Goal: Task Accomplishment & Management: Use online tool/utility

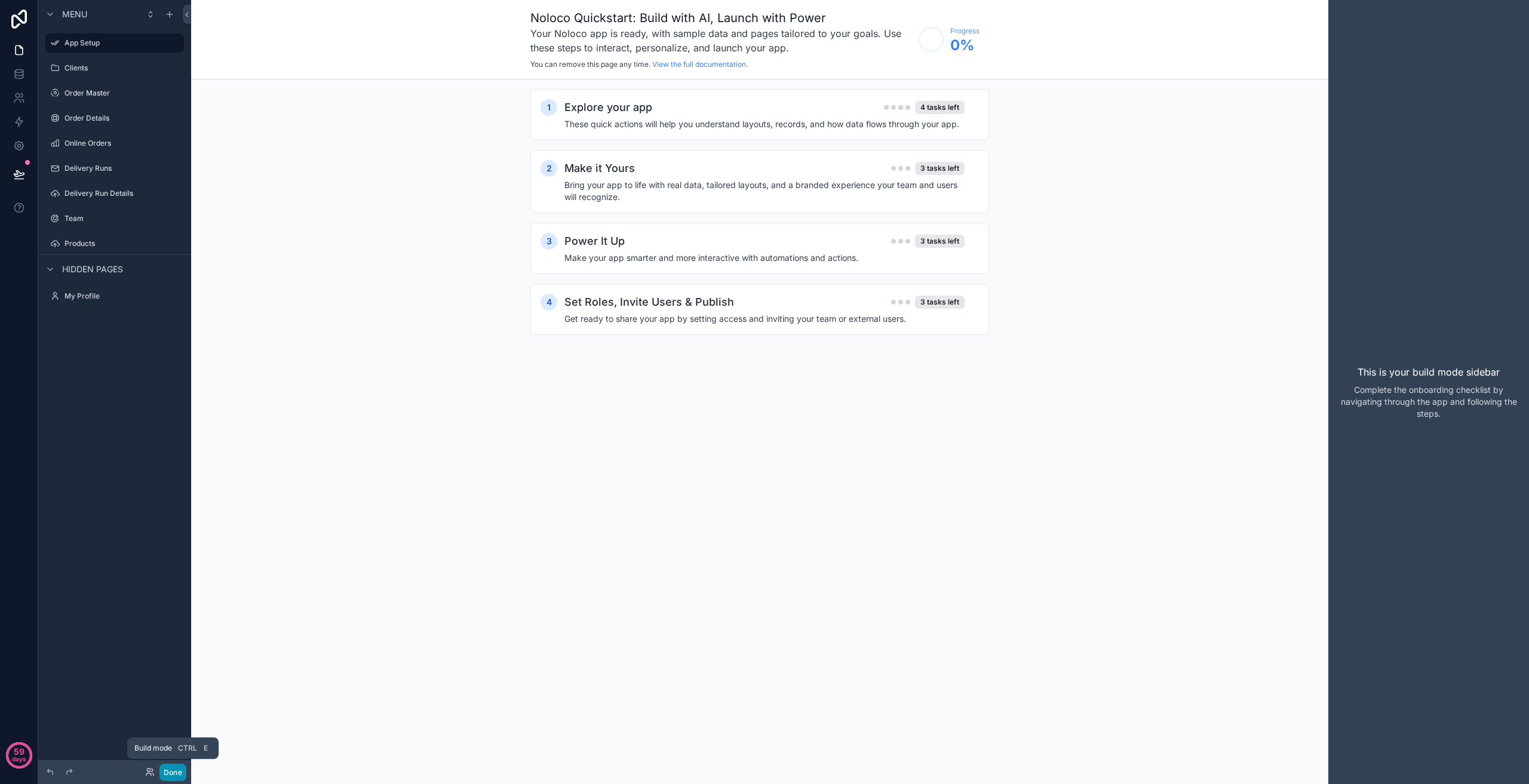
click at [179, 773] on button "Done" at bounding box center [173, 772] width 26 height 18
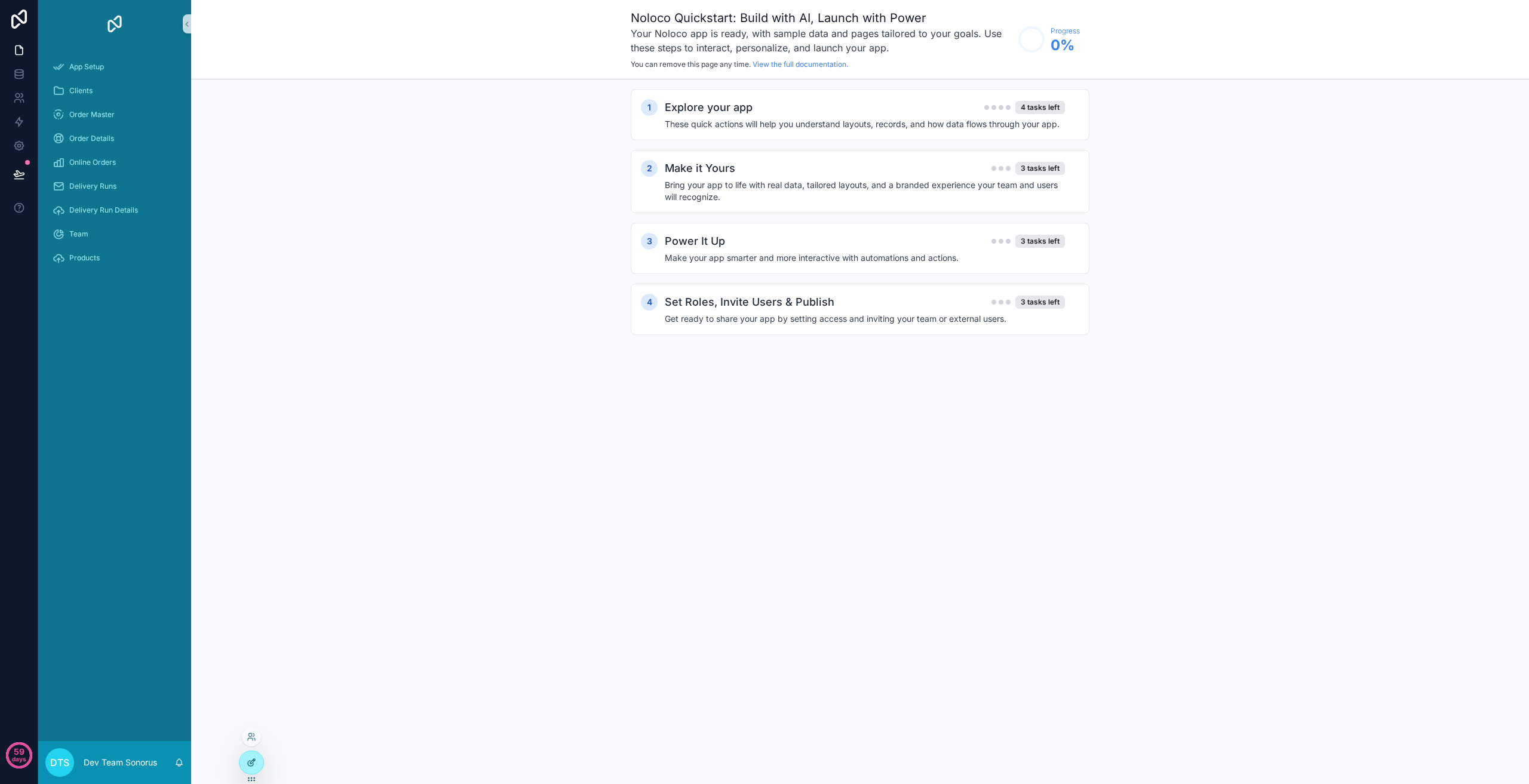
click at [251, 767] on icon at bounding box center [252, 762] width 10 height 10
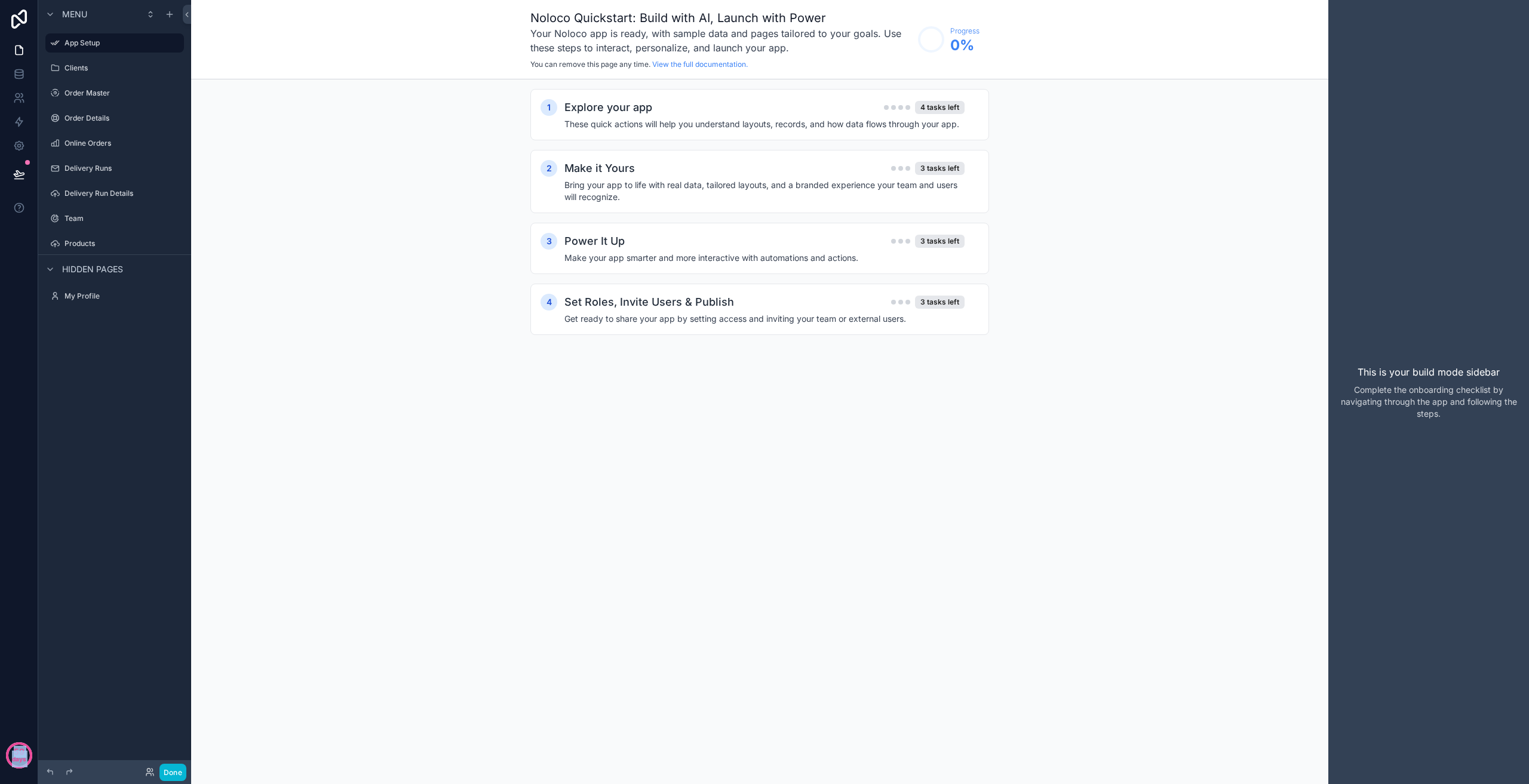
drag, startPoint x: 37, startPoint y: 249, endPoint x: 107, endPoint y: 258, distance: 70.6
click at [107, 258] on div "59 days Menu App Setup Clients Order Master Order Details Online Orders Deliver…" at bounding box center [764, 392] width 1529 height 784
click at [175, 774] on button "Done" at bounding box center [173, 772] width 26 height 18
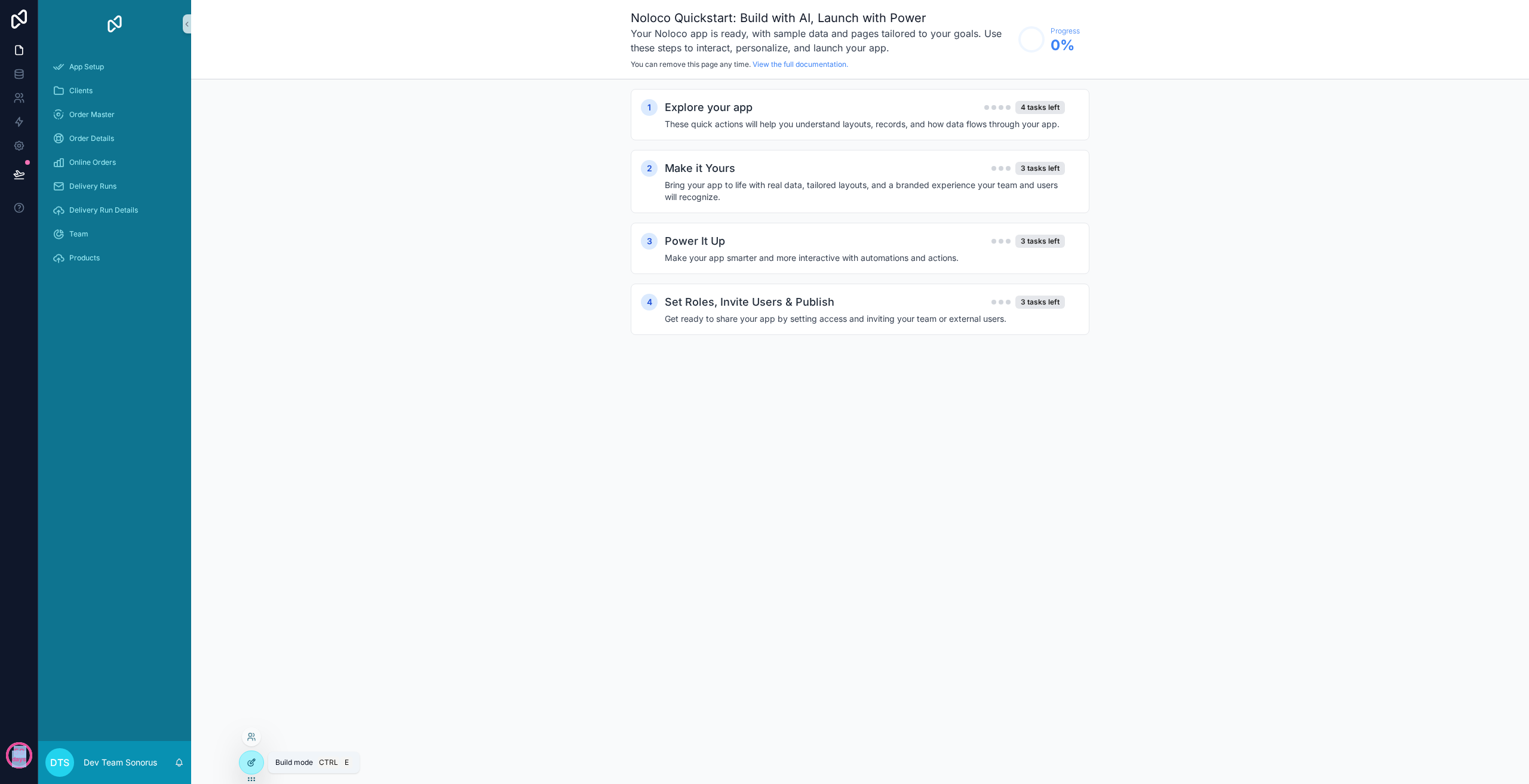
click at [251, 764] on icon at bounding box center [252, 762] width 10 height 10
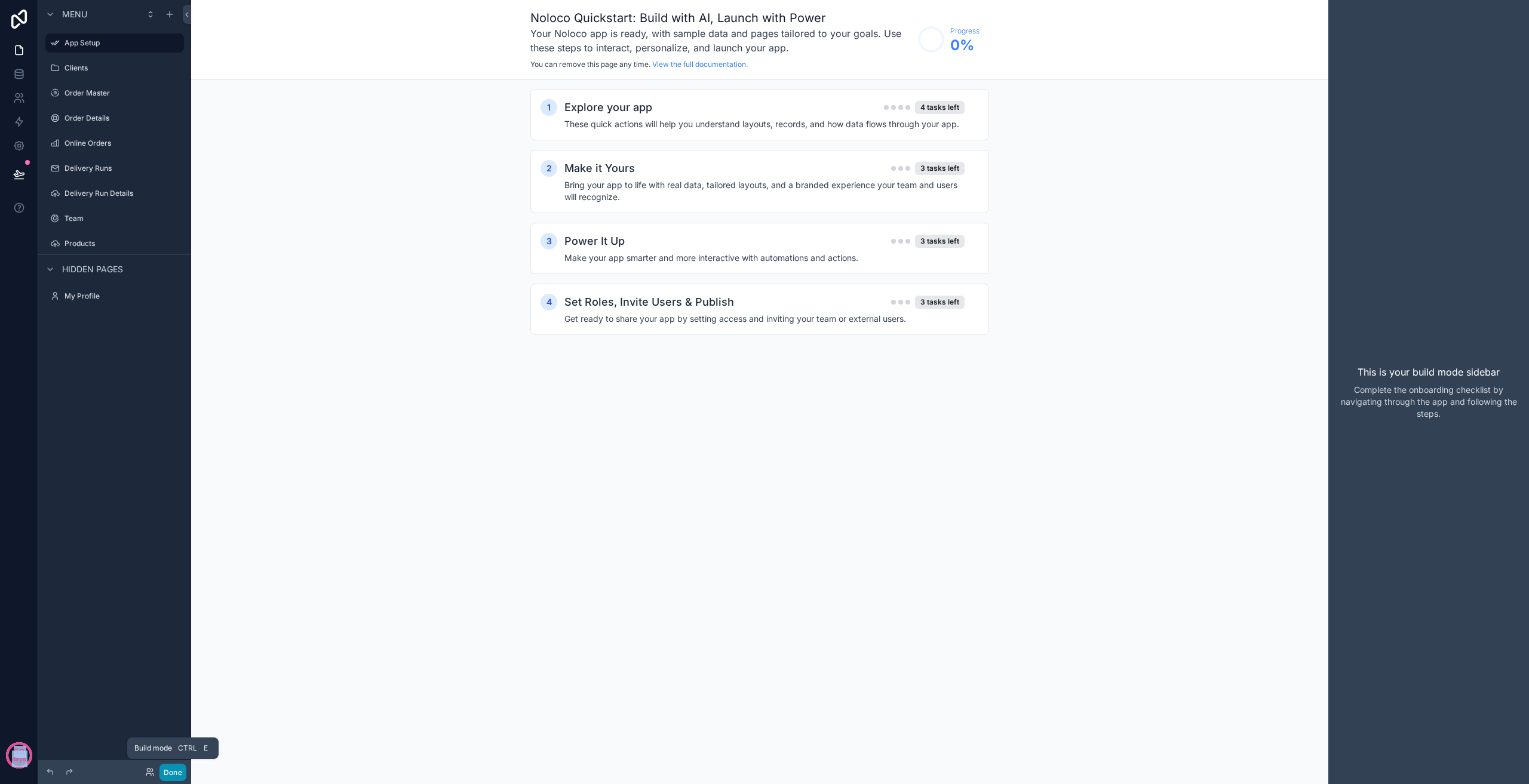
click at [175, 774] on button "Done" at bounding box center [173, 772] width 26 height 18
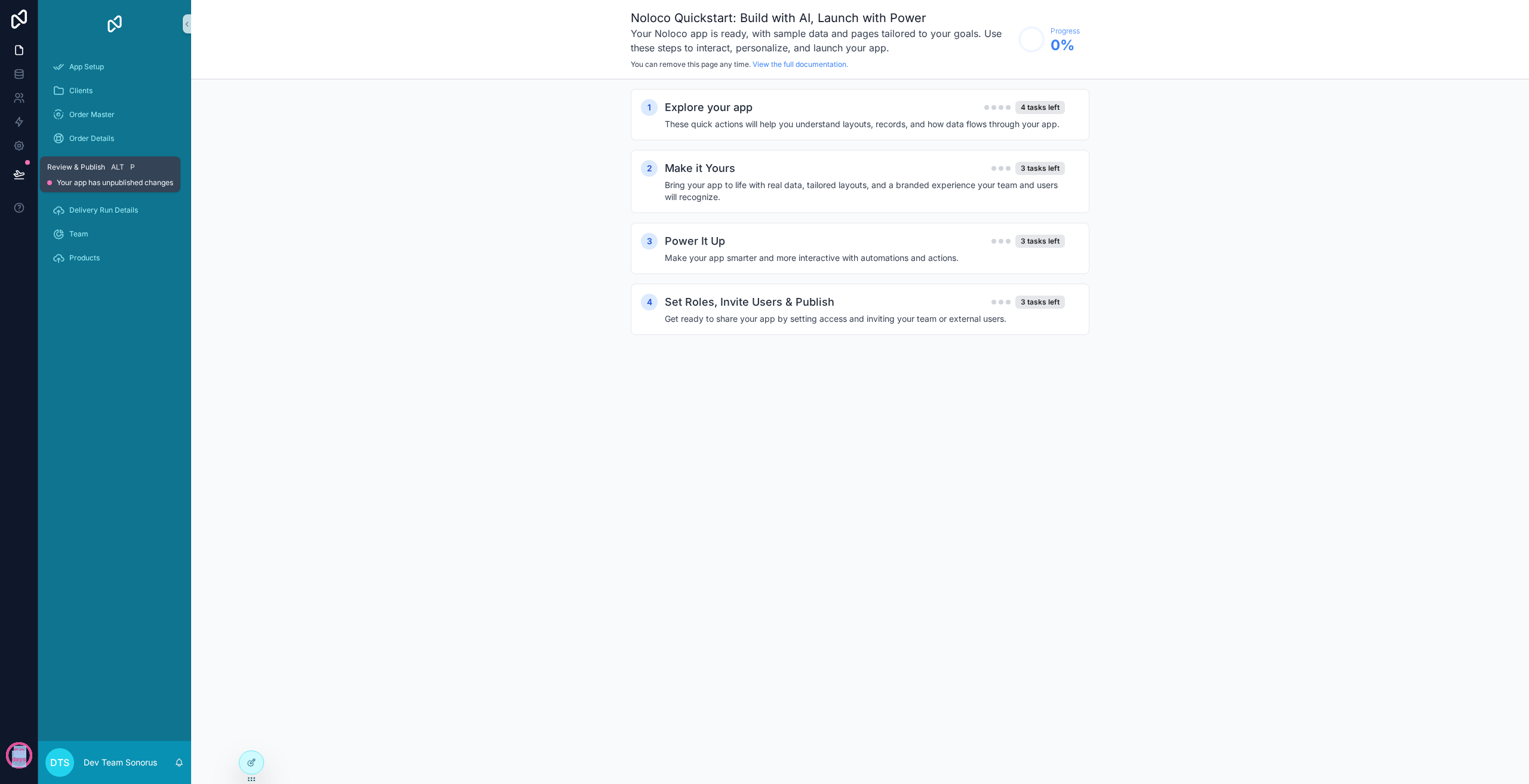
click at [19, 174] on icon at bounding box center [19, 174] width 12 height 12
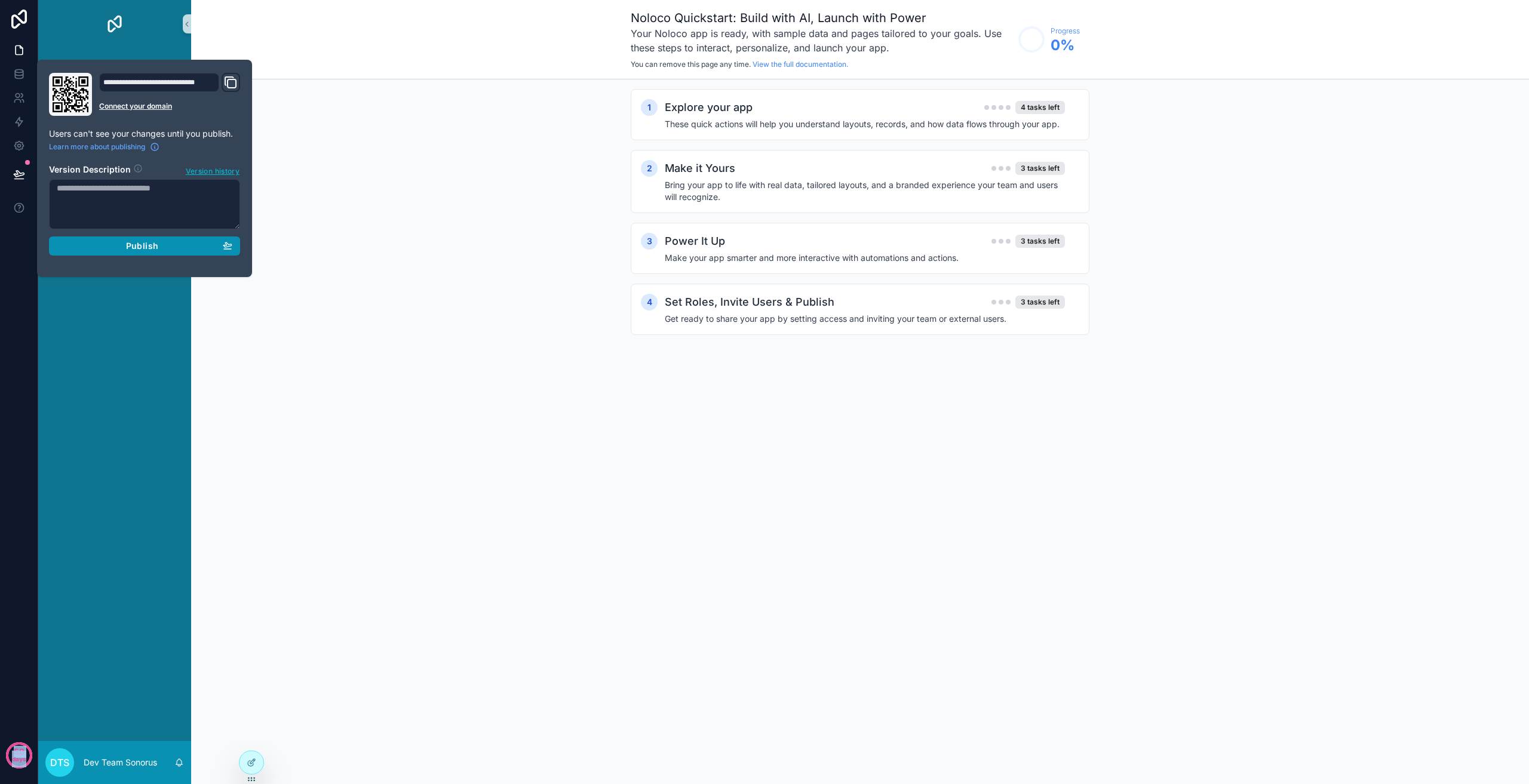
click at [114, 244] on div "Publish" at bounding box center [144, 246] width 175 height 11
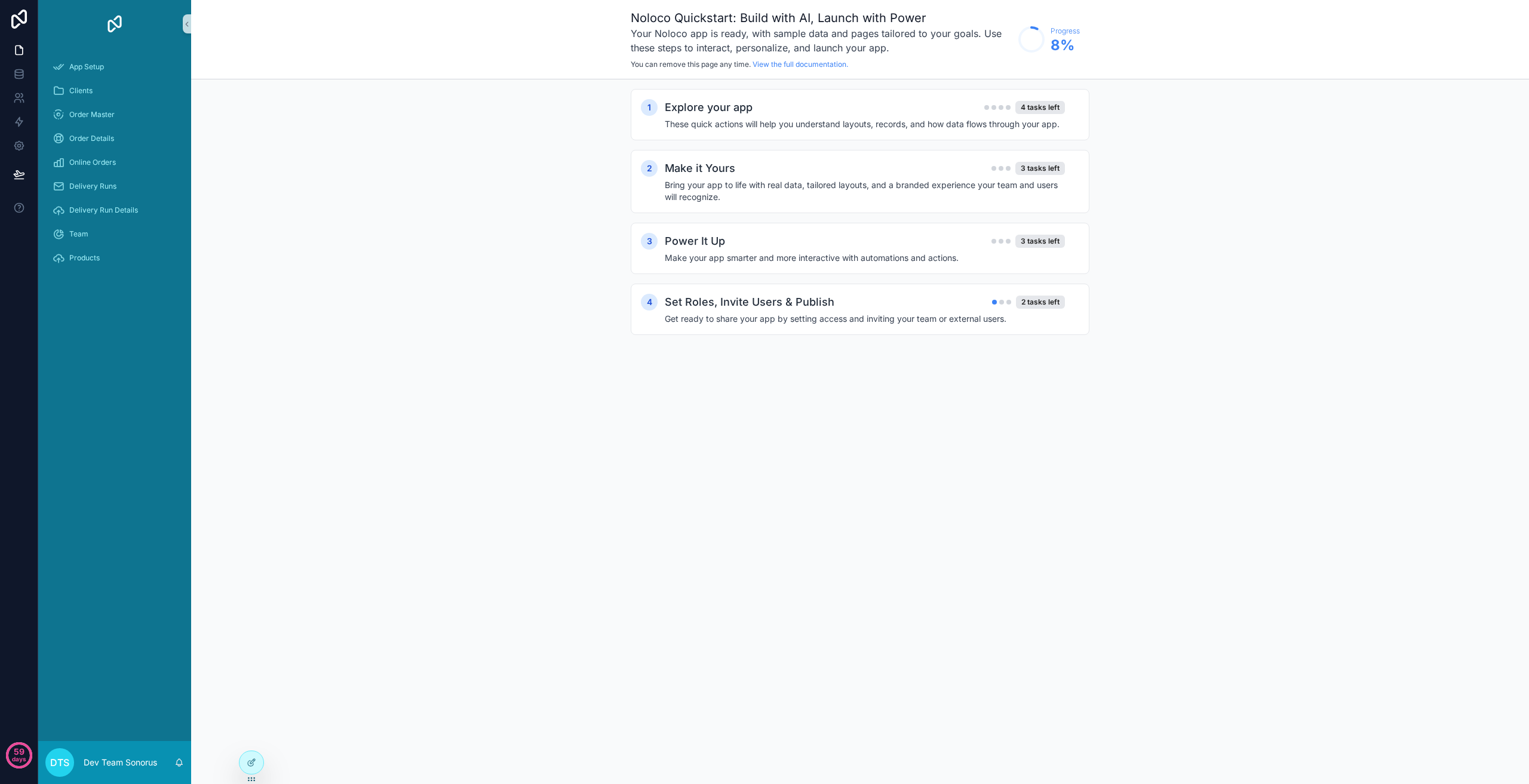
click at [335, 316] on div "1 Explore your app 4 tasks left These quick actions will help you understand la…" at bounding box center [860, 223] width 1338 height 289
click at [255, 758] on icon at bounding box center [252, 762] width 10 height 10
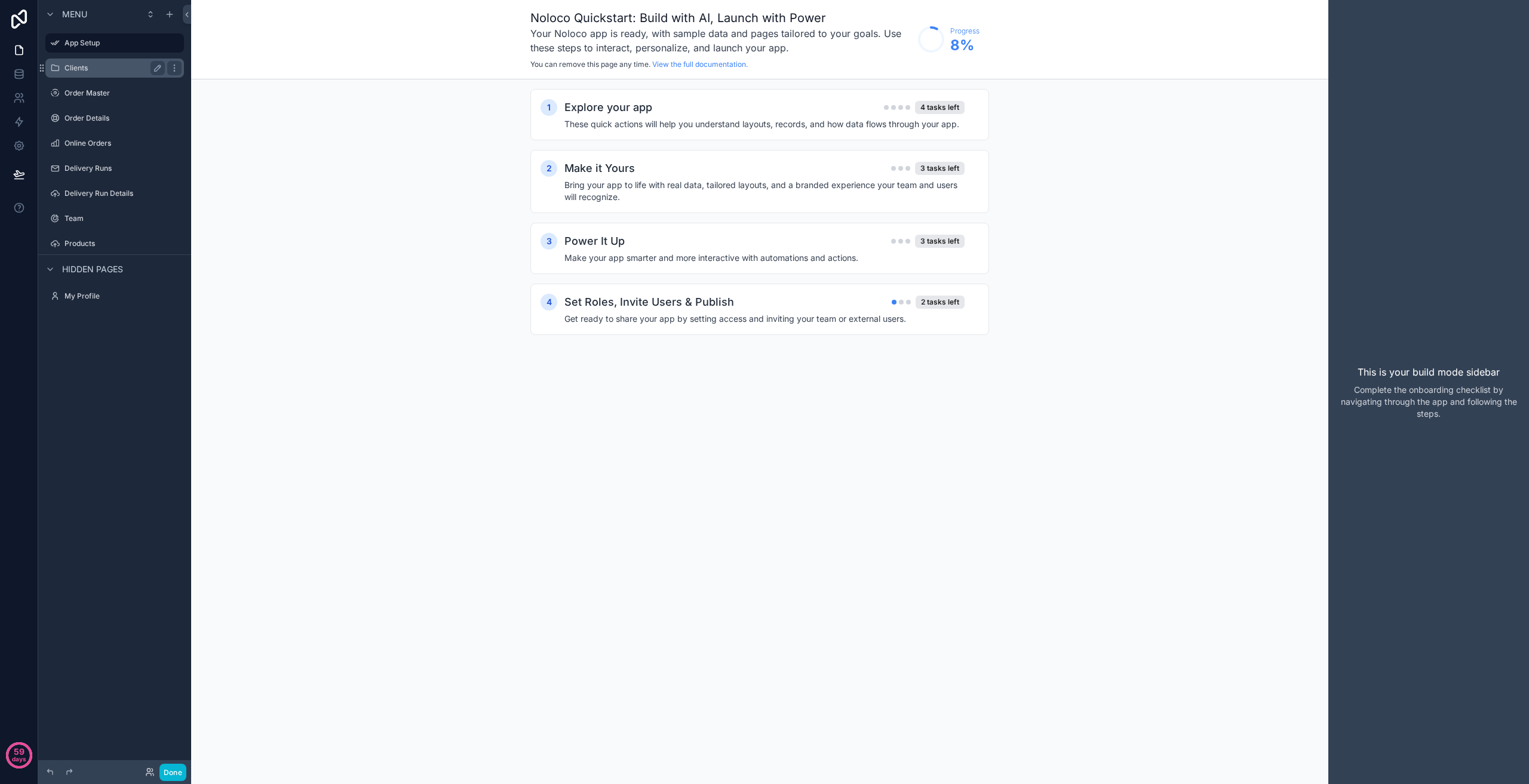
click at [103, 72] on label "Clients" at bounding box center [113, 69] width 96 height 10
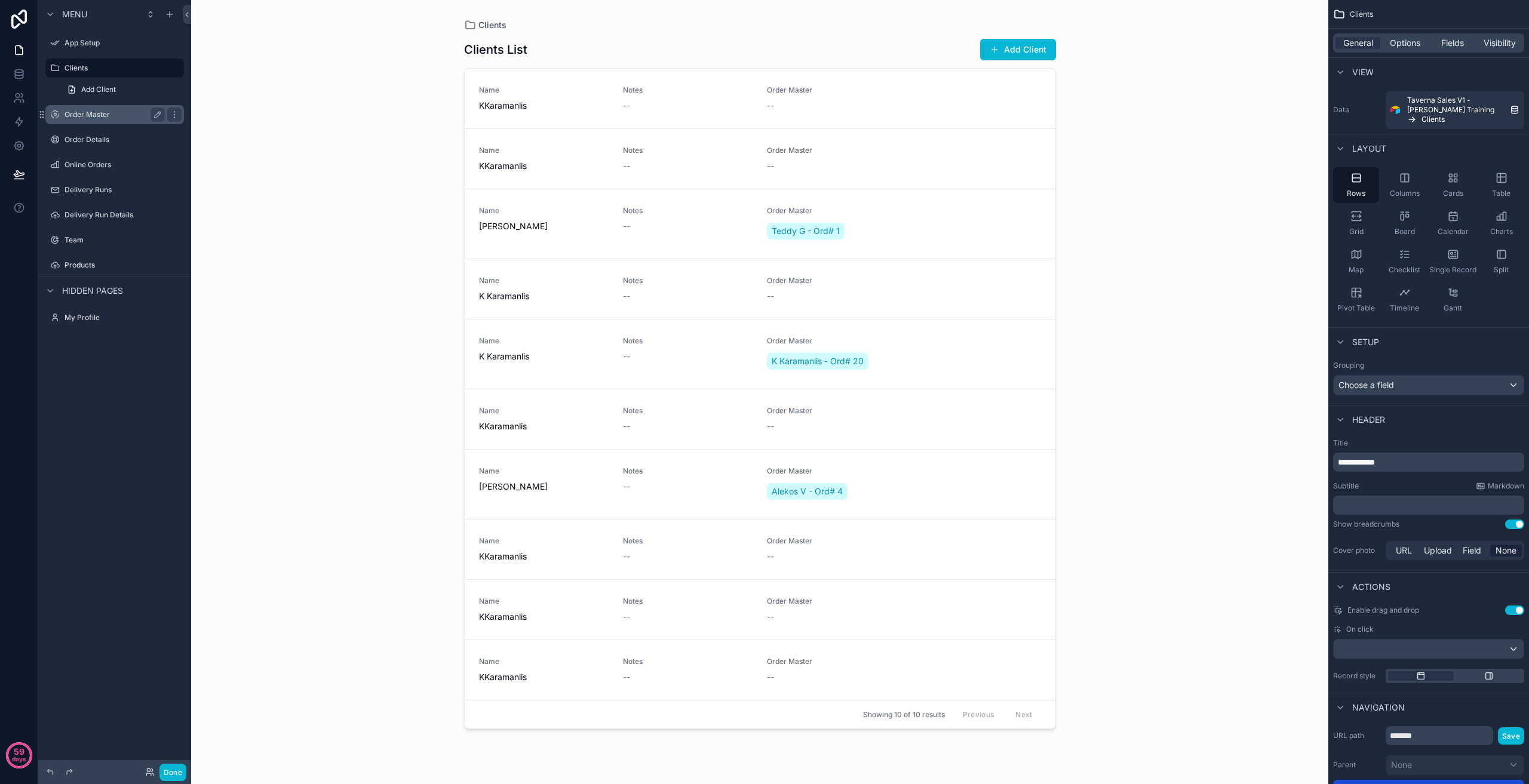
click at [96, 116] on label "Order Master" at bounding box center [113, 115] width 96 height 10
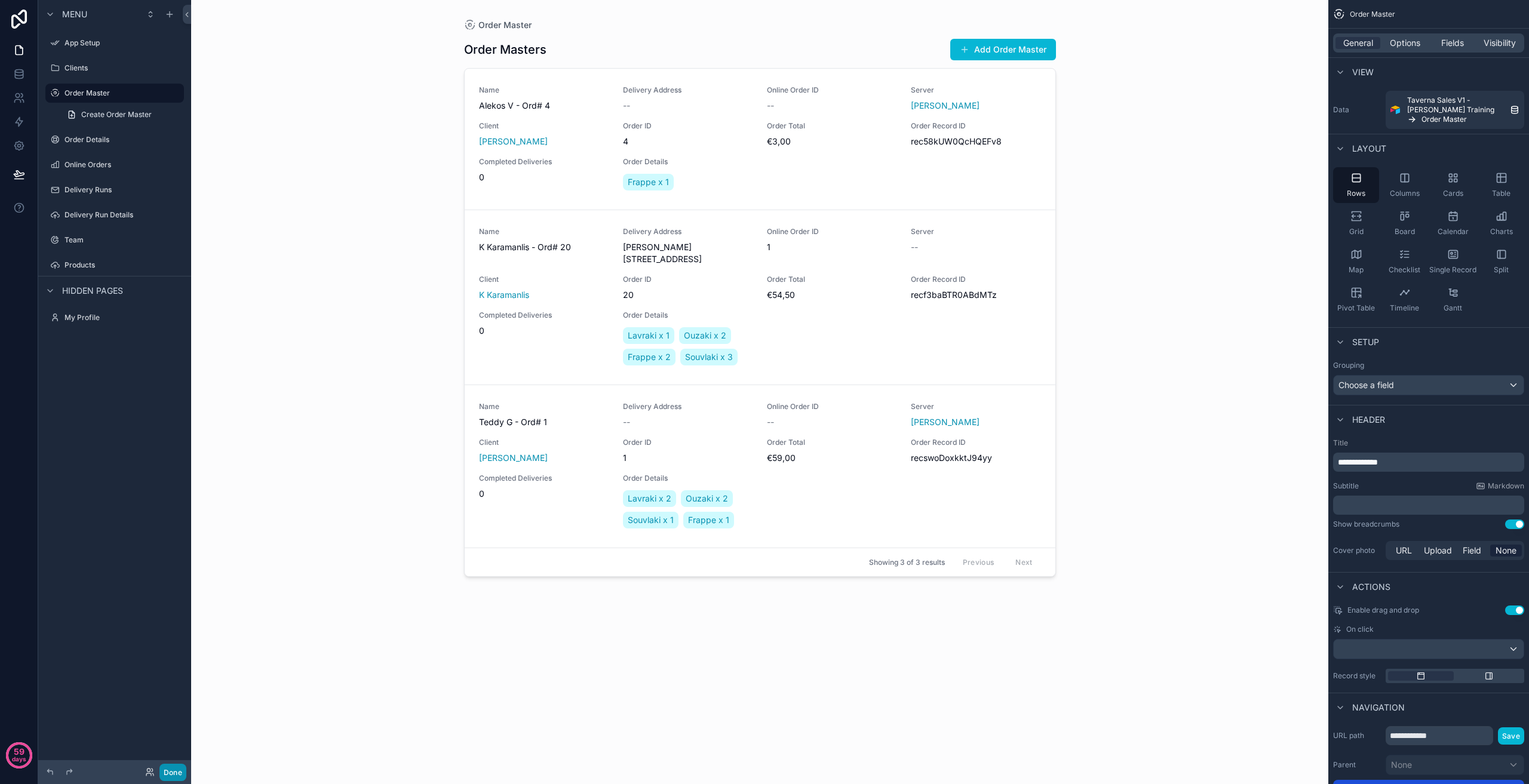
click at [173, 774] on button "Done" at bounding box center [173, 772] width 26 height 18
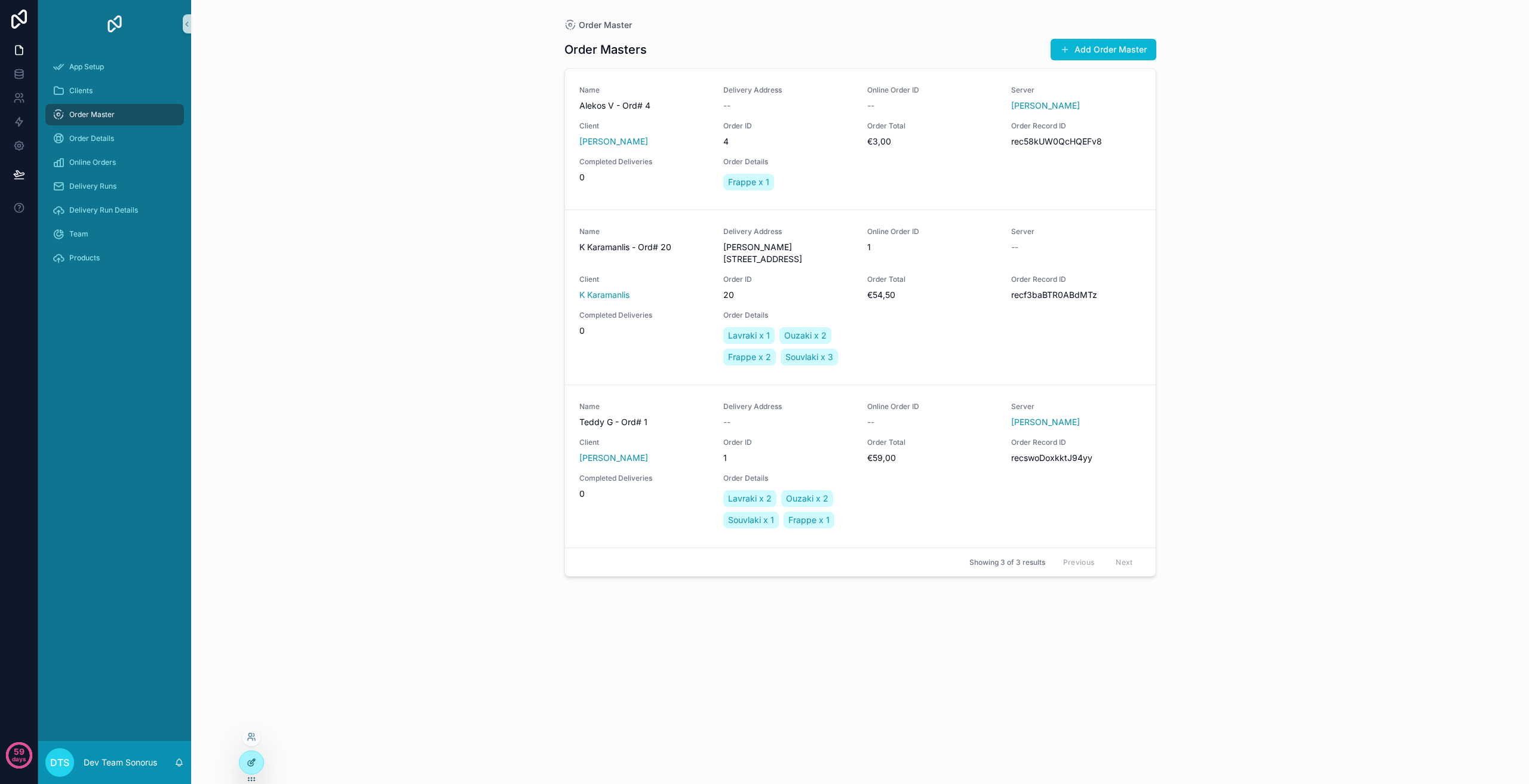
click at [253, 756] on div at bounding box center [251, 762] width 24 height 23
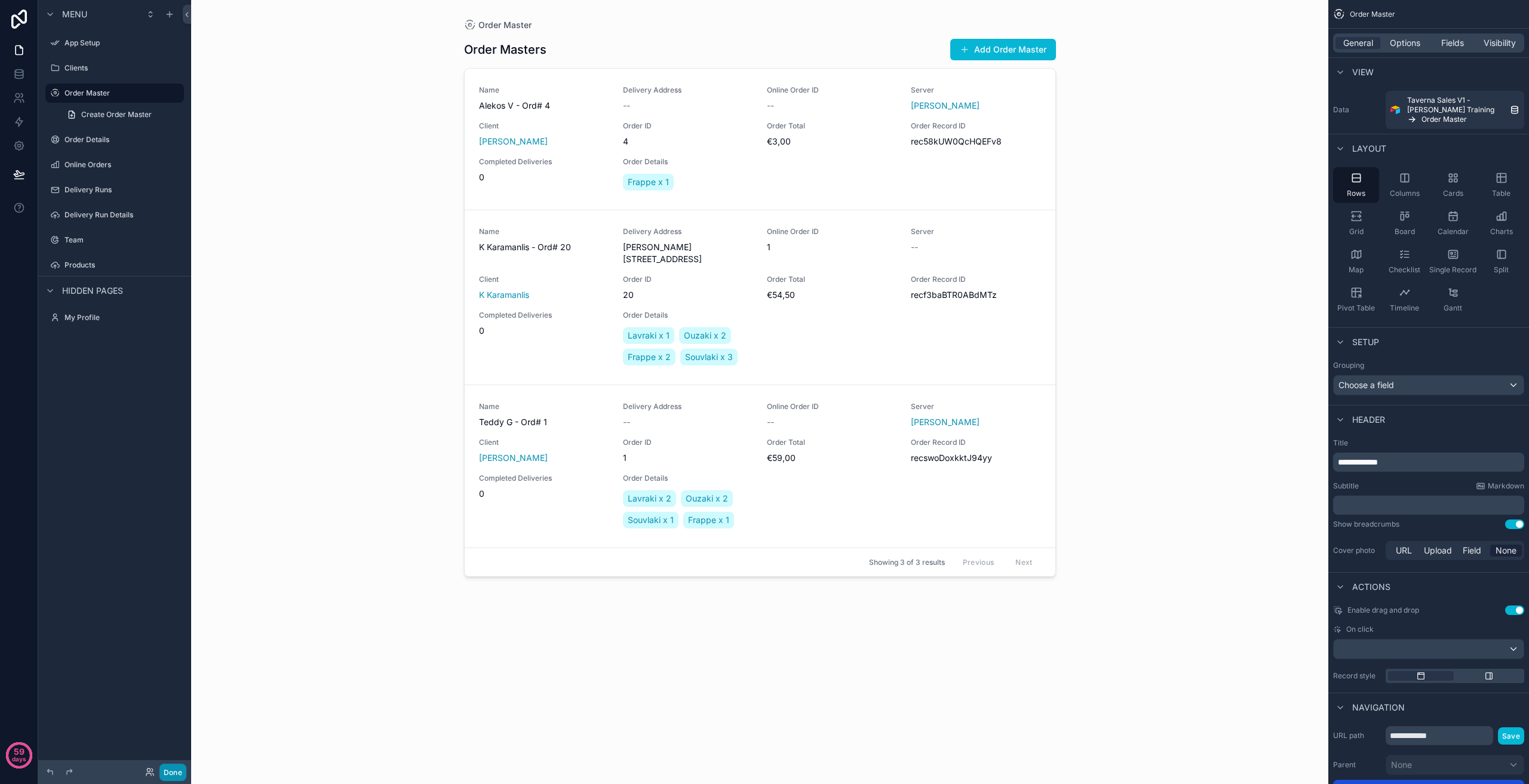
click at [171, 771] on button "Done" at bounding box center [173, 772] width 26 height 18
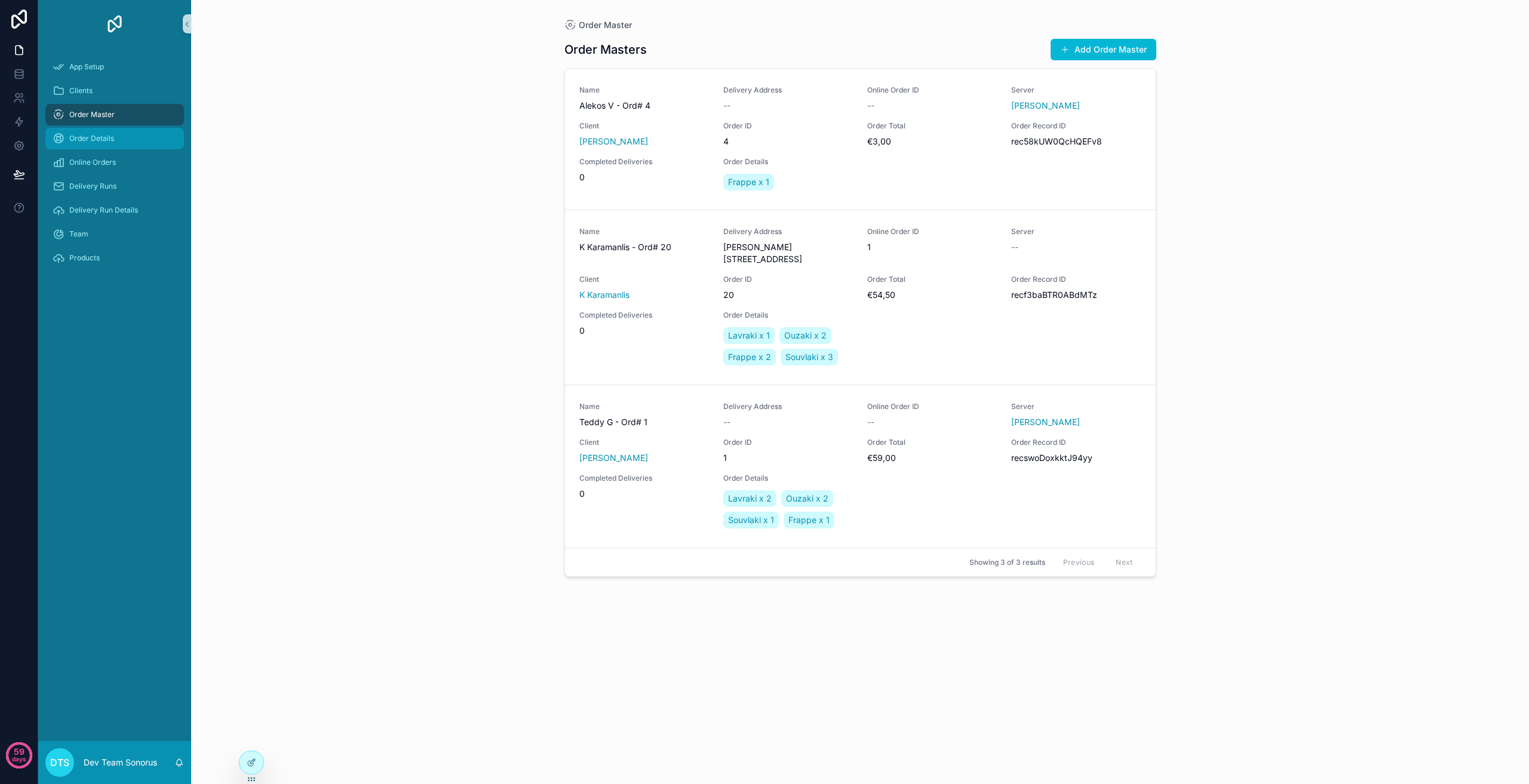
click at [117, 138] on div "Order Details" at bounding box center [115, 139] width 124 height 20
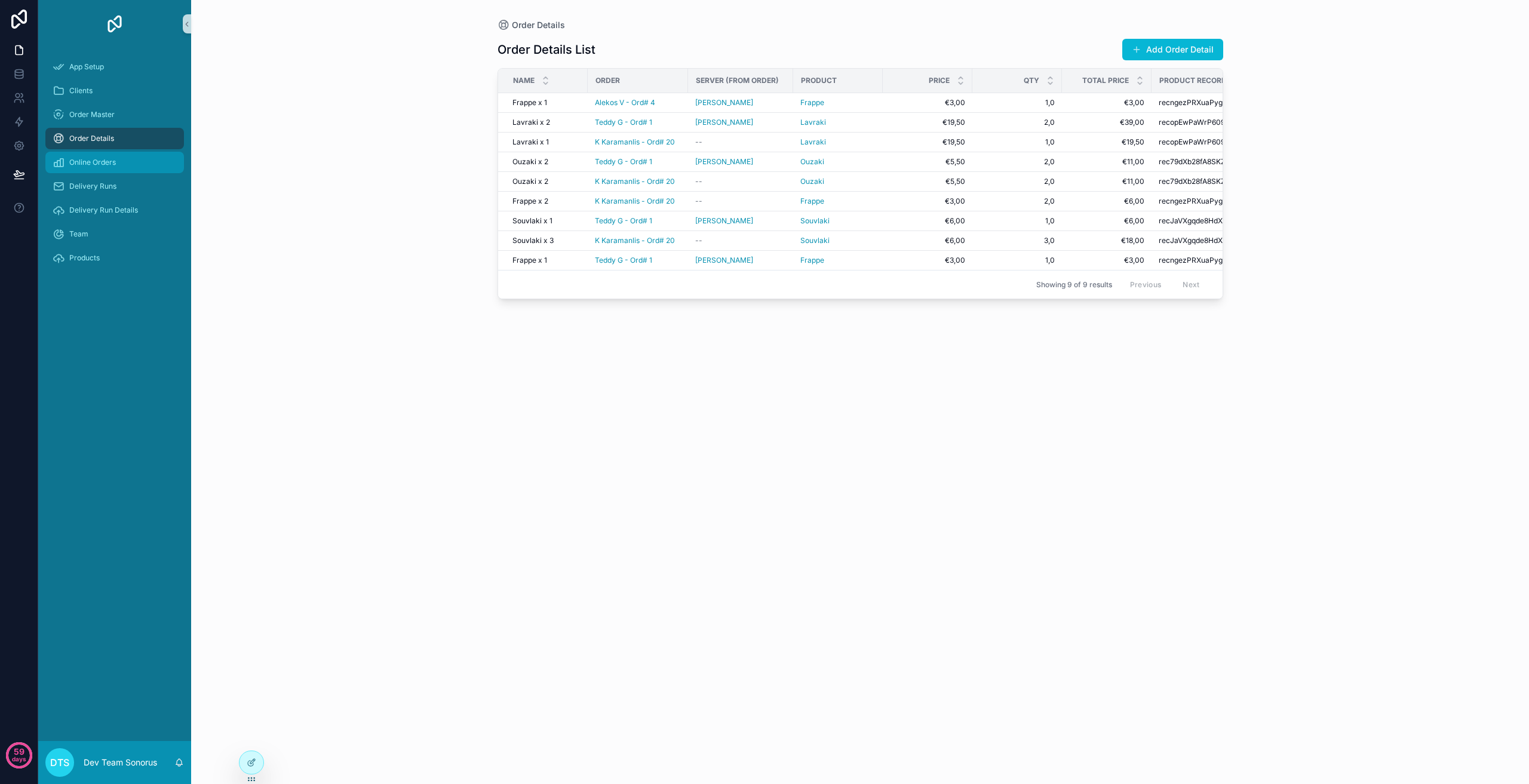
click at [113, 166] on span "Online Orders" at bounding box center [93, 163] width 47 height 10
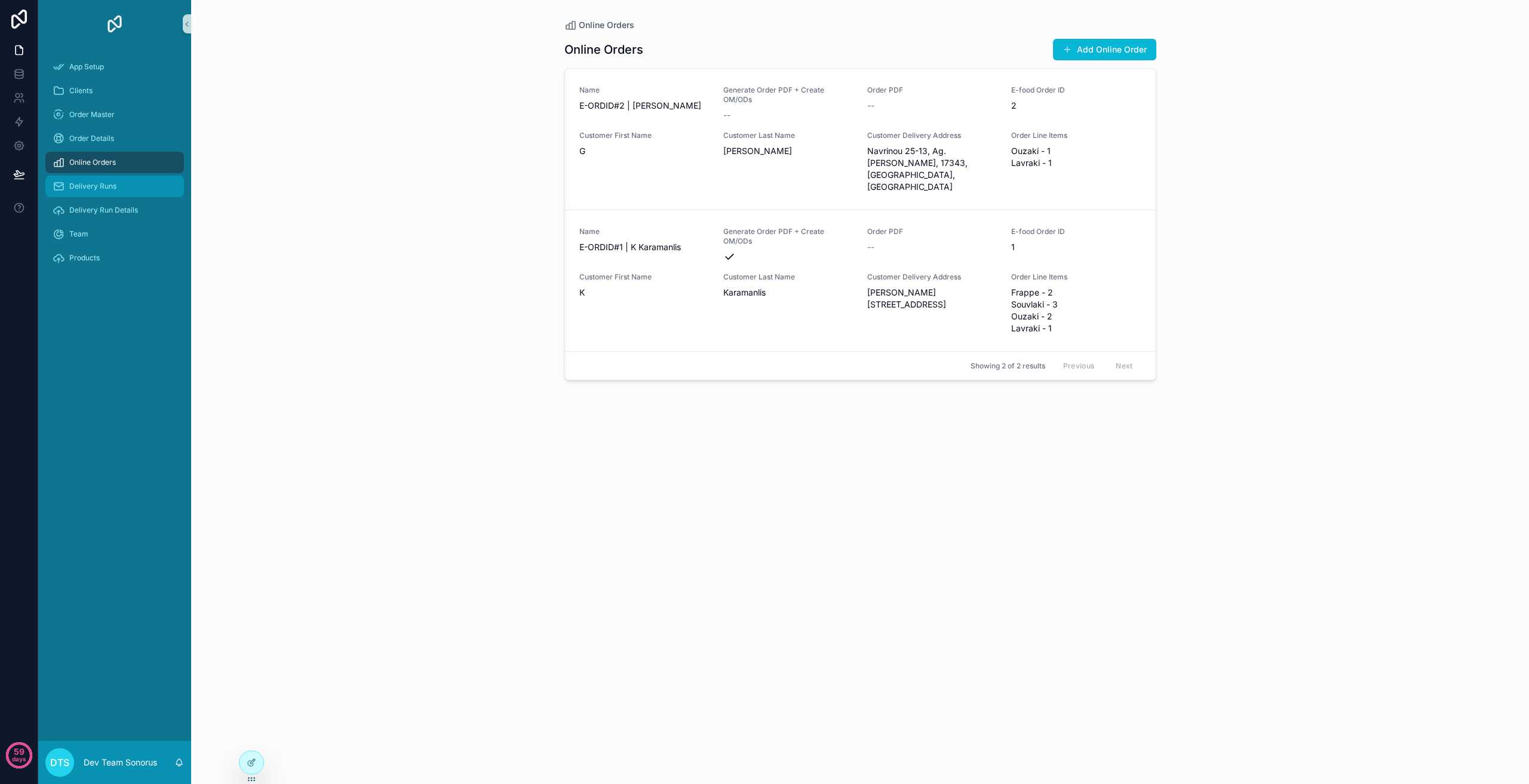
click at [113, 184] on span "Delivery Runs" at bounding box center [93, 186] width 47 height 10
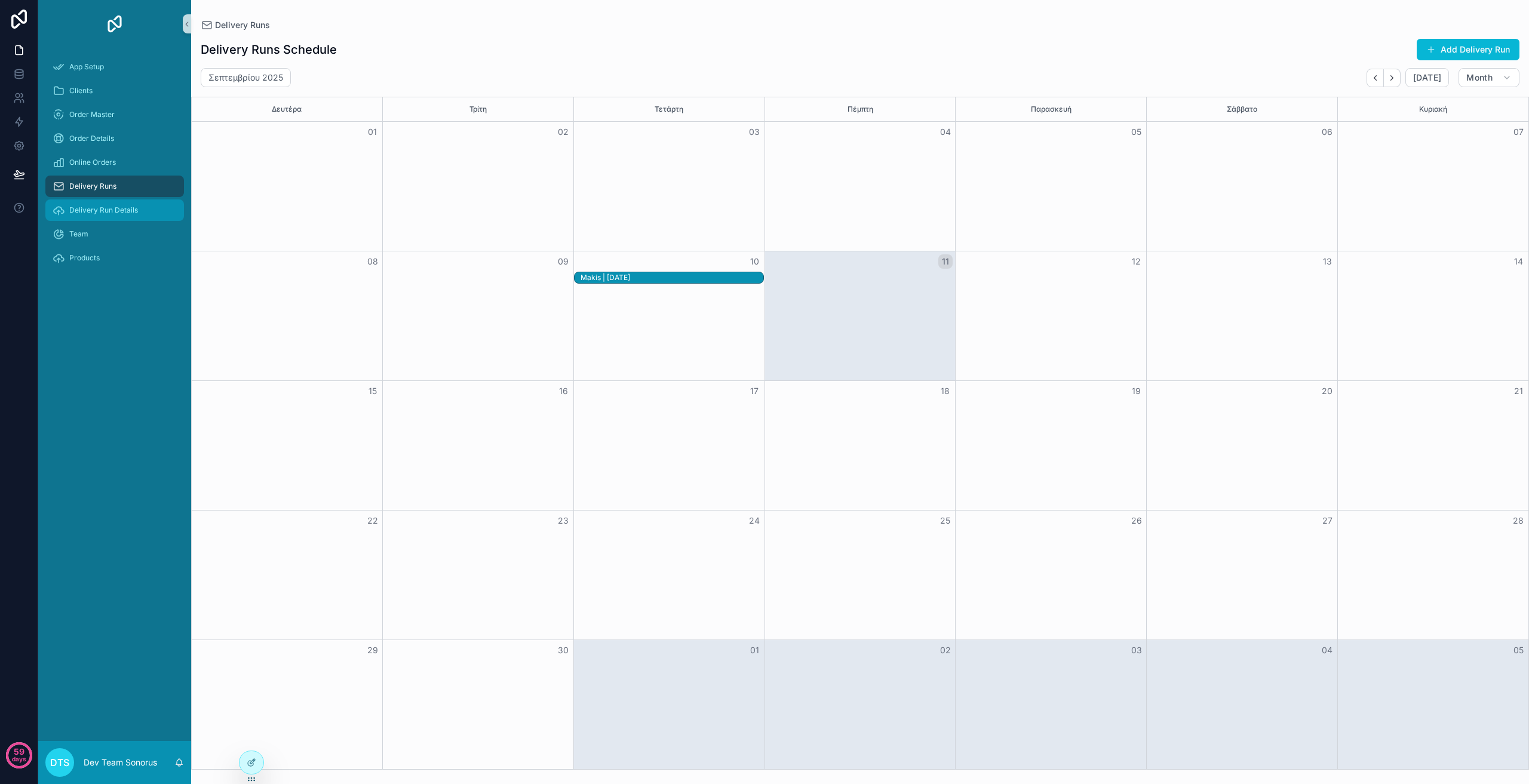
click at [122, 211] on span "Delivery Run Details" at bounding box center [104, 211] width 69 height 10
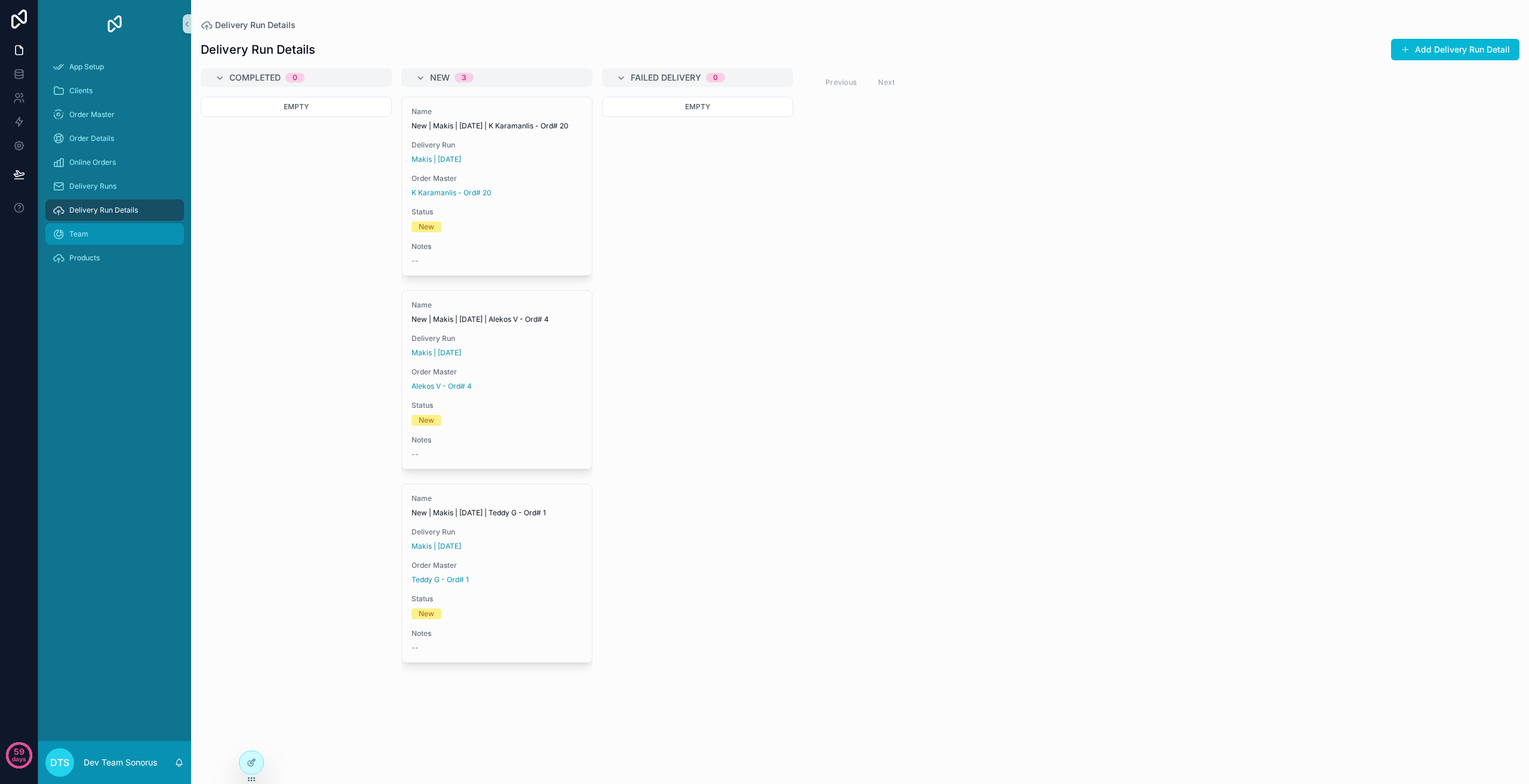
click at [122, 228] on div "Team" at bounding box center [115, 234] width 124 height 20
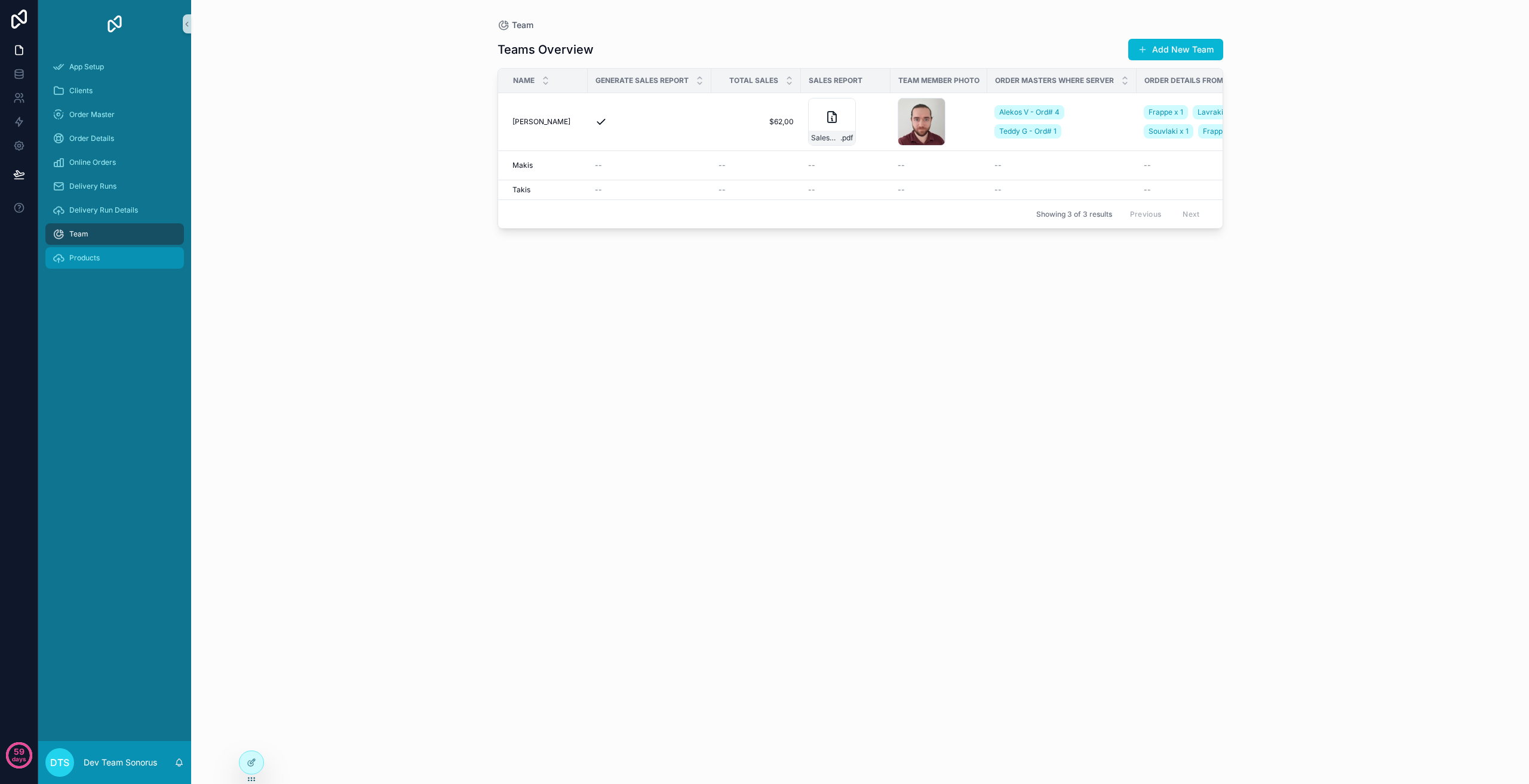
click at [122, 250] on div "Products" at bounding box center [115, 259] width 124 height 20
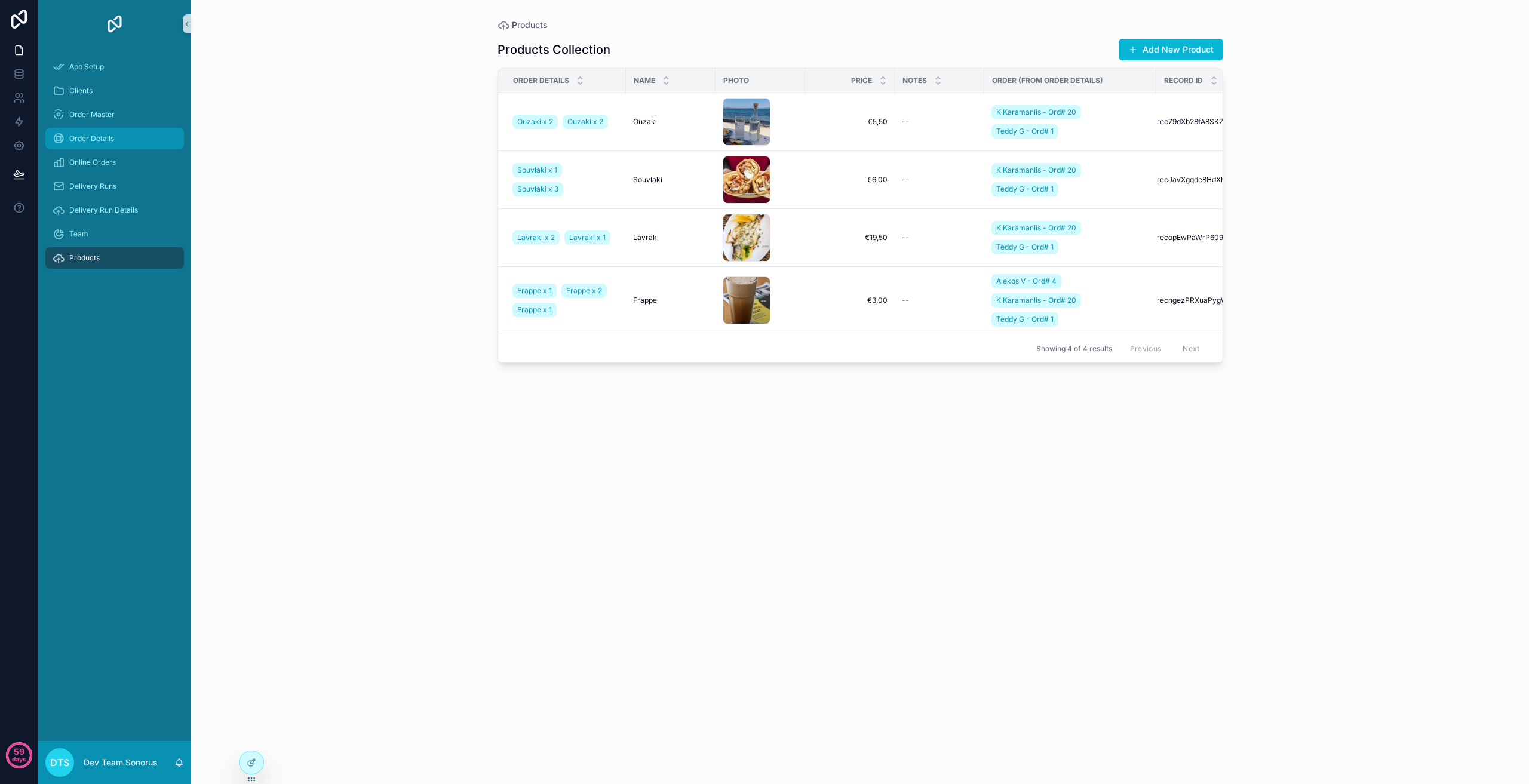
click at [127, 130] on div "Order Details" at bounding box center [115, 139] width 124 height 20
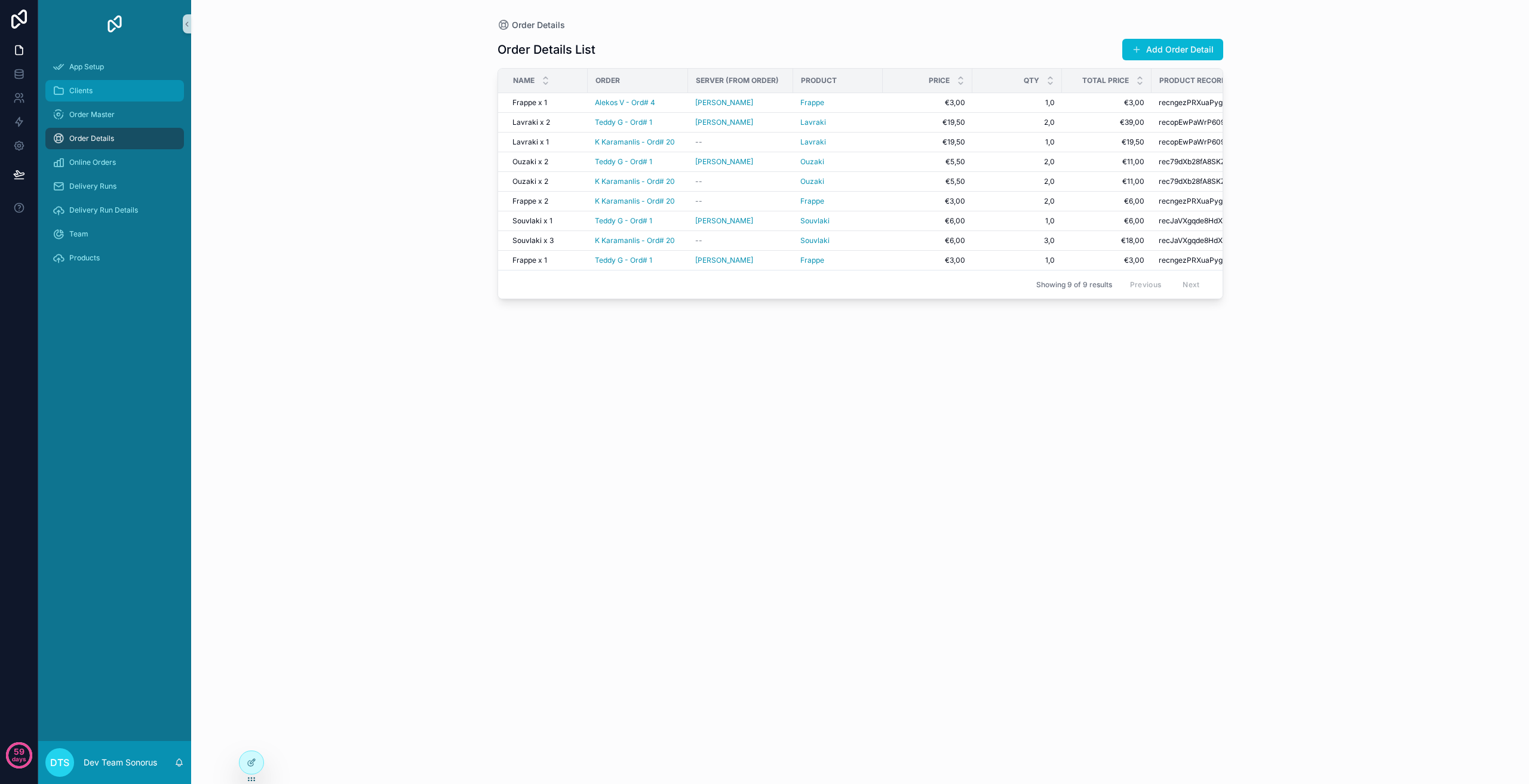
click at [128, 83] on div "Clients" at bounding box center [115, 91] width 124 height 20
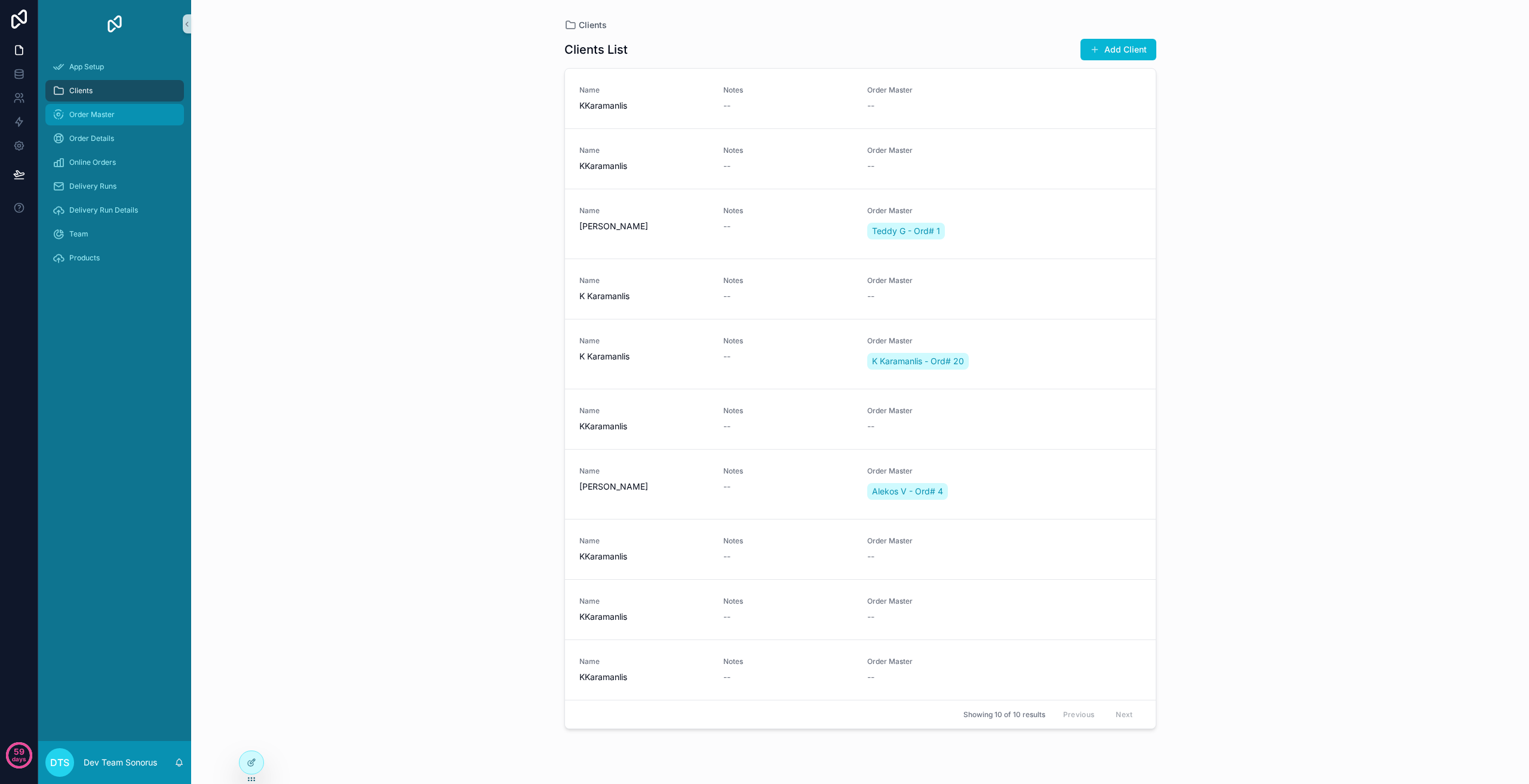
click at [113, 114] on span "Order Master" at bounding box center [92, 115] width 45 height 10
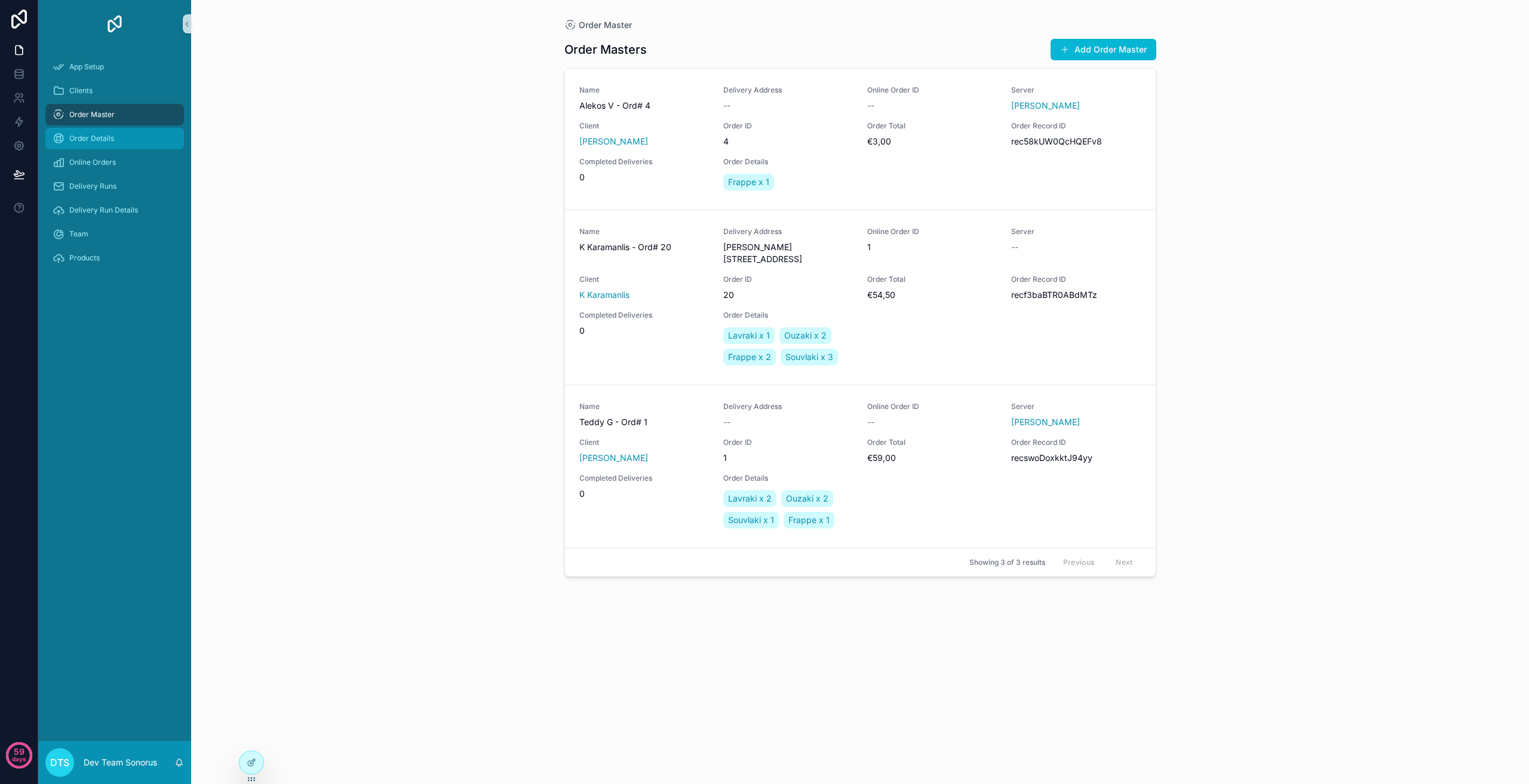
click at [114, 138] on div "Order Details" at bounding box center [115, 139] width 124 height 20
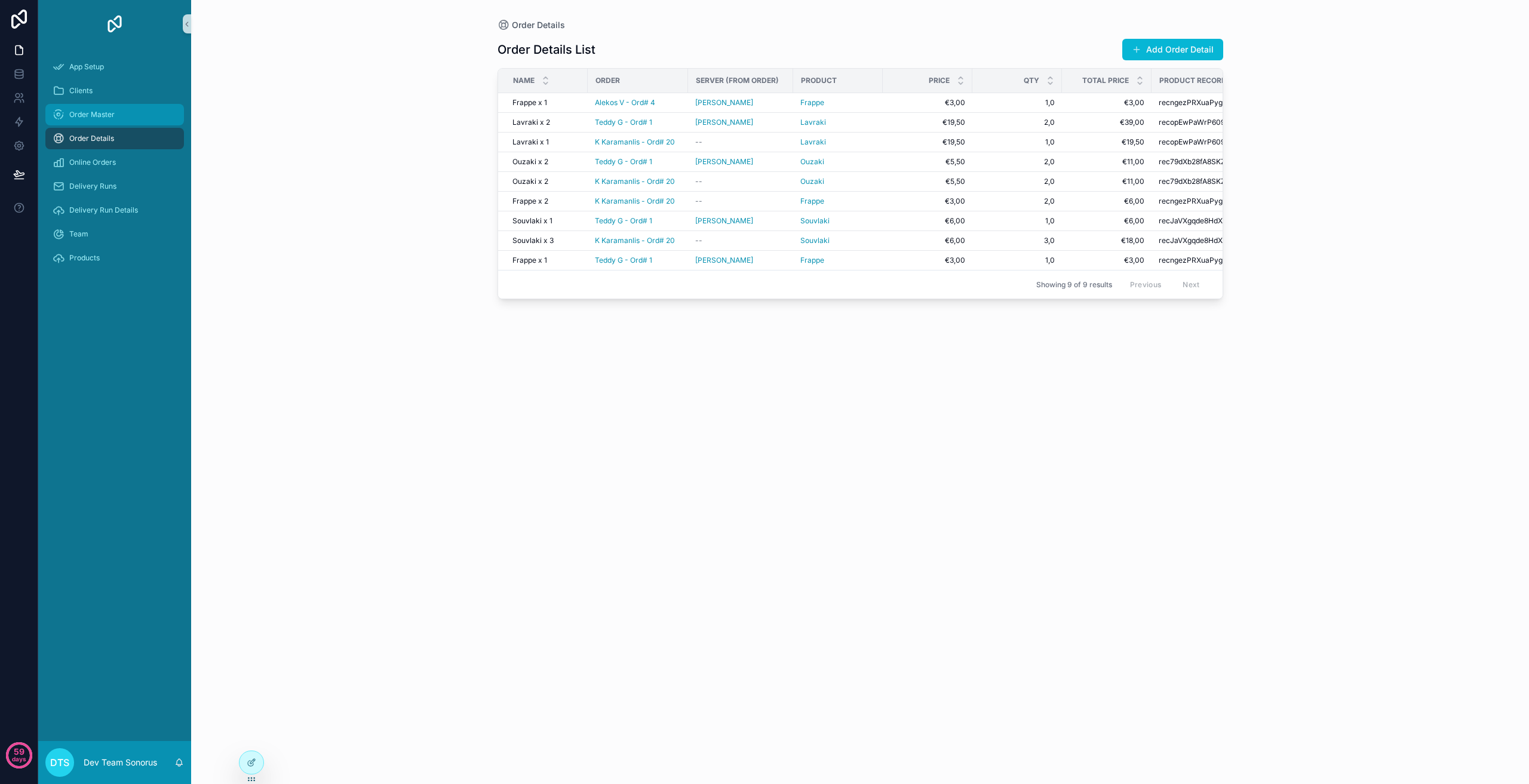
click at [108, 108] on div "Order Master" at bounding box center [115, 115] width 124 height 20
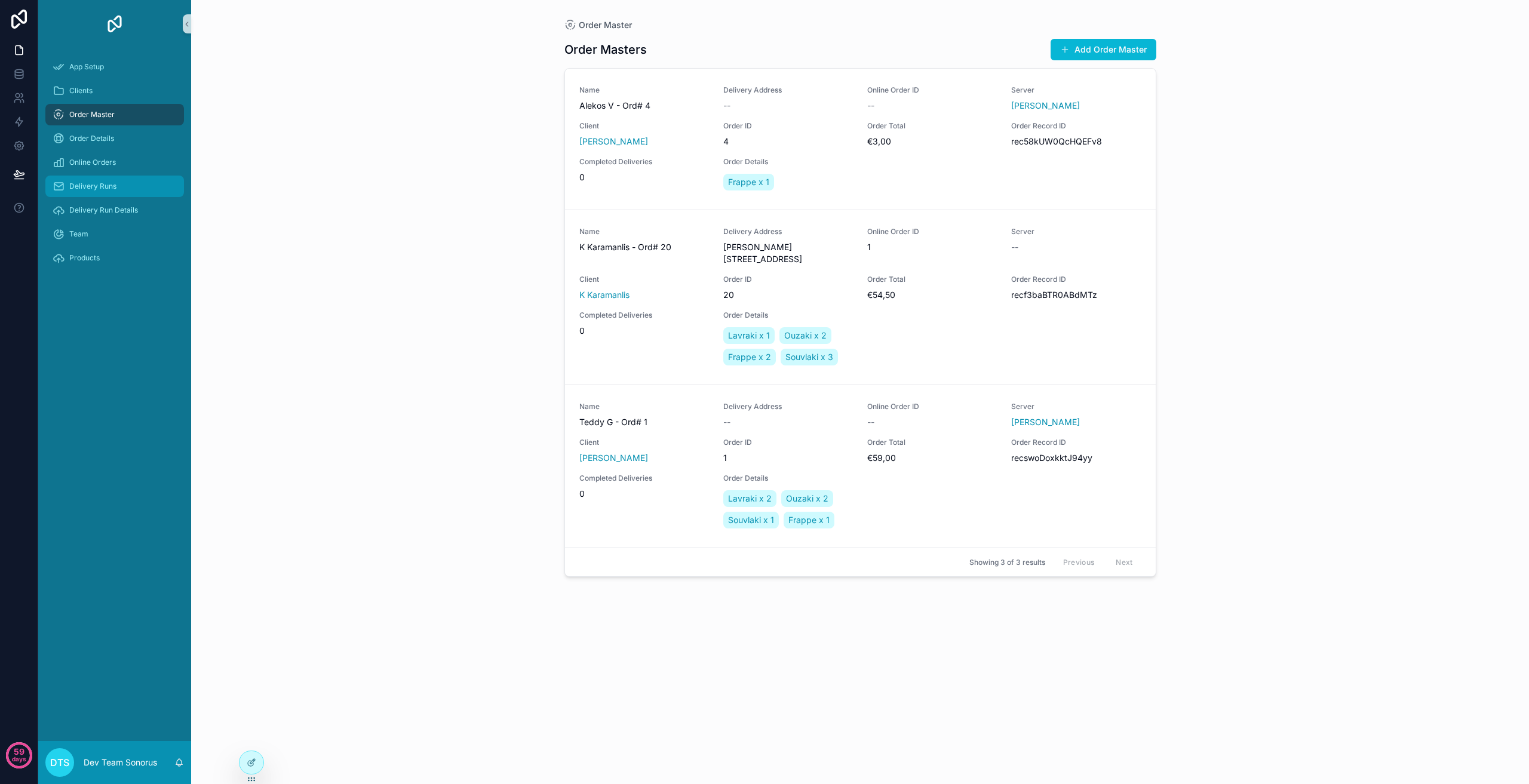
click at [108, 187] on span "Delivery Runs" at bounding box center [93, 186] width 47 height 10
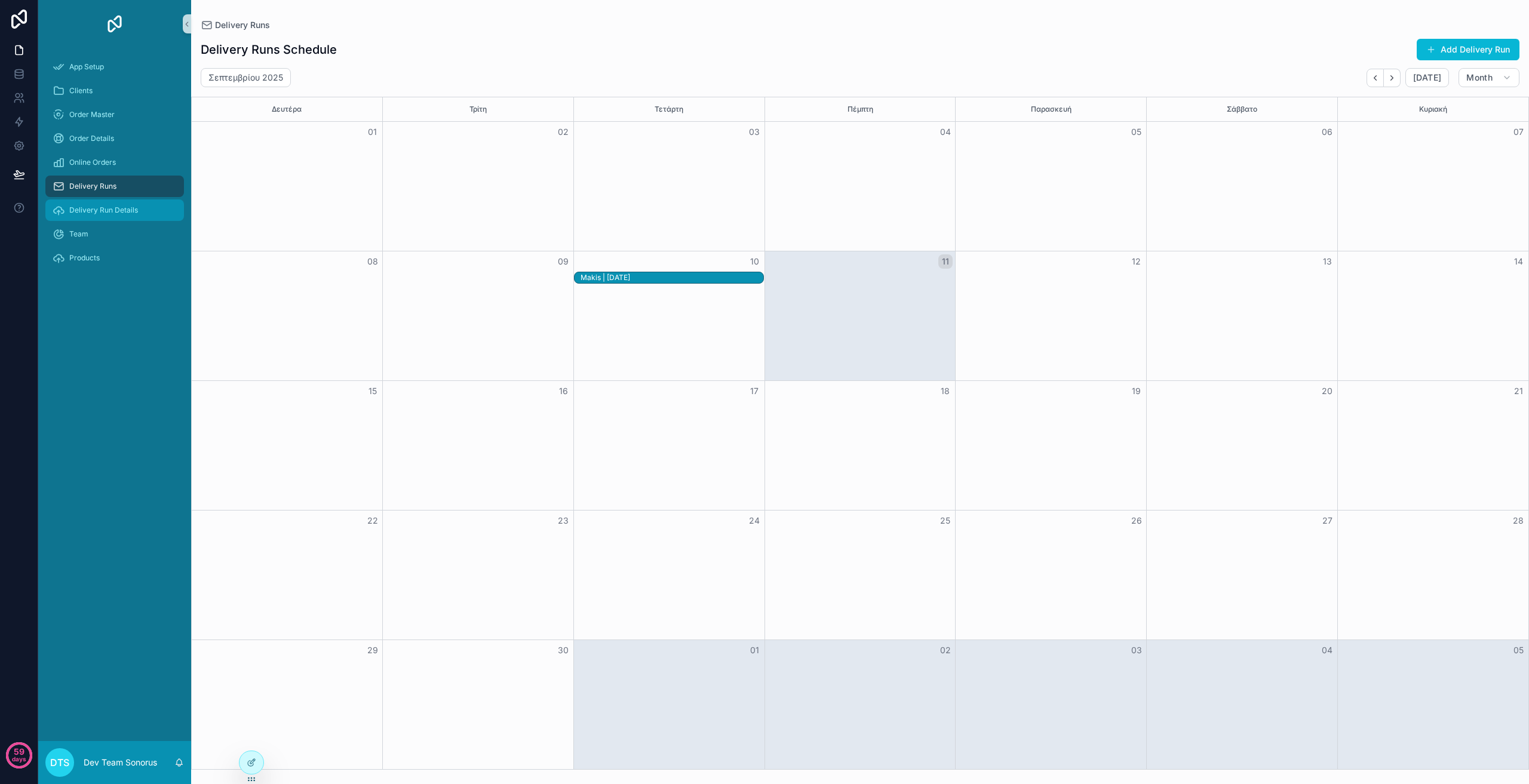
click at [110, 211] on span "Delivery Run Details" at bounding box center [104, 211] width 69 height 10
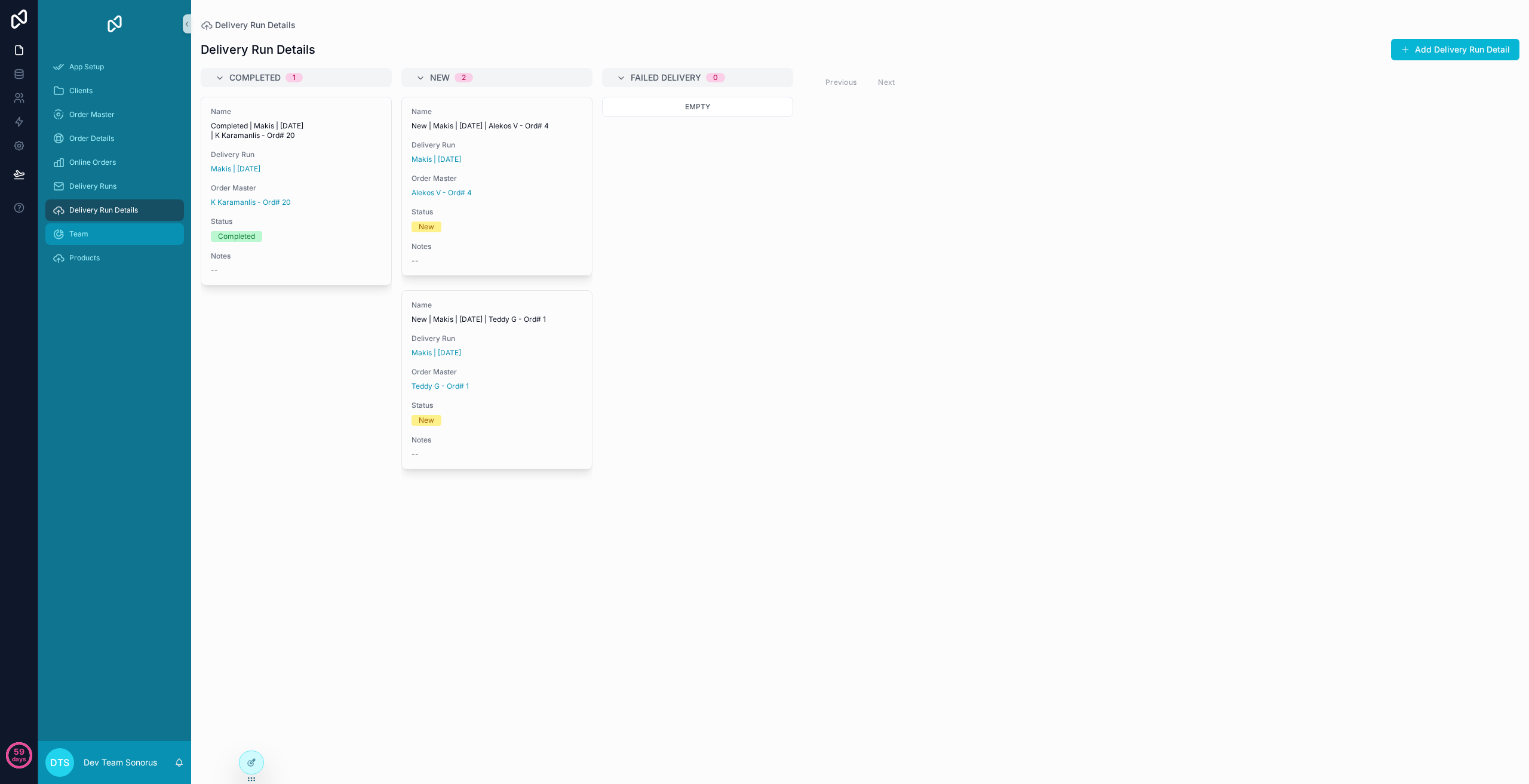
click at [837, 284] on div "Completed 1 Name Completed | Makis | [DATE] | K Karamanlis - Ord# 20 Delivery R…" at bounding box center [860, 418] width 1338 height 702
click at [96, 232] on div "Team" at bounding box center [115, 234] width 124 height 20
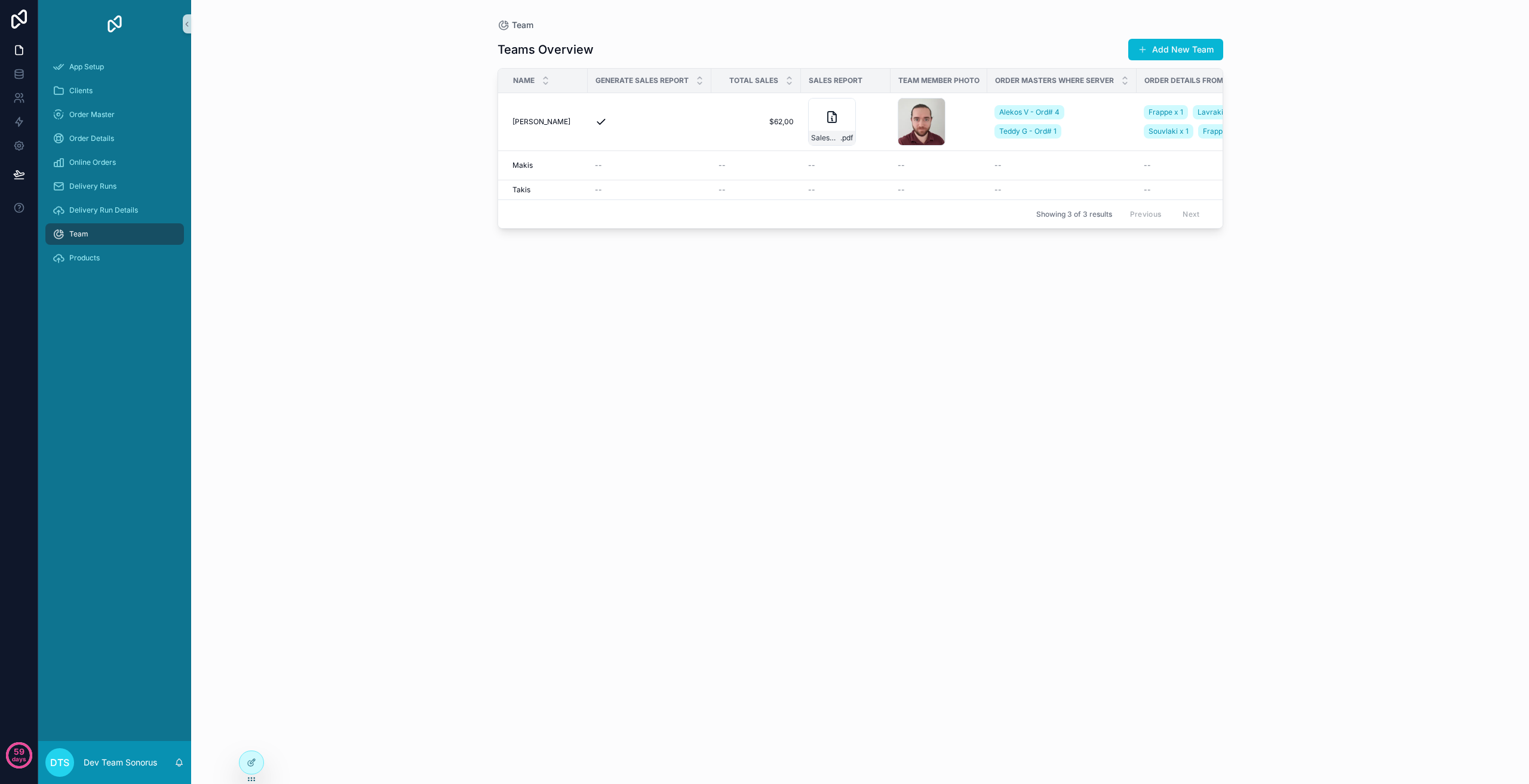
click at [912, 324] on div "Teams Overview Add New Team Name Generate sales report Total sales Sales Report…" at bounding box center [861, 401] width 725 height 739
click at [111, 209] on span "Delivery Run Details" at bounding box center [104, 211] width 69 height 10
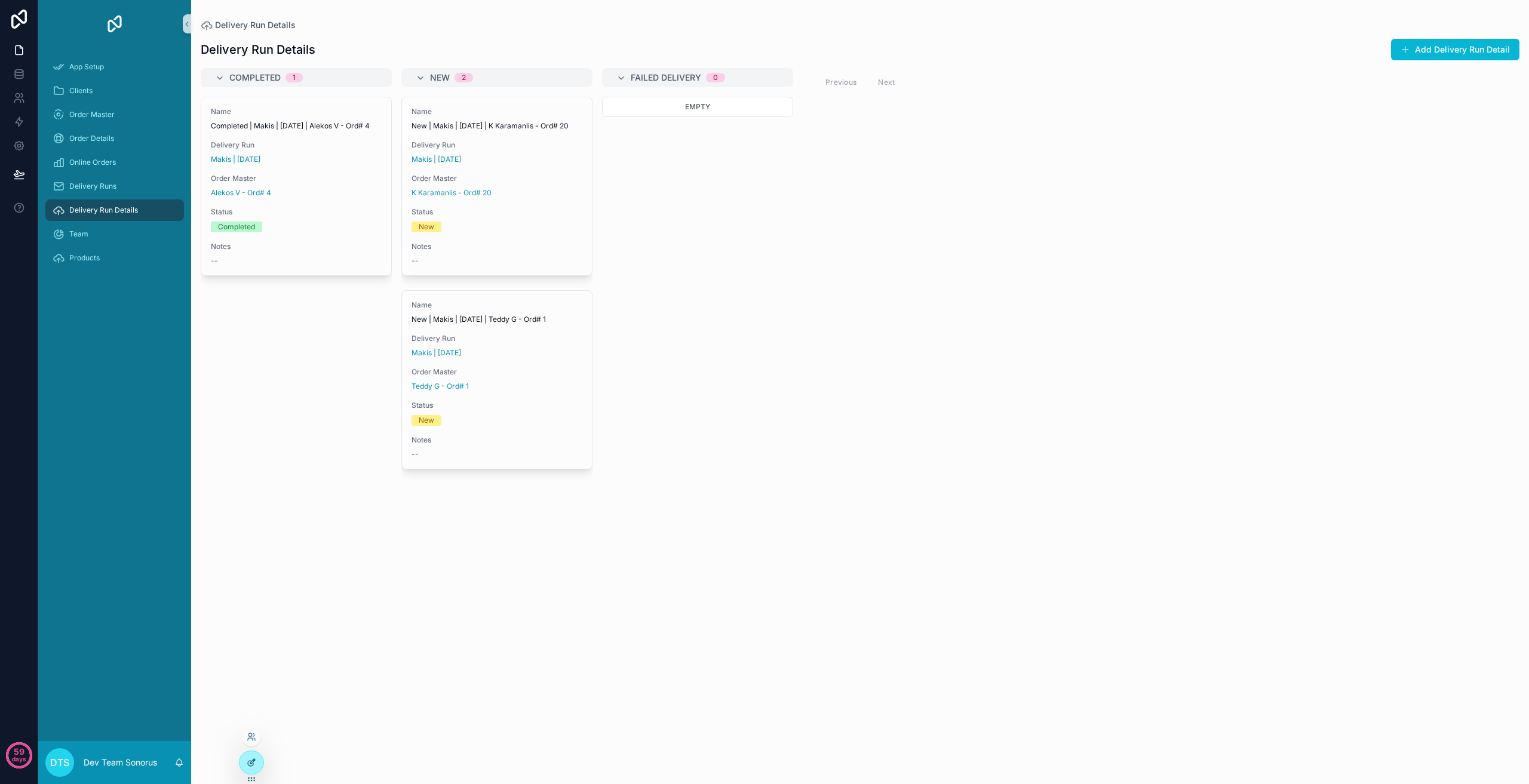
click at [245, 765] on div at bounding box center [251, 762] width 24 height 23
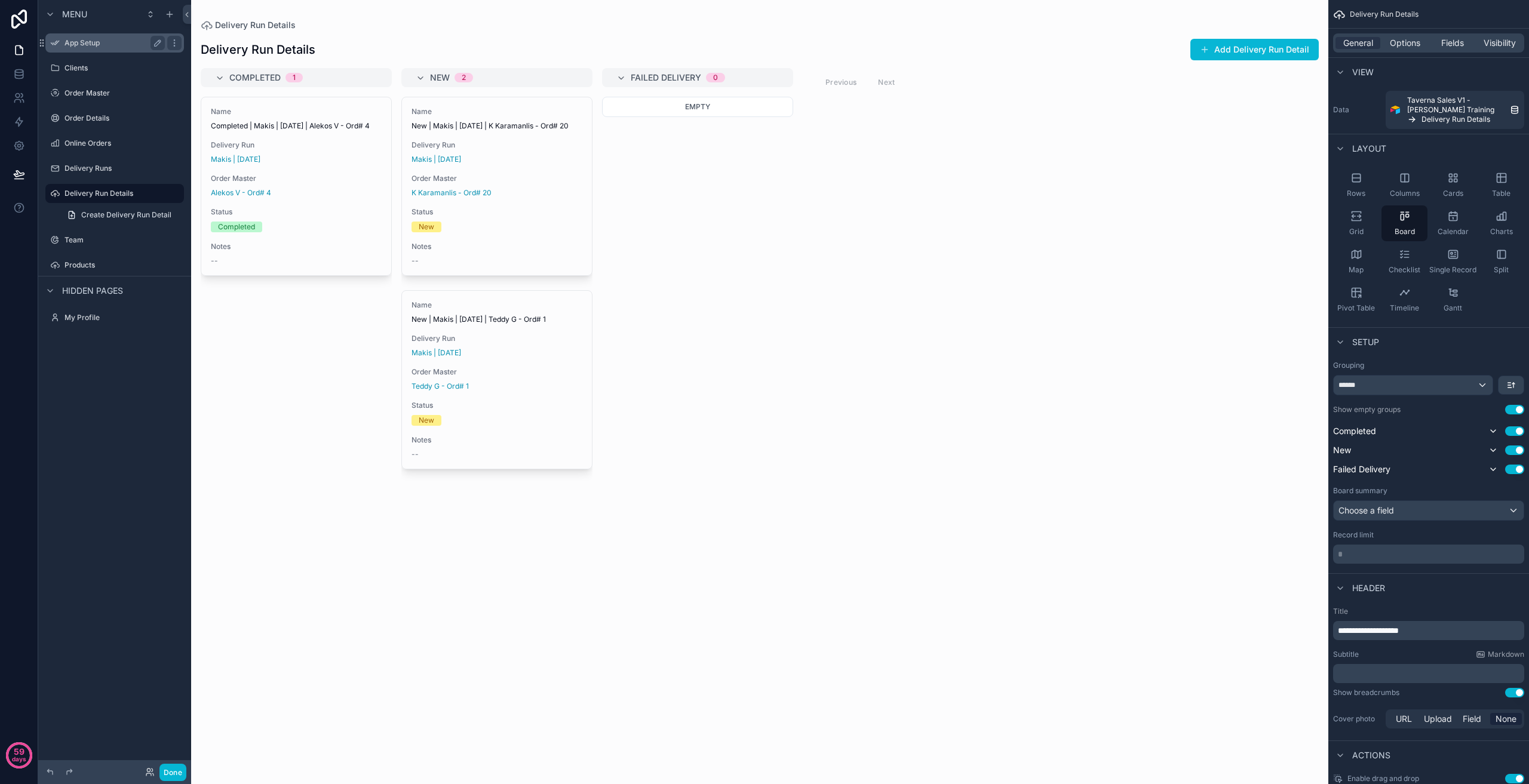
click at [85, 45] on label "App Setup" at bounding box center [113, 43] width 96 height 10
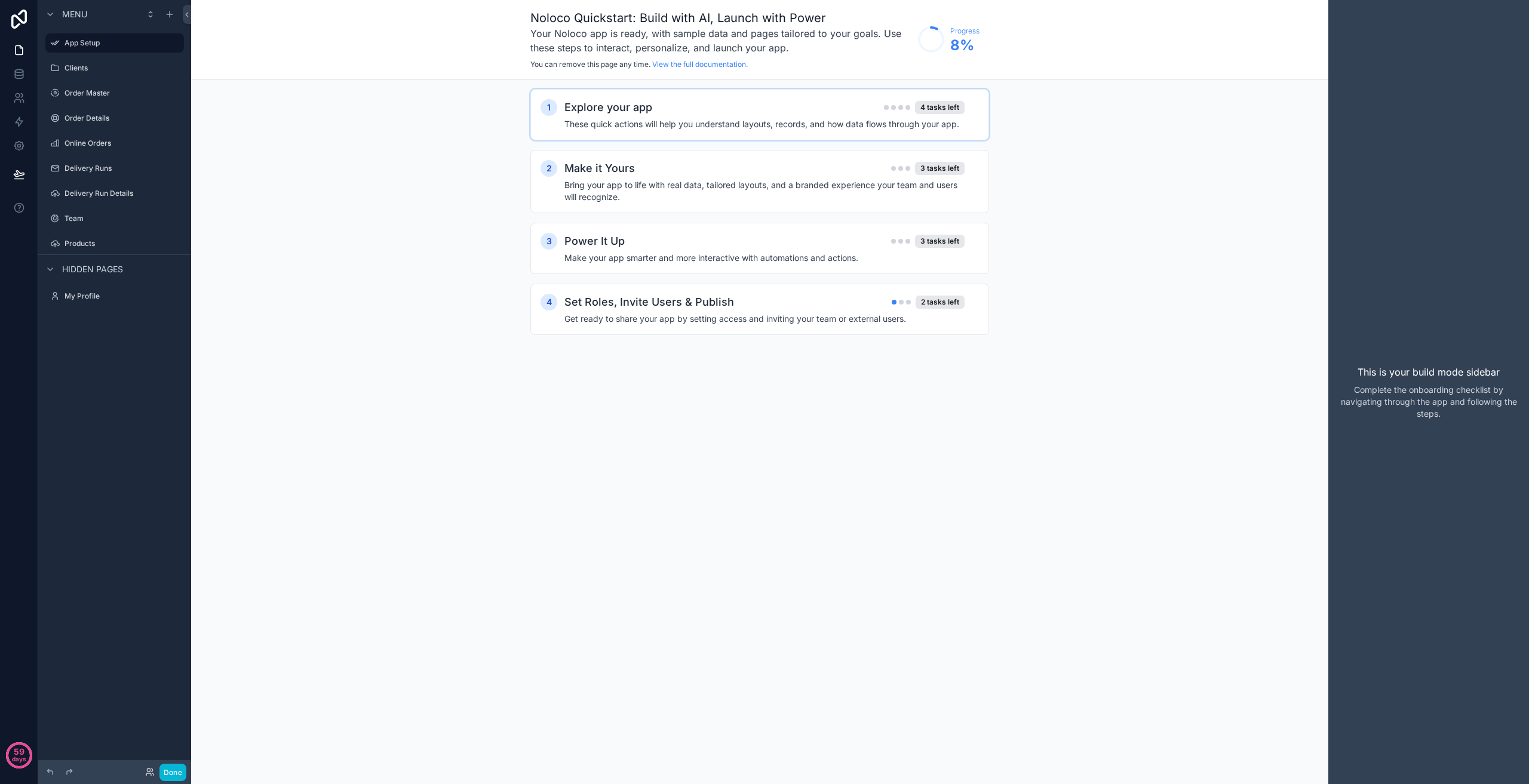
click at [846, 119] on h4 "These quick actions will help you understand layouts, records, and how data flo…" at bounding box center [764, 124] width 400 height 12
click at [173, 773] on button "Done" at bounding box center [173, 772] width 26 height 18
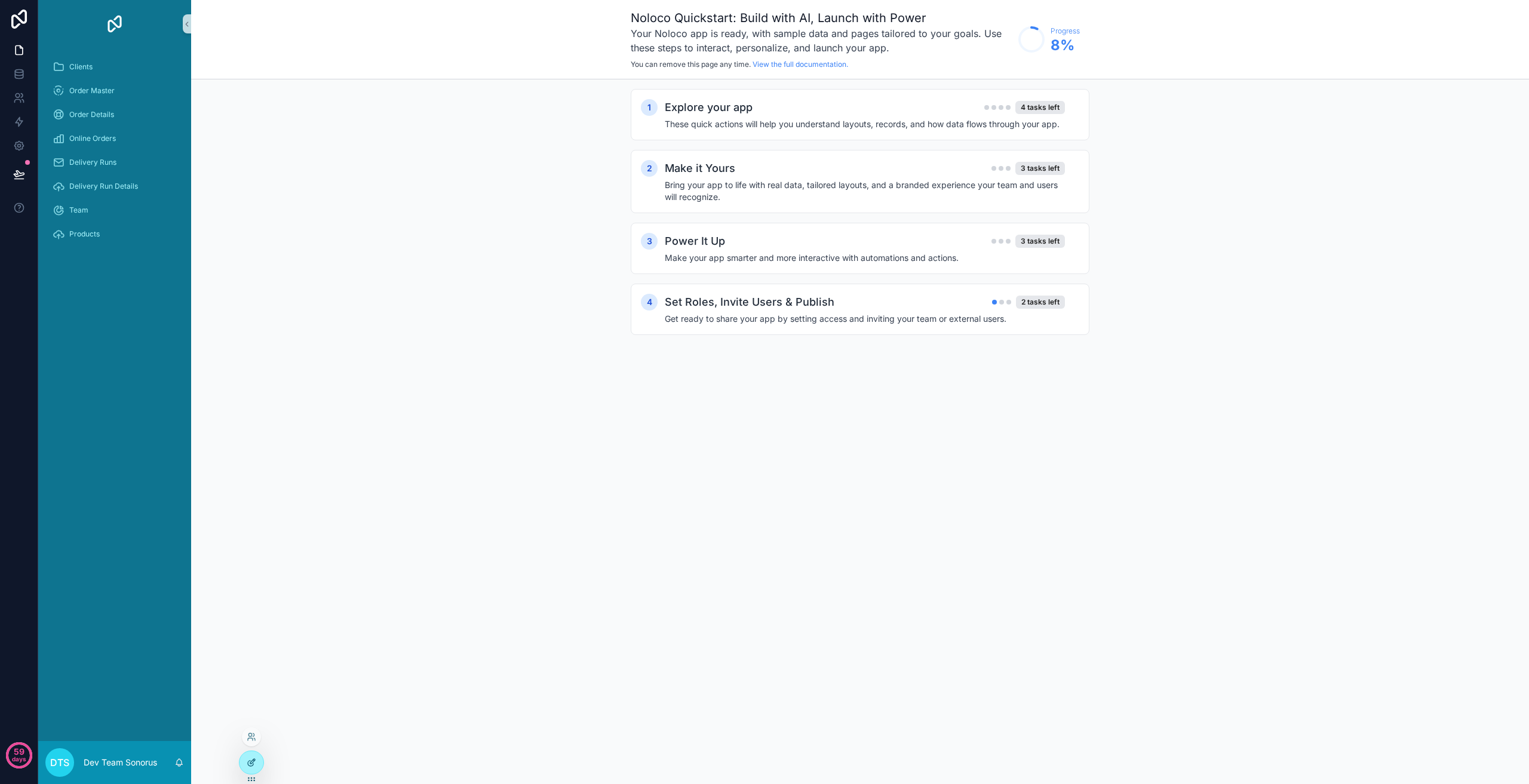
click at [251, 762] on icon at bounding box center [252, 762] width 10 height 10
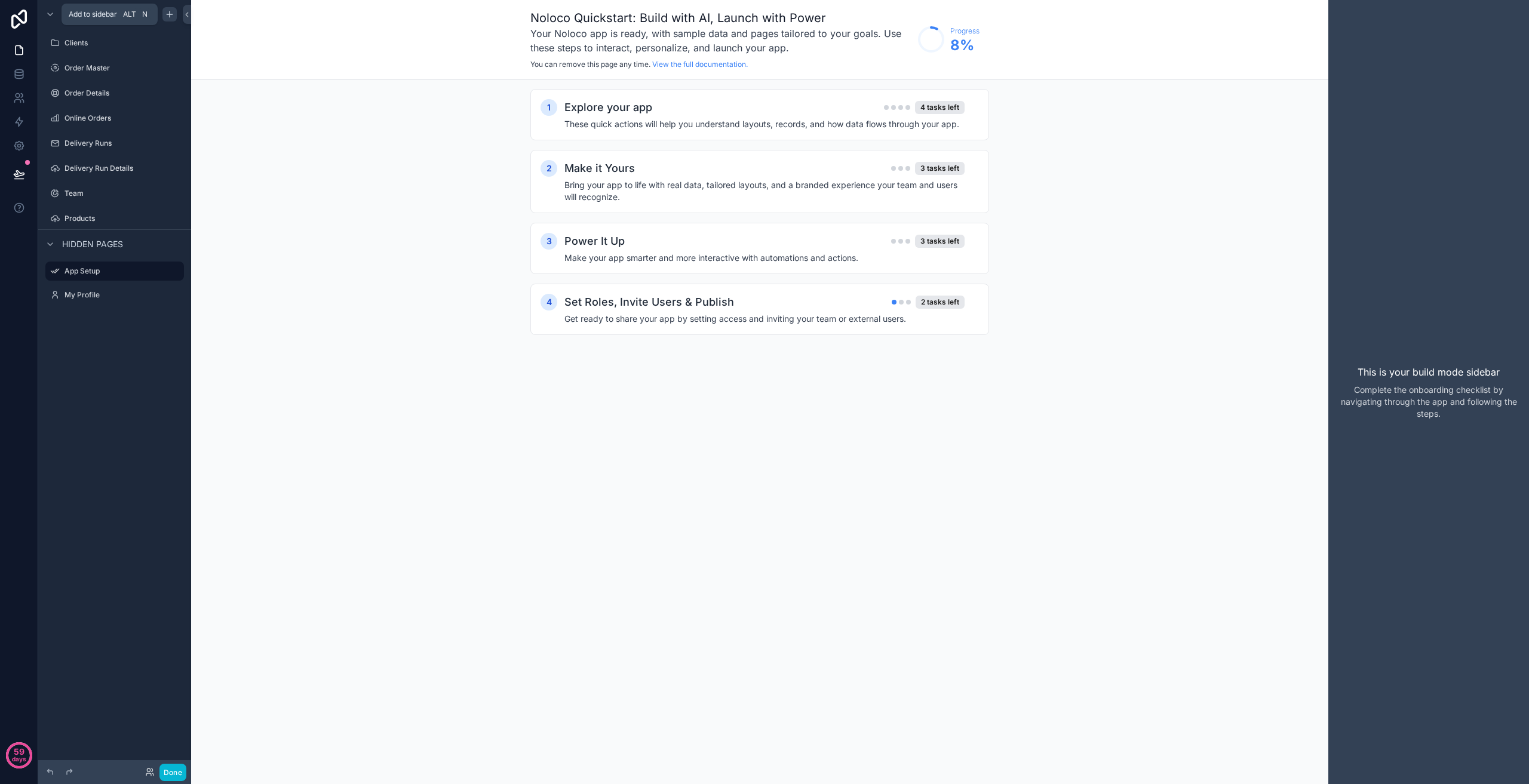
click at [169, 17] on icon "scrollable content" at bounding box center [170, 15] width 10 height 10
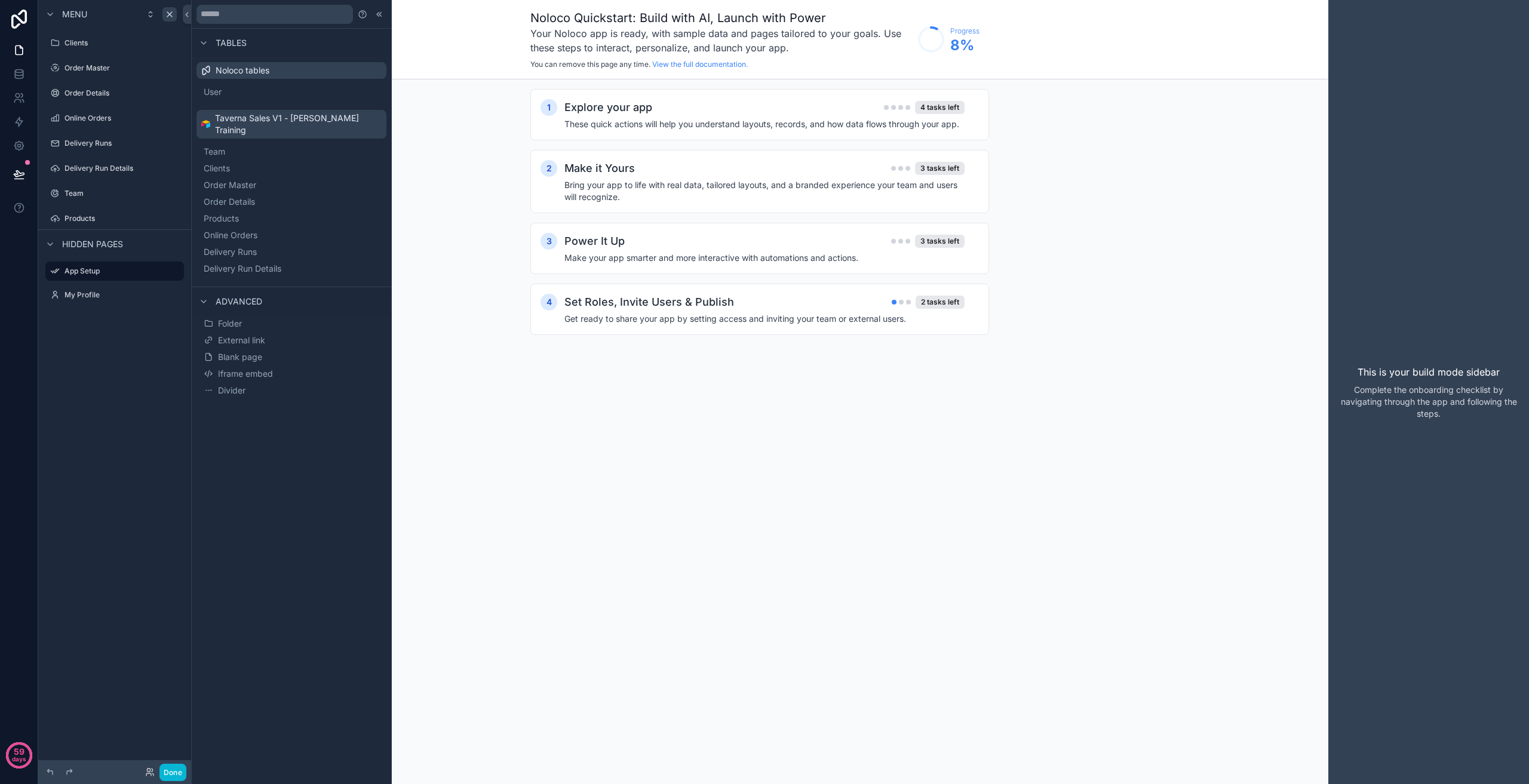
click at [620, 403] on div "Noloco Quickstart: Build with AI, Launch with Power Your Noloco app is ready, w…" at bounding box center [760, 392] width 1137 height 784
click at [176, 765] on button "Done" at bounding box center [173, 772] width 26 height 18
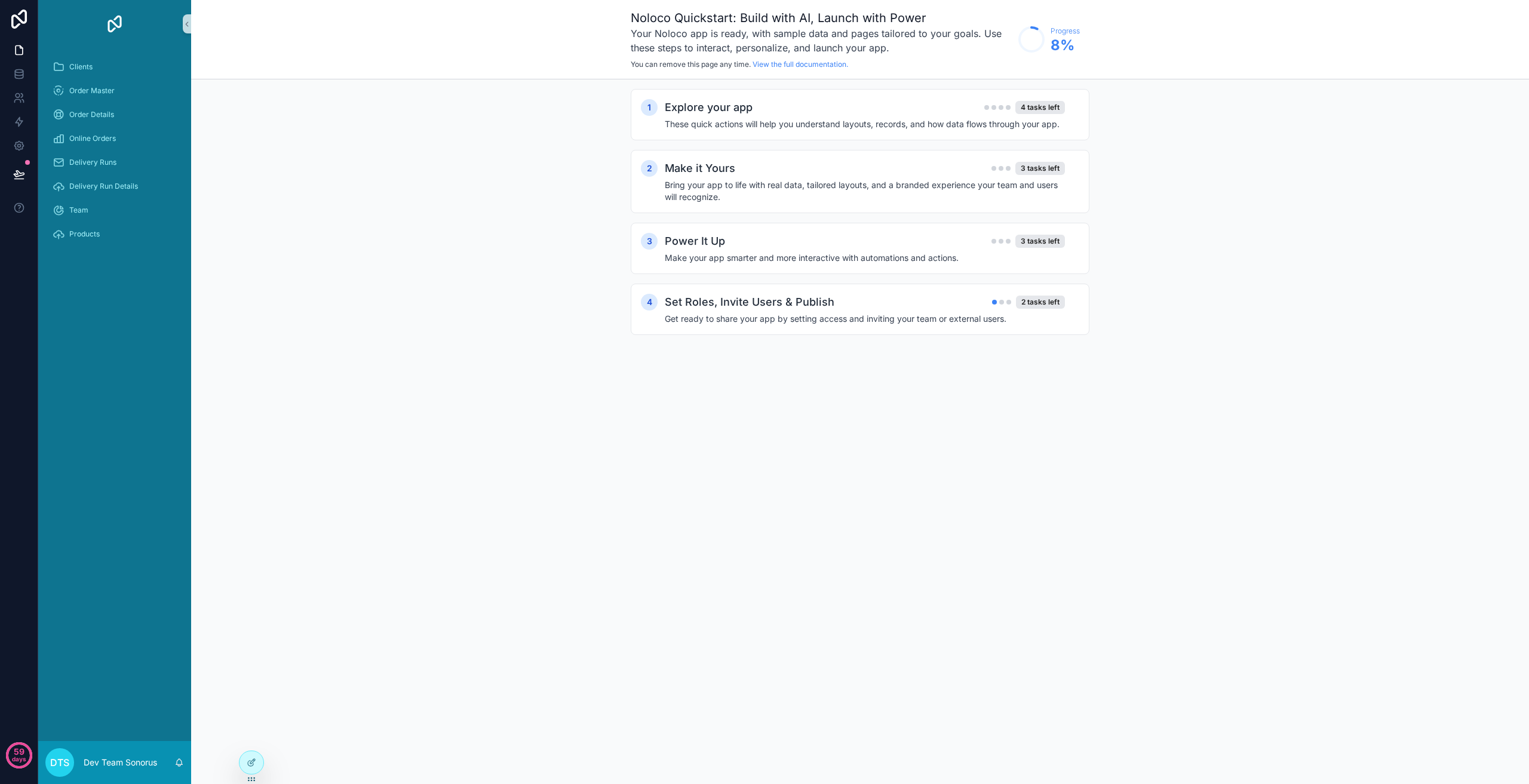
click at [175, 770] on div "DTS Dev Team Sonorus" at bounding box center [115, 762] width 153 height 43
click at [244, 763] on div at bounding box center [251, 762] width 24 height 23
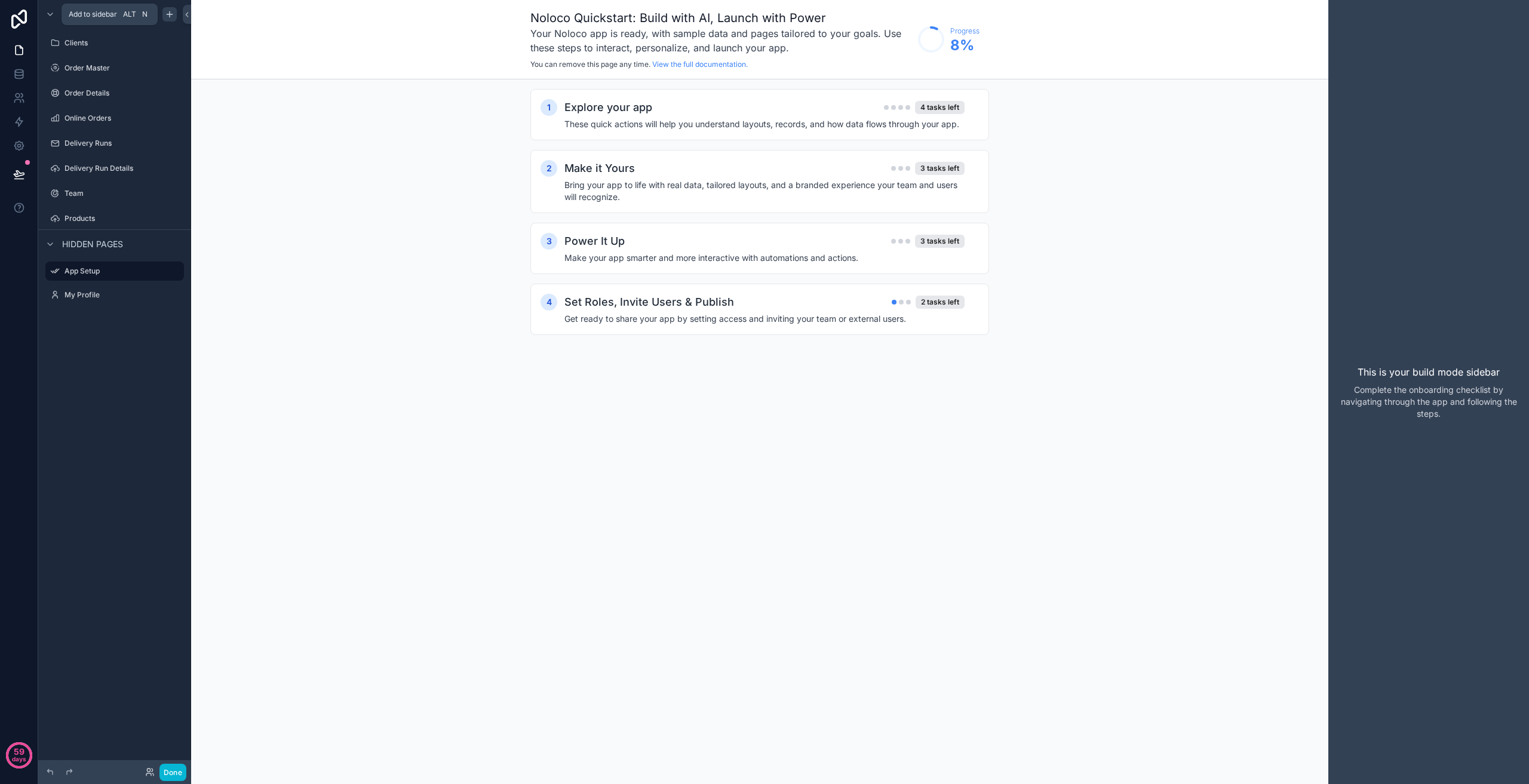
click at [168, 15] on icon "scrollable content" at bounding box center [169, 15] width 5 height 0
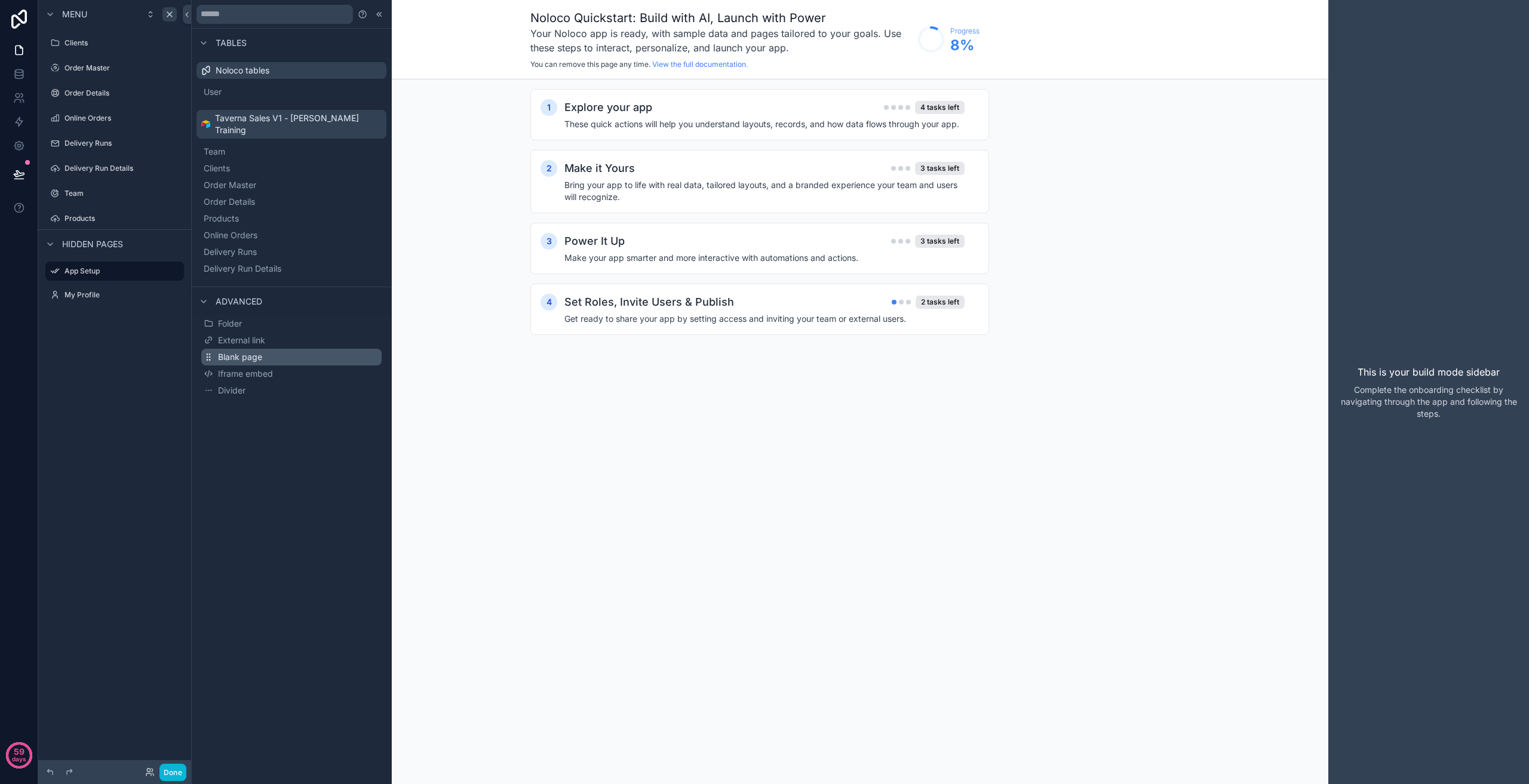
click at [255, 351] on span "Blank page" at bounding box center [239, 357] width 44 height 12
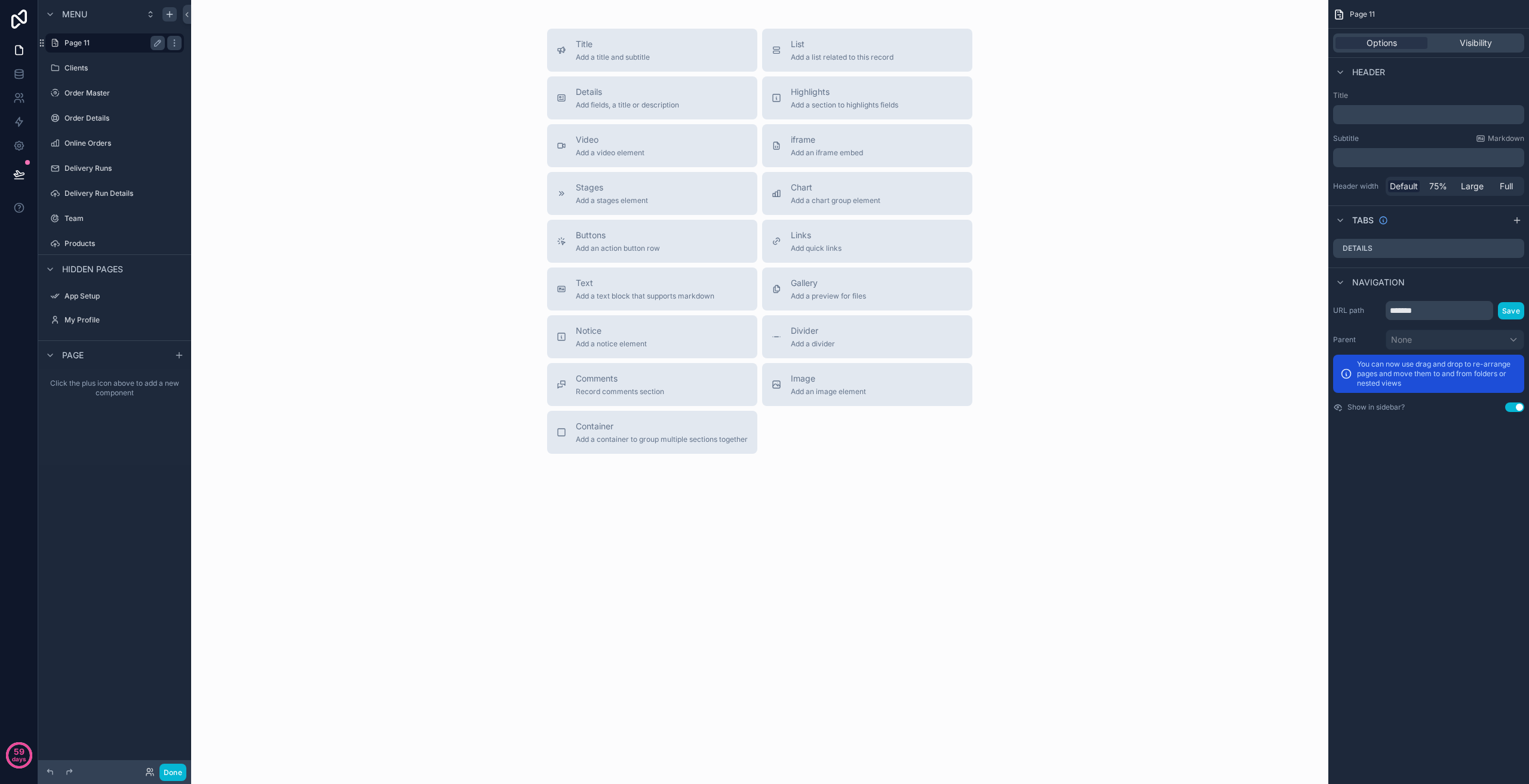
click at [88, 45] on label "Page 11" at bounding box center [113, 43] width 96 height 10
click at [155, 42] on icon "scrollable content" at bounding box center [158, 43] width 10 height 10
click at [117, 41] on input "*******" at bounding box center [105, 43] width 81 height 15
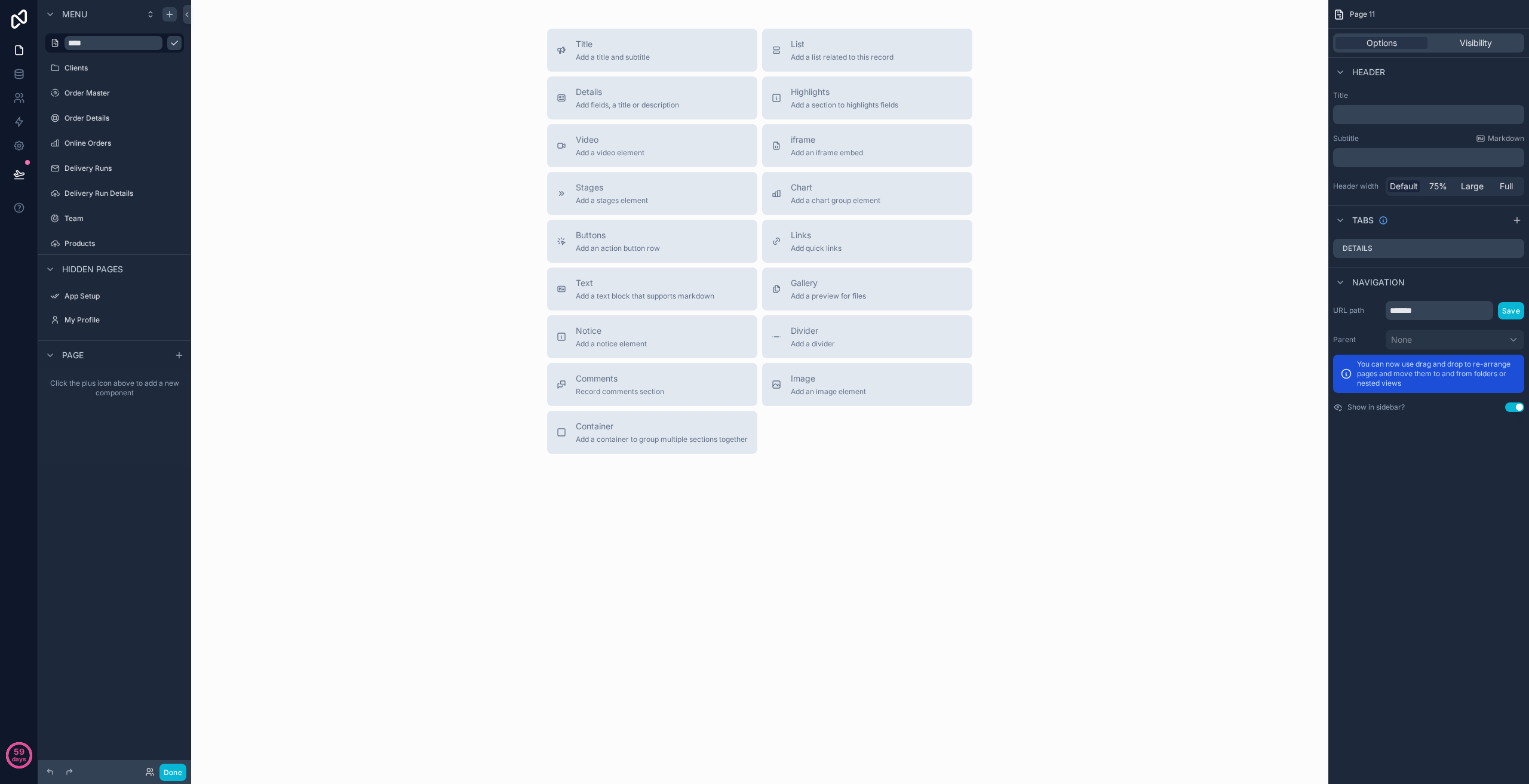
type input "****"
click at [170, 42] on icon "scrollable content" at bounding box center [174, 43] width 10 height 10
click at [0, 0] on icon "scrollable content" at bounding box center [0, 0] width 0 height 0
click at [53, 41] on icon "scrollable content" at bounding box center [55, 43] width 10 height 10
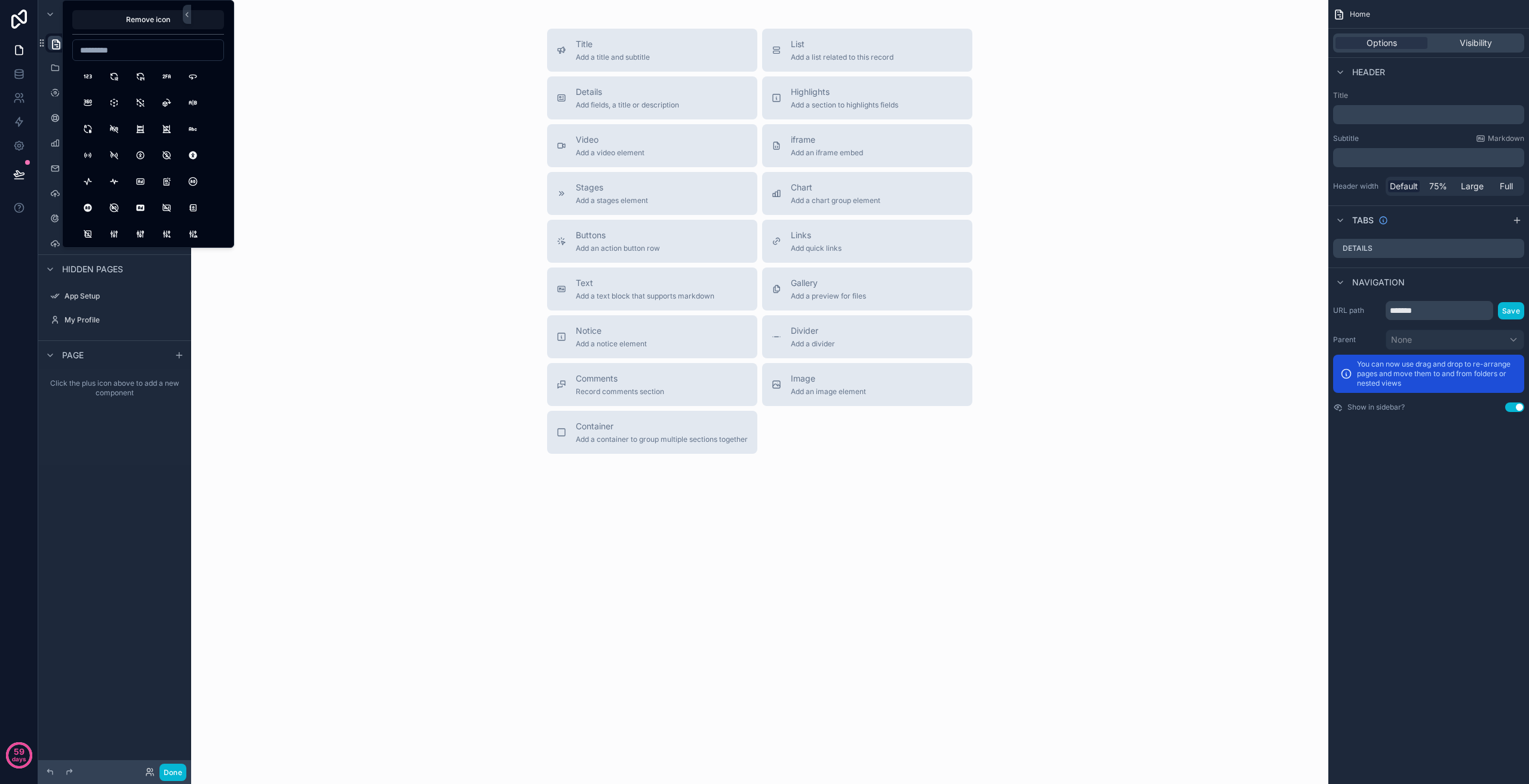
click at [169, 51] on input at bounding box center [148, 50] width 151 height 17
type input "****"
click at [92, 83] on button "Home" at bounding box center [88, 76] width 22 height 22
click at [308, 46] on div "Title Add a title and subtitle List Add a list related to this record Details A…" at bounding box center [760, 241] width 1118 height 425
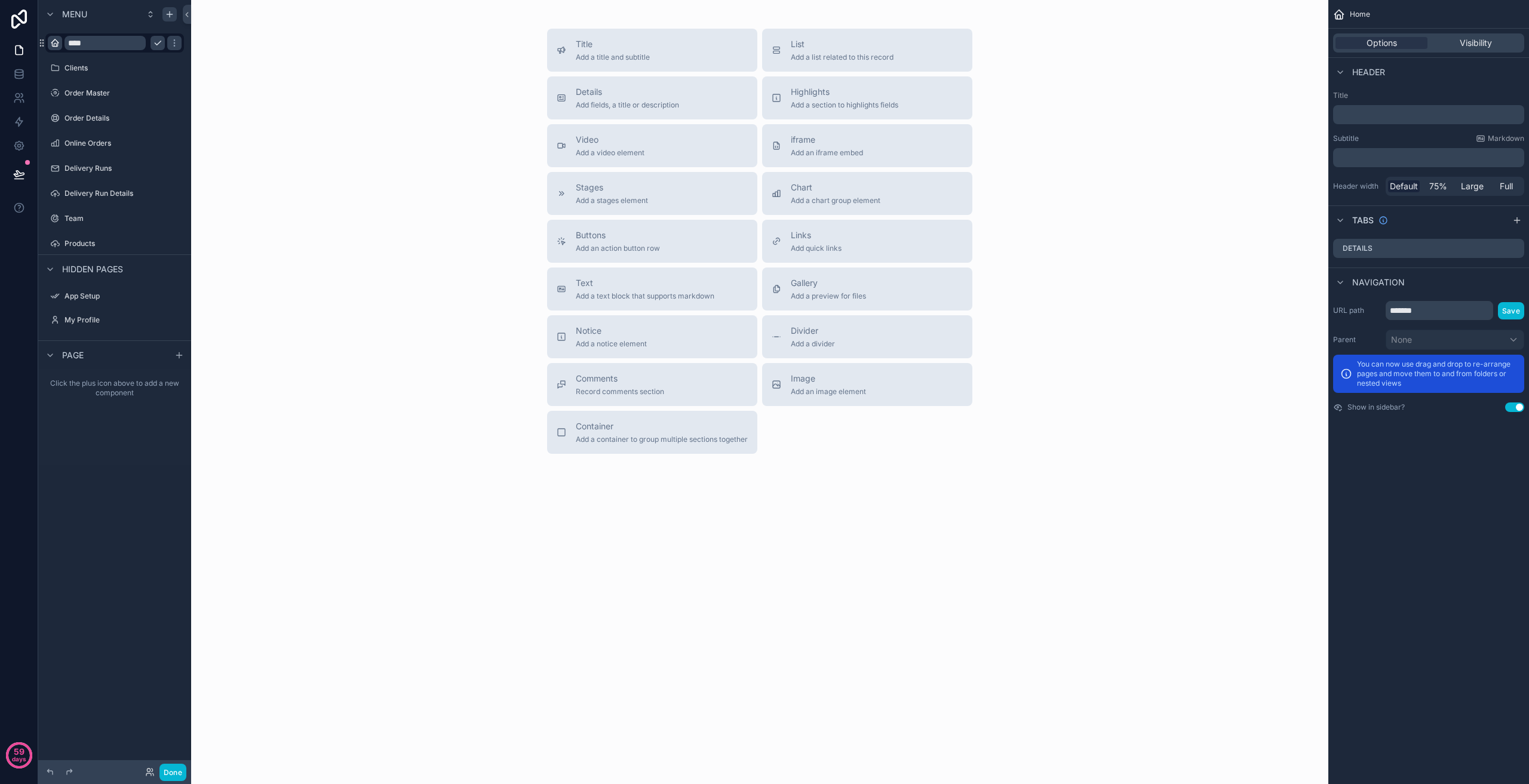
click at [157, 43] on icon "scrollable content" at bounding box center [158, 43] width 10 height 10
click at [608, 54] on span "Add a title and subtitle" at bounding box center [614, 58] width 74 height 10
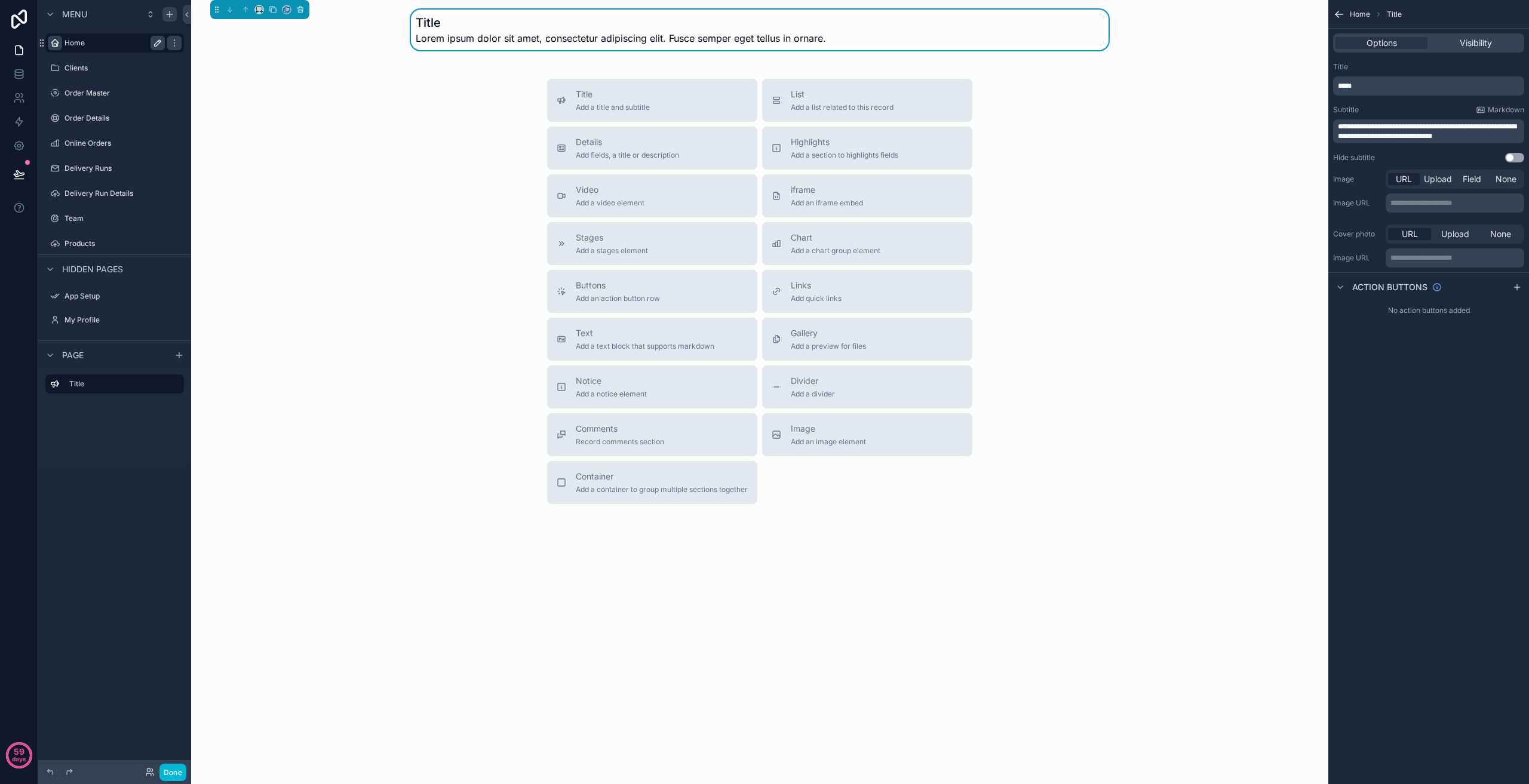
click at [444, 24] on h1 "Title" at bounding box center [620, 23] width 411 height 17
click at [444, 23] on h1 "Title" at bounding box center [620, 23] width 411 height 17
click at [813, 40] on span "Lorem ipsum dolor sit amet, consectetur adipiscing elit. Fusce semper eget tell…" at bounding box center [620, 38] width 411 height 15
click at [1245, 284] on div "Title Add a title and subtitle List Add a list related to this record Details A…" at bounding box center [760, 291] width 1118 height 425
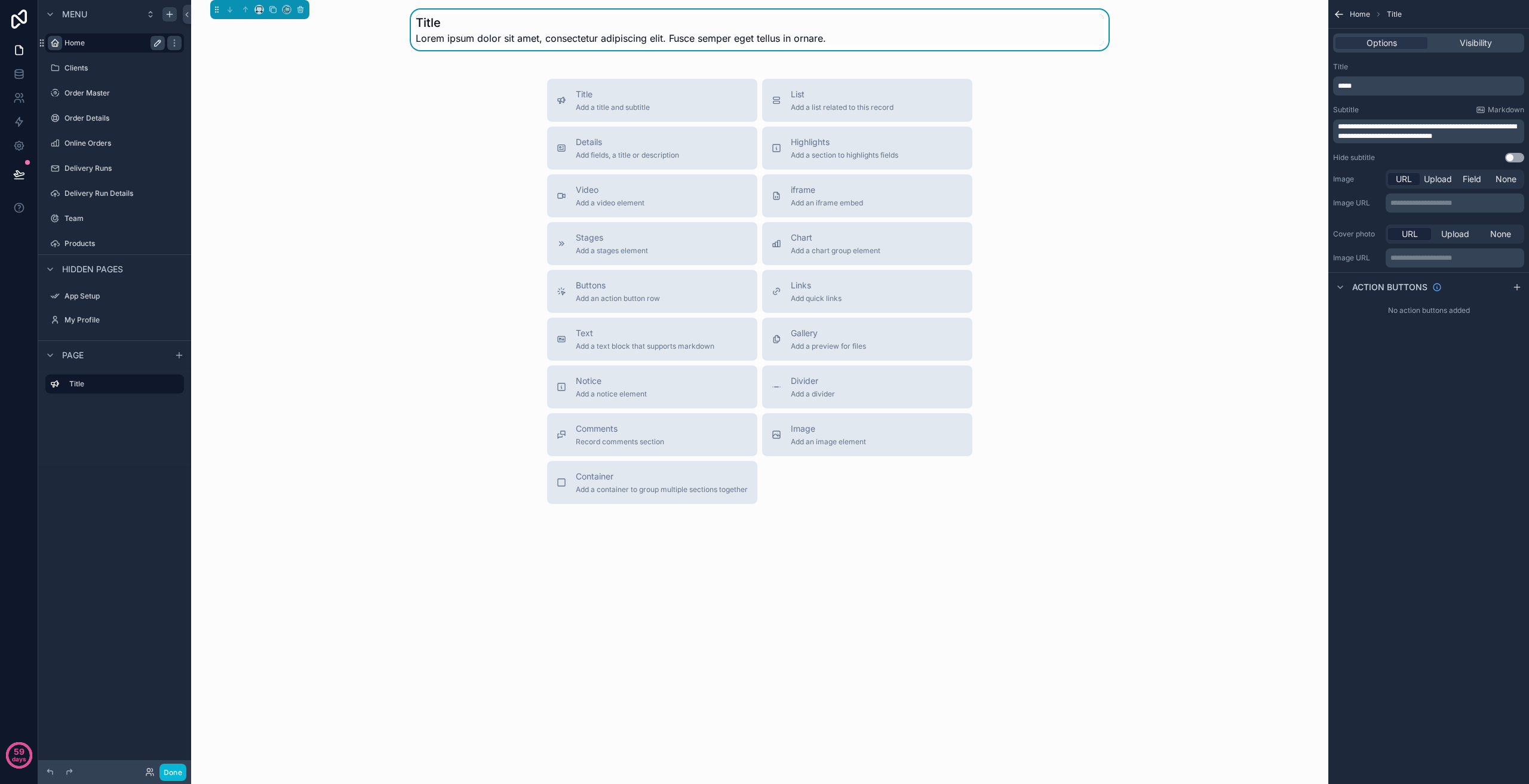
click at [1239, 70] on div "Title Lorem ipsum dolor sit amet, consectetur adipiscing elit. Fusce semper ege…" at bounding box center [760, 300] width 1137 height 600
click at [79, 81] on div "scrollable content" at bounding box center [114, 81] width 138 height 1
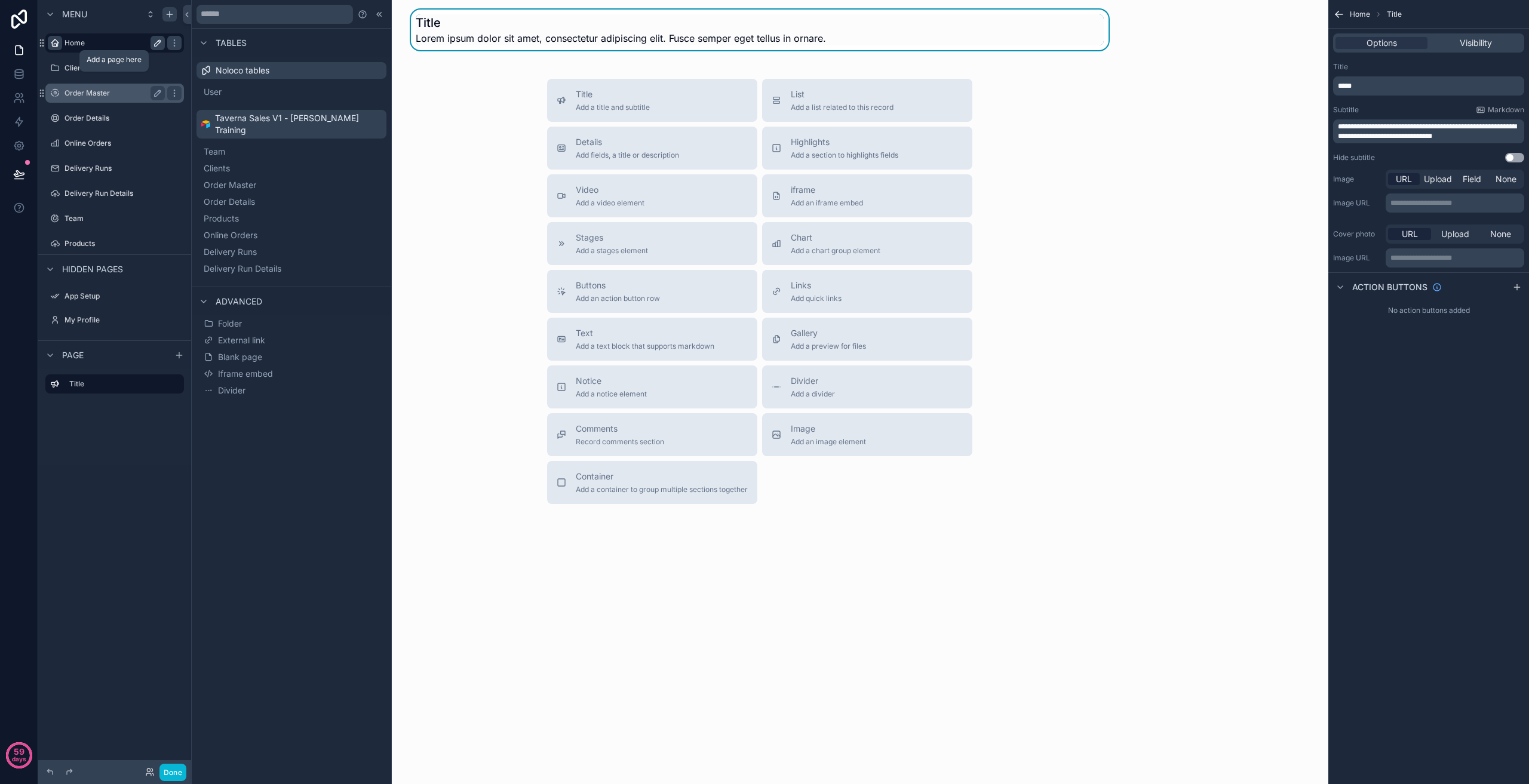
click at [81, 85] on div "Order Master" at bounding box center [115, 93] width 134 height 20
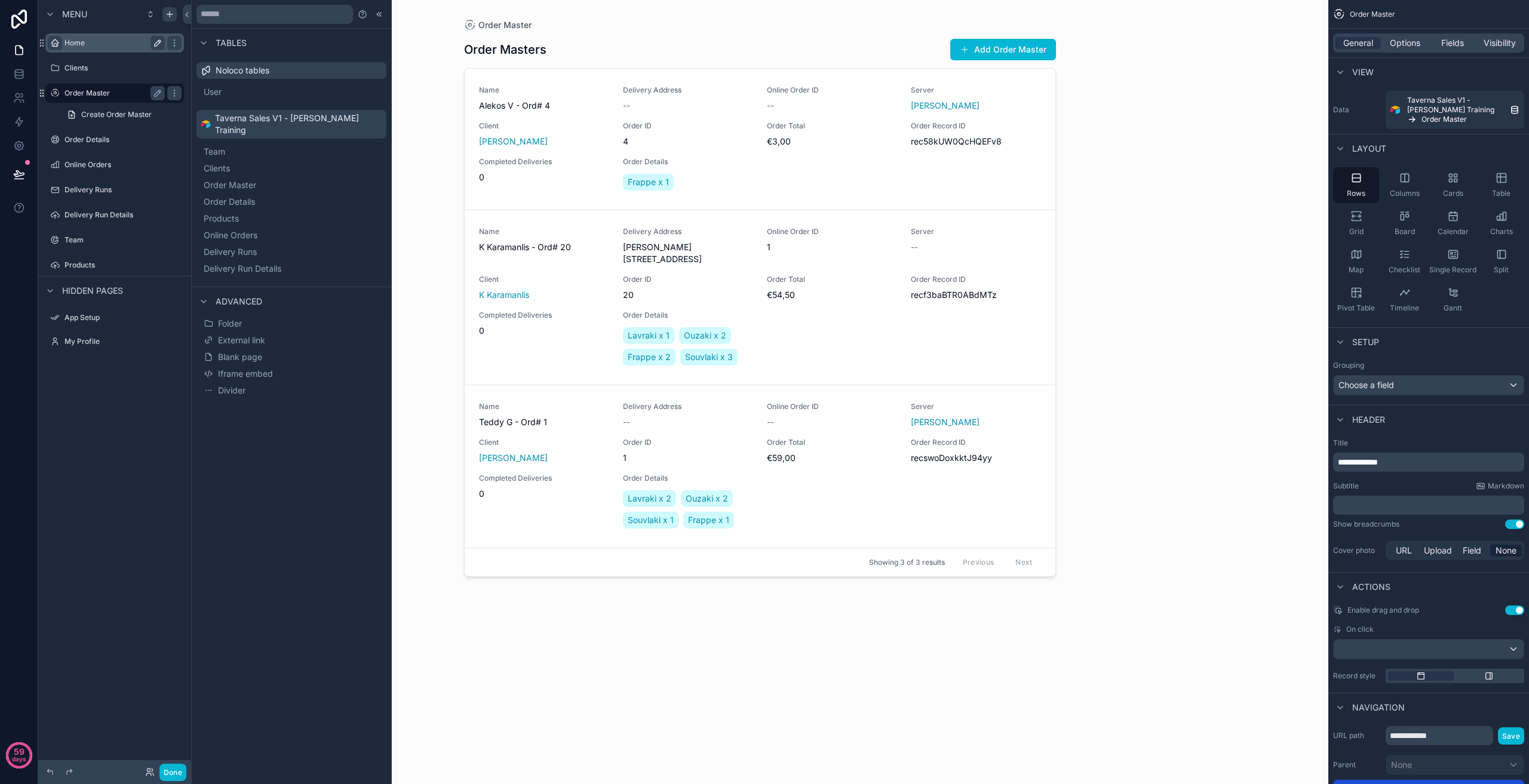
click at [84, 89] on label "Order Master" at bounding box center [113, 93] width 96 height 10
click at [378, 11] on icon at bounding box center [379, 15] width 10 height 10
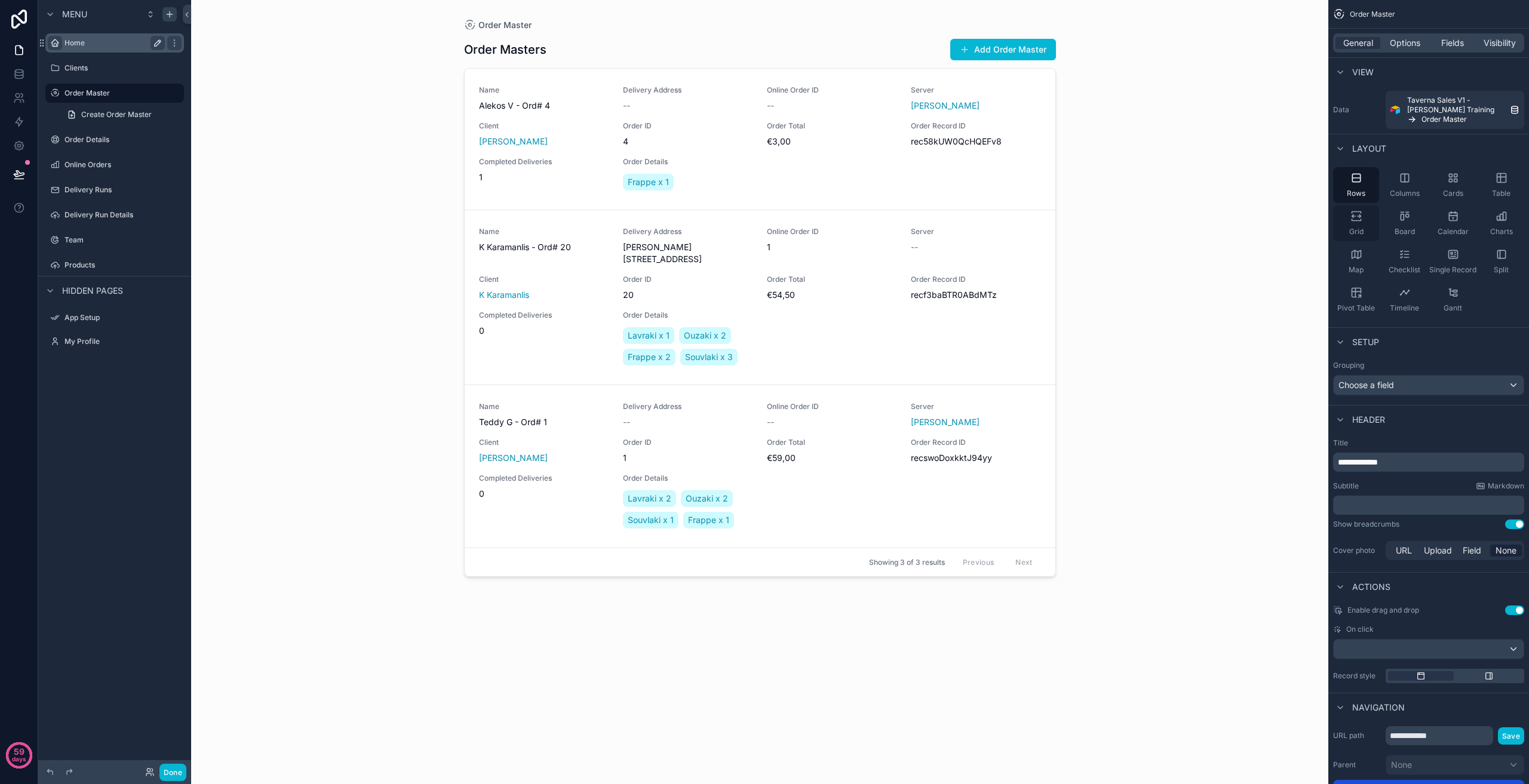
click at [1359, 218] on icon "scrollable content" at bounding box center [1359, 216] width 4 height 3
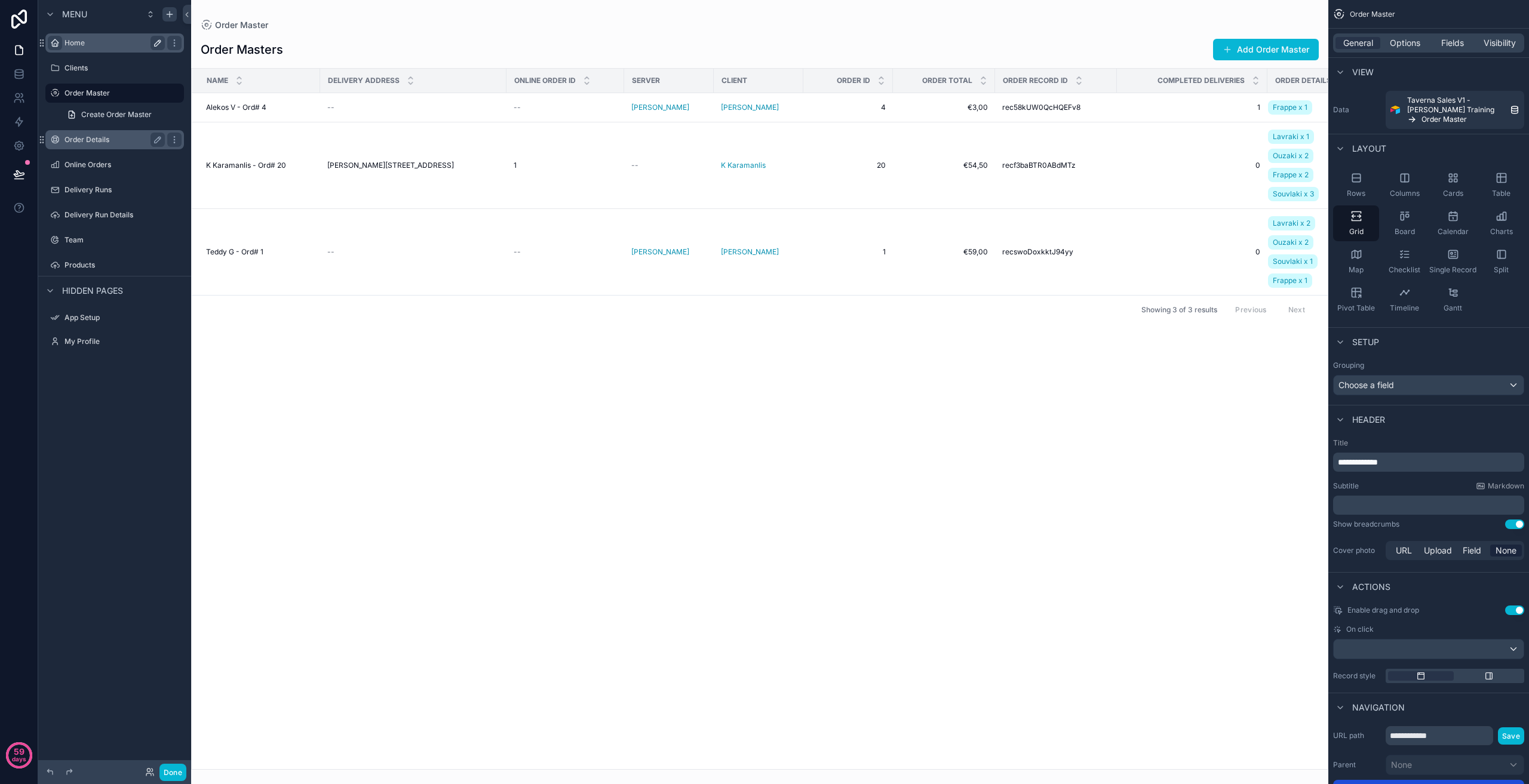
click at [114, 134] on div "Order Details" at bounding box center [115, 139] width 100 height 15
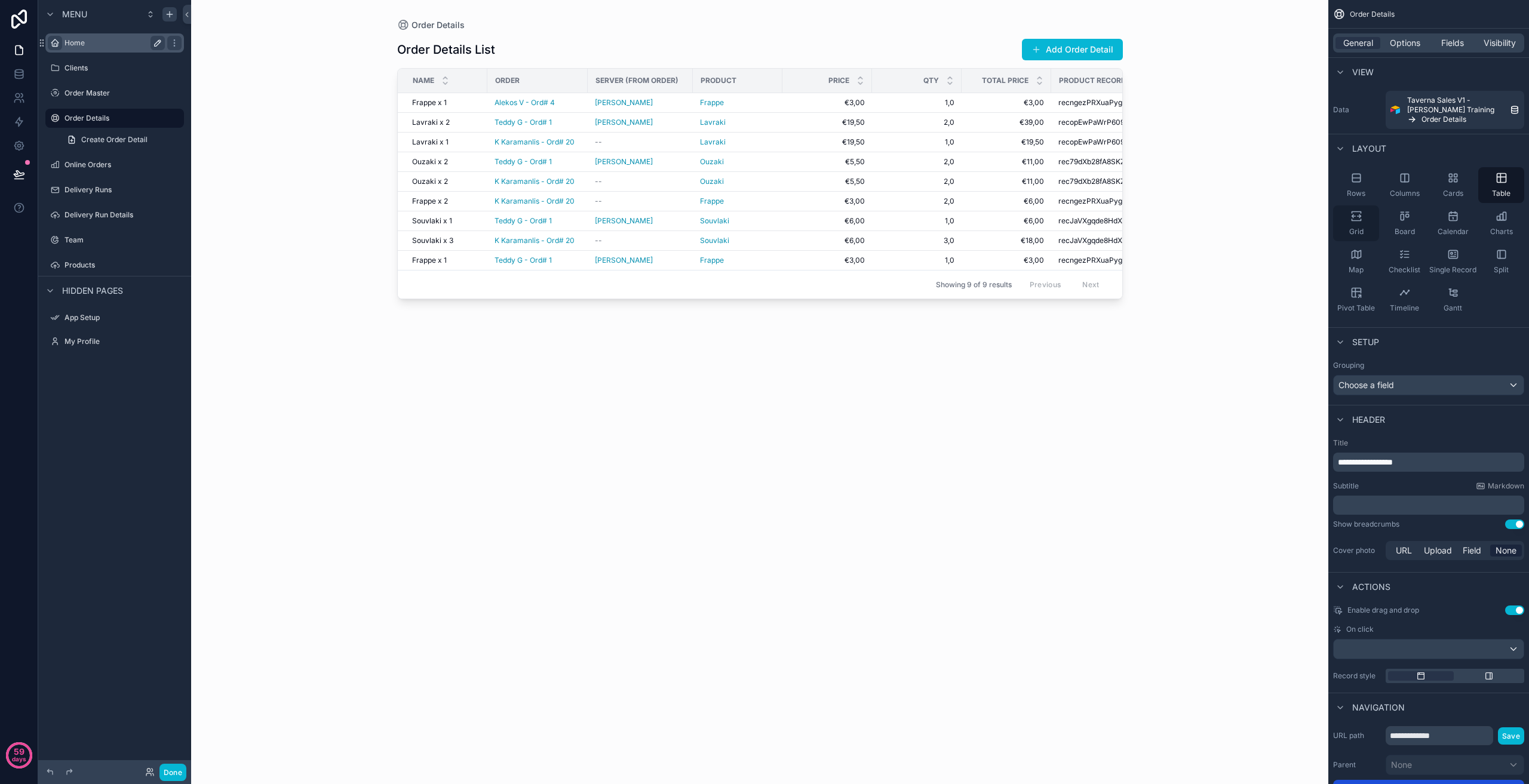
click at [1359, 230] on span "Grid" at bounding box center [1356, 232] width 15 height 10
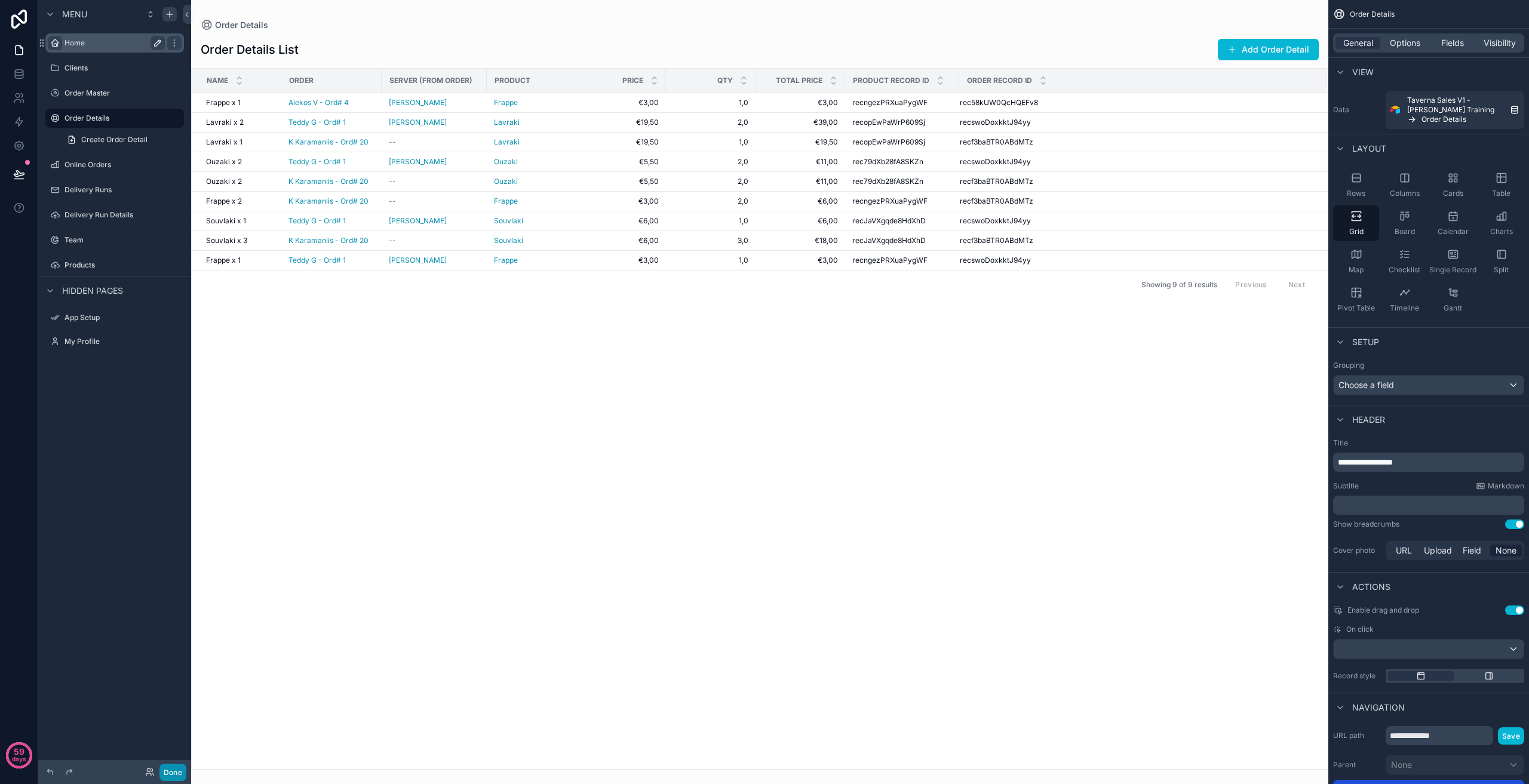
click at [173, 773] on button "Done" at bounding box center [173, 772] width 26 height 18
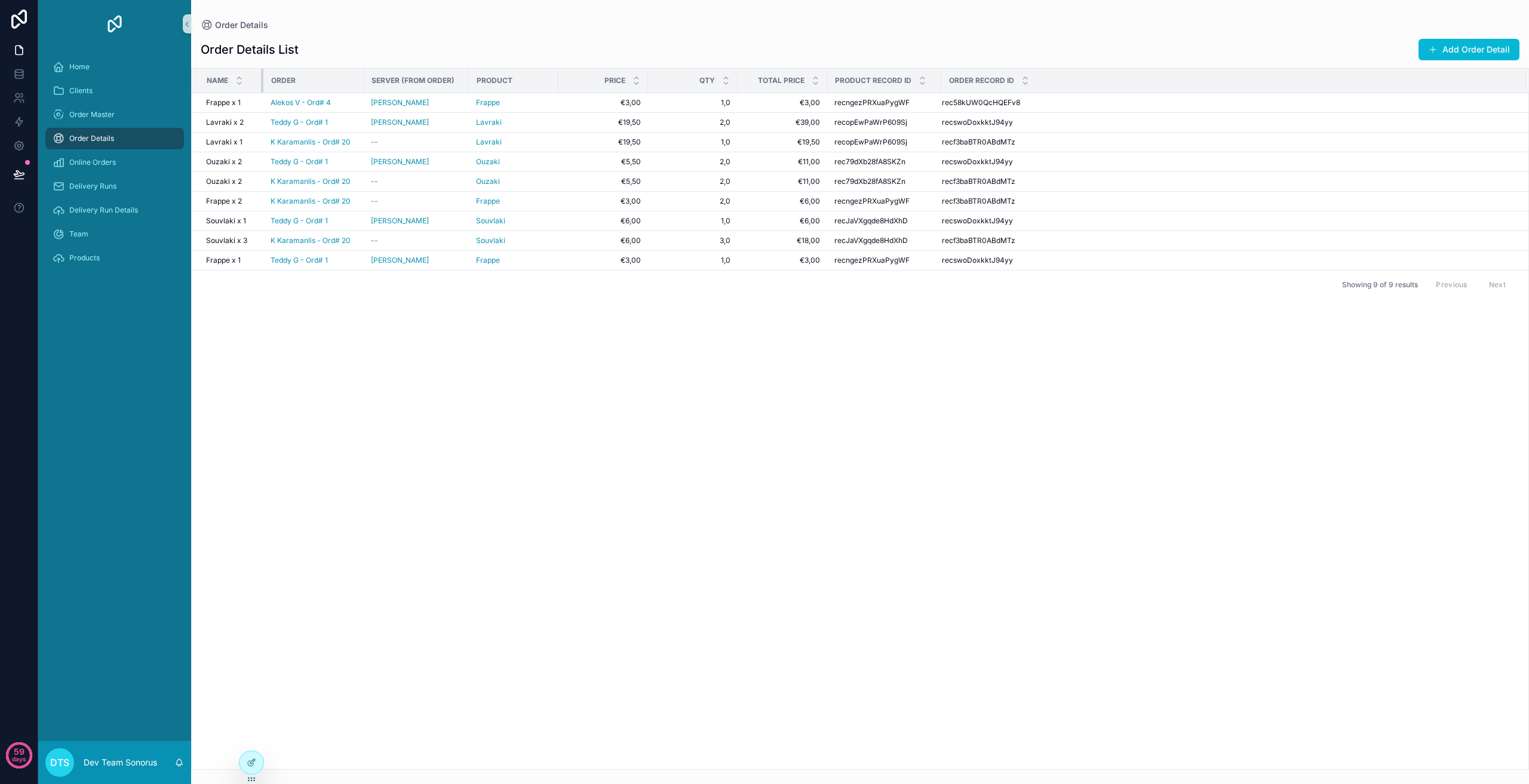
drag, startPoint x: 283, startPoint y: 75, endPoint x: 262, endPoint y: 81, distance: 21.8
click at [262, 81] on div "scrollable content" at bounding box center [263, 80] width 5 height 24
click at [254, 751] on div at bounding box center [252, 739] width 20 height 24
click at [106, 70] on div "Home" at bounding box center [115, 68] width 124 height 20
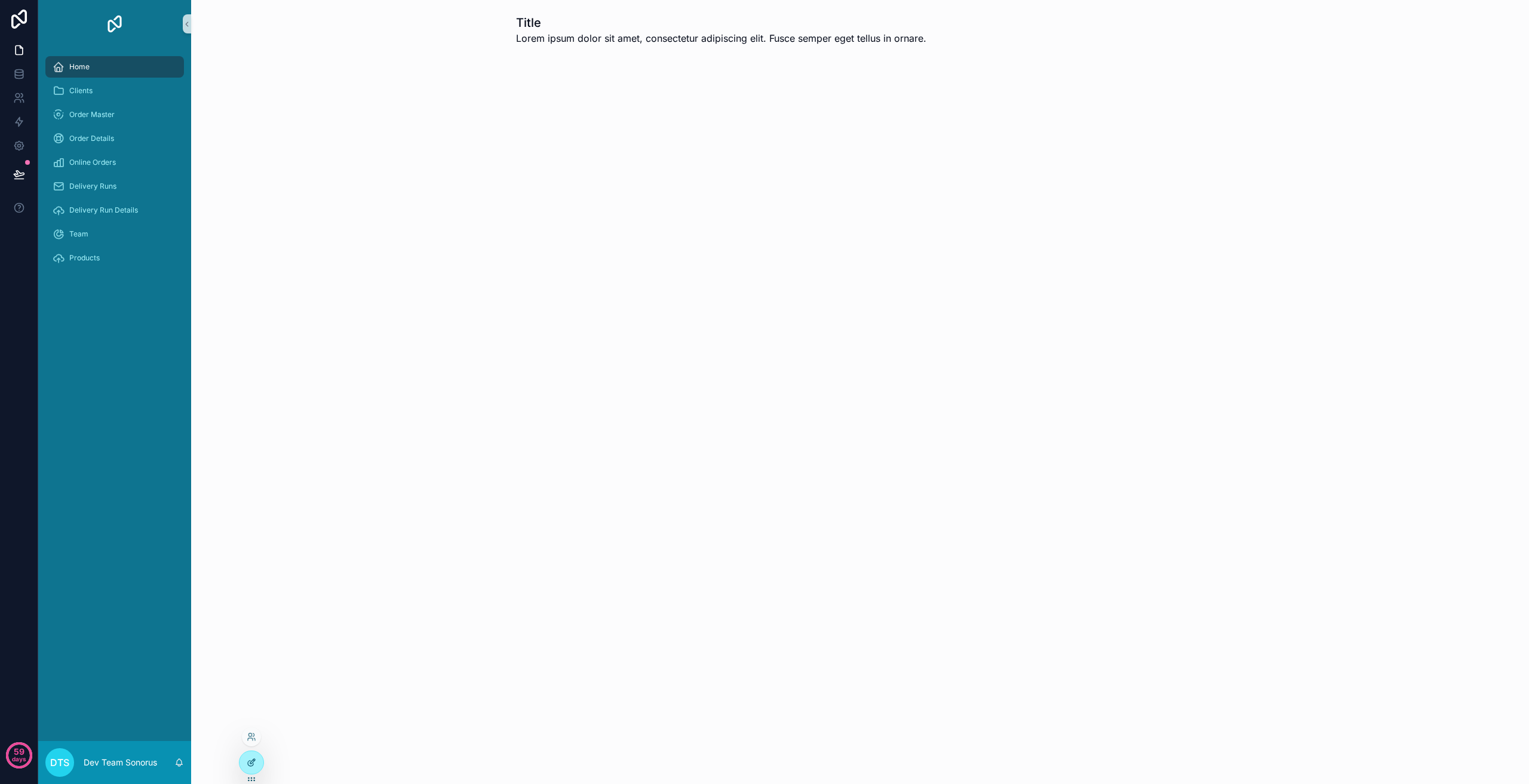
click at [251, 760] on icon at bounding box center [252, 762] width 10 height 10
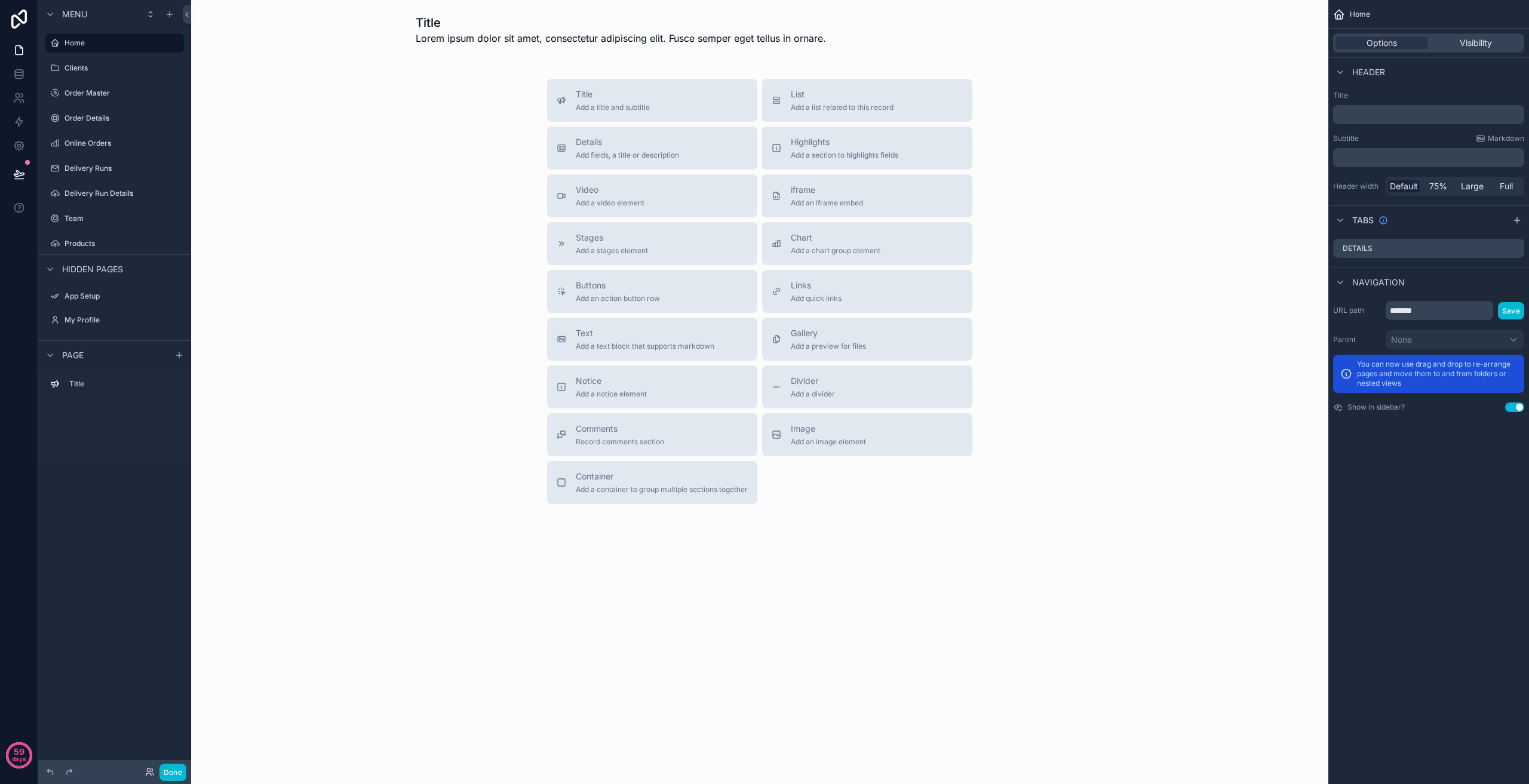
click at [1383, 113] on p "﻿" at bounding box center [1430, 115] width 184 height 12
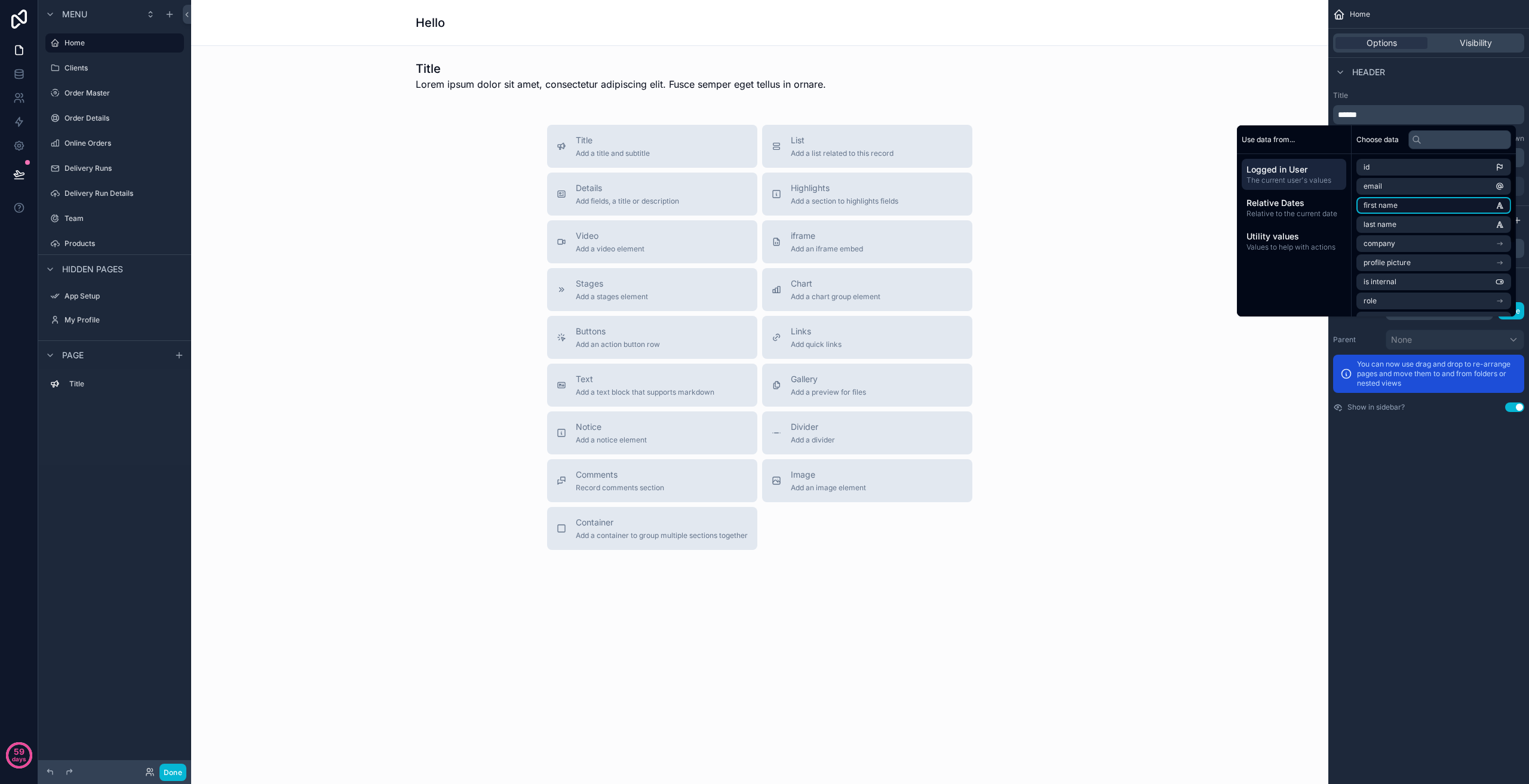
click at [1391, 205] on span "first name" at bounding box center [1380, 206] width 34 height 10
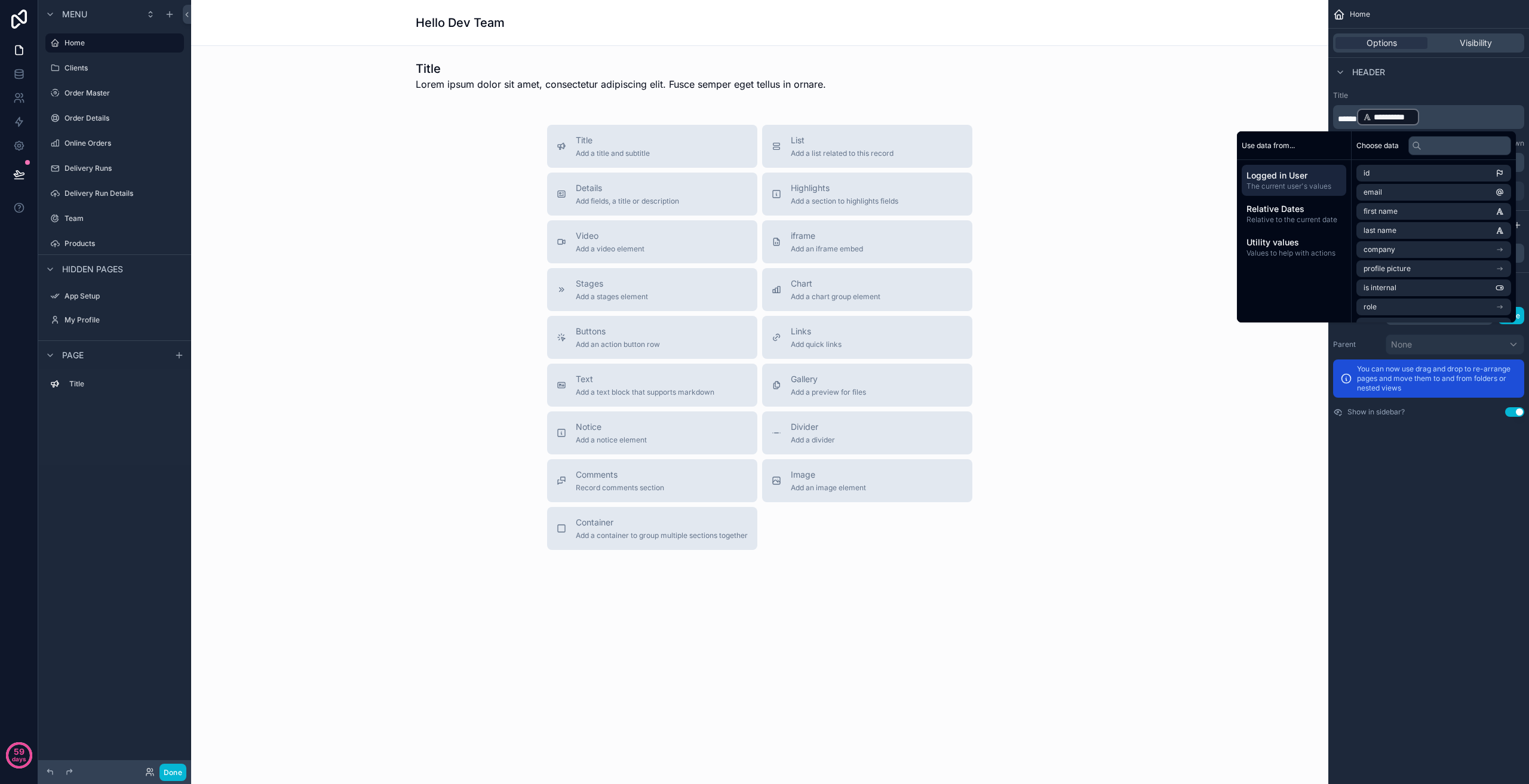
click at [1394, 591] on div "**********" at bounding box center [1428, 392] width 201 height 784
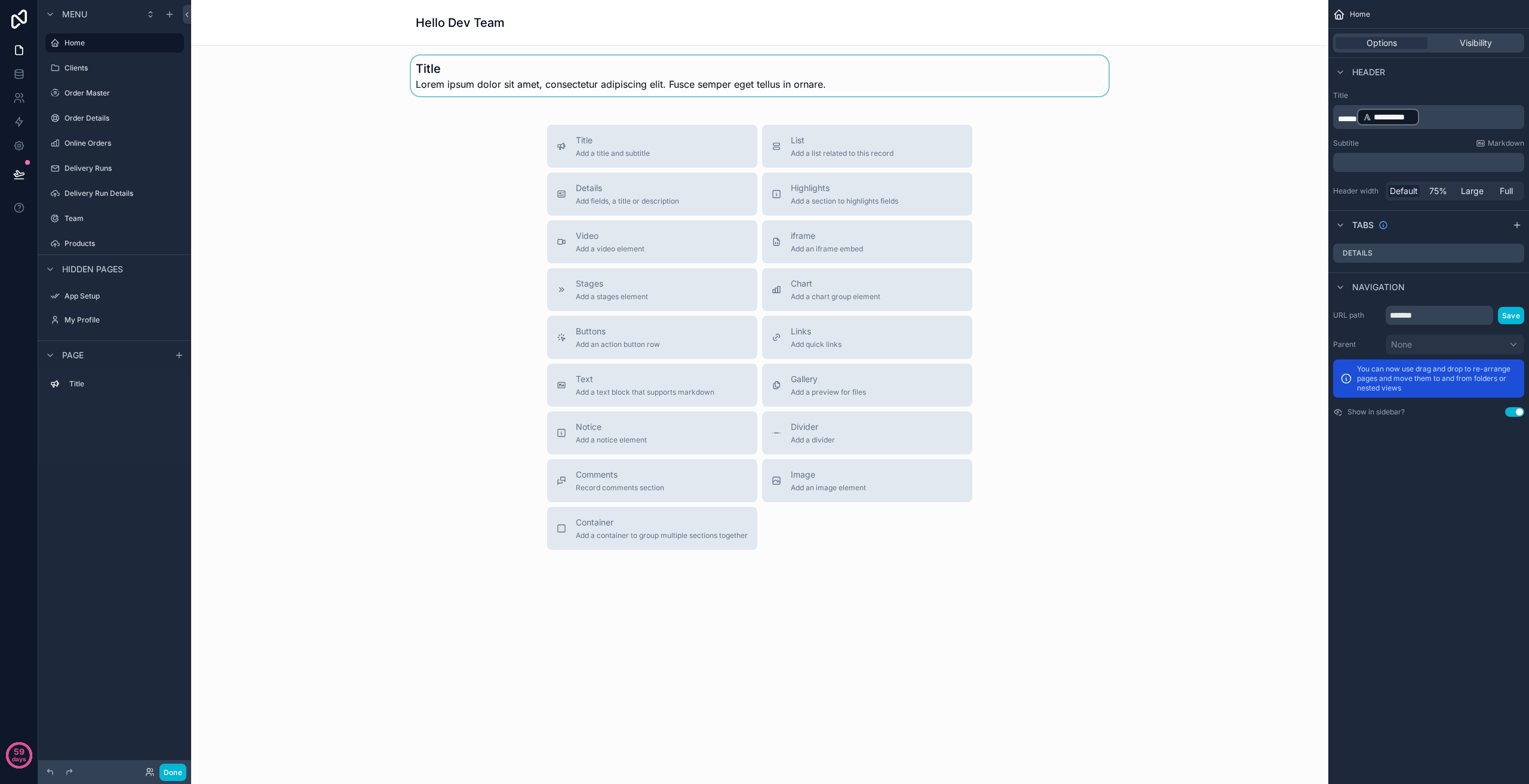
click at [599, 58] on div "scrollable content" at bounding box center [760, 75] width 1118 height 40
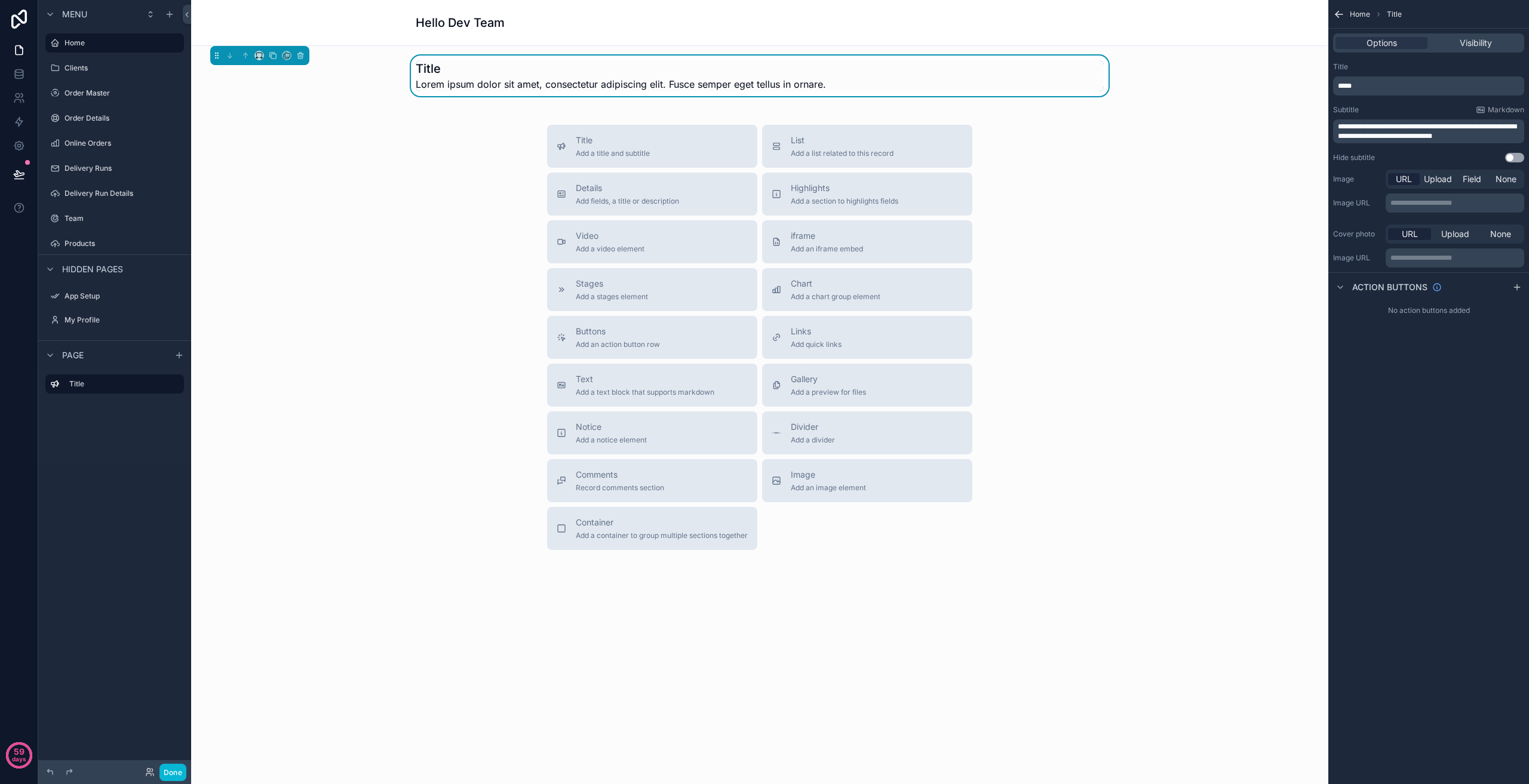
click at [1393, 83] on p "*****" at bounding box center [1430, 86] width 184 height 10
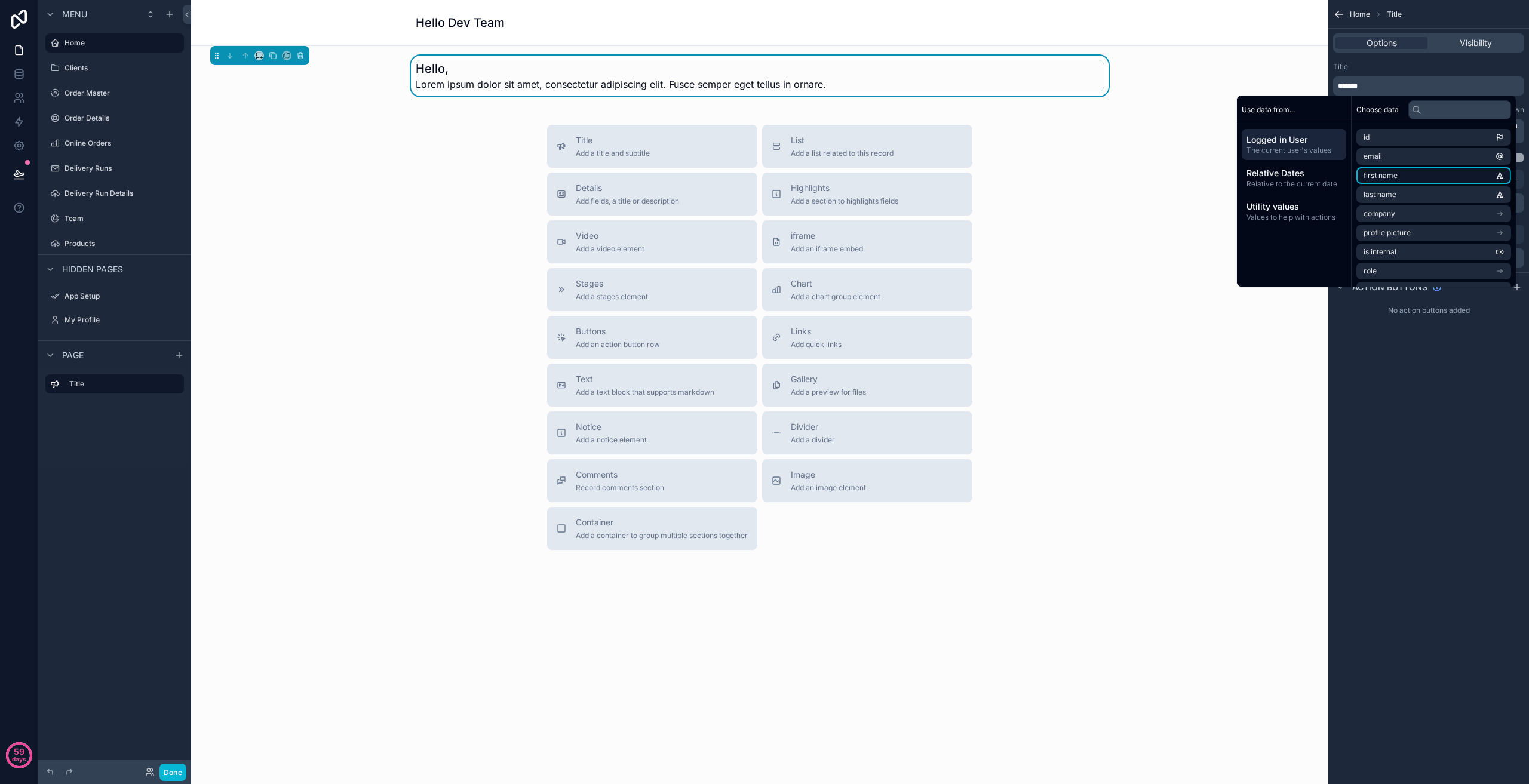
click at [1402, 173] on li "first name" at bounding box center [1434, 175] width 155 height 17
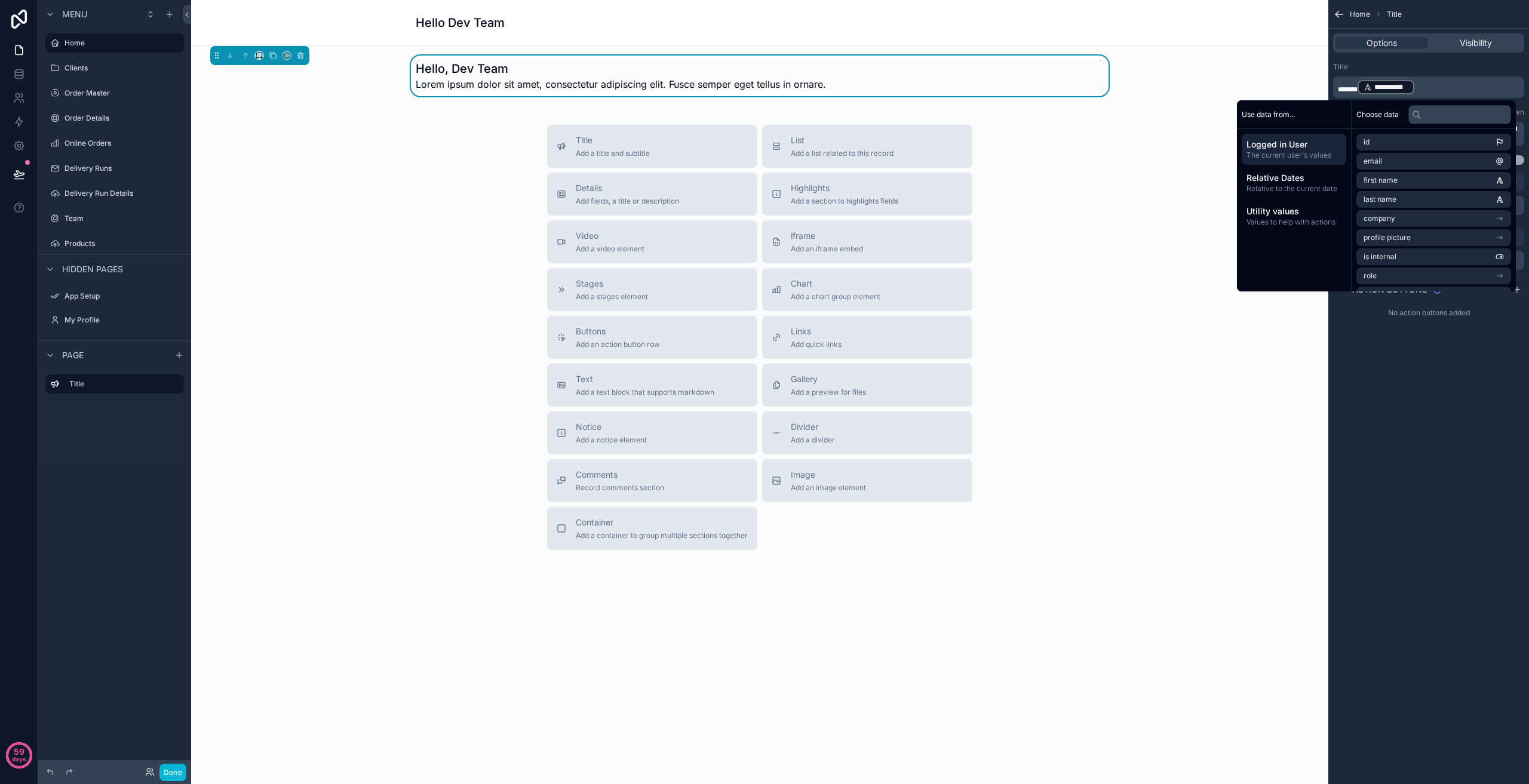
click at [1434, 461] on div "**********" at bounding box center [1428, 392] width 201 height 784
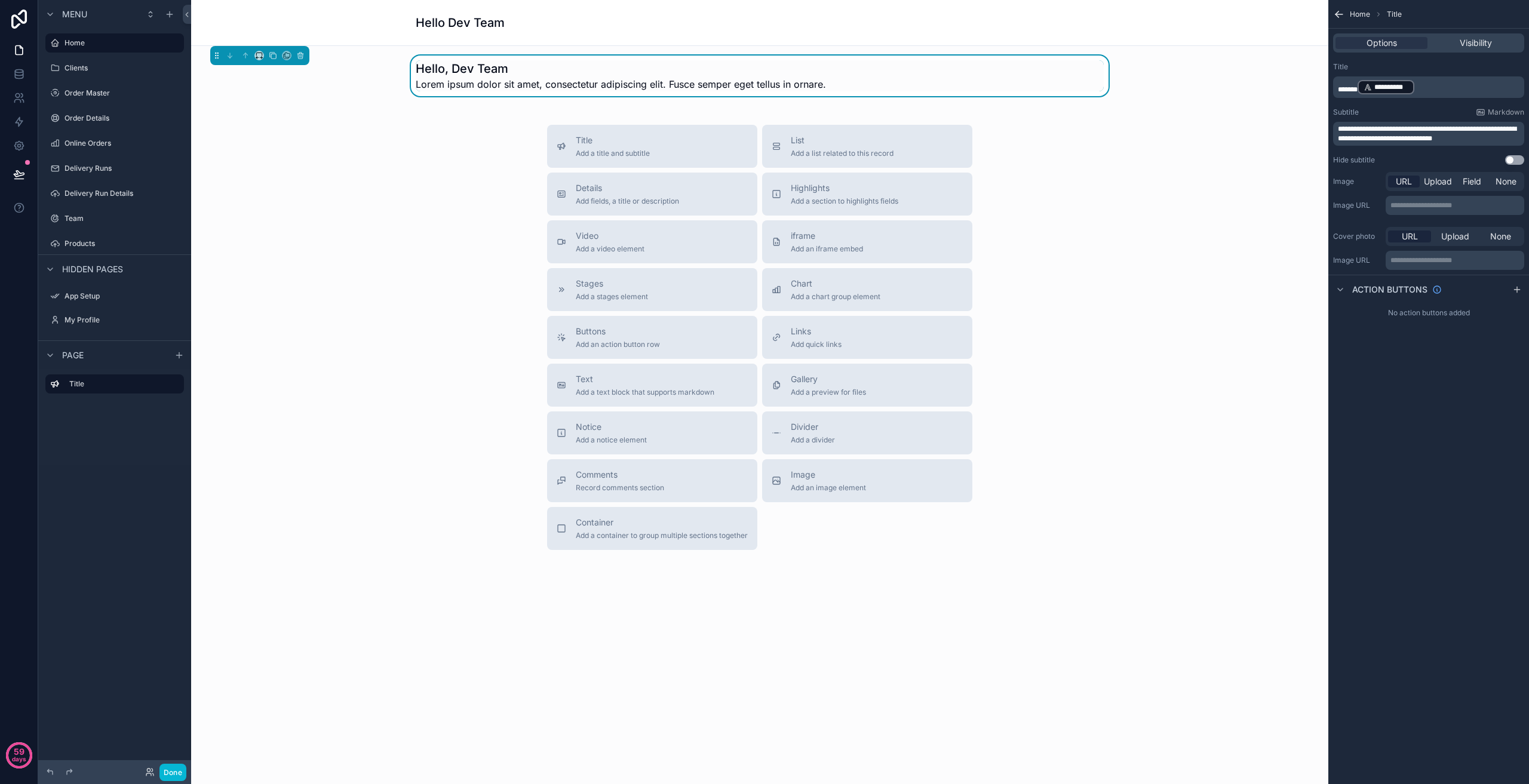
click at [1432, 135] on span "**********" at bounding box center [1427, 133] width 178 height 17
click at [1434, 129] on span "**********" at bounding box center [1427, 133] width 178 height 17
click at [1208, 25] on div "Hello Dev Team" at bounding box center [760, 23] width 1137 height 46
click at [1412, 138] on span "**********" at bounding box center [1427, 133] width 178 height 17
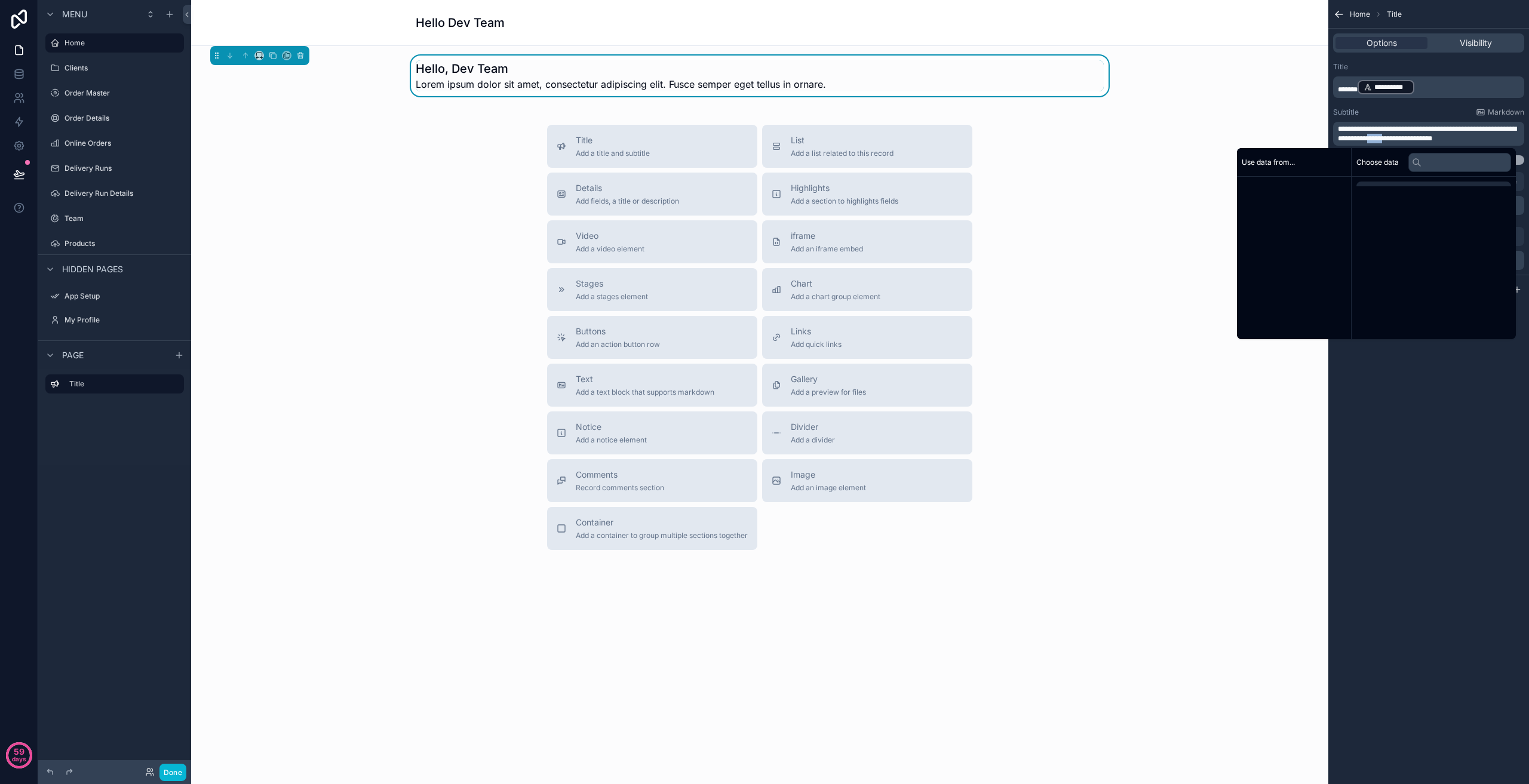
click at [1412, 138] on span "**********" at bounding box center [1427, 133] width 178 height 17
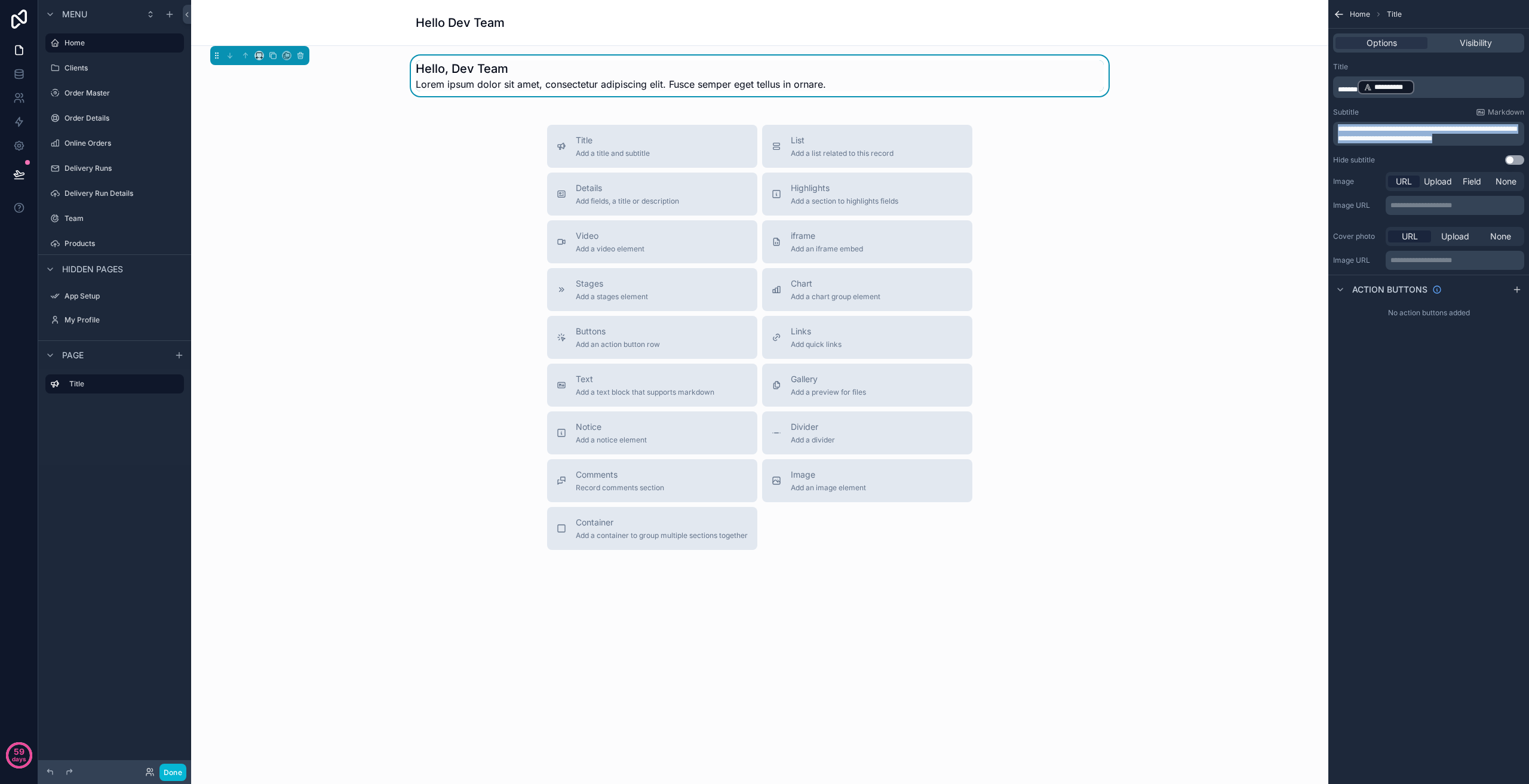
click at [1412, 138] on span "**********" at bounding box center [1427, 133] width 178 height 17
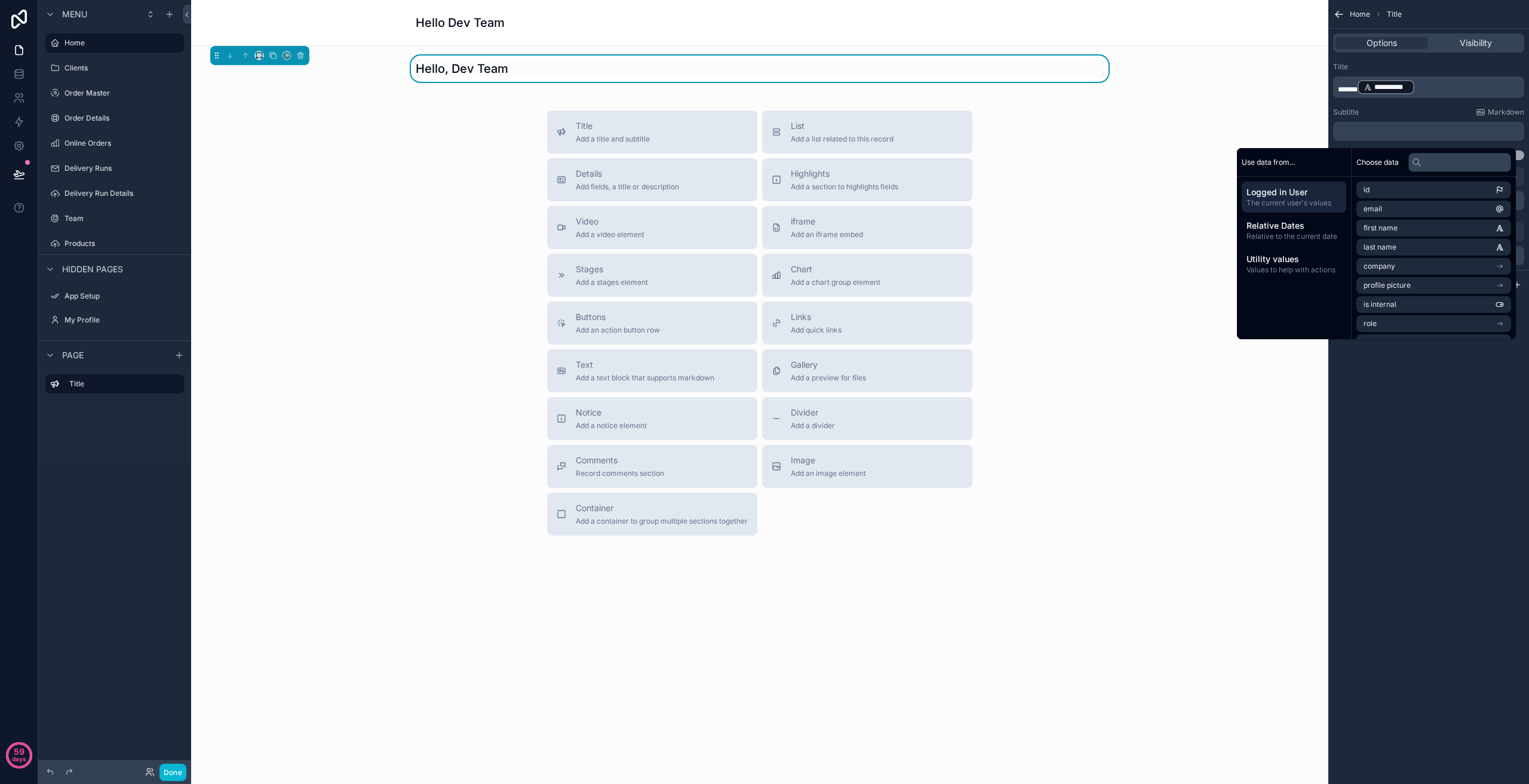
click at [1403, 489] on div "**********" at bounding box center [1428, 392] width 201 height 784
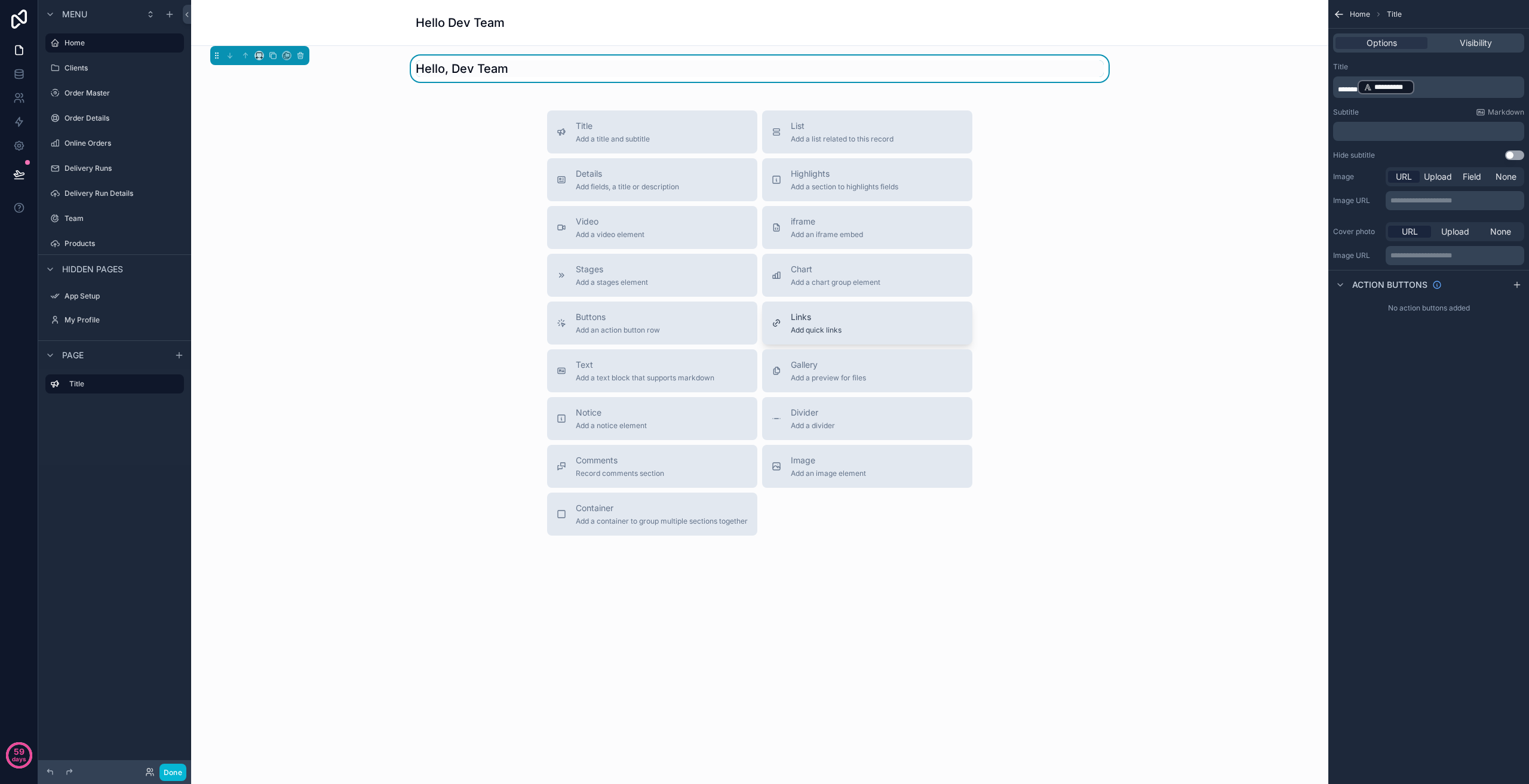
click at [862, 333] on div "Links Add quick links" at bounding box center [866, 323] width 191 height 24
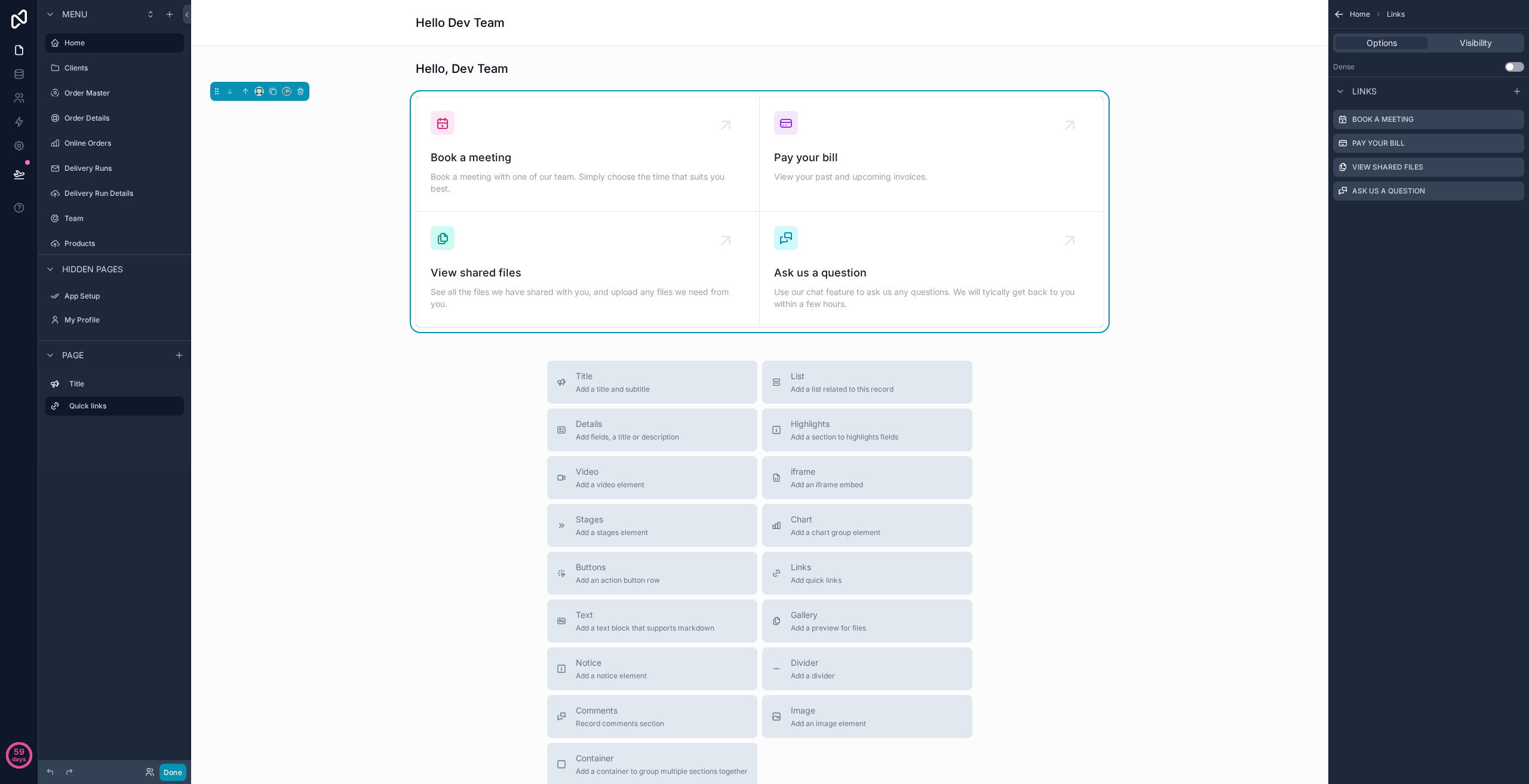
click at [168, 777] on button "Done" at bounding box center [173, 772] width 26 height 18
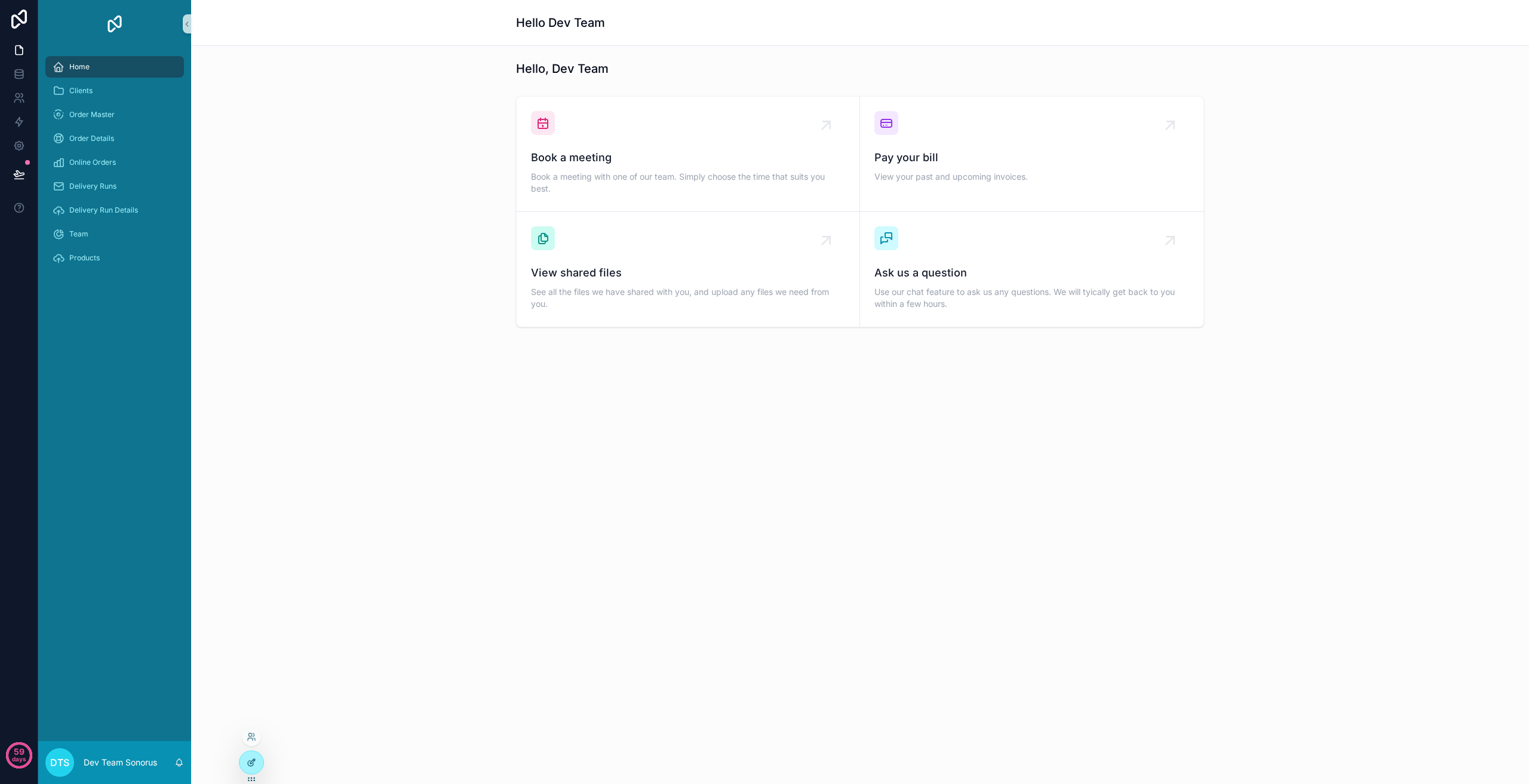
click at [259, 768] on div at bounding box center [251, 762] width 24 height 23
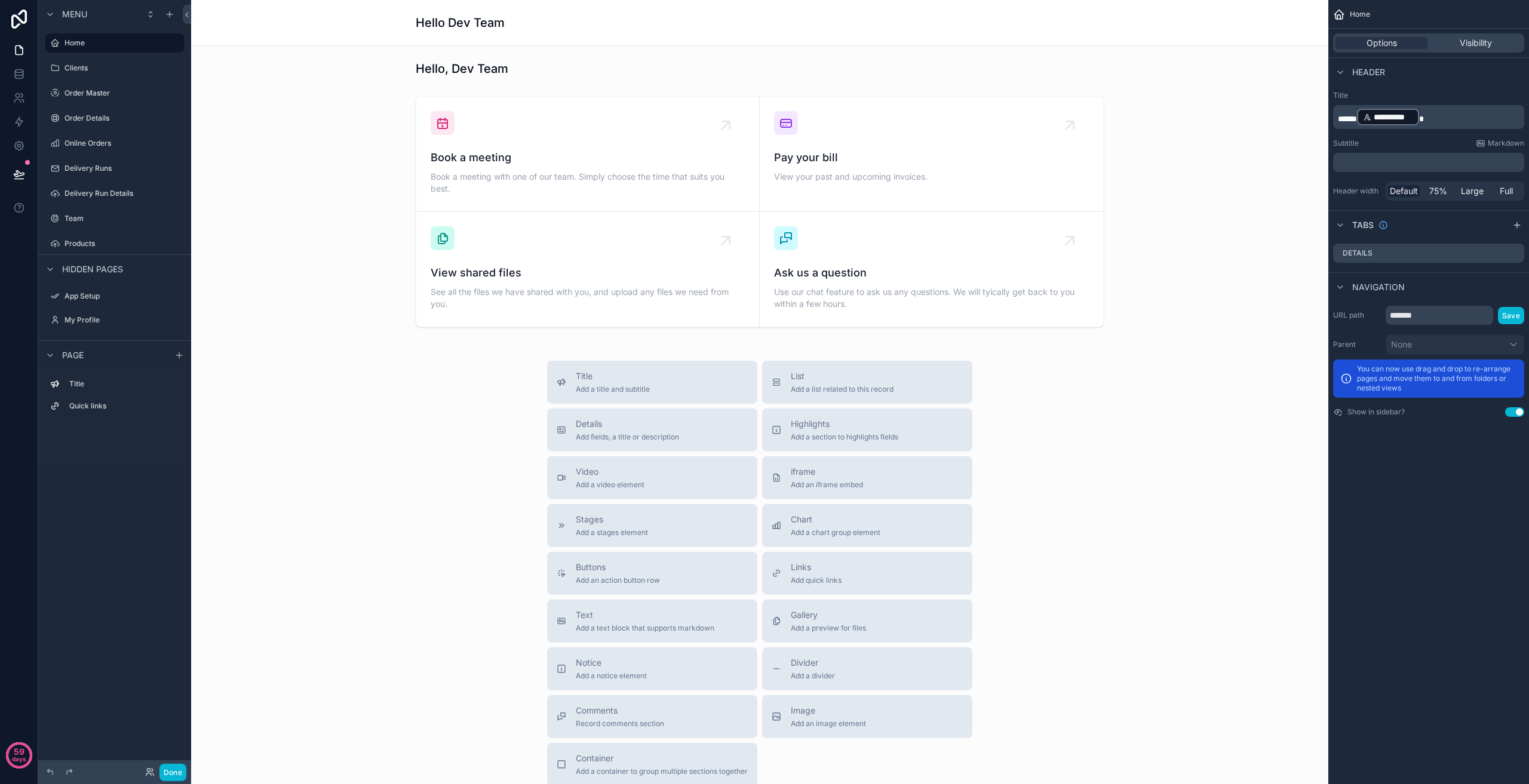
click at [1439, 114] on p "**********" at bounding box center [1430, 118] width 184 height 20
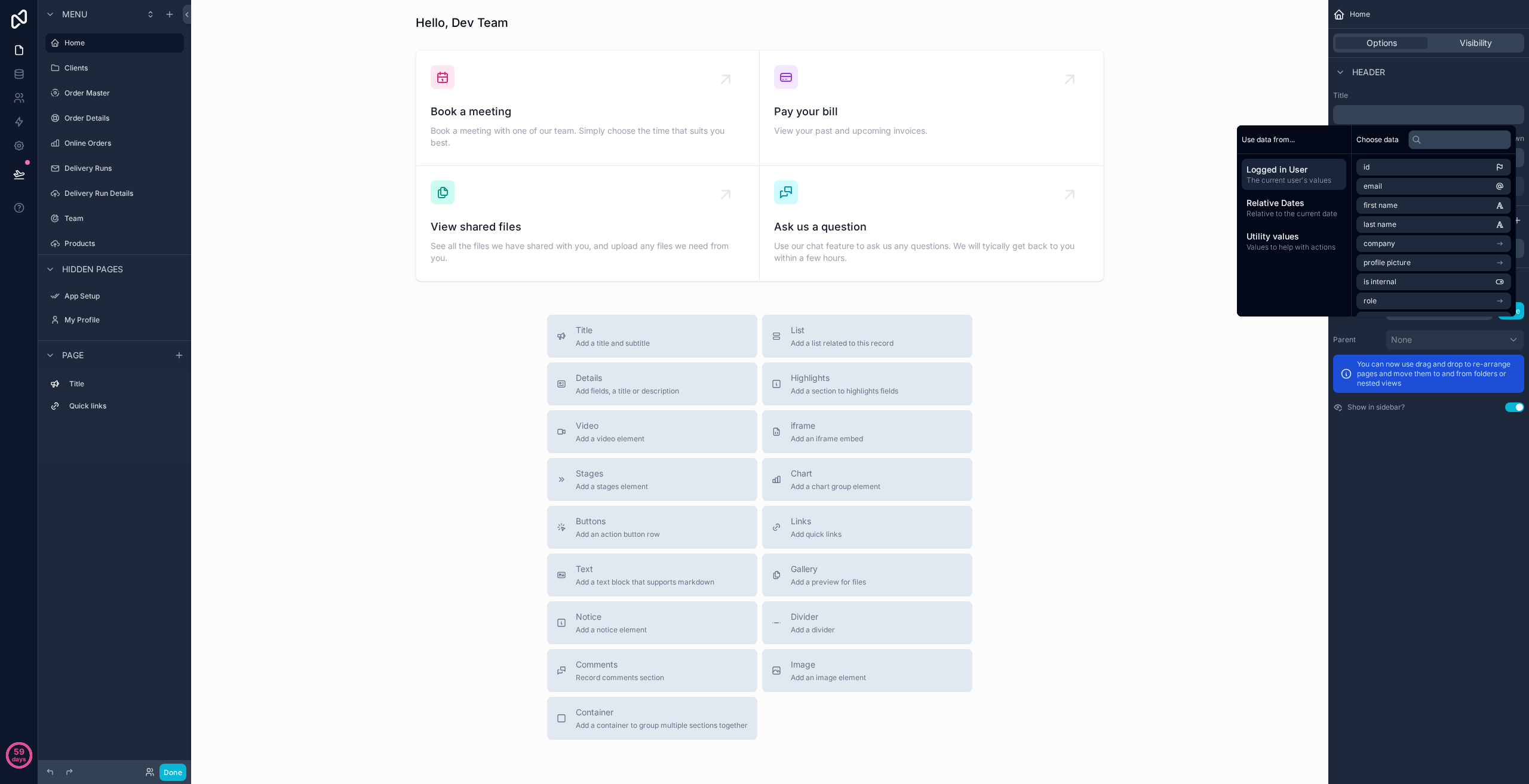
click at [1370, 503] on div "Home Options Visibility Header Title ﻿ Subtitle Markdown ﻿ Header width Default…" at bounding box center [1428, 392] width 201 height 784
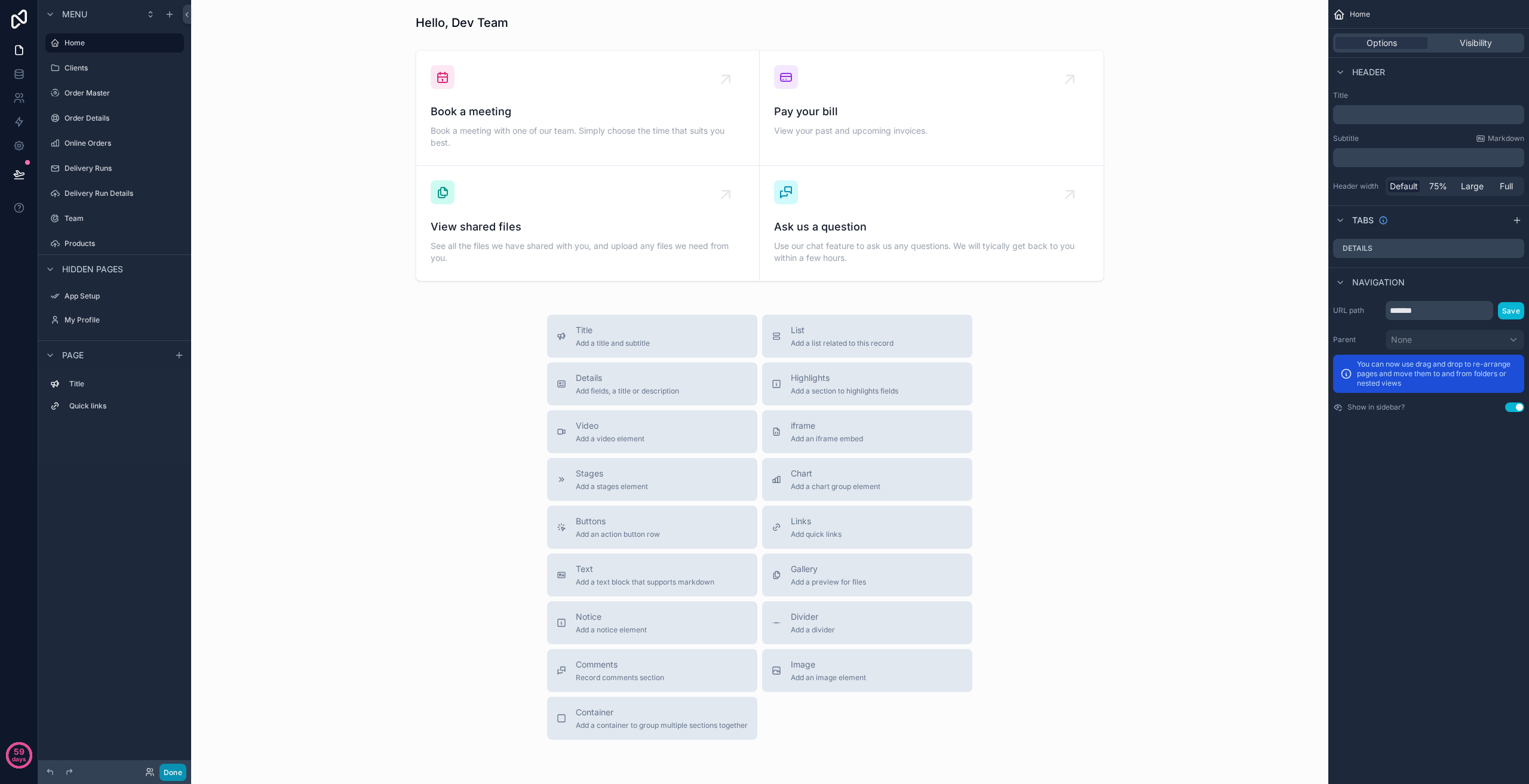
click at [173, 773] on button "Done" at bounding box center [173, 772] width 26 height 18
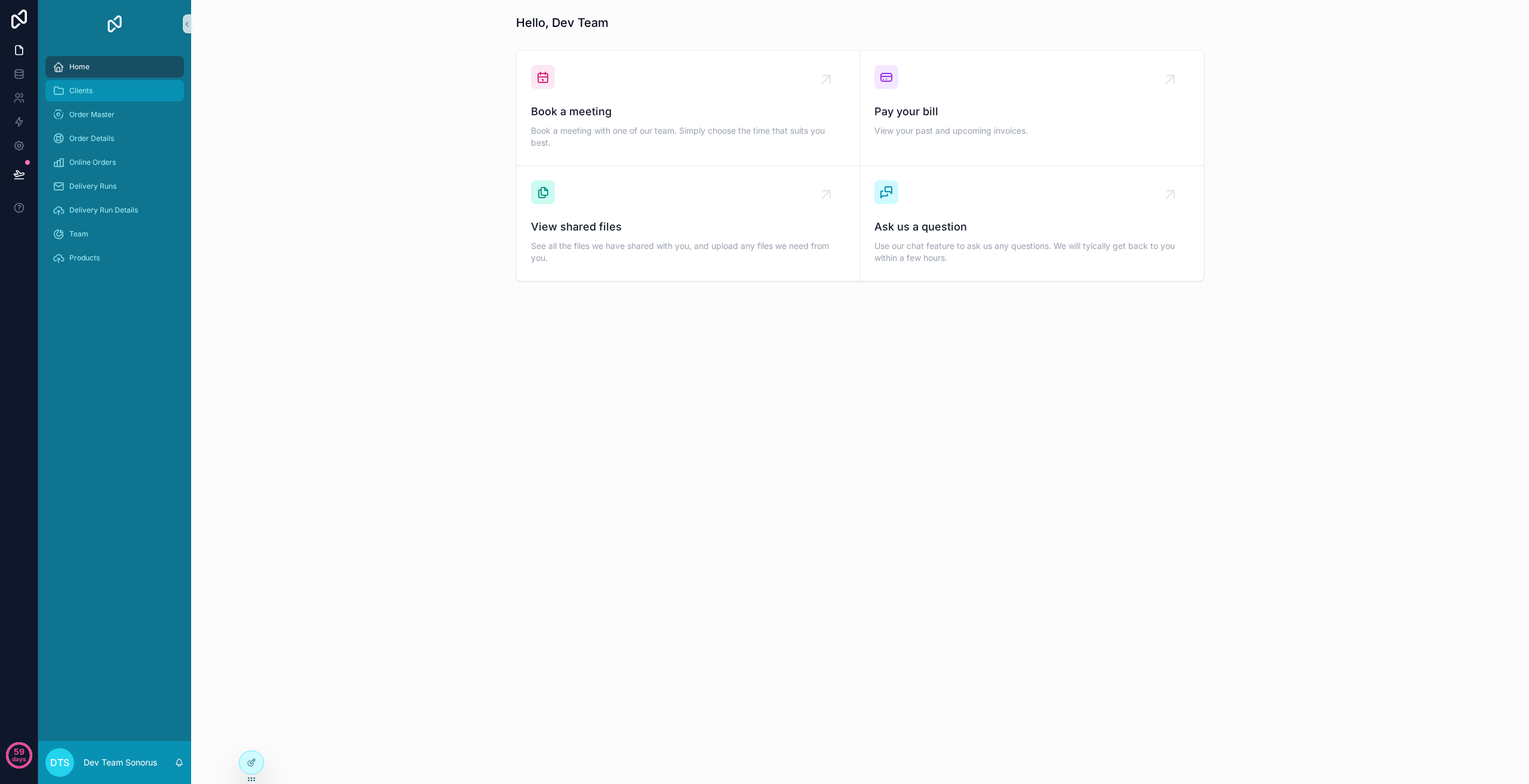
click at [111, 89] on div "Clients" at bounding box center [115, 91] width 124 height 20
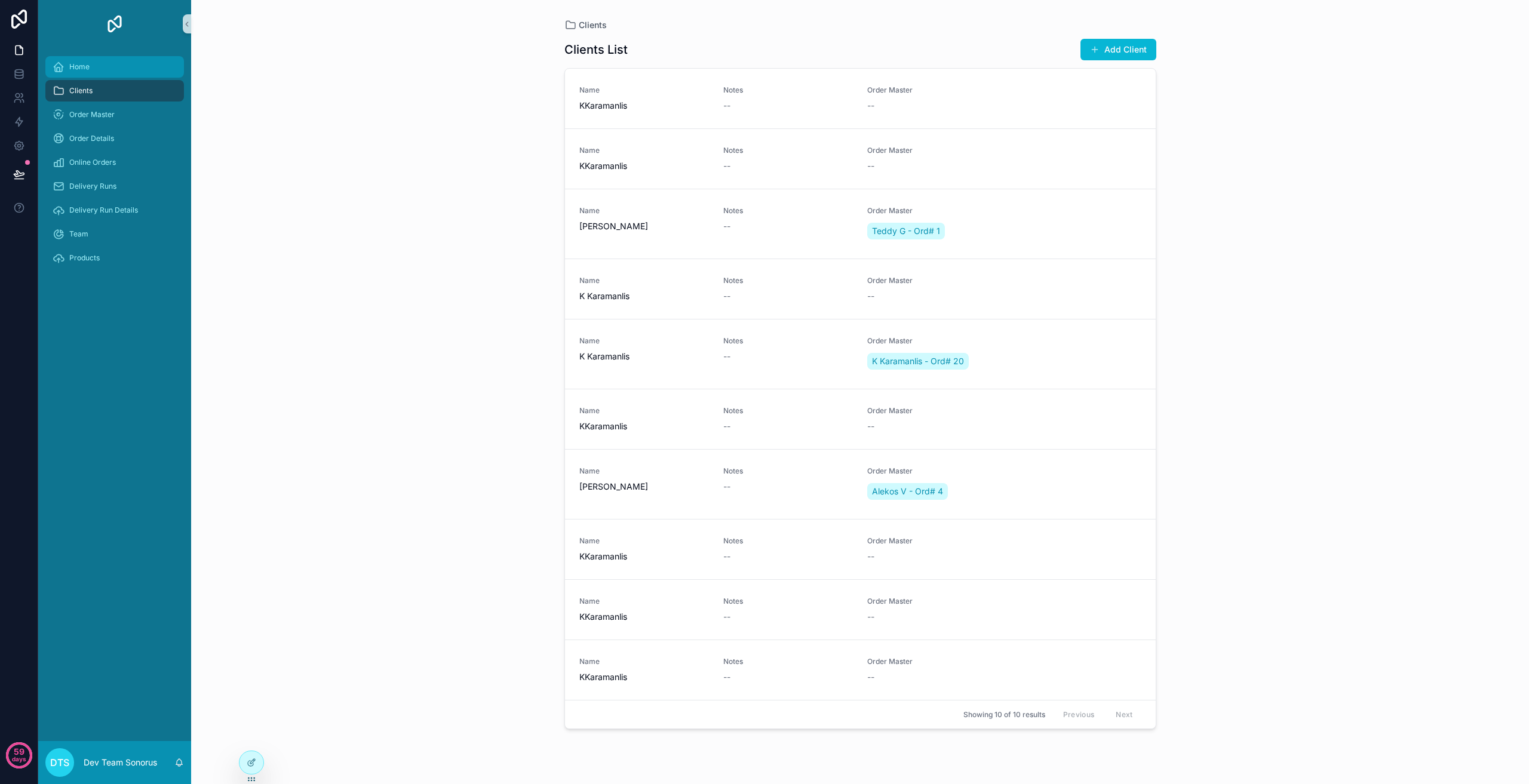
click at [105, 61] on div "Home" at bounding box center [115, 68] width 124 height 20
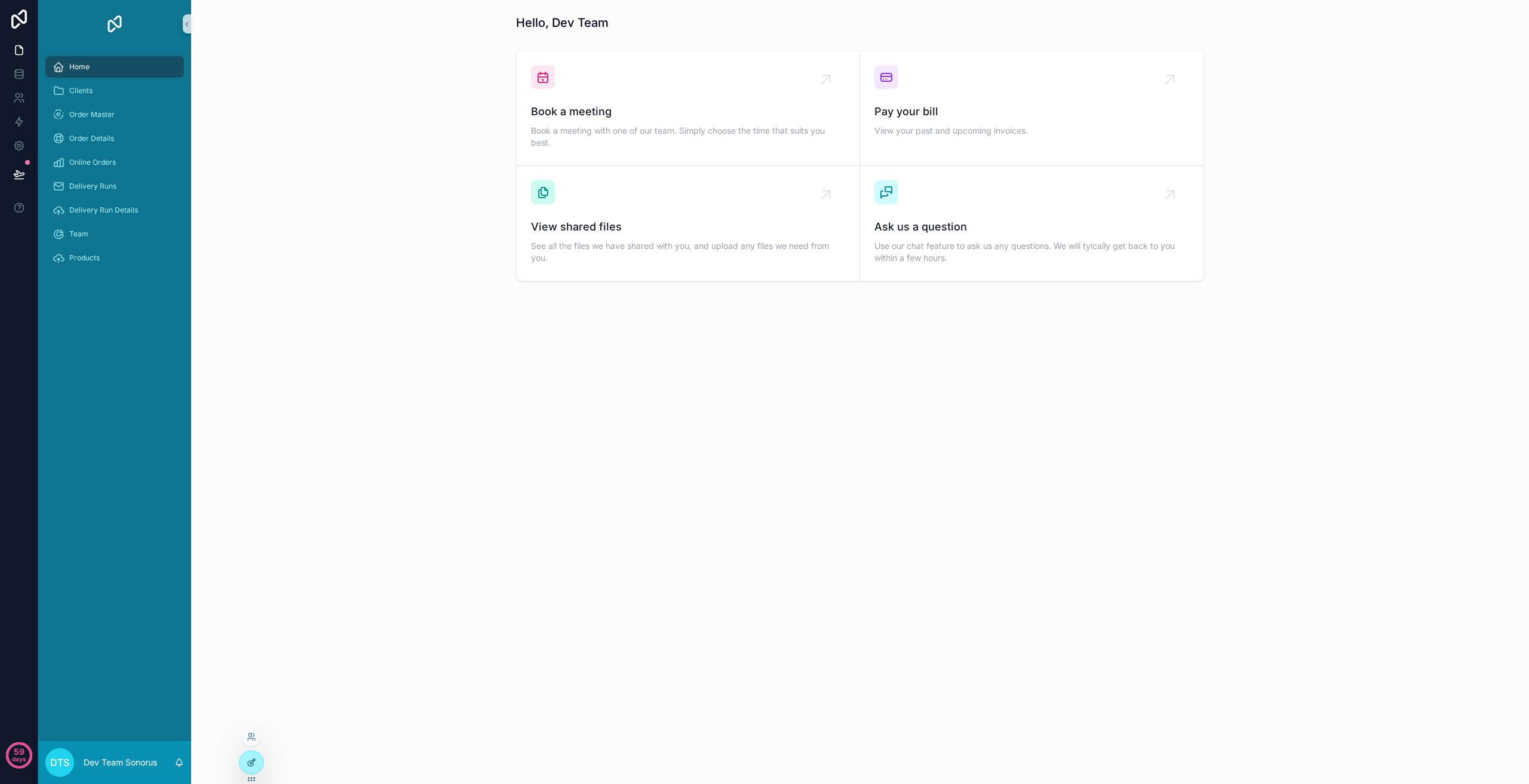
click at [256, 760] on icon at bounding box center [252, 762] width 10 height 10
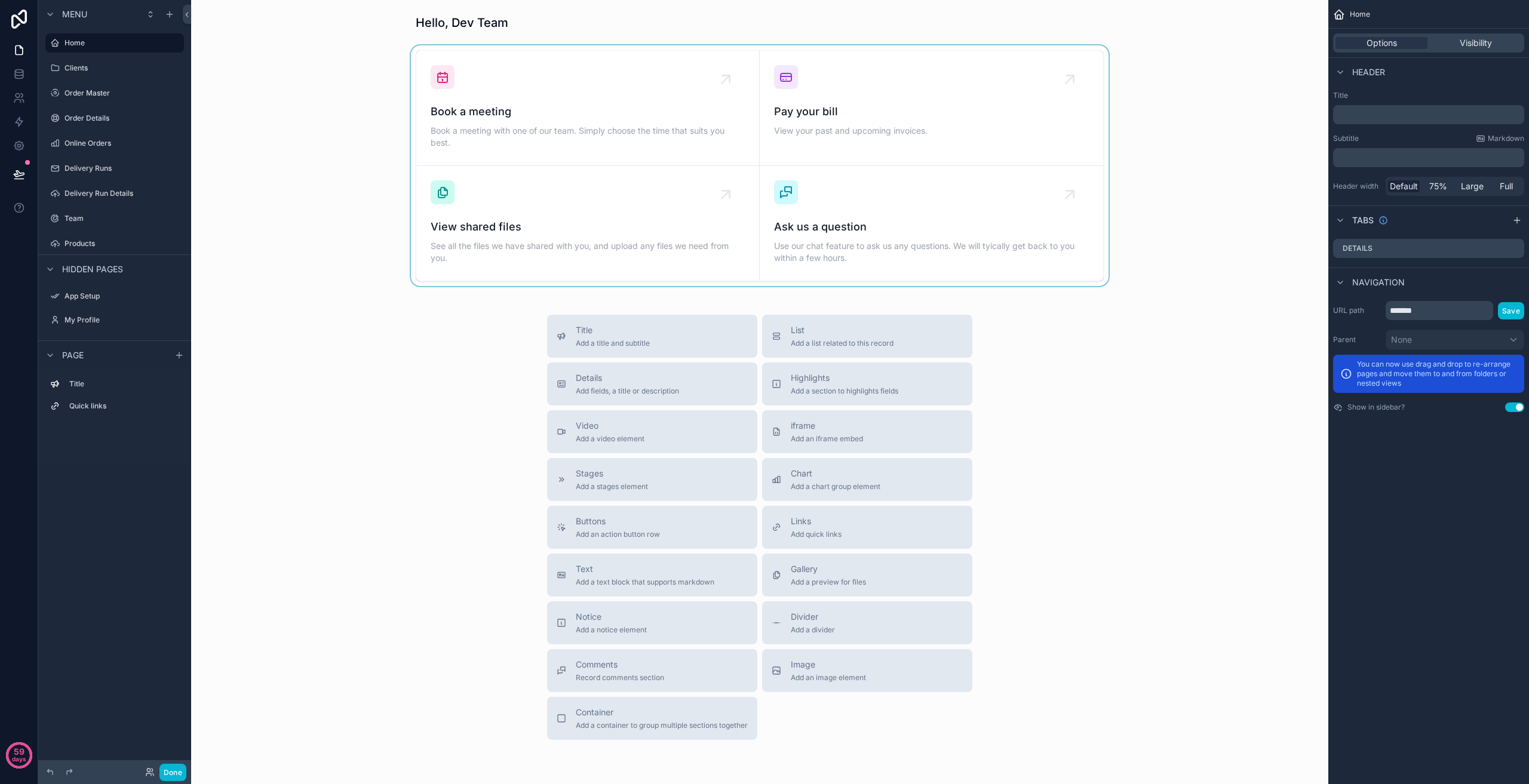
click at [669, 50] on div "scrollable content" at bounding box center [760, 166] width 1118 height 241
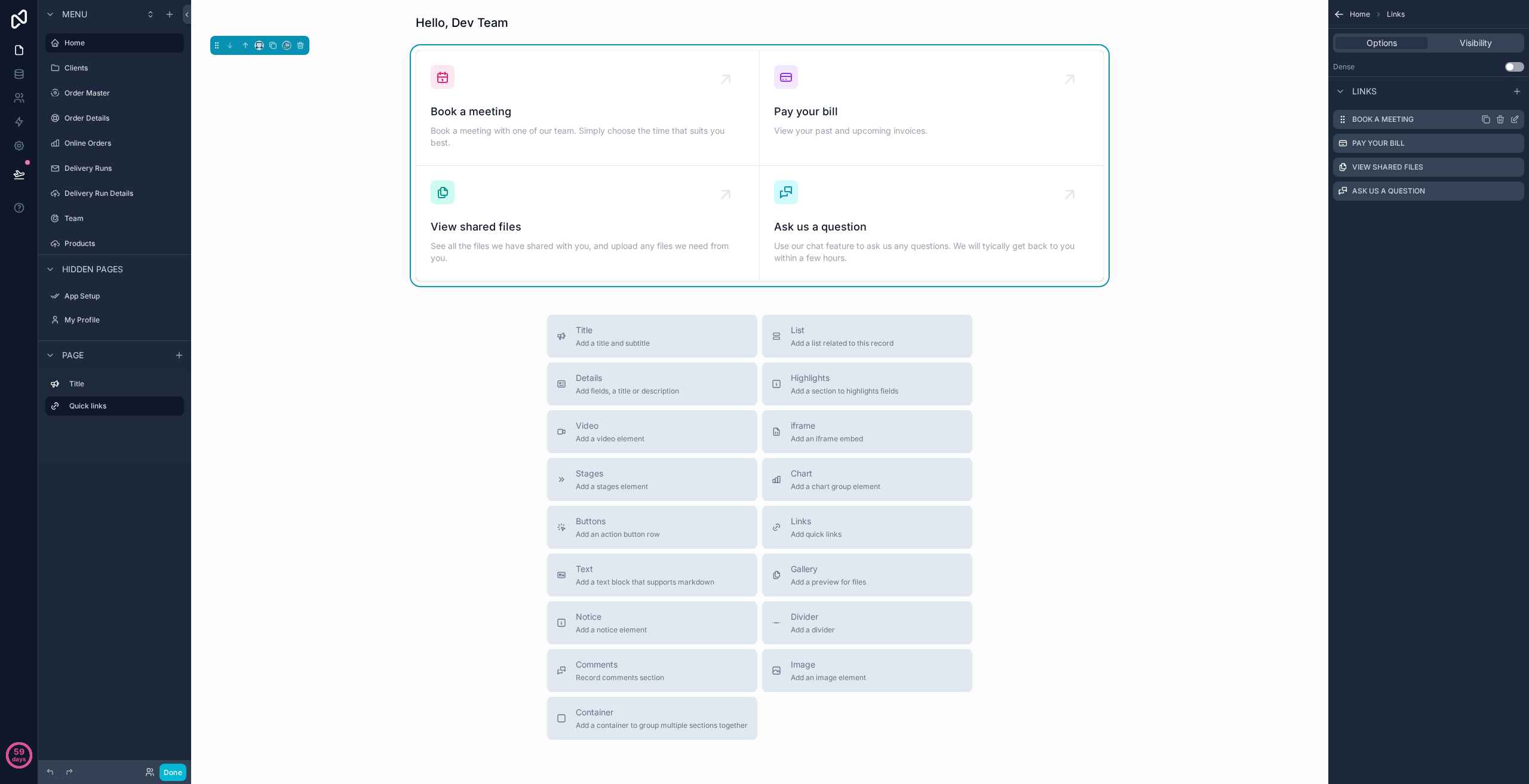
click at [1515, 122] on icon "scrollable content" at bounding box center [1515, 120] width 10 height 10
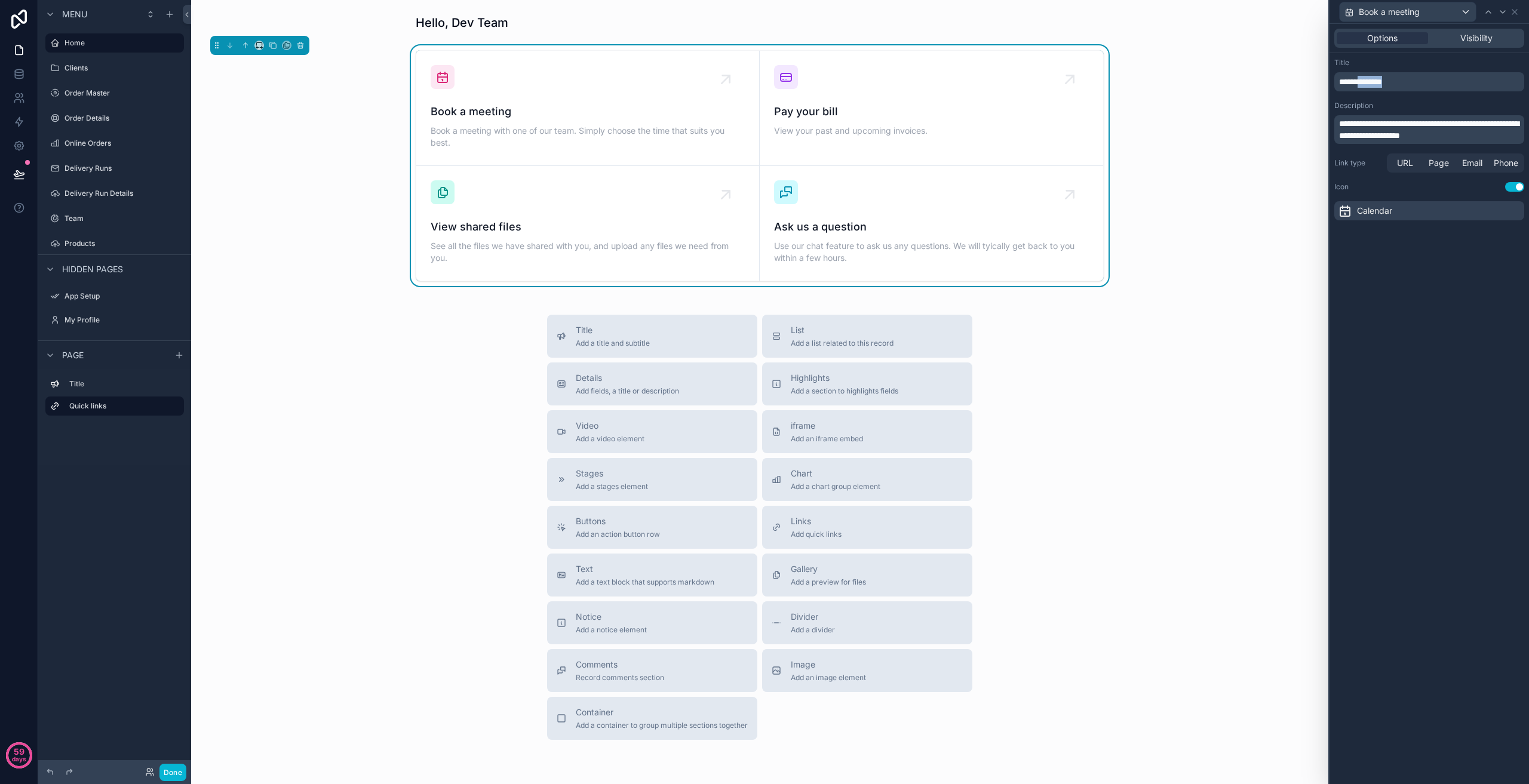
drag, startPoint x: 1418, startPoint y: 82, endPoint x: 1365, endPoint y: 83, distance: 53.0
click at [1365, 83] on p "**********" at bounding box center [1430, 81] width 182 height 12
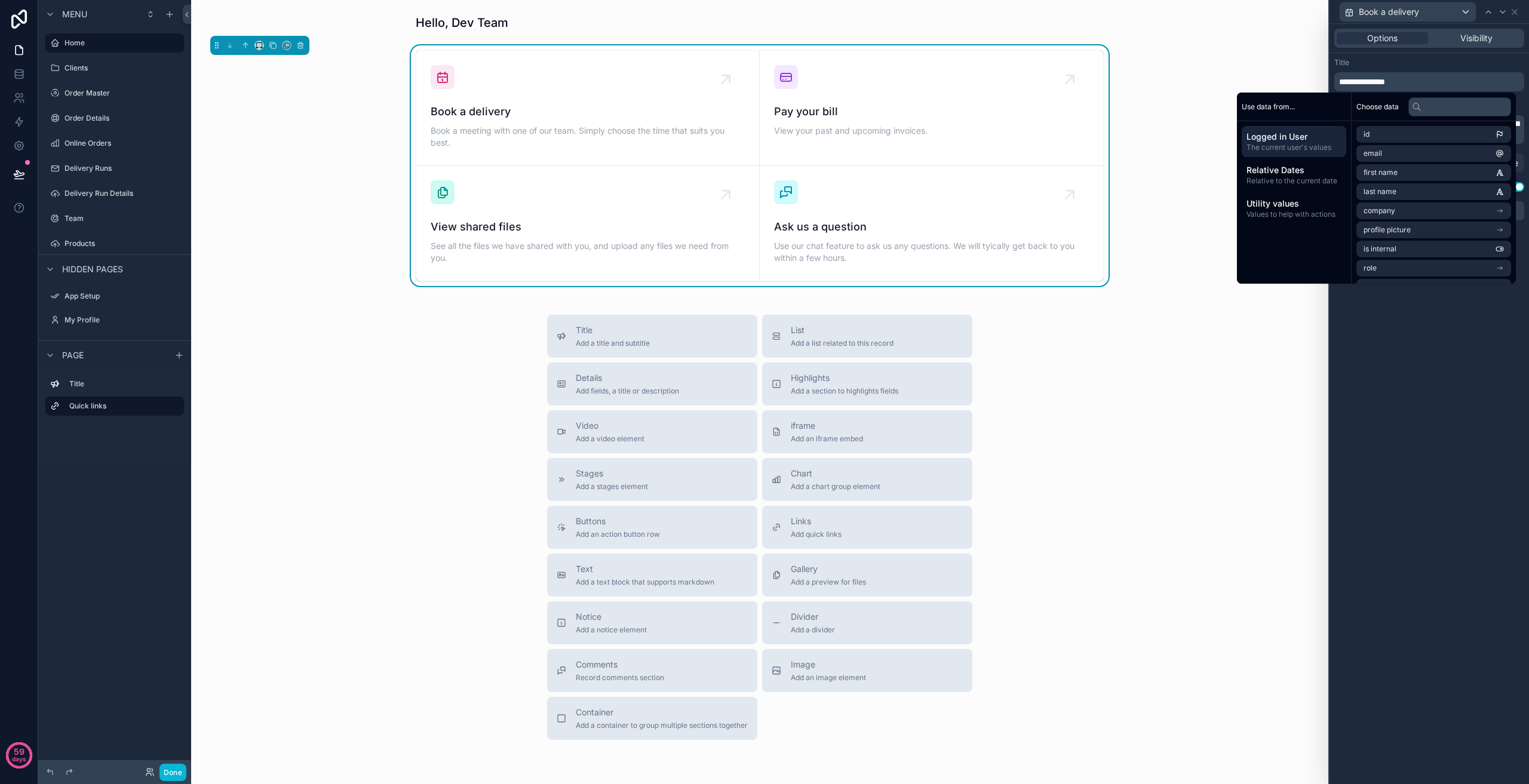
click at [1464, 413] on div "**********" at bounding box center [1430, 404] width 200 height 760
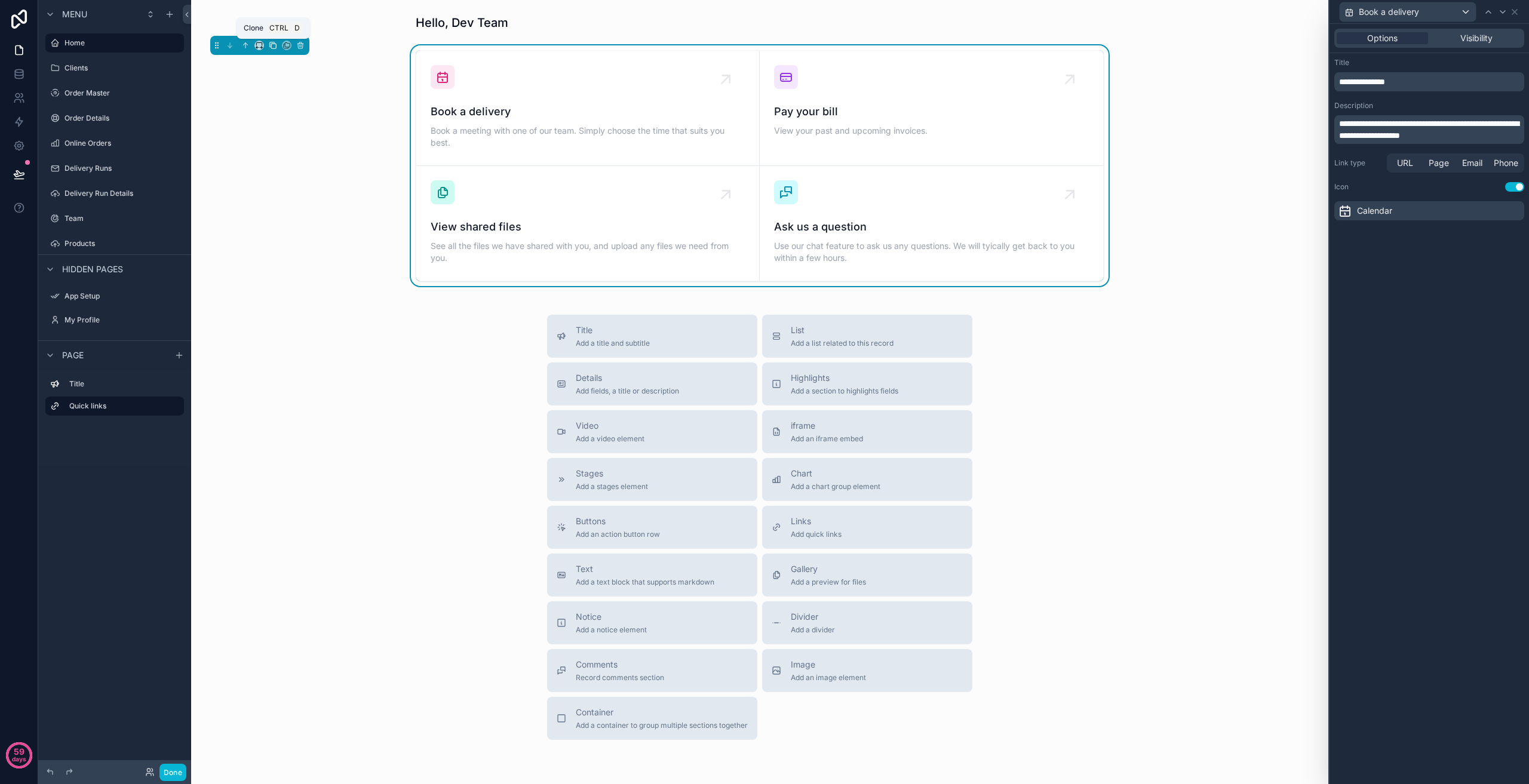
click at [271, 42] on icon "scrollable content" at bounding box center [271, 44] width 5 height 5
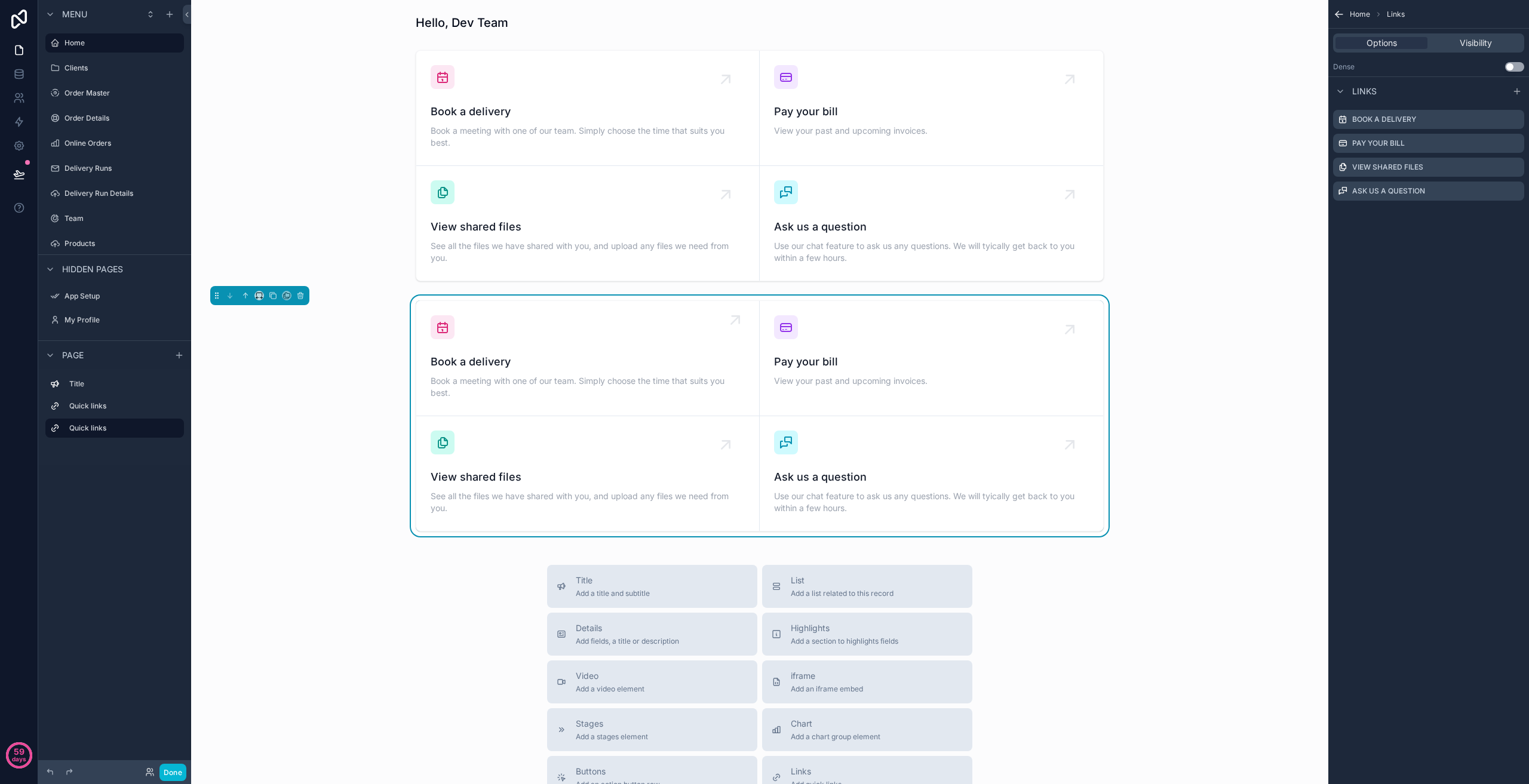
click at [534, 308] on link "Book a delivery Book a meeting with one of our team. Simply choose the time tha…" at bounding box center [588, 359] width 343 height 116
click at [301, 299] on icon "scrollable content" at bounding box center [300, 295] width 9 height 9
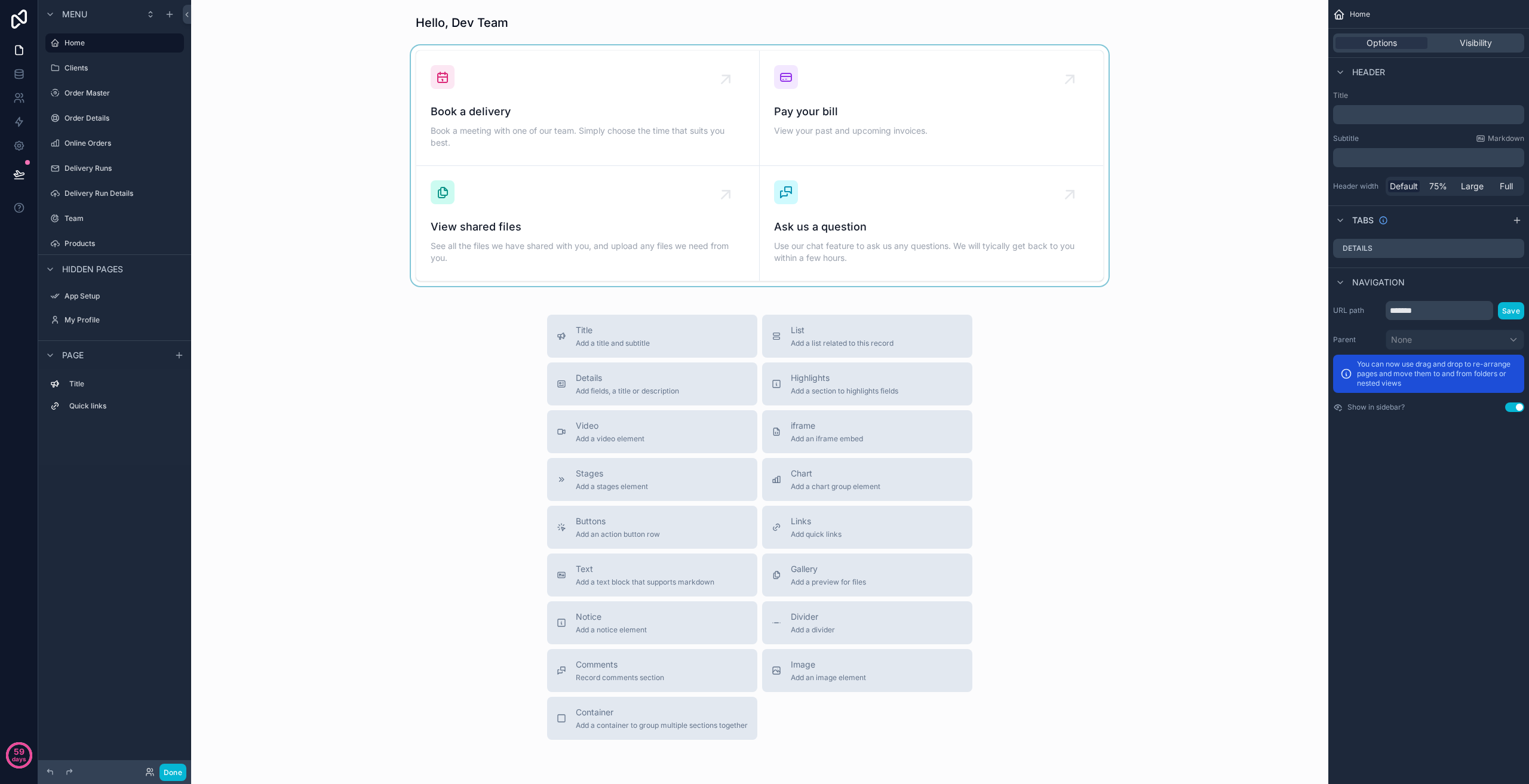
click at [539, 47] on div "scrollable content" at bounding box center [760, 166] width 1118 height 241
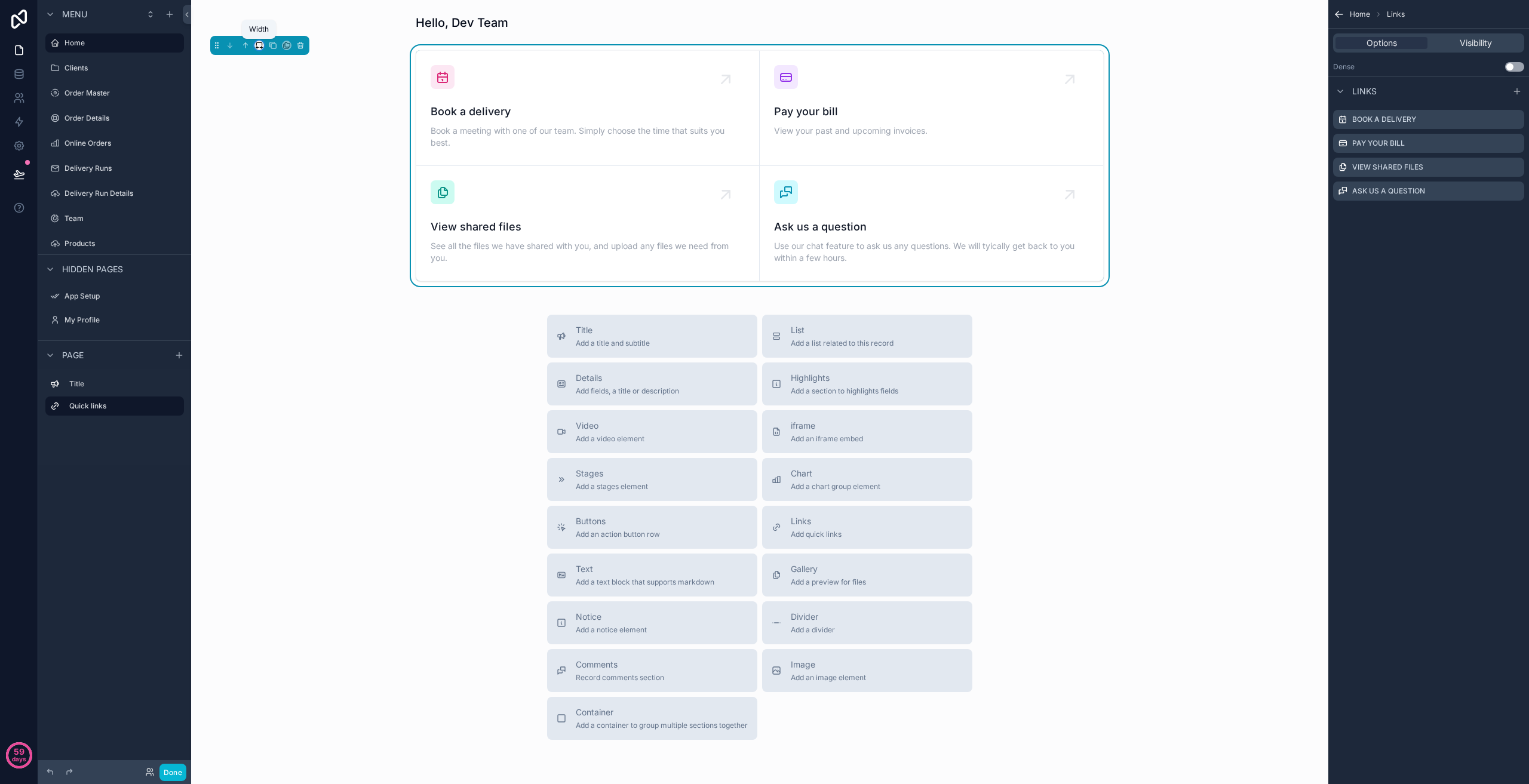
click at [260, 48] on icon "scrollable content" at bounding box center [261, 48] width 2 height 0
click at [288, 197] on span "Full width" at bounding box center [283, 204] width 37 height 15
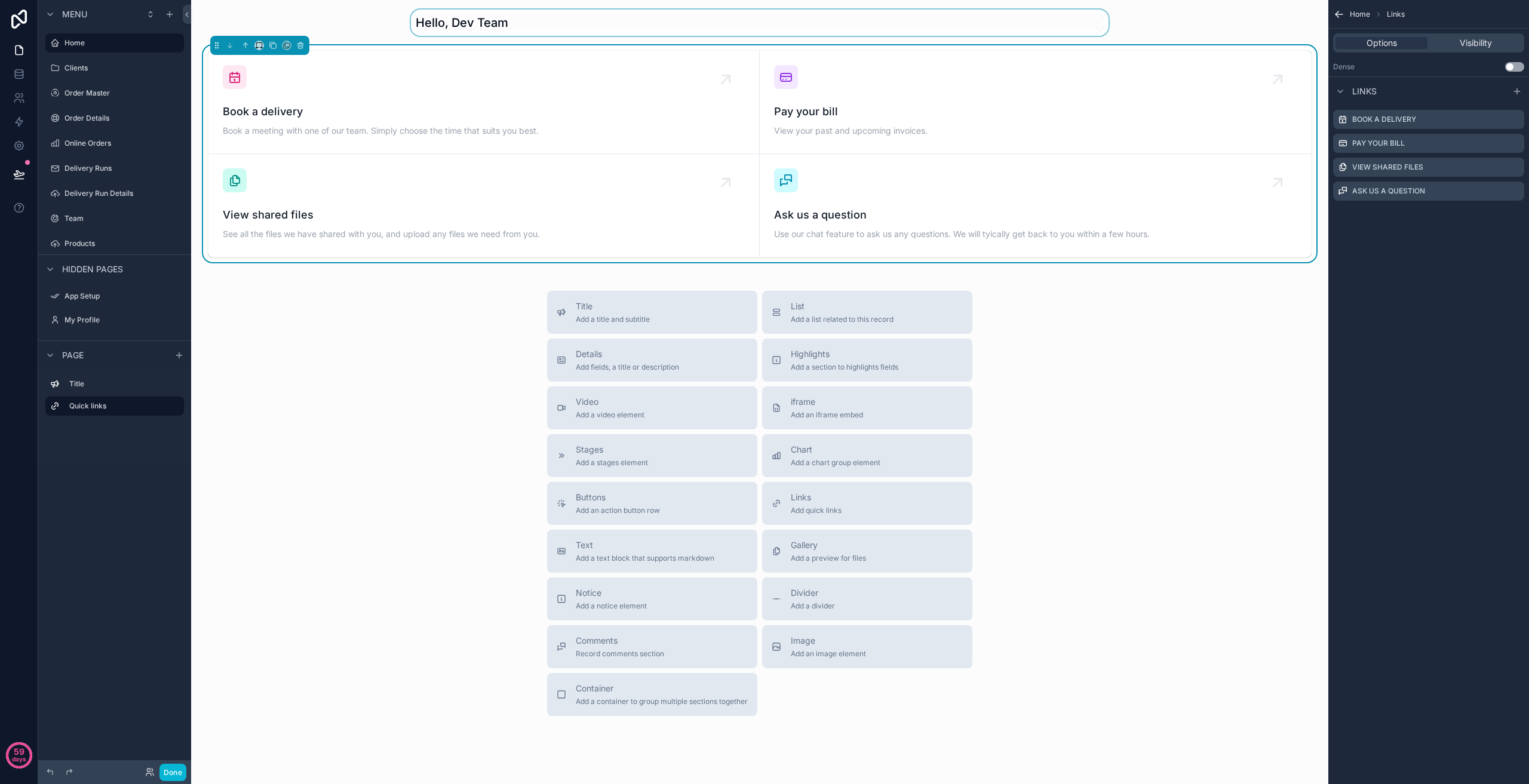
click at [509, 25] on div "scrollable content" at bounding box center [760, 23] width 1118 height 26
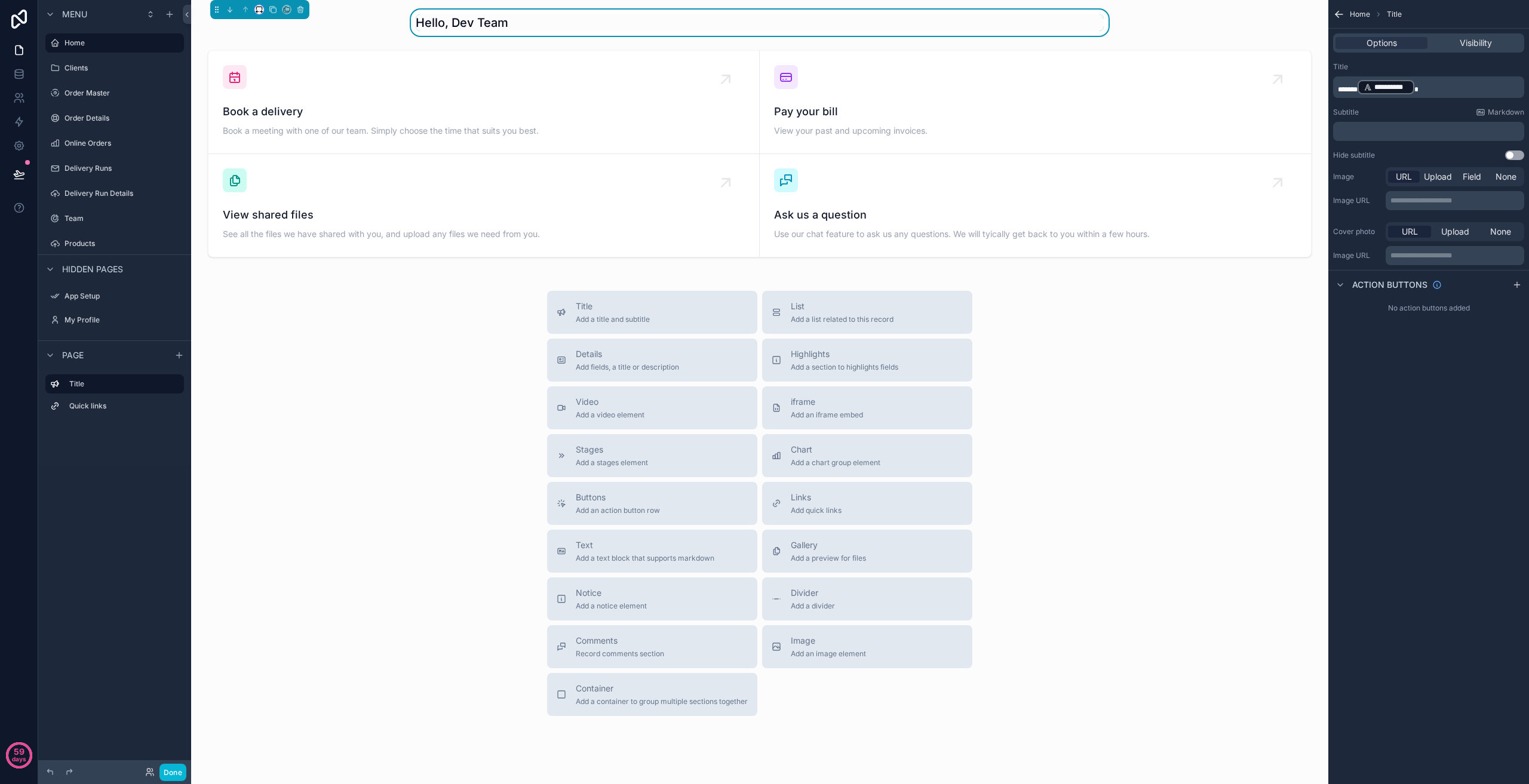
click at [262, 9] on icon "scrollable content" at bounding box center [259, 9] width 9 height 9
click at [282, 163] on span "Full width" at bounding box center [283, 168] width 37 height 15
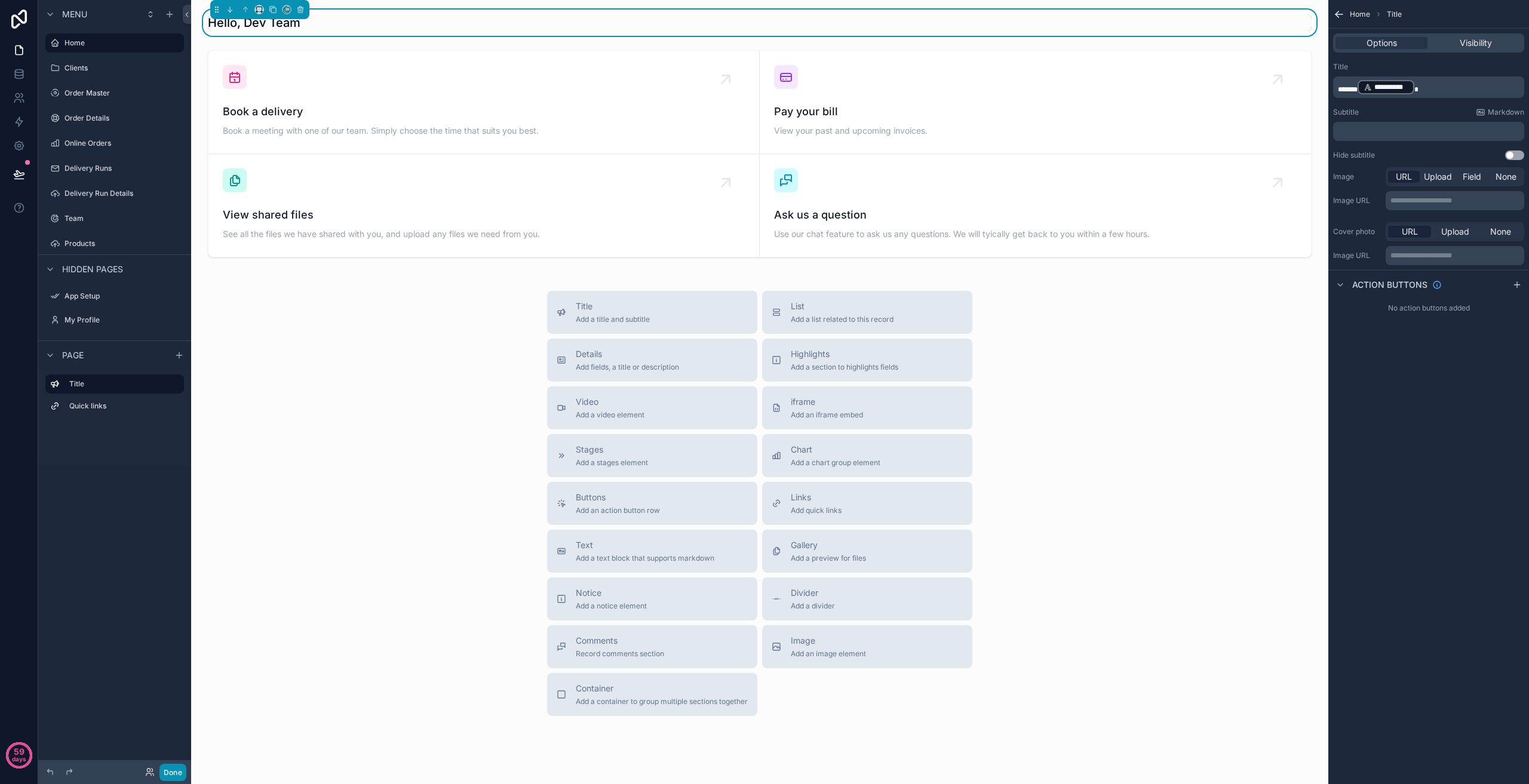
click at [166, 773] on button "Done" at bounding box center [173, 772] width 26 height 18
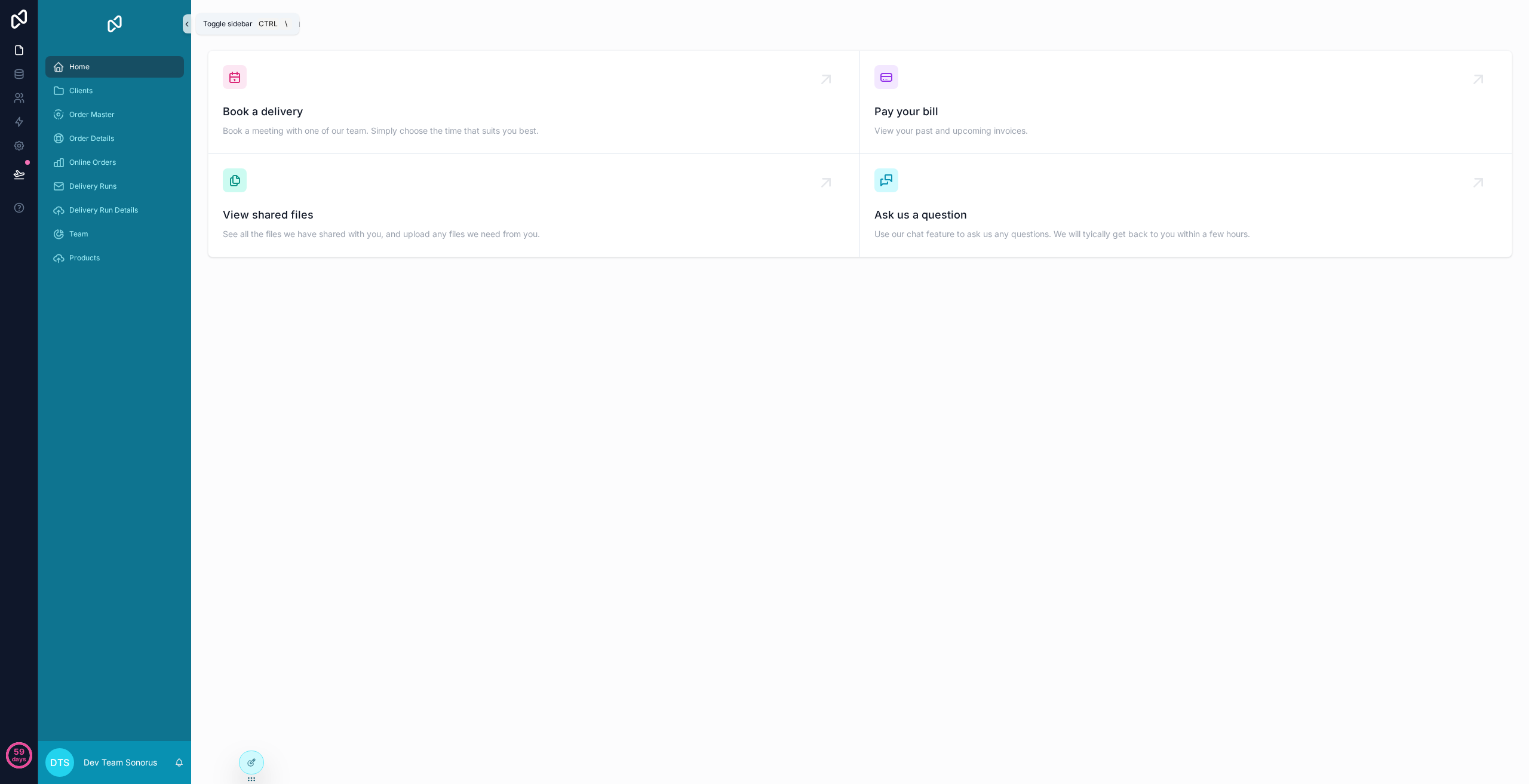
click at [185, 20] on icon "scrollable content" at bounding box center [186, 24] width 9 height 9
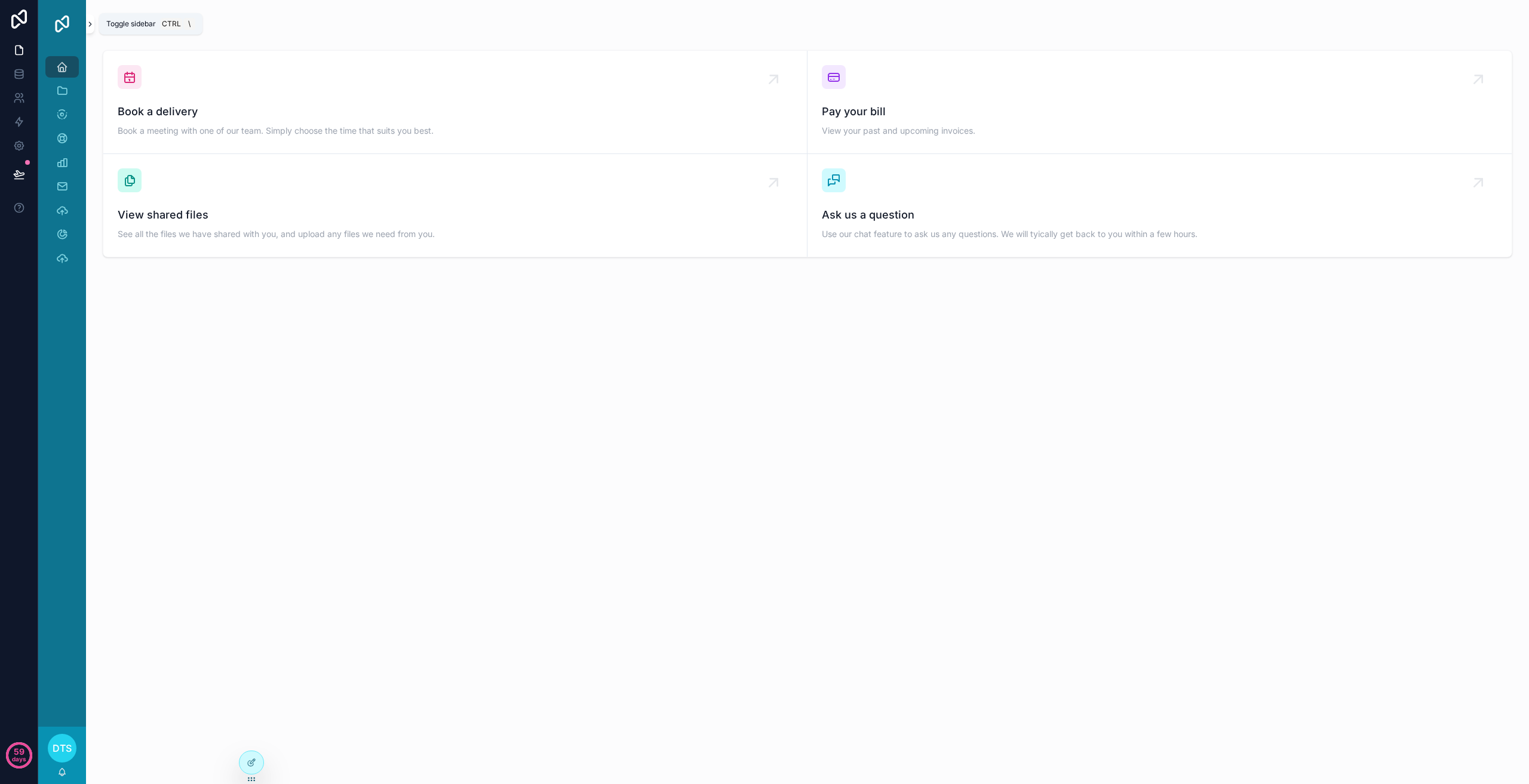
click at [88, 22] on icon "scrollable content" at bounding box center [90, 24] width 9 height 9
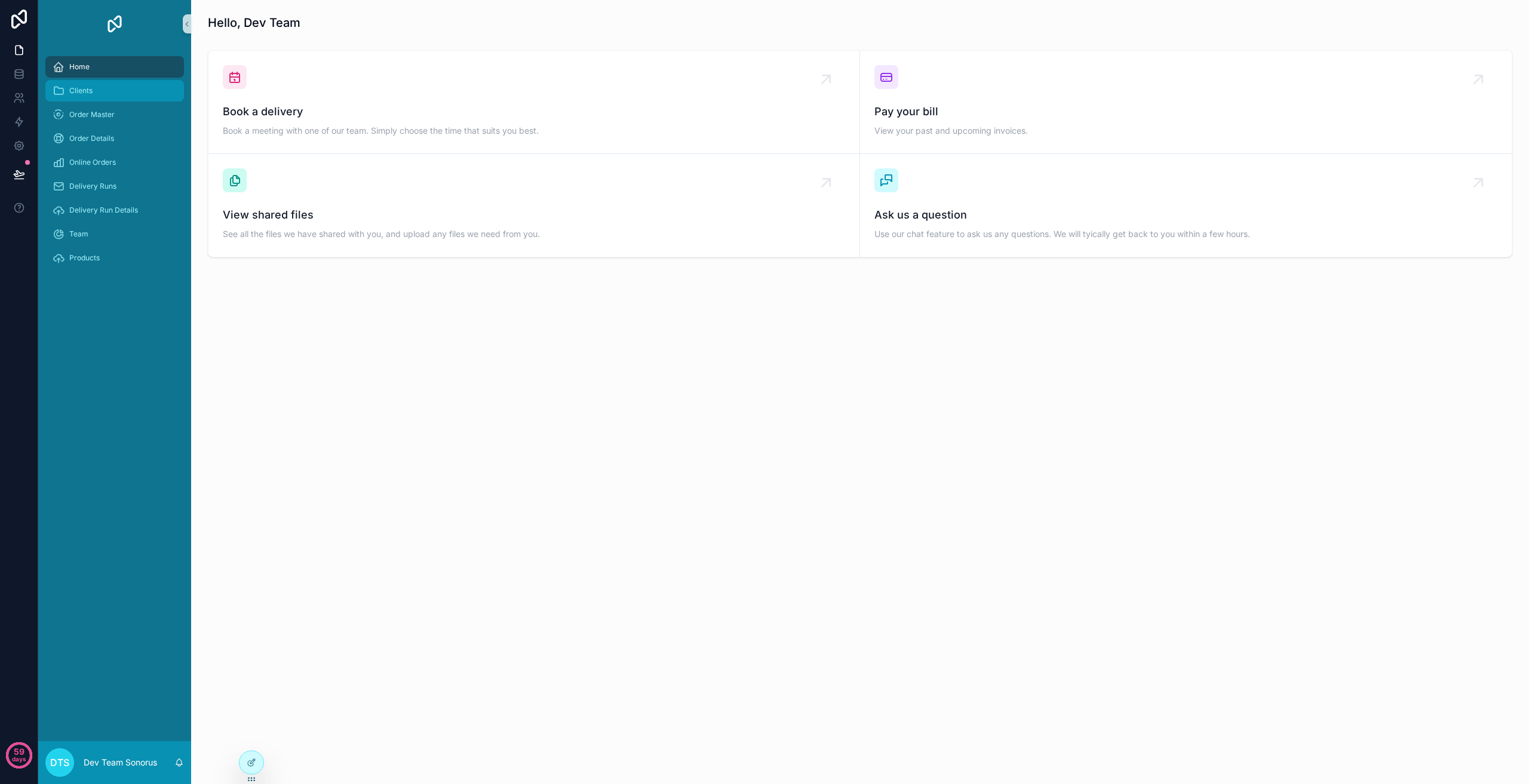
click at [132, 89] on div "Clients" at bounding box center [115, 91] width 124 height 20
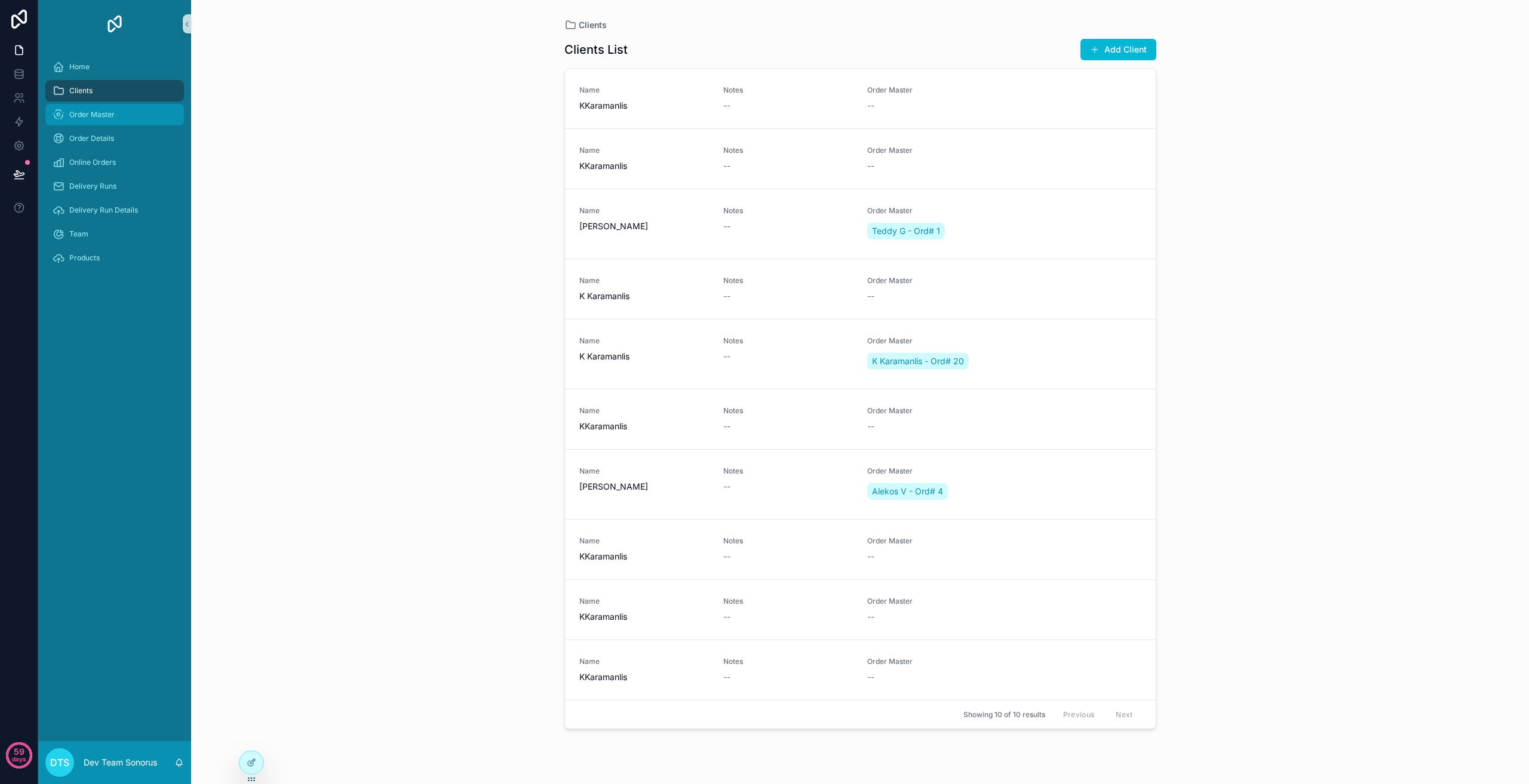
click at [114, 110] on div "Order Master" at bounding box center [115, 115] width 124 height 20
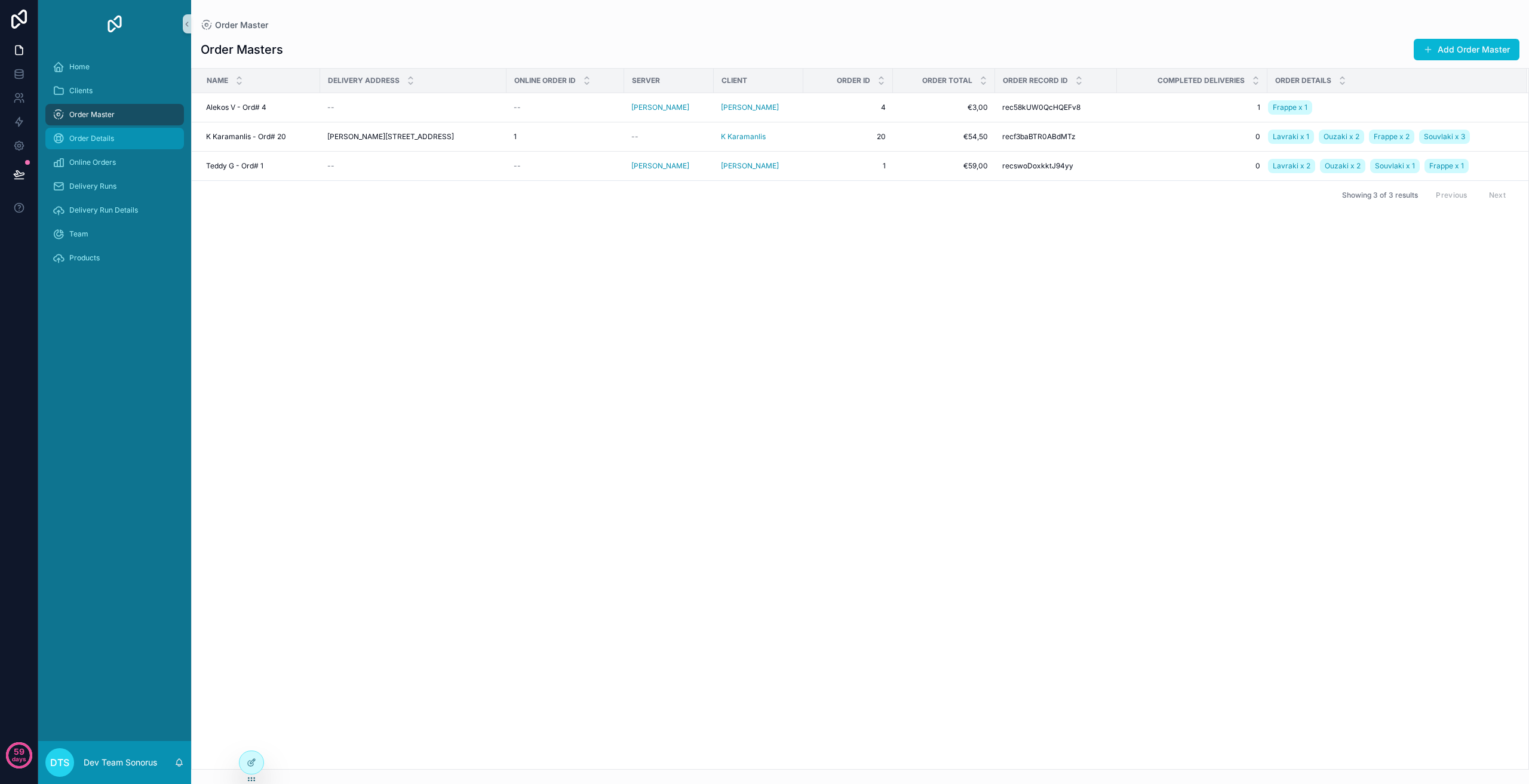
click at [122, 140] on div "Order Details" at bounding box center [115, 139] width 124 height 20
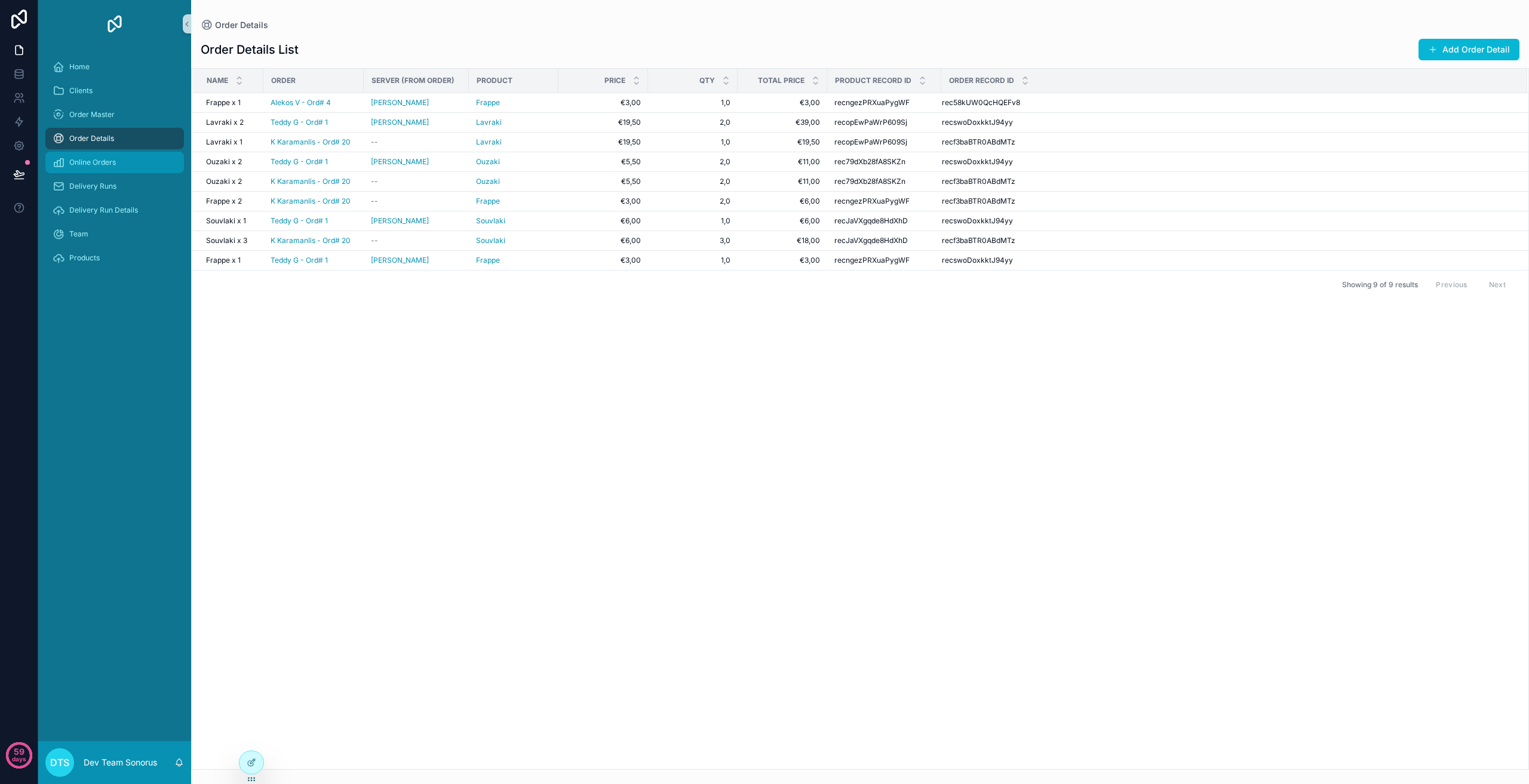
click at [123, 165] on div "Online Orders" at bounding box center [115, 163] width 124 height 20
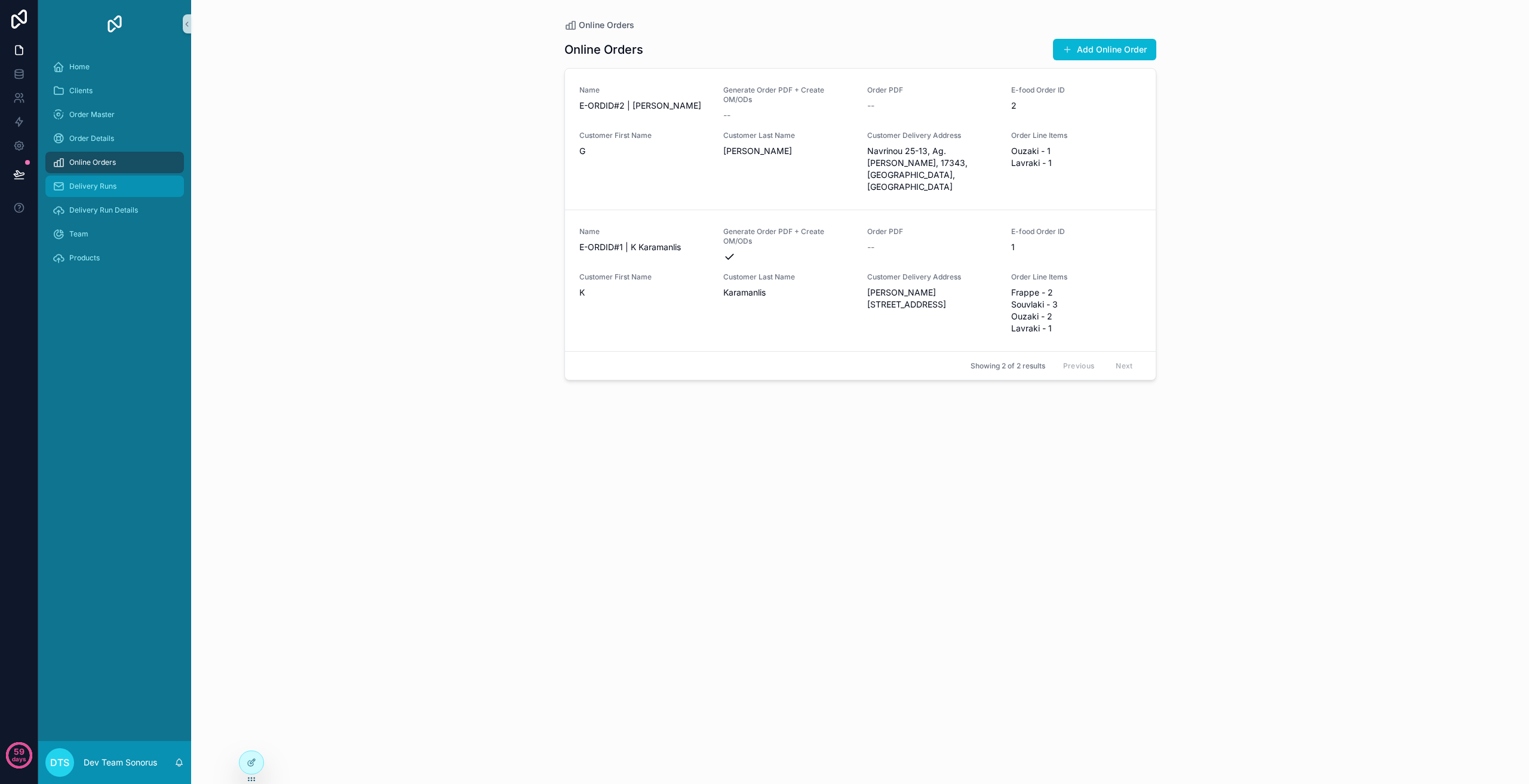
click at [114, 184] on span "Delivery Runs" at bounding box center [93, 186] width 47 height 10
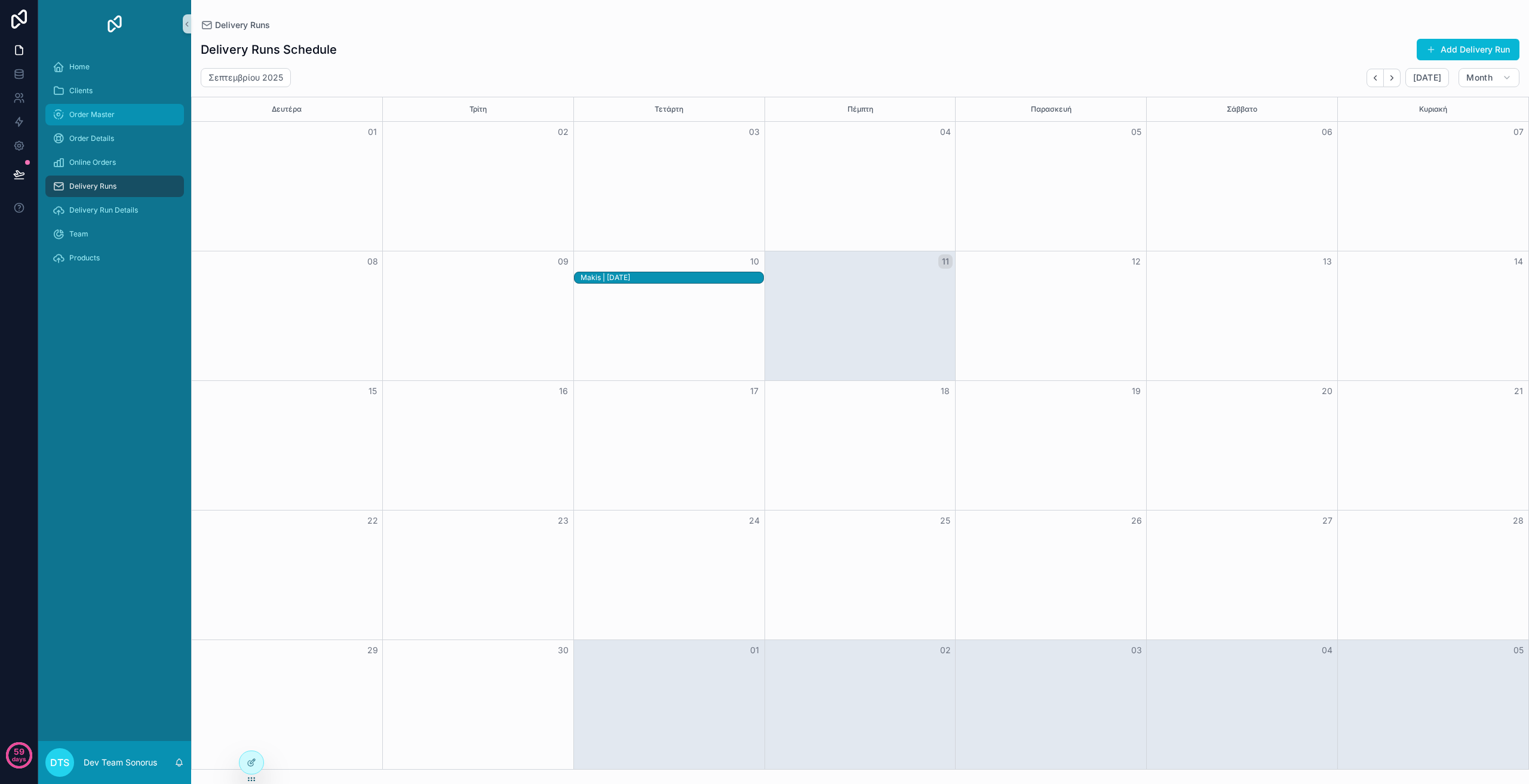
click at [122, 117] on div "Order Master" at bounding box center [115, 115] width 124 height 20
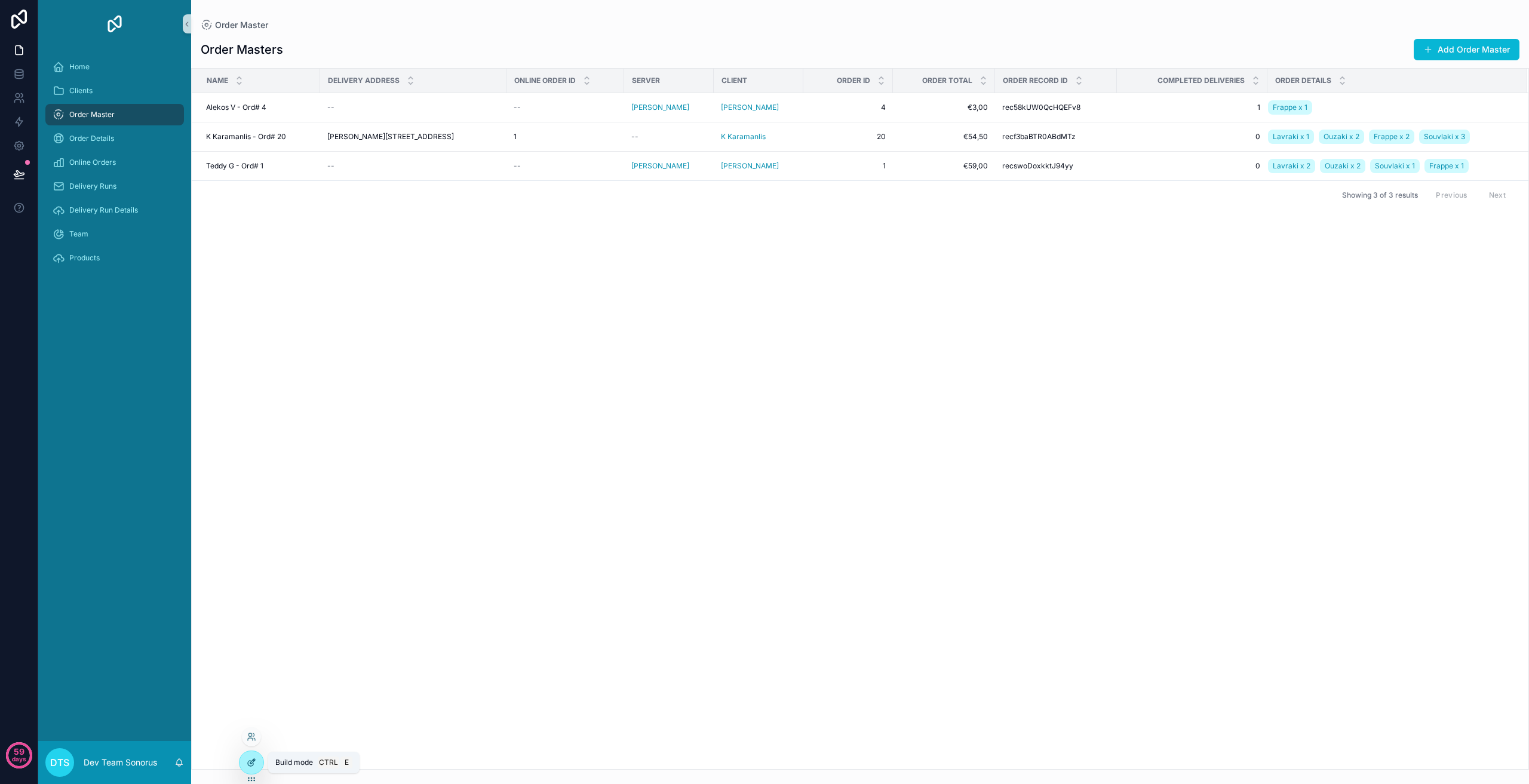
click at [257, 763] on div at bounding box center [251, 762] width 24 height 23
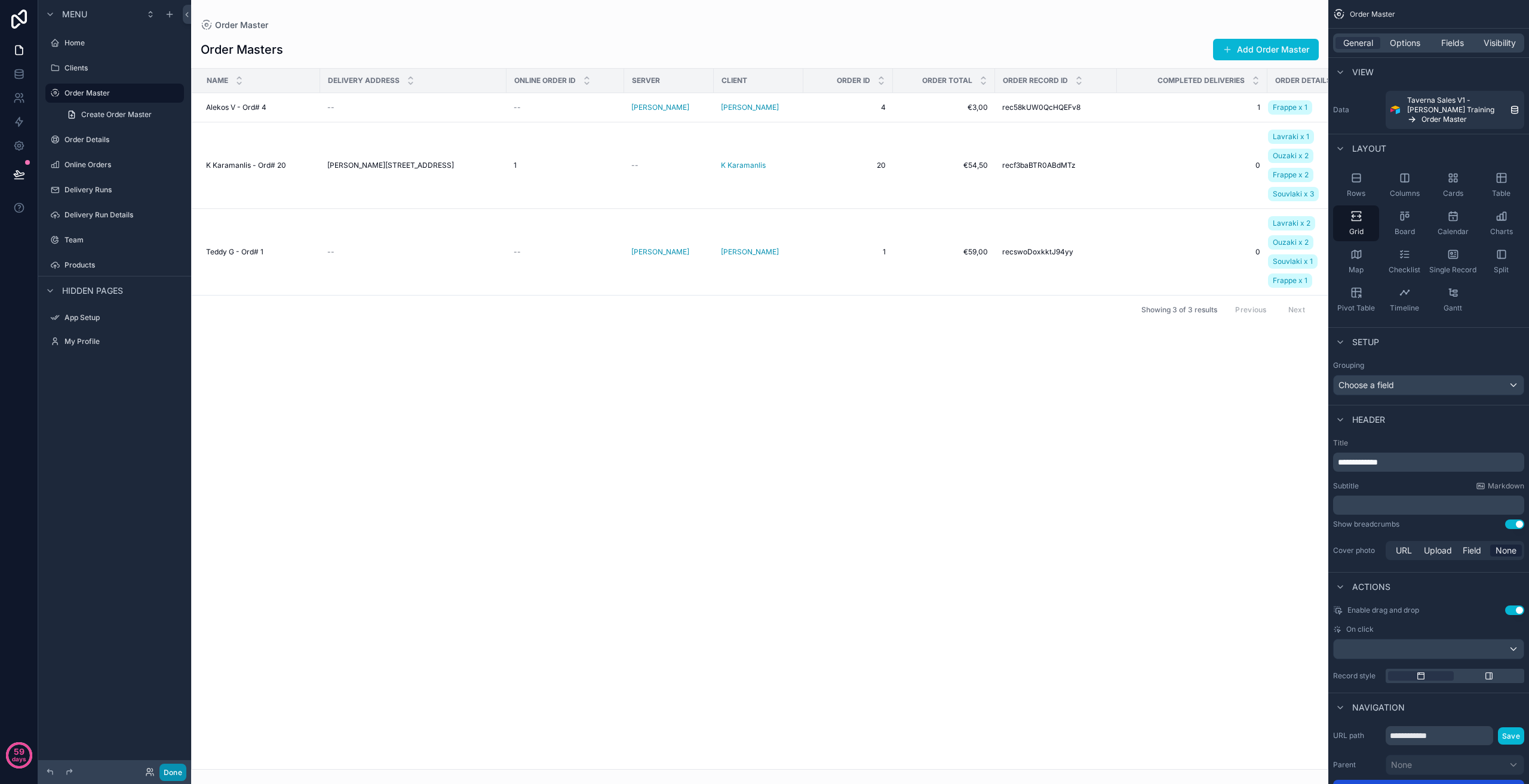
click at [178, 775] on button "Done" at bounding box center [173, 772] width 26 height 18
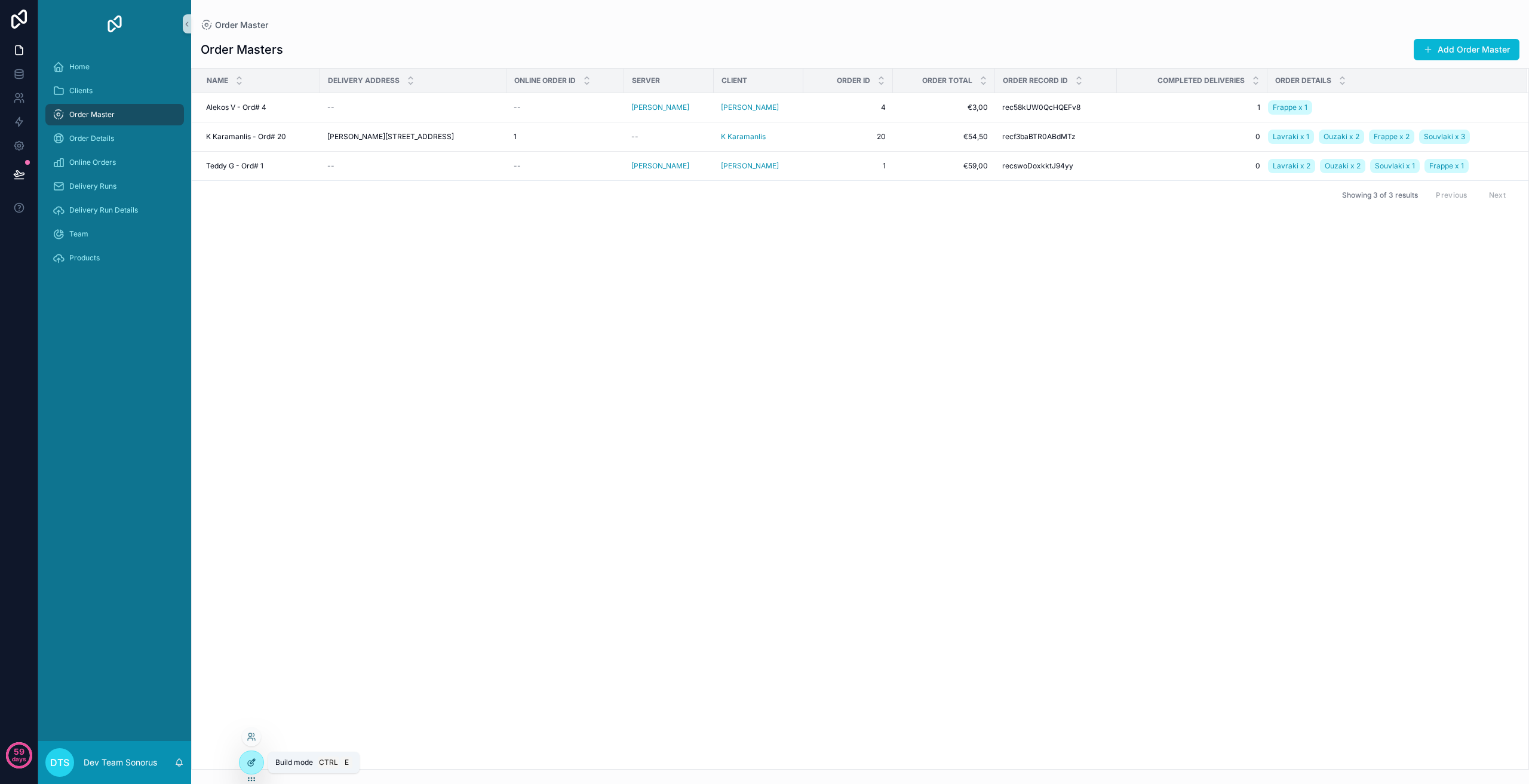
click at [251, 765] on icon at bounding box center [252, 762] width 10 height 10
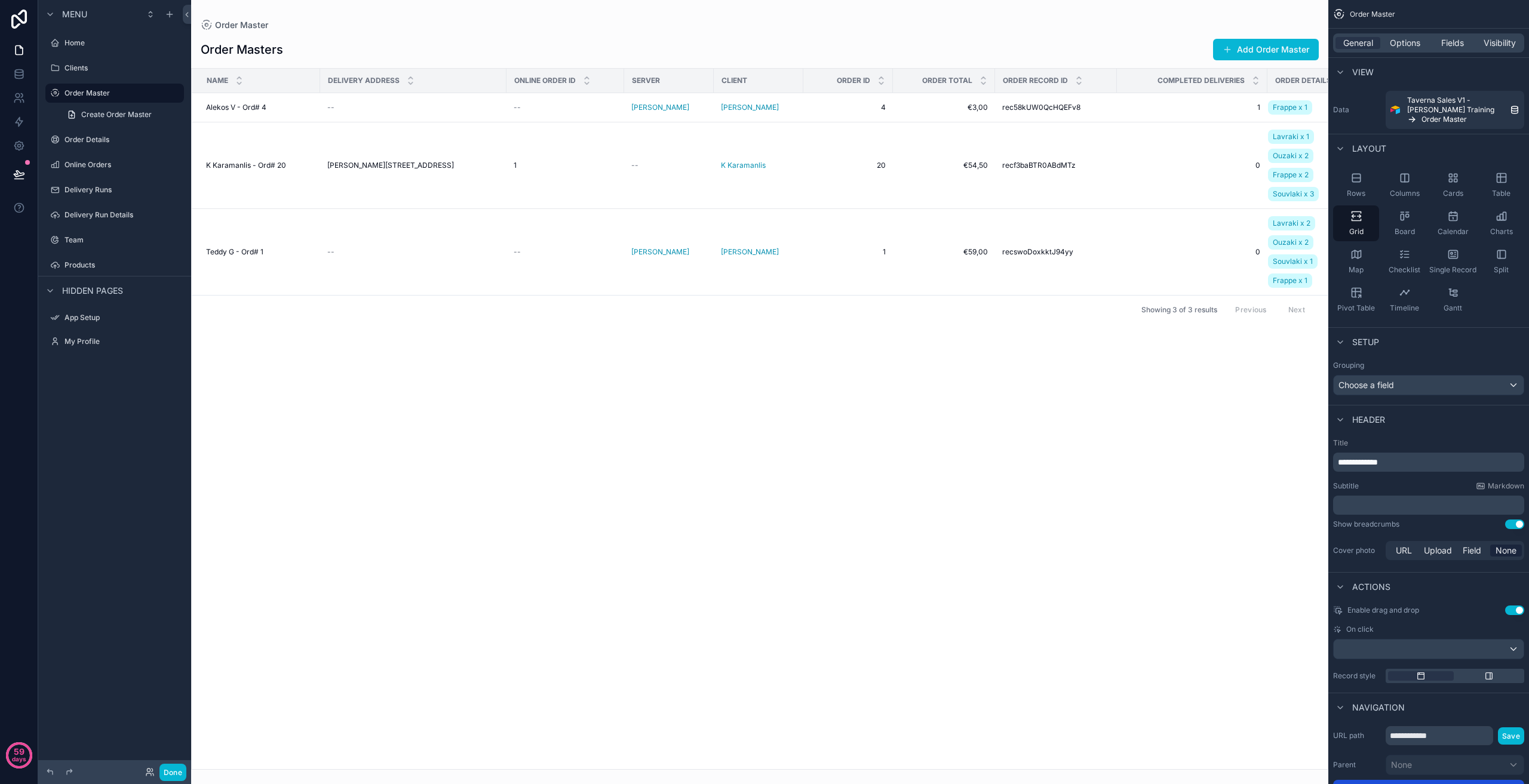
click at [1211, 440] on div "scrollable content" at bounding box center [760, 392] width 1137 height 784
click at [1450, 40] on span "Fields" at bounding box center [1453, 43] width 23 height 12
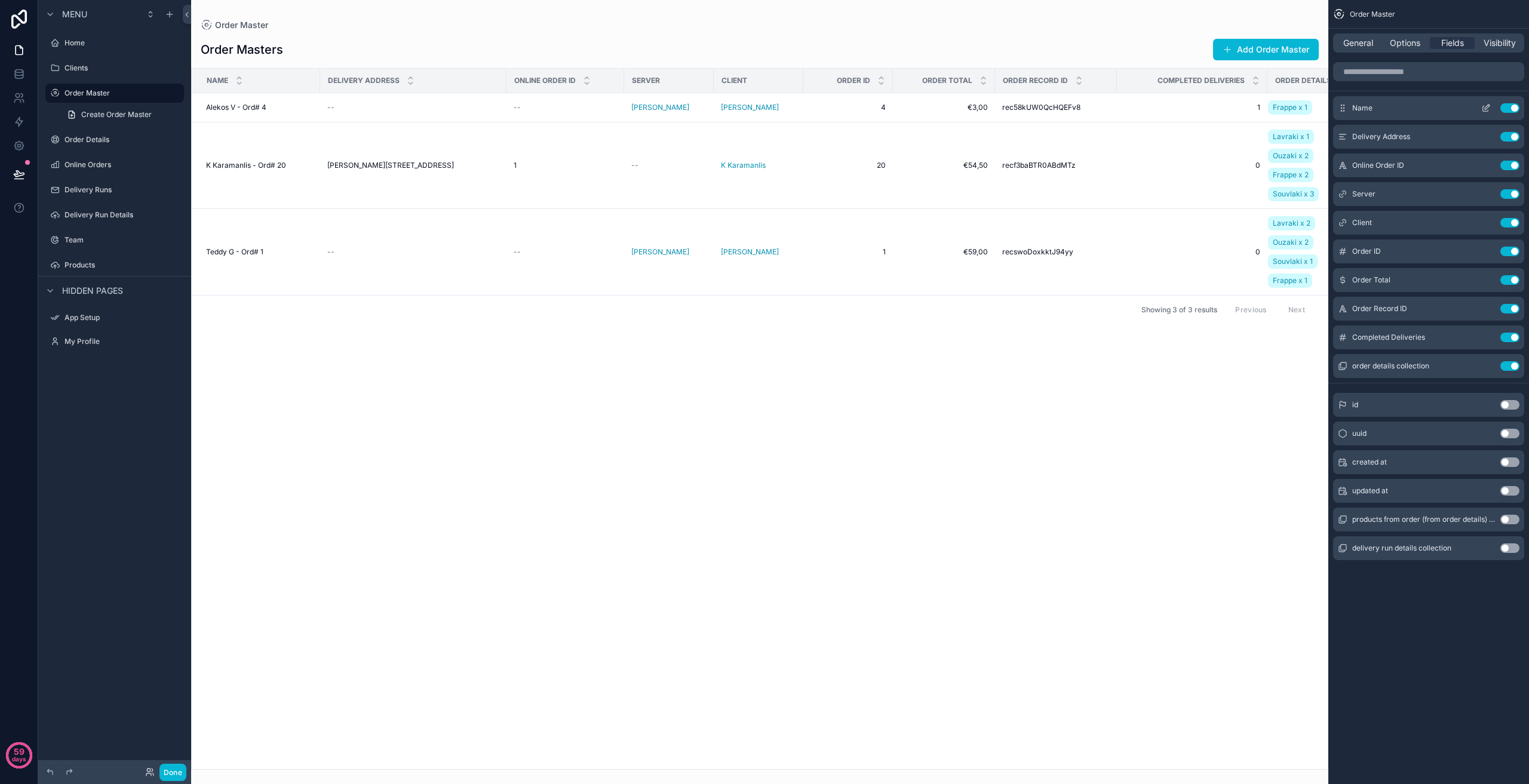
click at [1515, 107] on button "Use setting" at bounding box center [1510, 108] width 20 height 10
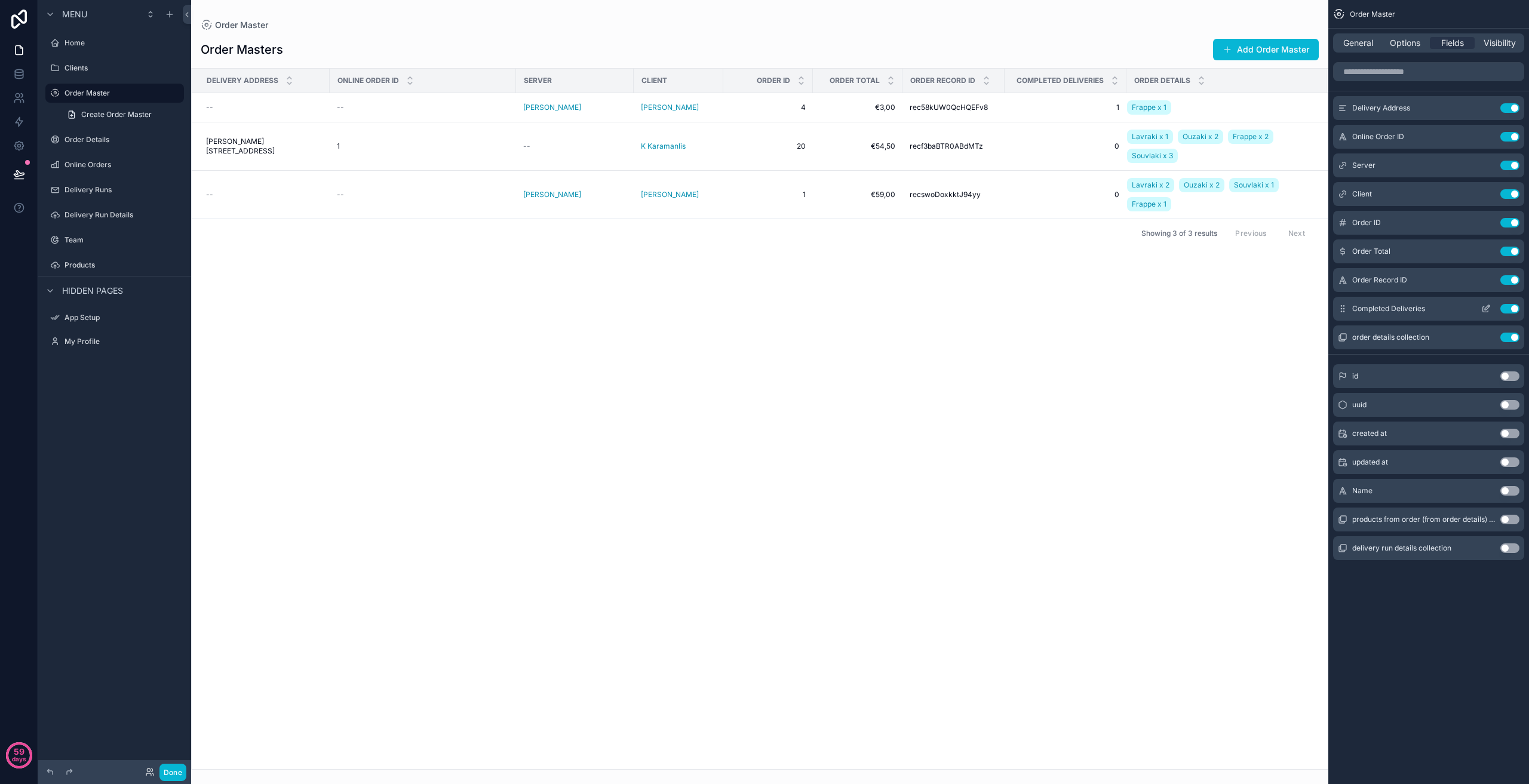
click at [1434, 297] on div "Completed Deliveries Use setting" at bounding box center [1428, 309] width 191 height 24
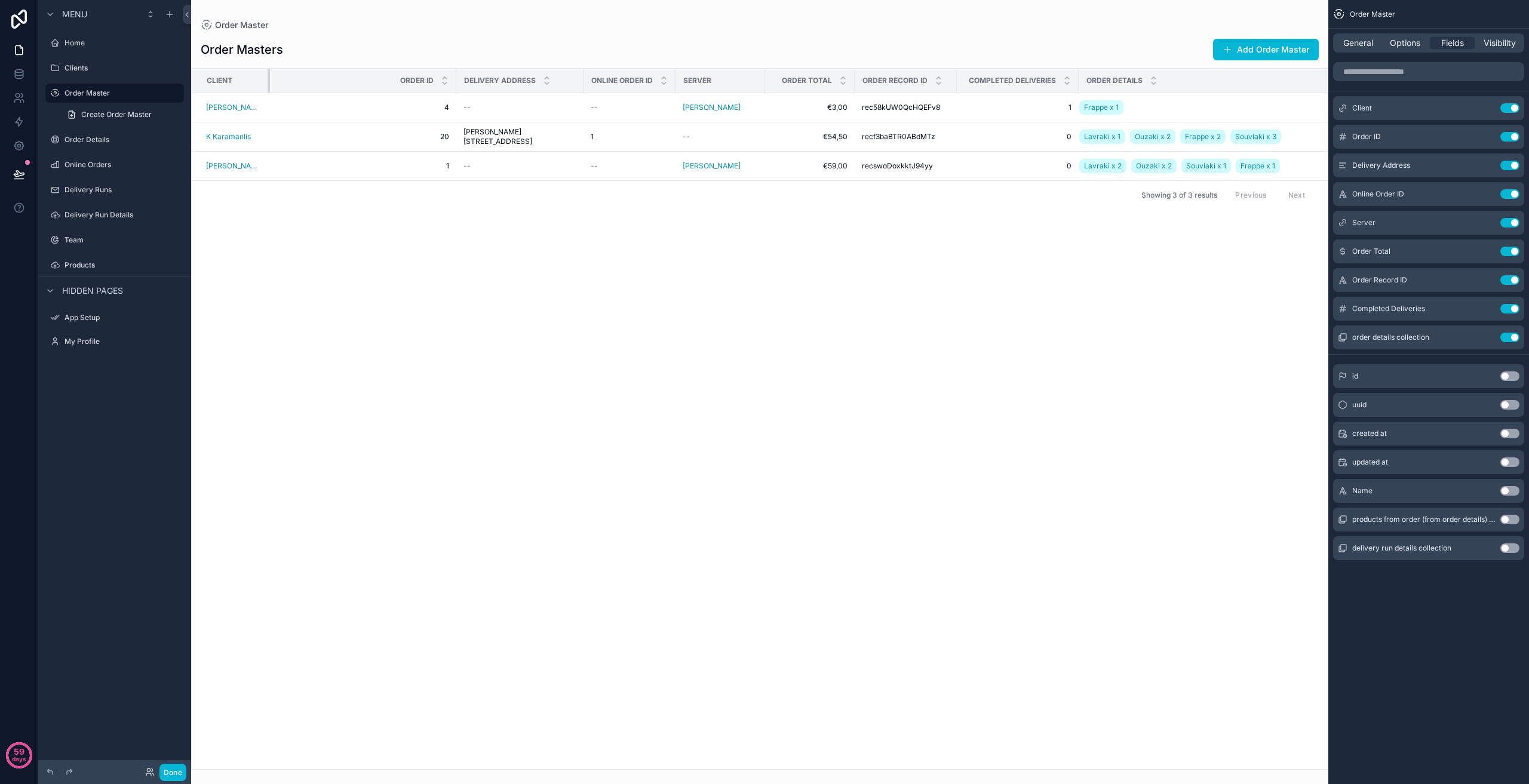
drag, startPoint x: 320, startPoint y: 78, endPoint x: 260, endPoint y: 86, distance: 60.5
click at [268, 86] on div "scrollable content" at bounding box center [270, 80] width 5 height 24
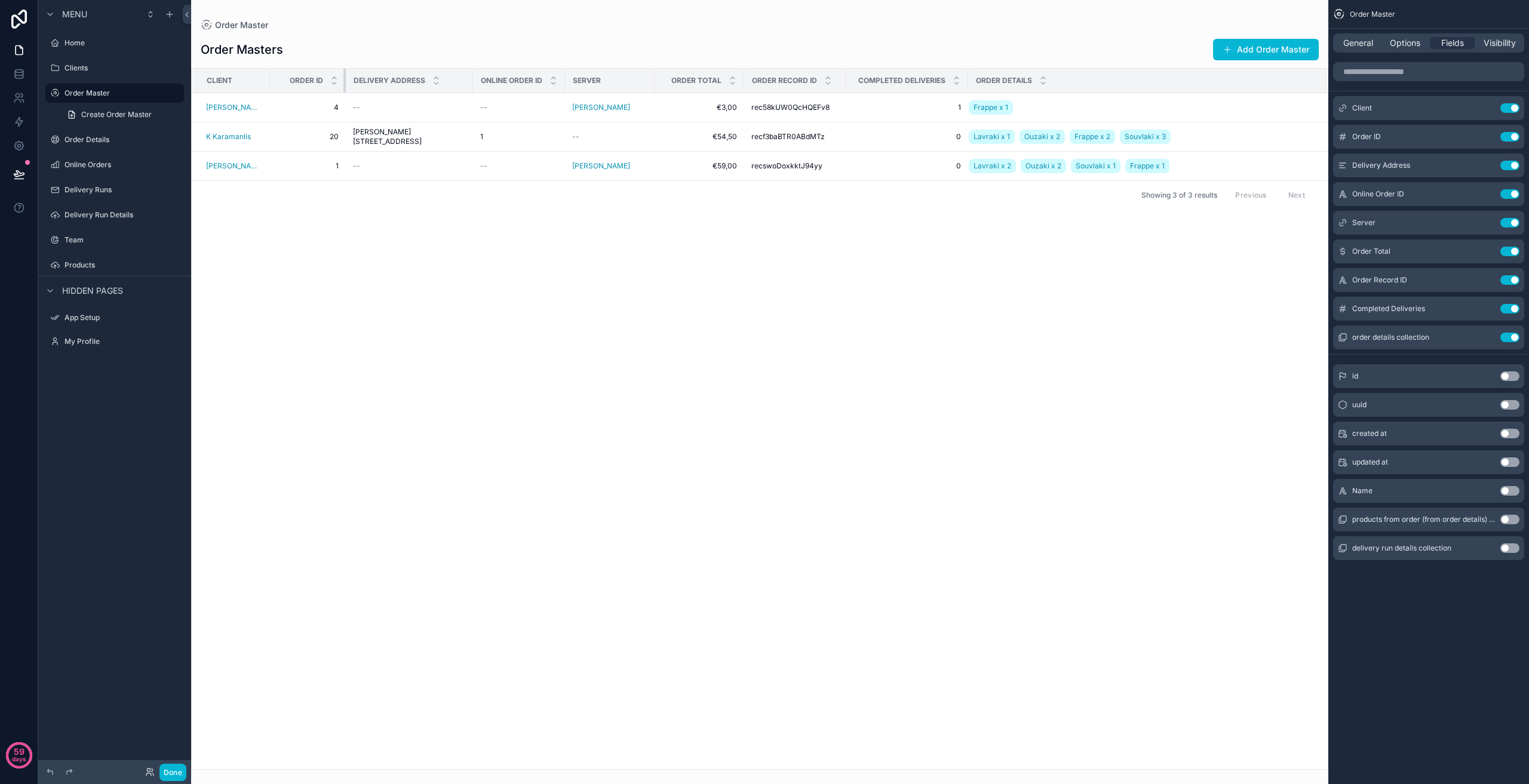
drag, startPoint x: 445, startPoint y: 78, endPoint x: 334, endPoint y: 88, distance: 111.4
click at [343, 88] on div "scrollable content" at bounding box center [345, 80] width 5 height 24
drag, startPoint x: 460, startPoint y: 77, endPoint x: 478, endPoint y: 75, distance: 18.1
click at [478, 75] on tr "Client Order ID Delivery Address Online Order ID Server Order Total Order Recor…" at bounding box center [760, 80] width 1136 height 24
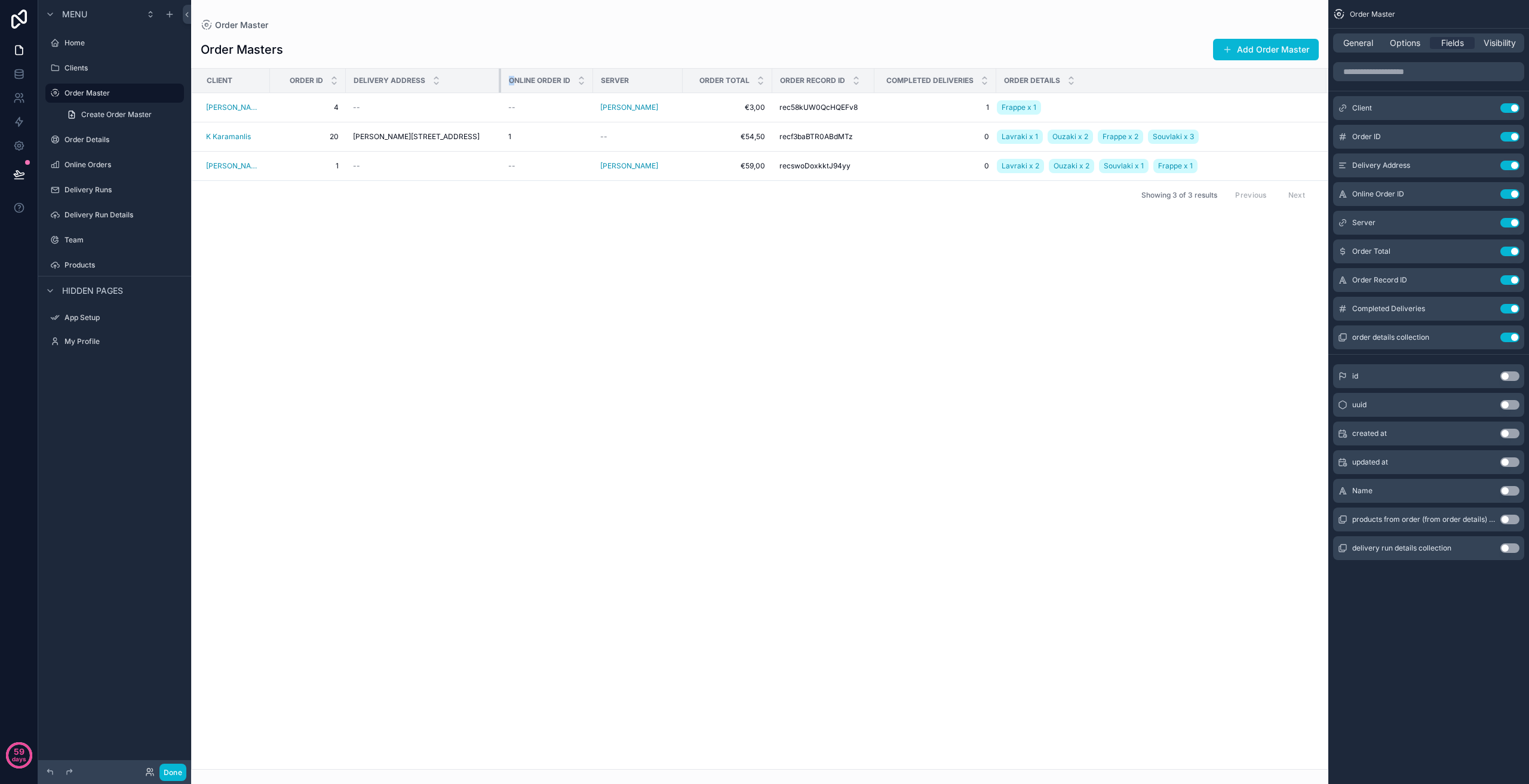
drag, startPoint x: 462, startPoint y: 74, endPoint x: 500, endPoint y: 72, distance: 38.1
click at [500, 72] on tr "Client Order ID Delivery Address Online Order ID Server Order Total Order Recor…" at bounding box center [760, 80] width 1136 height 24
click at [512, 294] on div "Client Order ID Delivery Address Online Order ID Server Order Total Order Recor…" at bounding box center [760, 418] width 1136 height 701
click at [1507, 277] on button "Use setting" at bounding box center [1510, 280] width 20 height 10
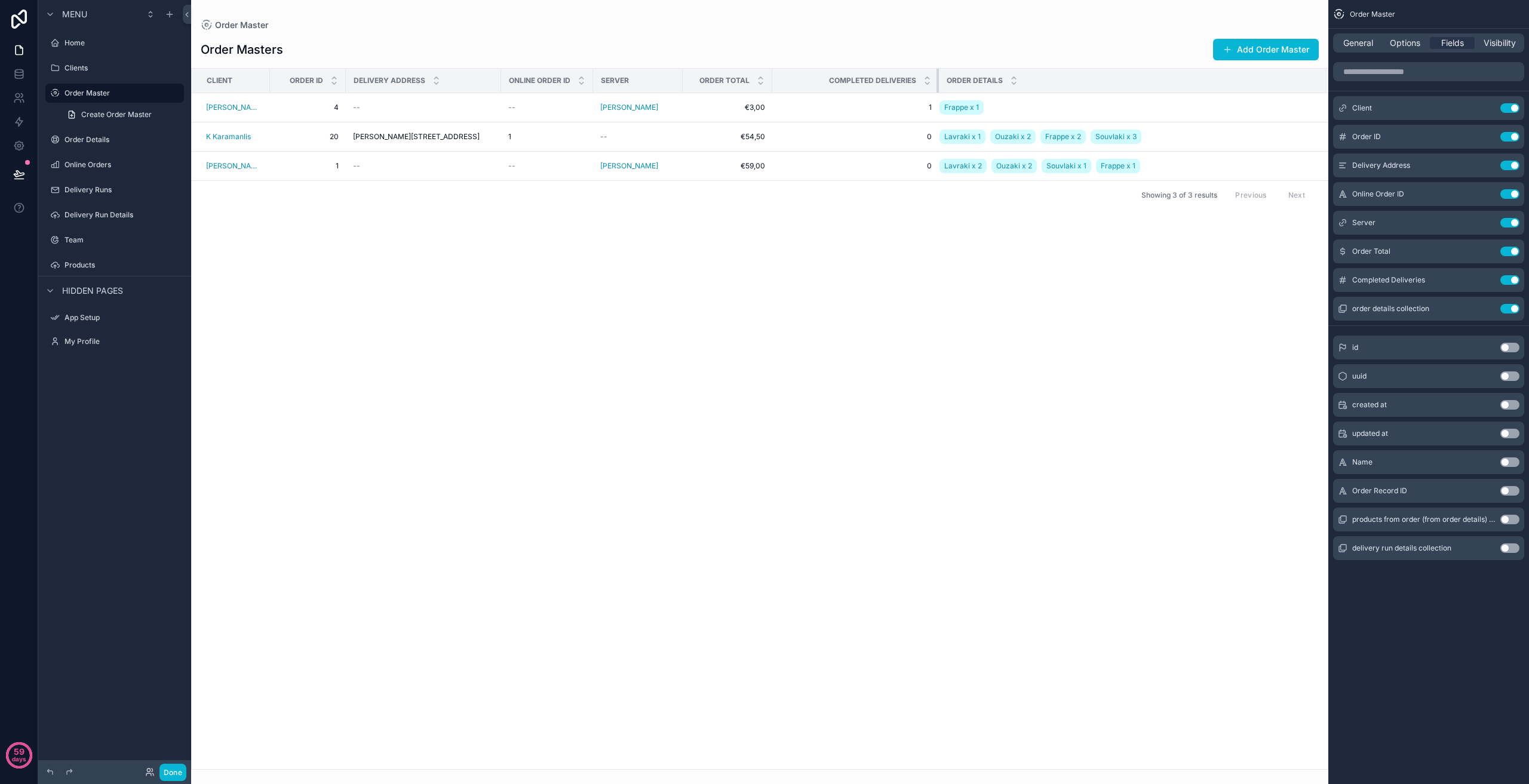
drag, startPoint x: 879, startPoint y: 77, endPoint x: 943, endPoint y: 68, distance: 64.6
click at [943, 68] on div "Client Order ID Delivery Address Online Order ID Server Order Total Completed D…" at bounding box center [760, 418] width 1137 height 702
click at [179, 771] on button "Done" at bounding box center [173, 772] width 26 height 18
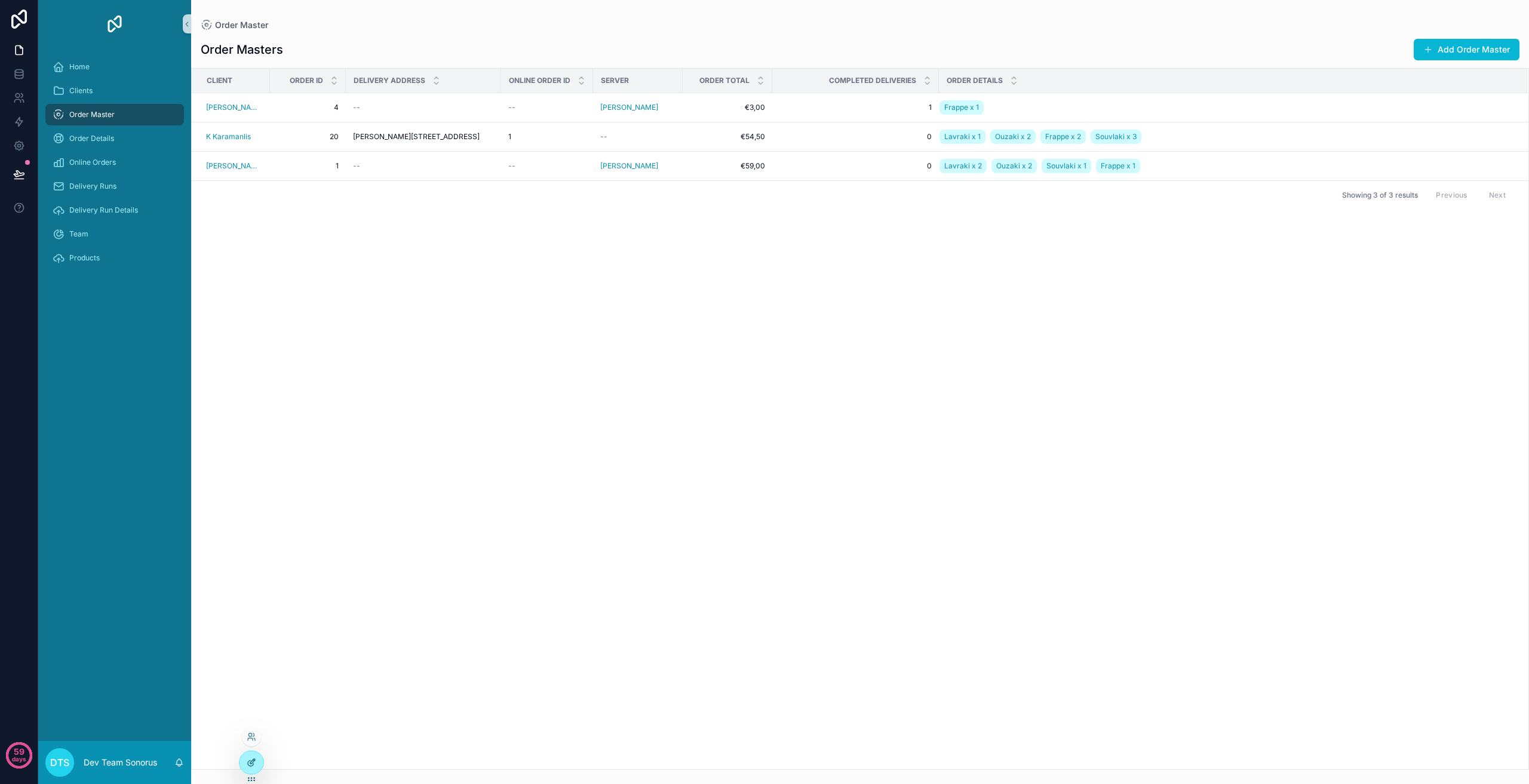
click at [253, 760] on icon at bounding box center [252, 762] width 10 height 10
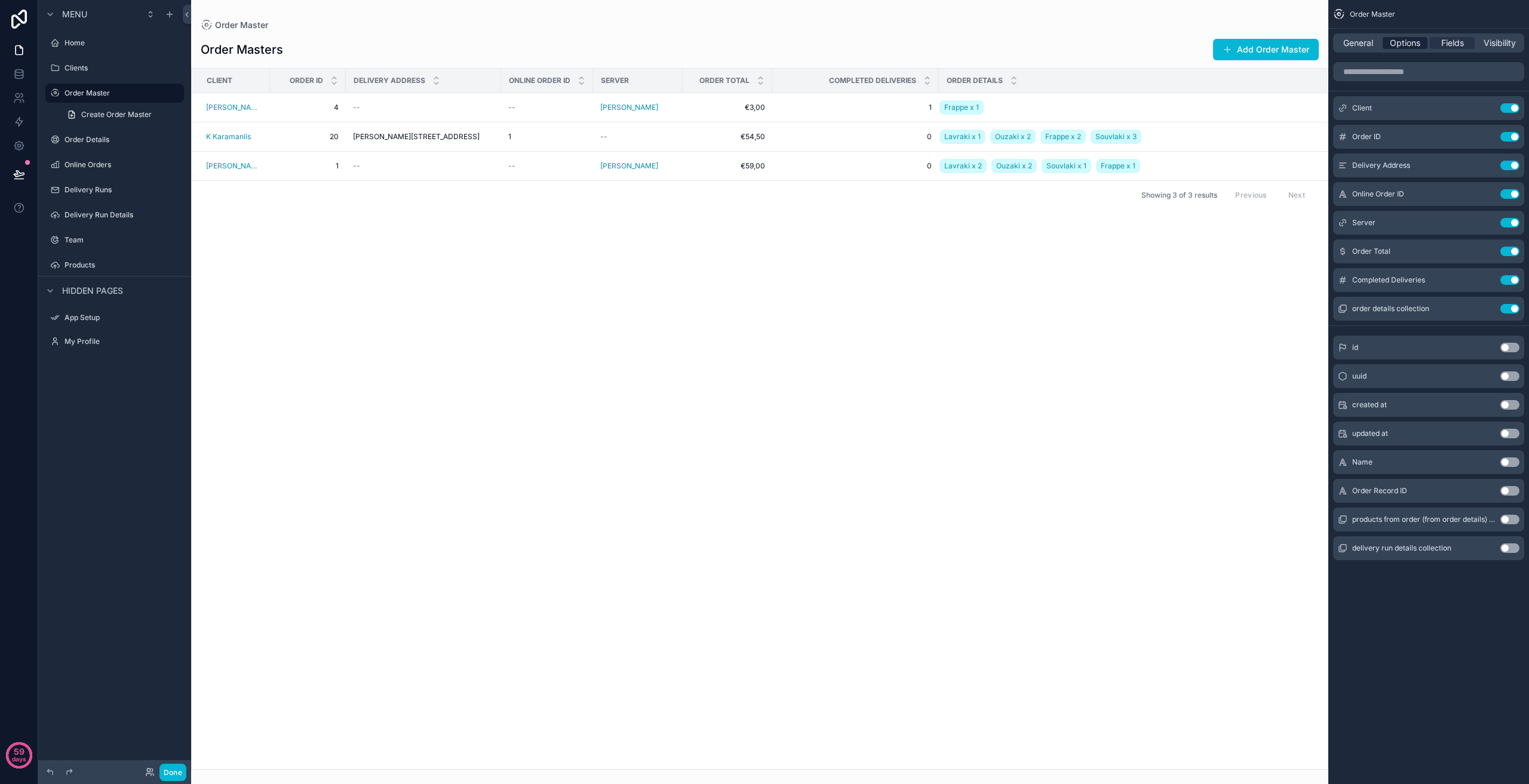
click at [1411, 45] on span "Options" at bounding box center [1405, 43] width 30 height 12
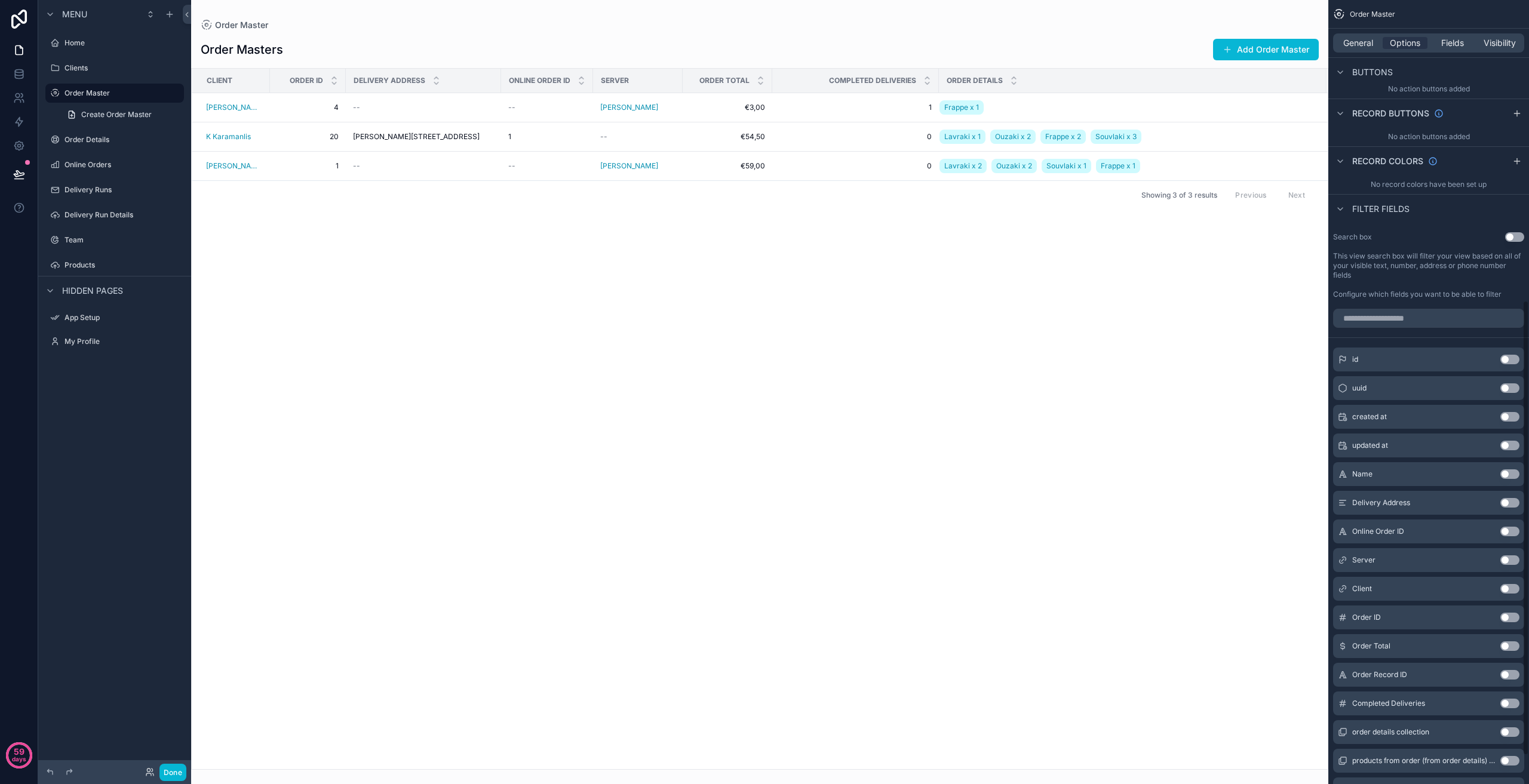
scroll to position [517, 0]
click at [1516, 235] on button "Use setting" at bounding box center [1515, 235] width 20 height 10
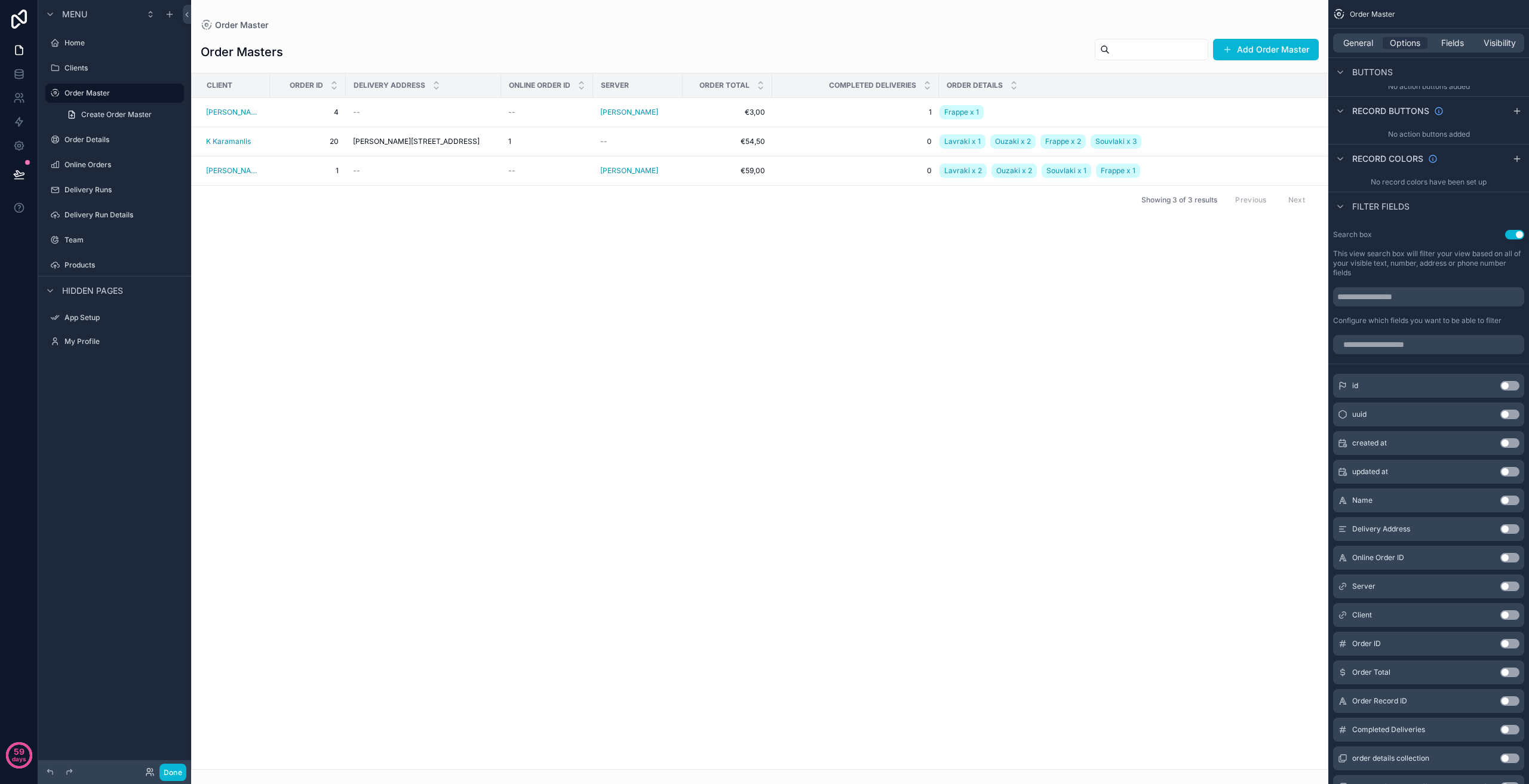
click at [1505, 645] on button "Use setting" at bounding box center [1510, 644] width 20 height 10
click at [173, 775] on button "Done" at bounding box center [173, 772] width 26 height 18
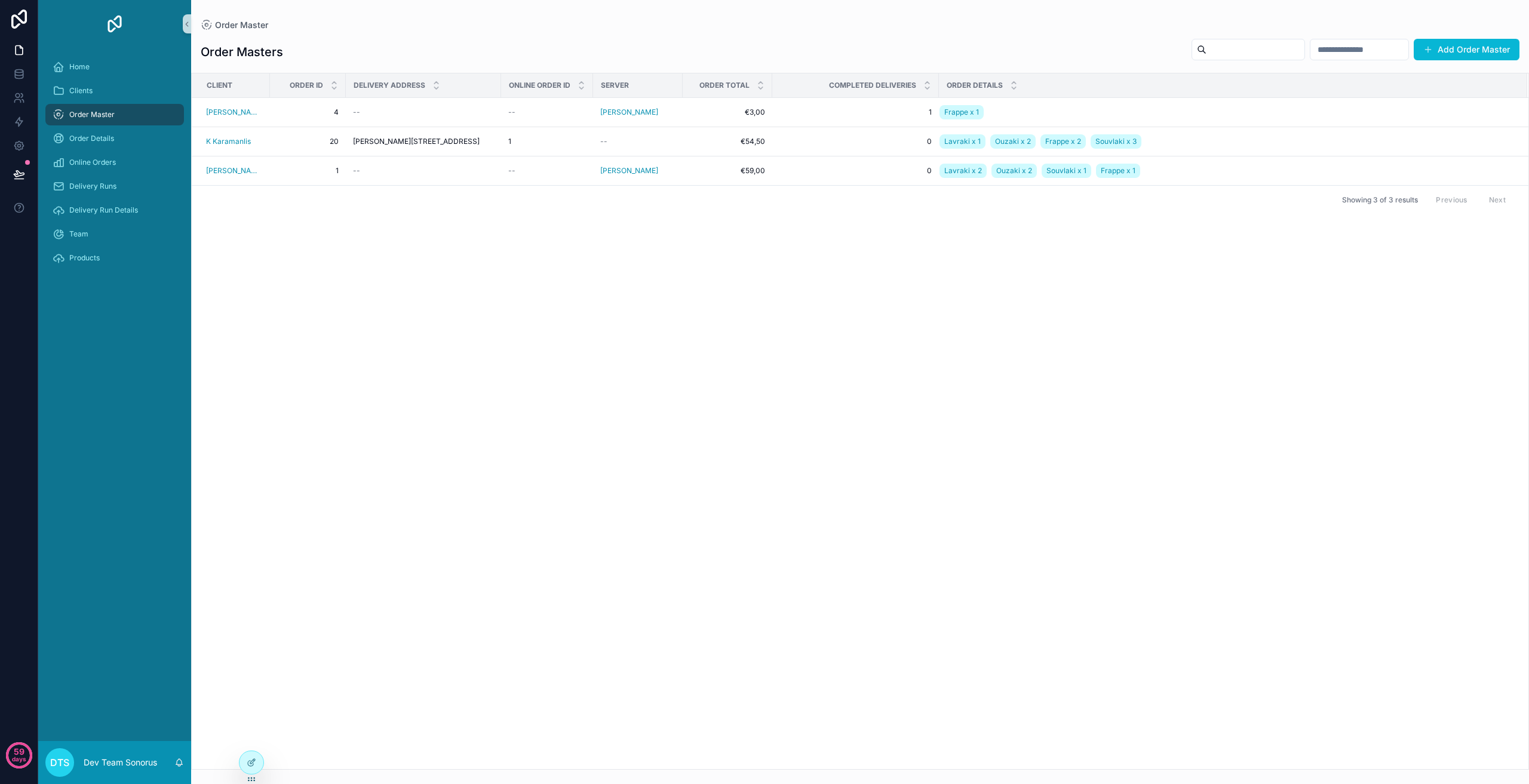
click at [1333, 52] on input "scrollable content" at bounding box center [1359, 49] width 98 height 17
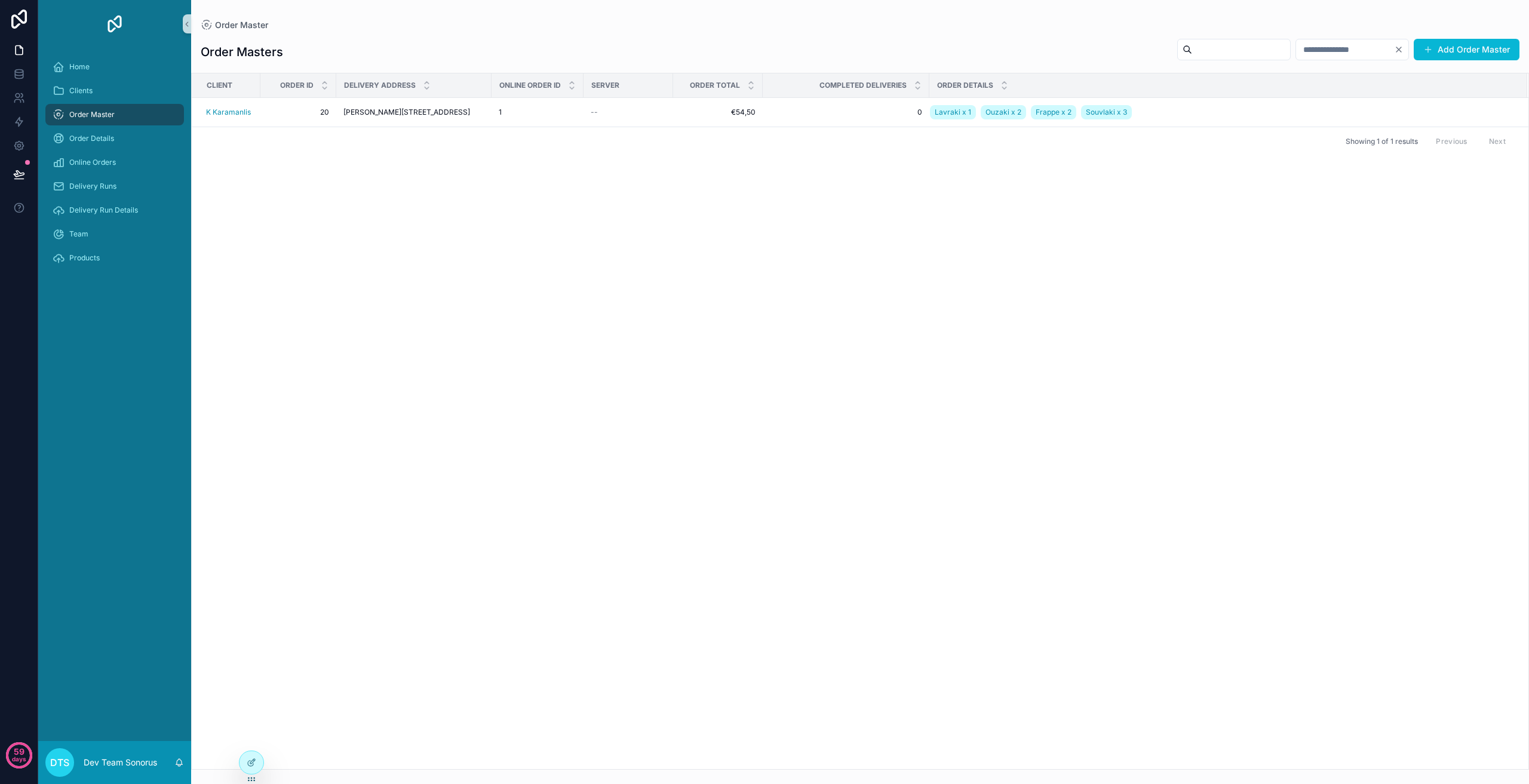
type input "**"
click at [1401, 47] on icon "Clear" at bounding box center [1399, 50] width 10 height 10
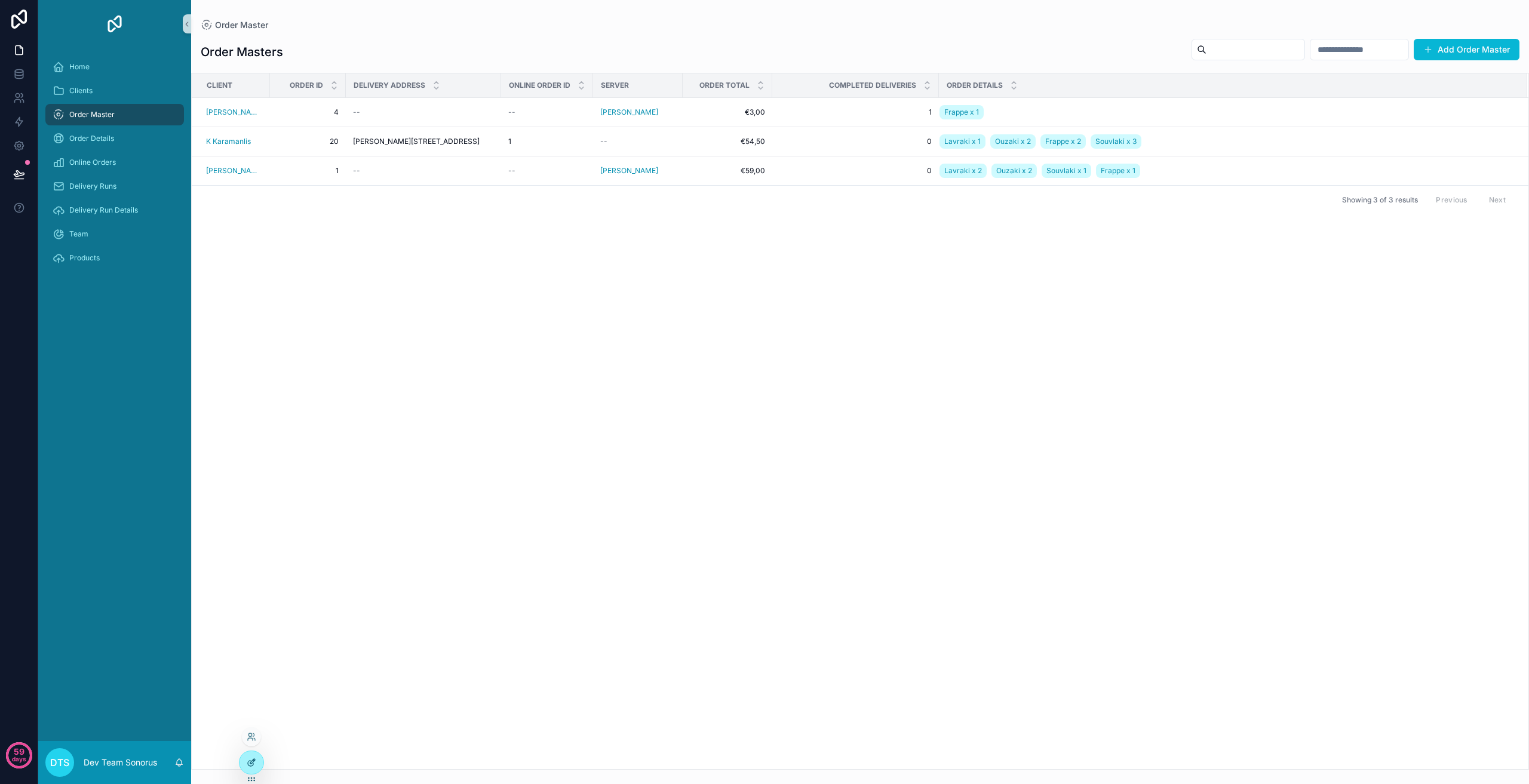
click at [253, 762] on icon at bounding box center [252, 761] width 5 height 5
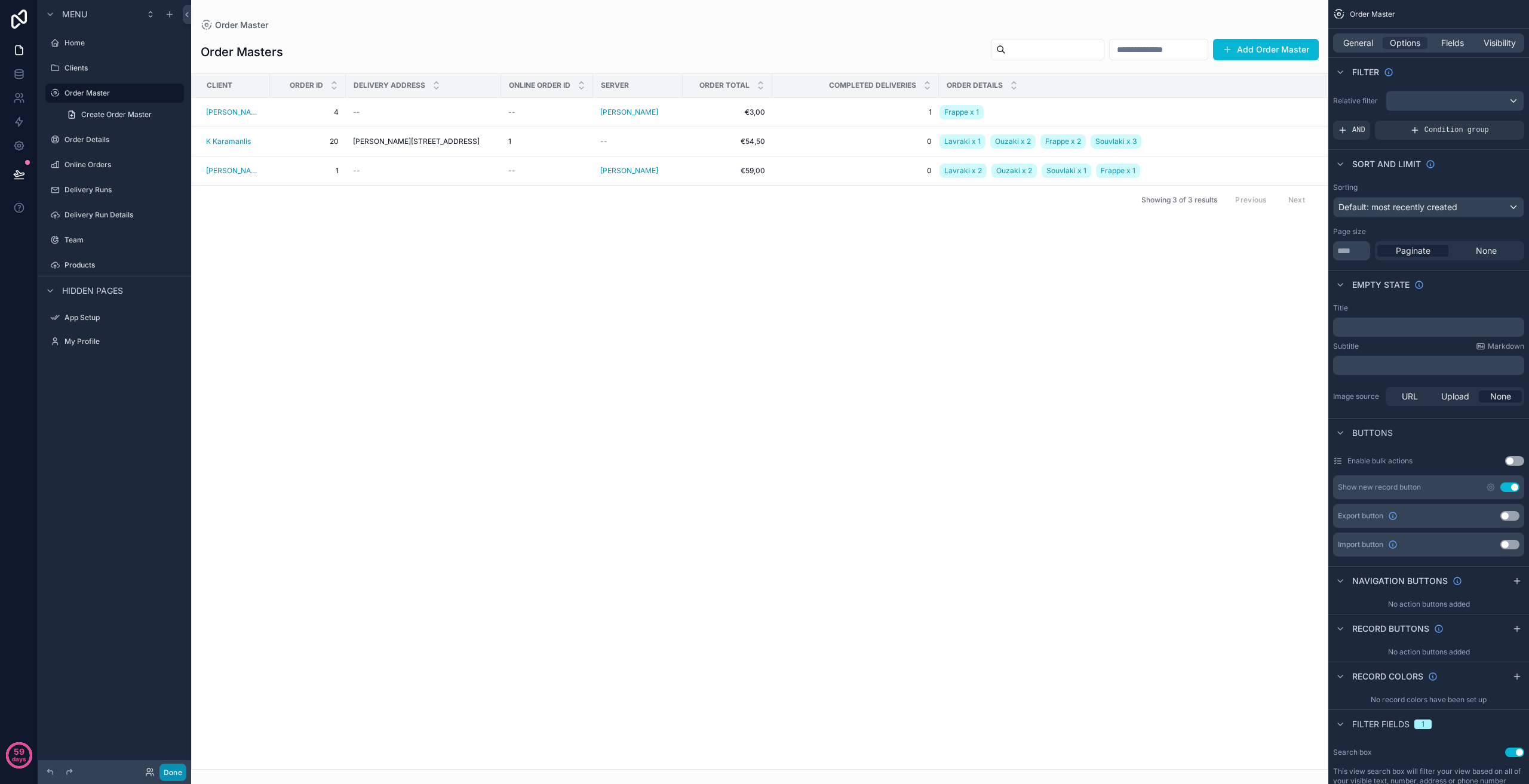
click at [171, 771] on button "Done" at bounding box center [173, 772] width 26 height 18
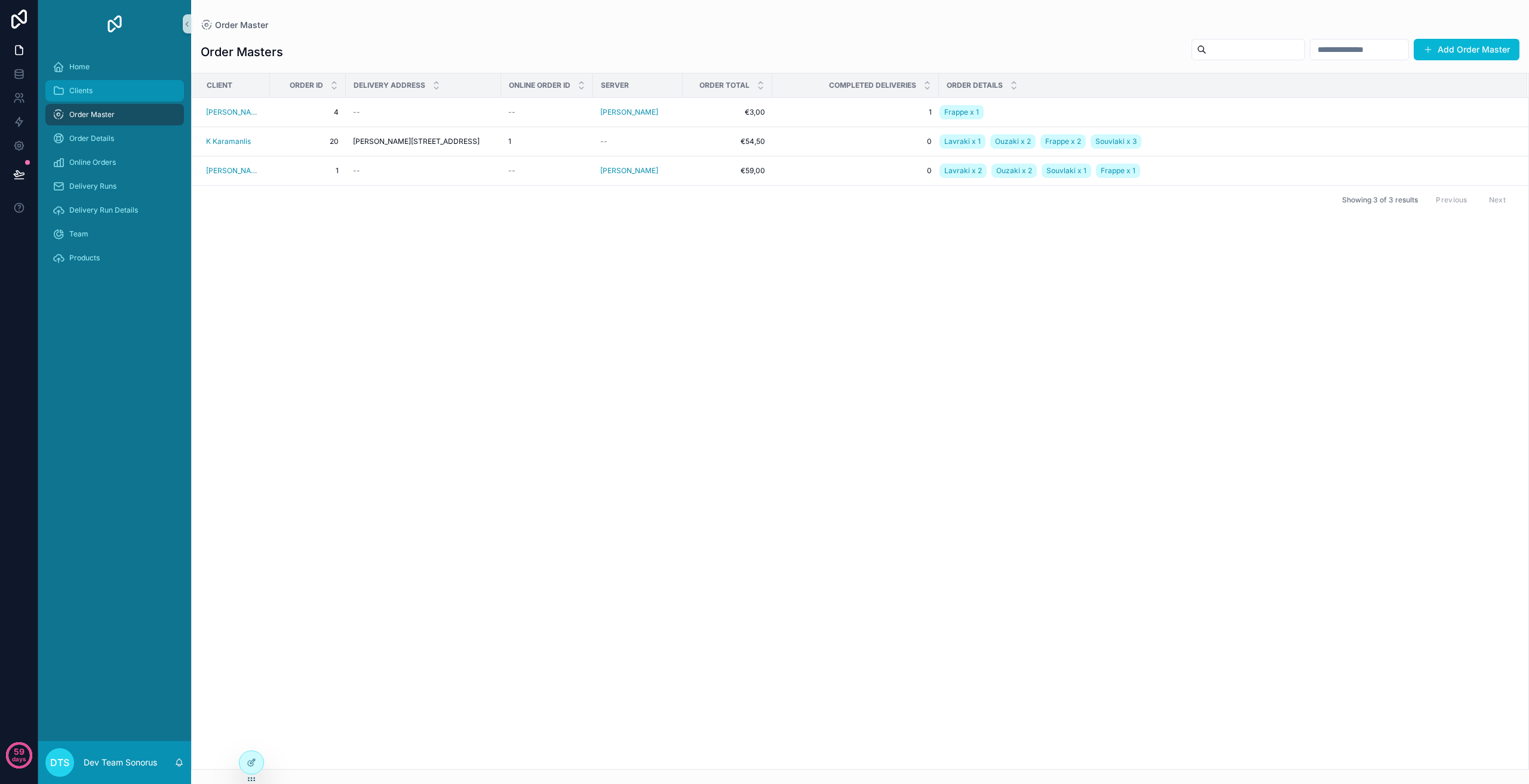
click at [105, 91] on div "Clients" at bounding box center [115, 91] width 124 height 20
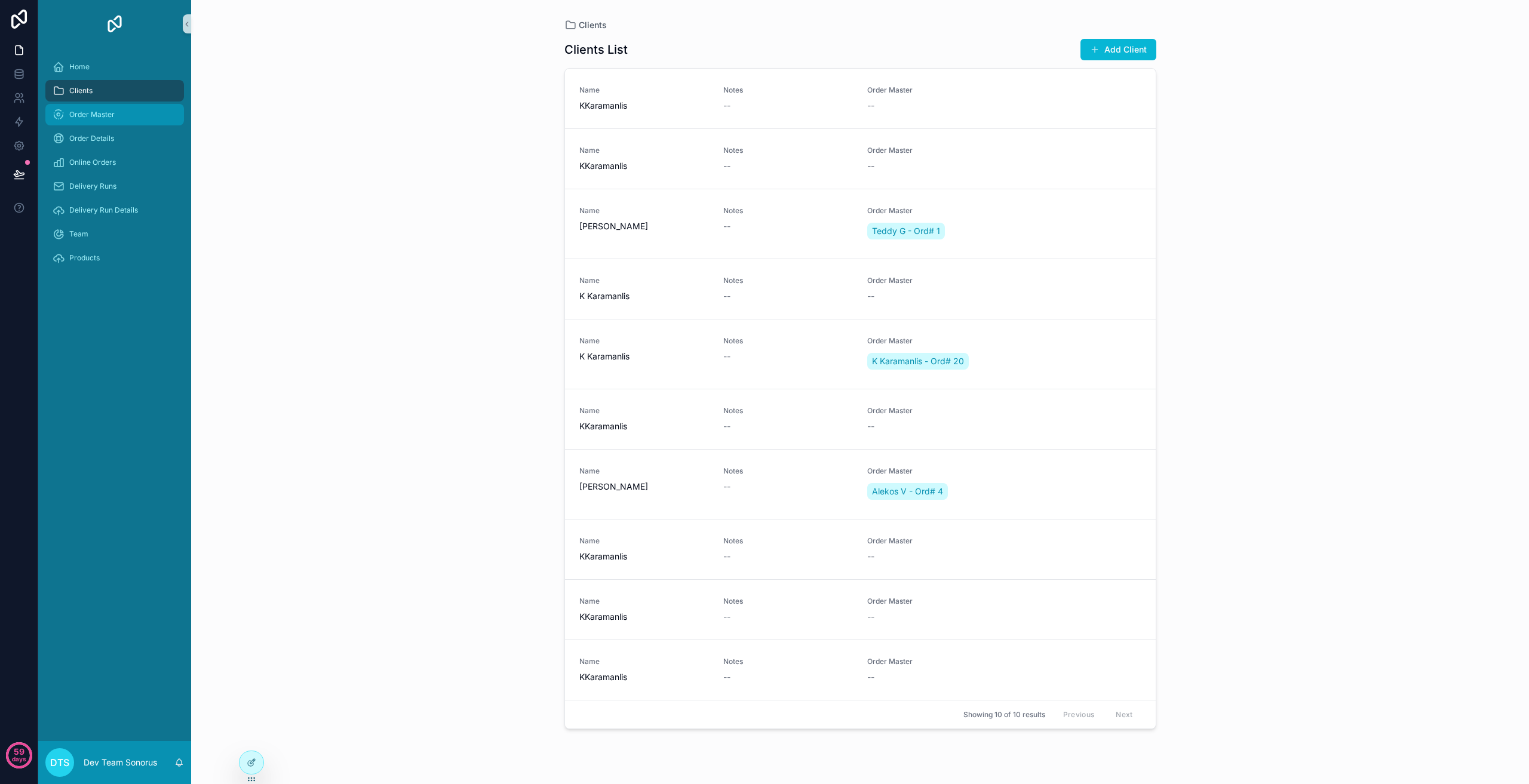
click at [113, 114] on span "Order Master" at bounding box center [92, 115] width 45 height 10
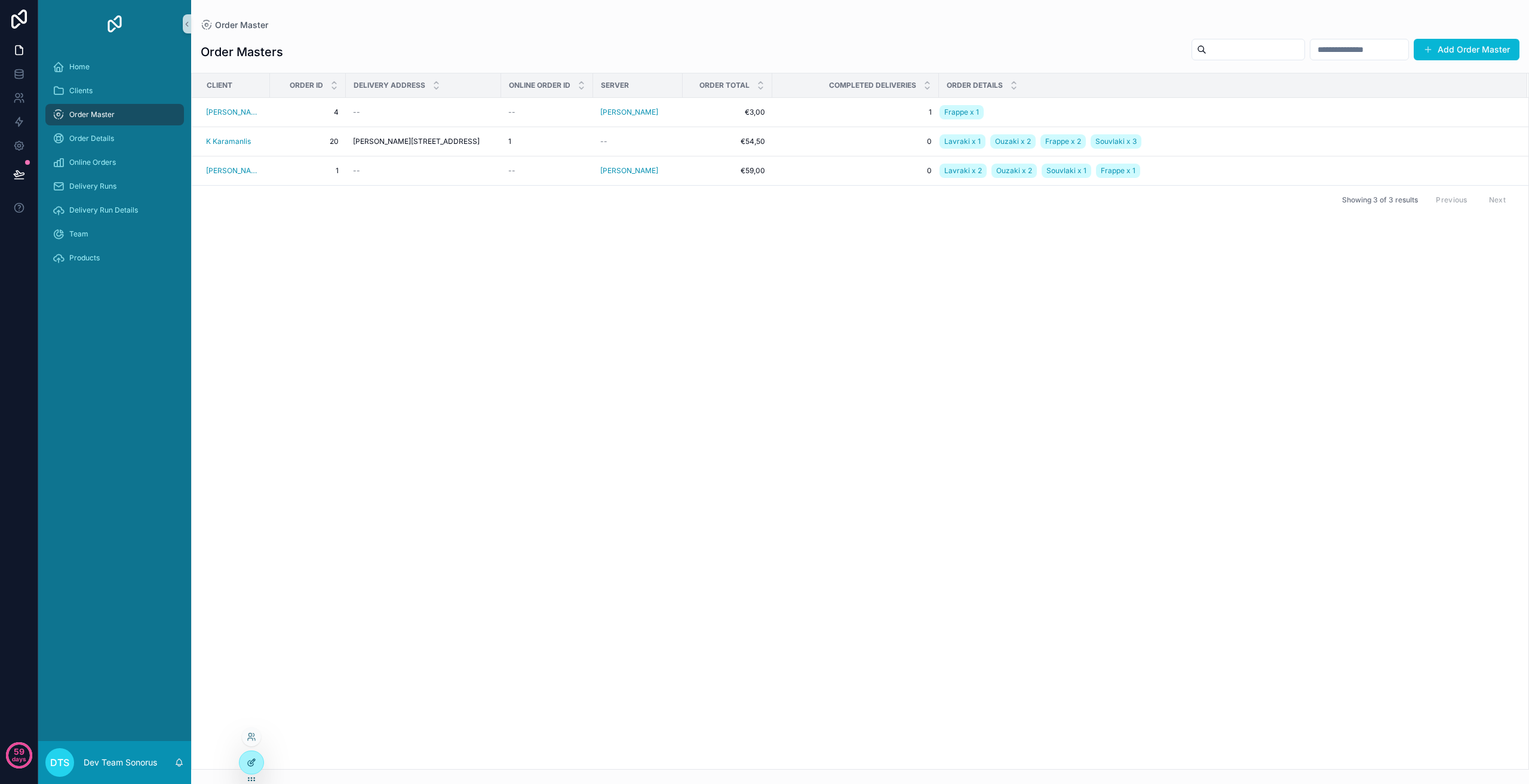
click at [257, 758] on div at bounding box center [251, 762] width 24 height 23
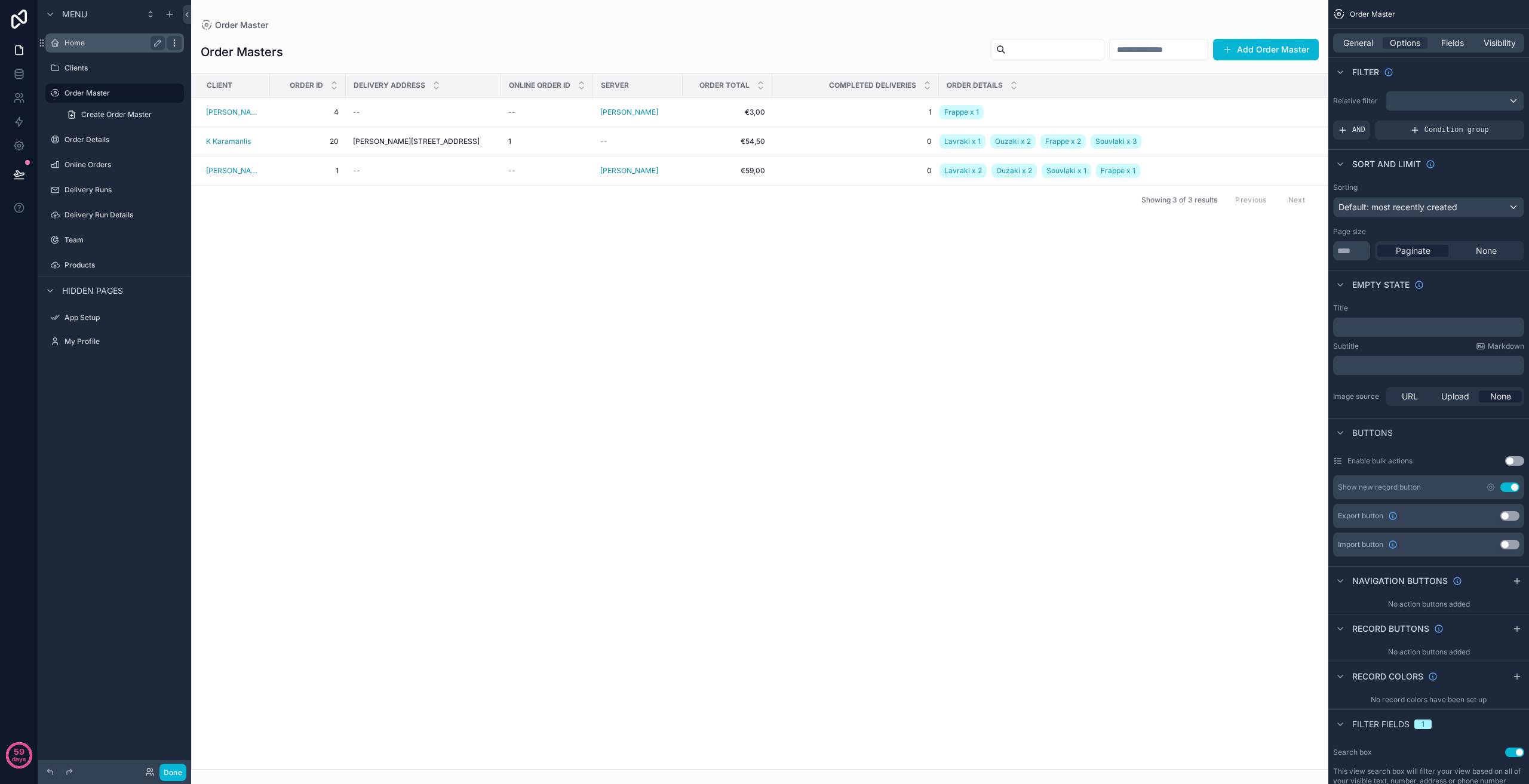
click at [174, 43] on icon "scrollable content" at bounding box center [173, 42] width 1 height 1
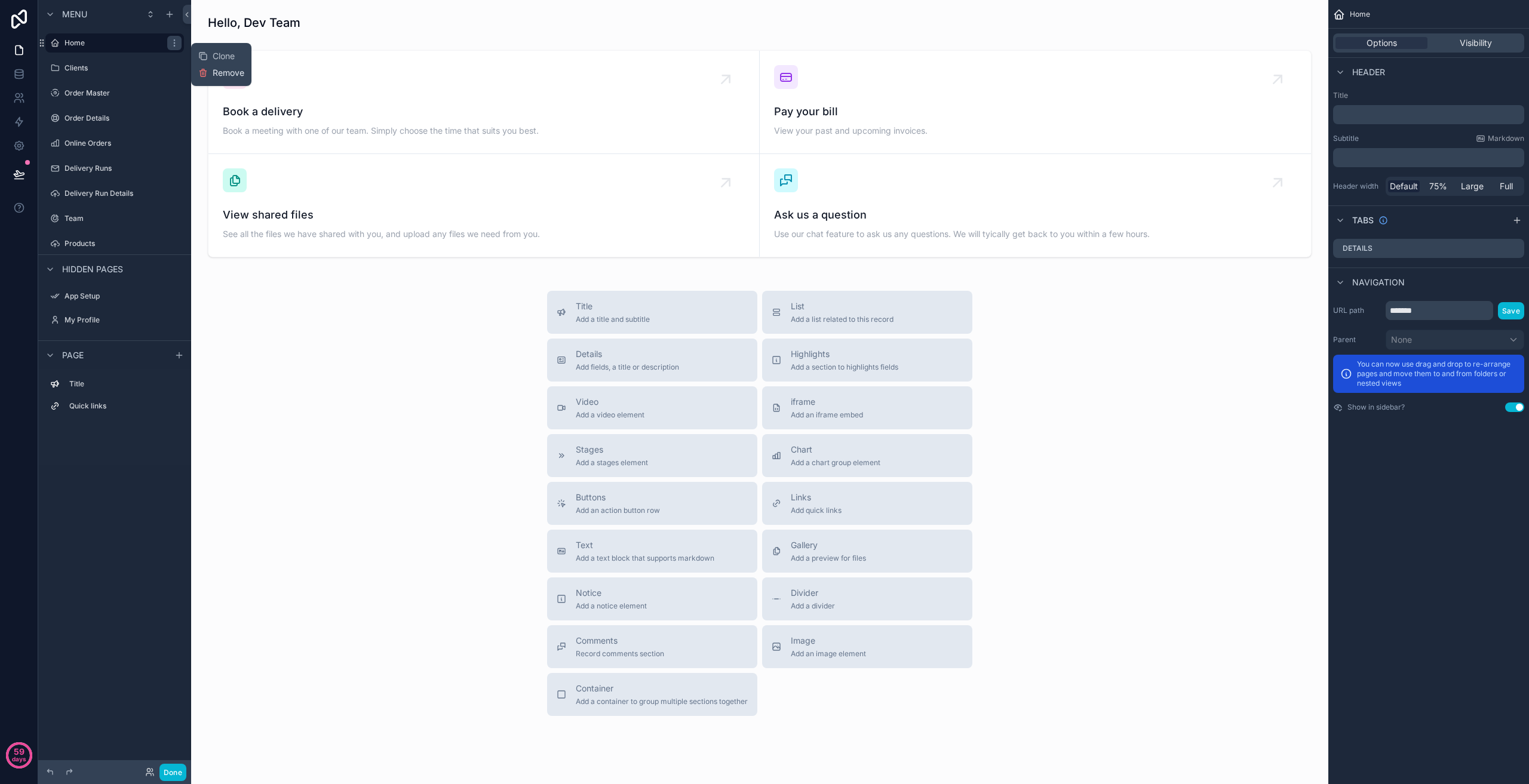
click at [225, 75] on span "Remove" at bounding box center [228, 73] width 31 height 12
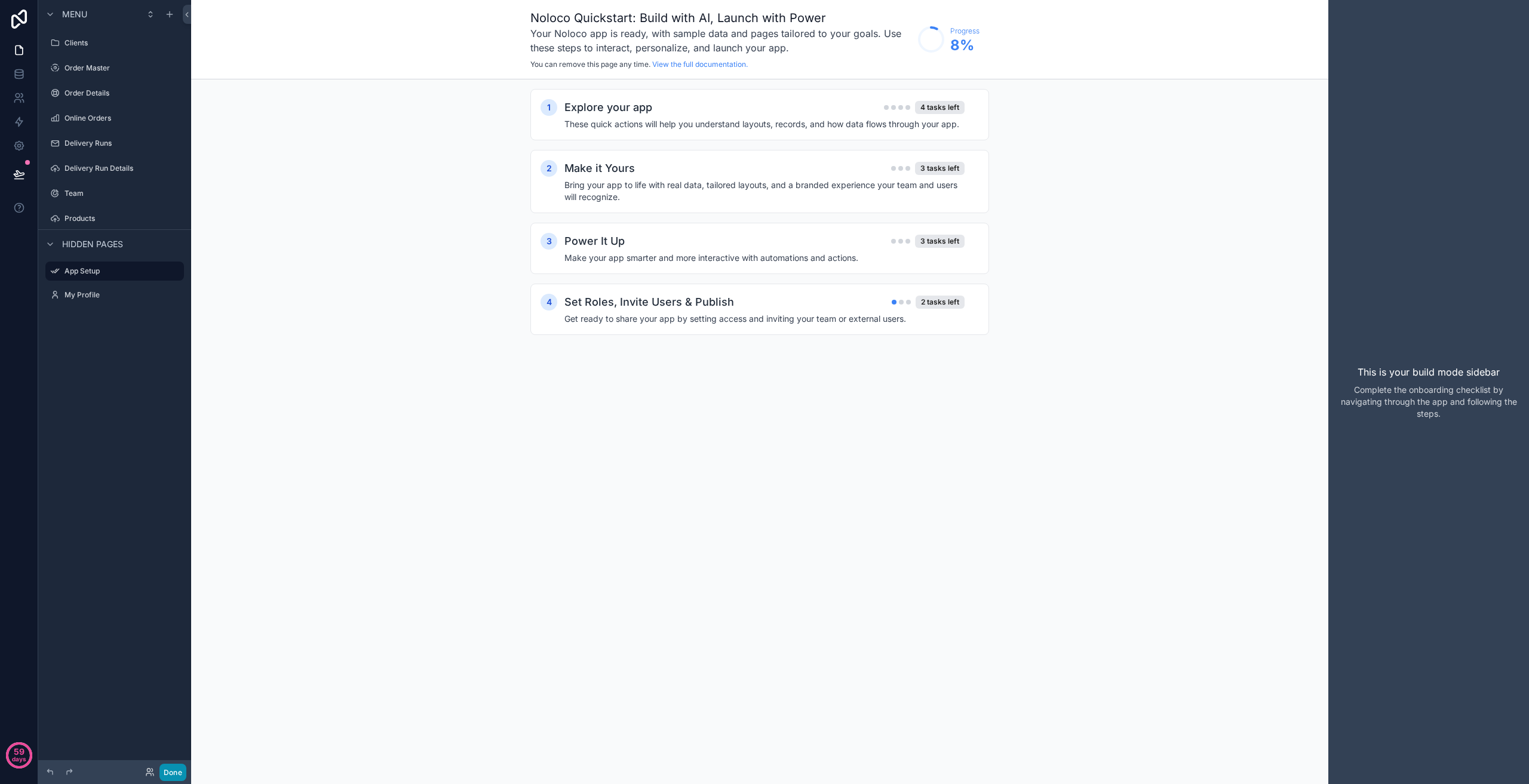
click at [163, 775] on button "Done" at bounding box center [173, 772] width 26 height 18
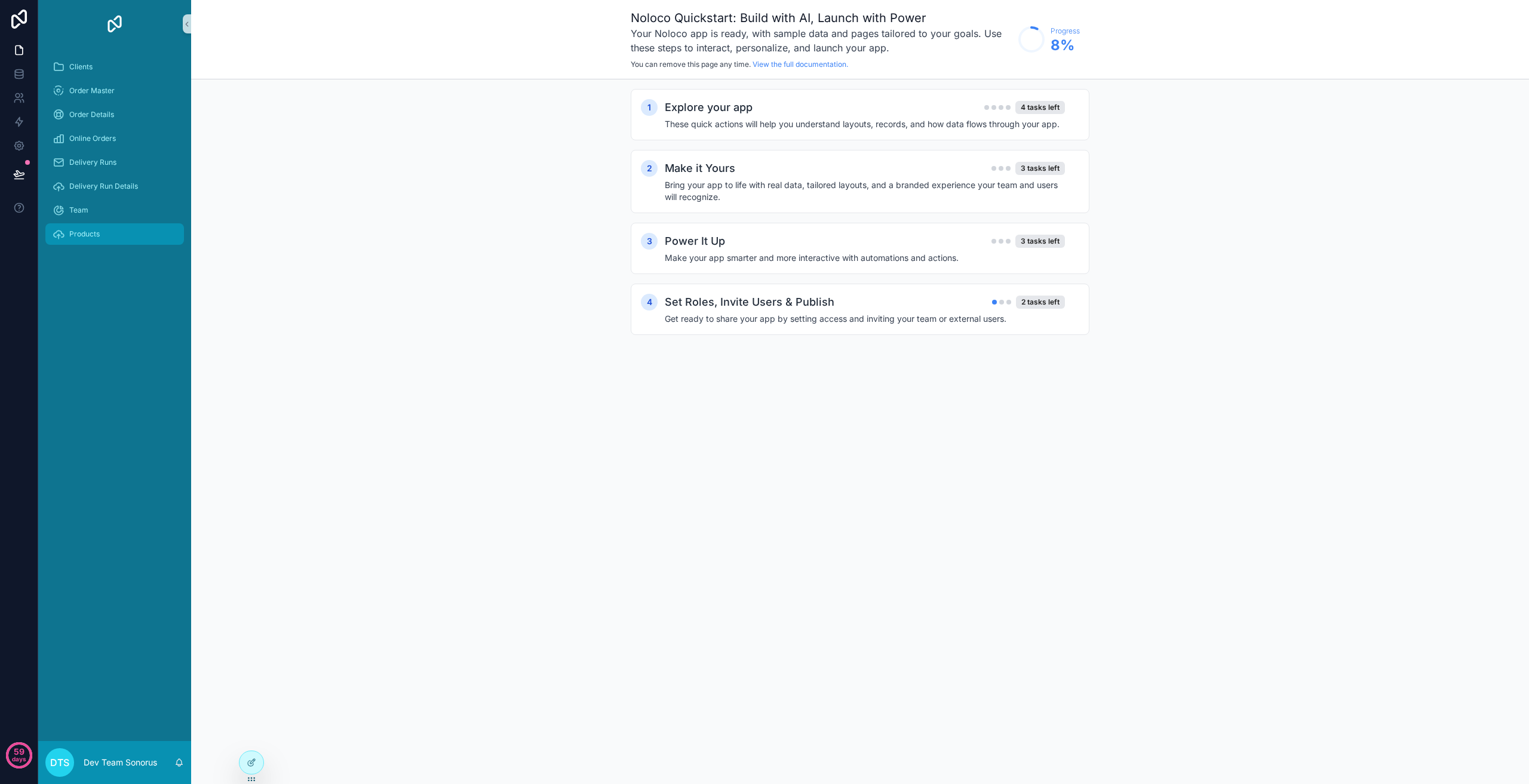
click at [99, 235] on span "Products" at bounding box center [84, 234] width 30 height 10
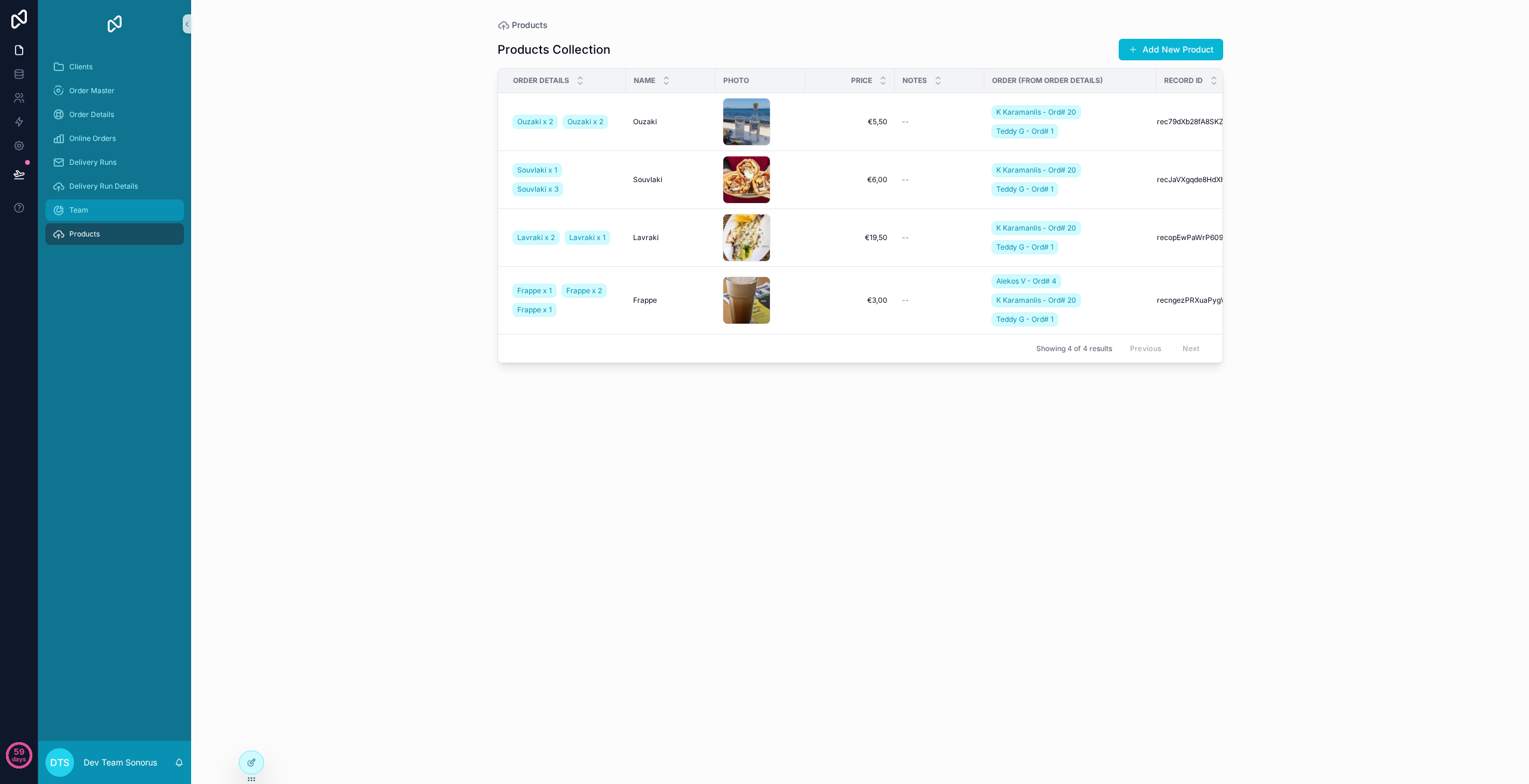
click at [79, 215] on span "Team" at bounding box center [79, 211] width 20 height 10
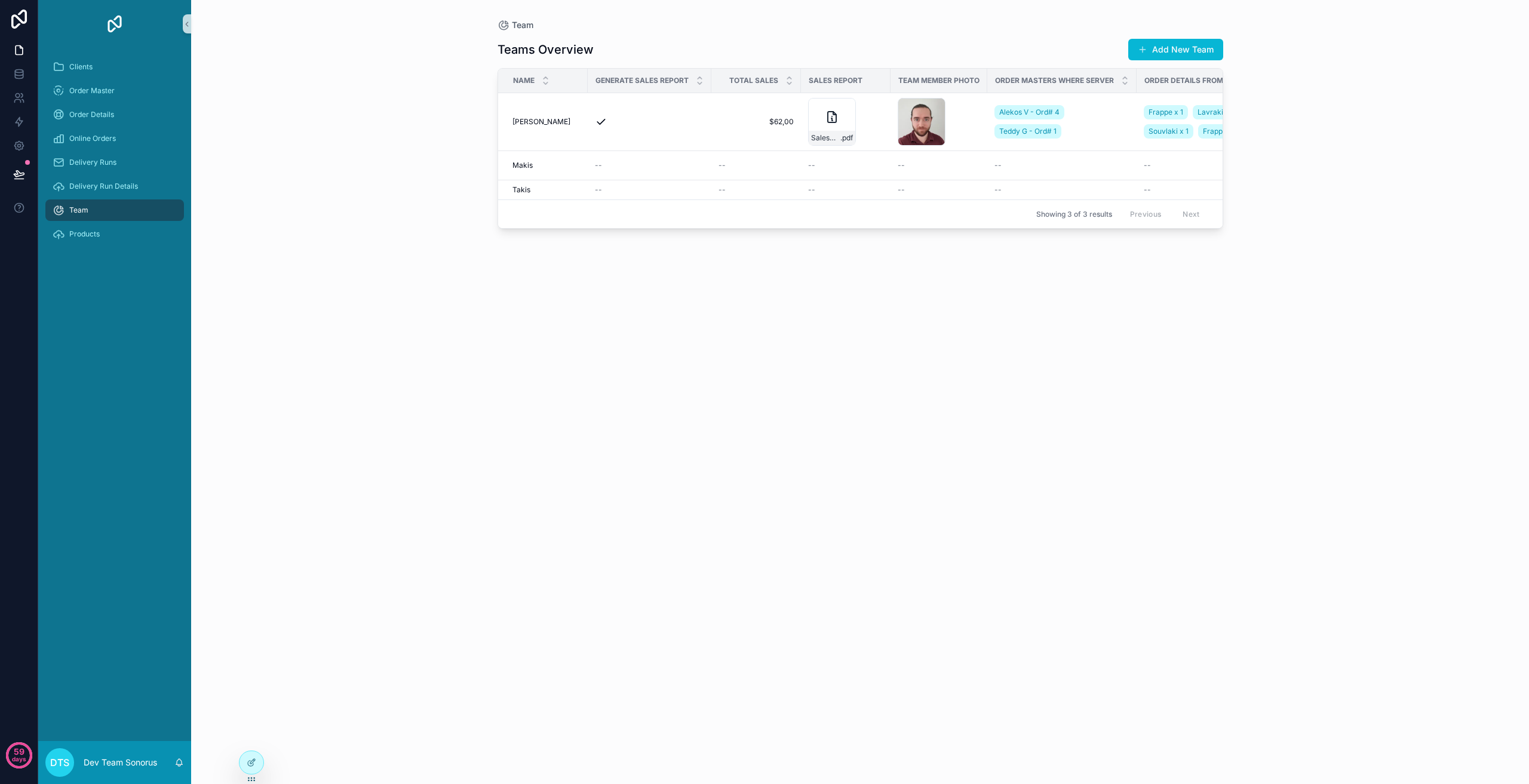
click at [139, 247] on div "Clients Order Master Order Details Online Orders Delivery Runs Delivery Run Det…" at bounding box center [115, 154] width 153 height 213
click at [132, 241] on div "Products" at bounding box center [115, 234] width 124 height 20
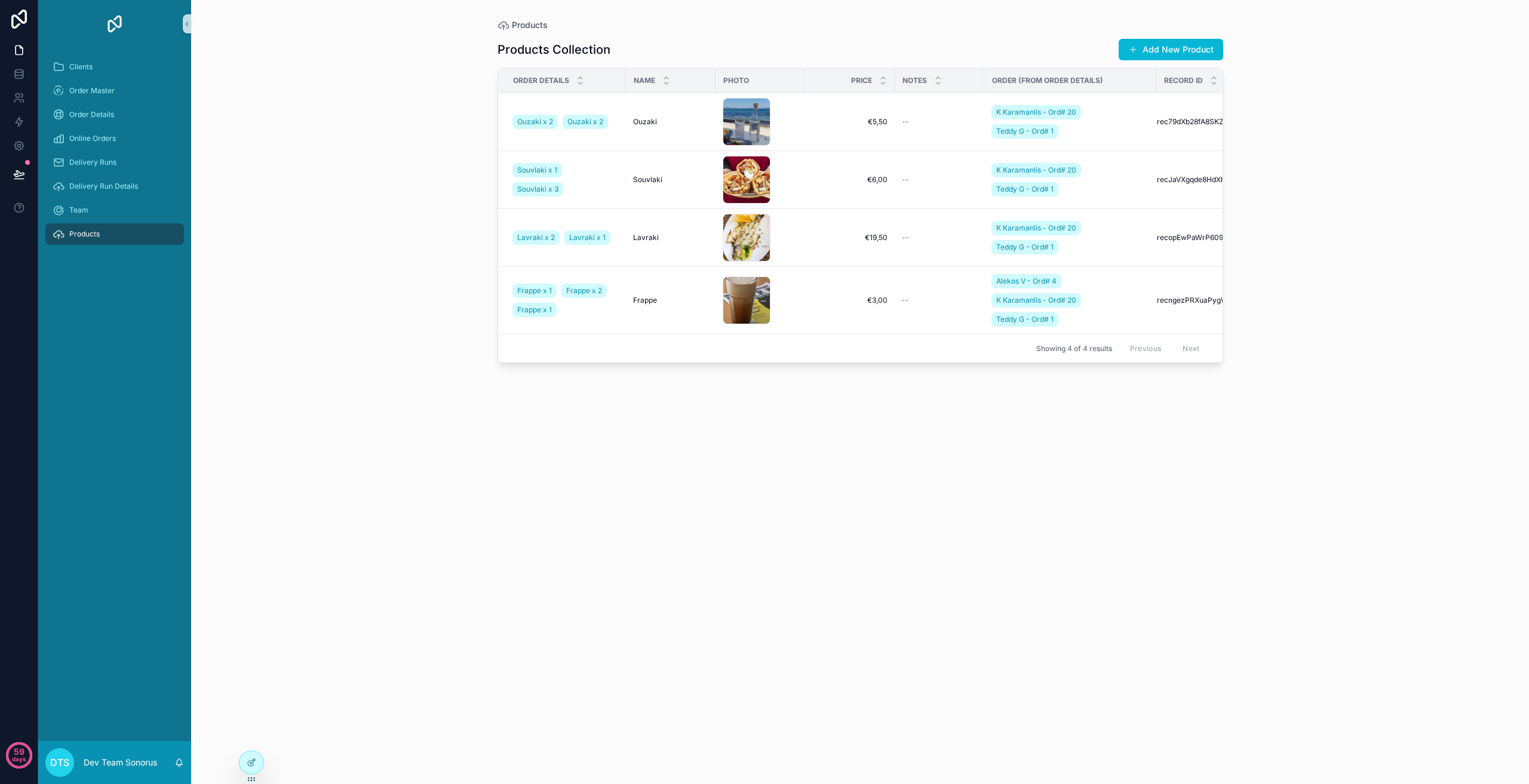
click at [94, 198] on div "Delivery Run Details" at bounding box center [115, 186] width 153 height 24
click at [110, 206] on div "Team" at bounding box center [115, 211] width 124 height 20
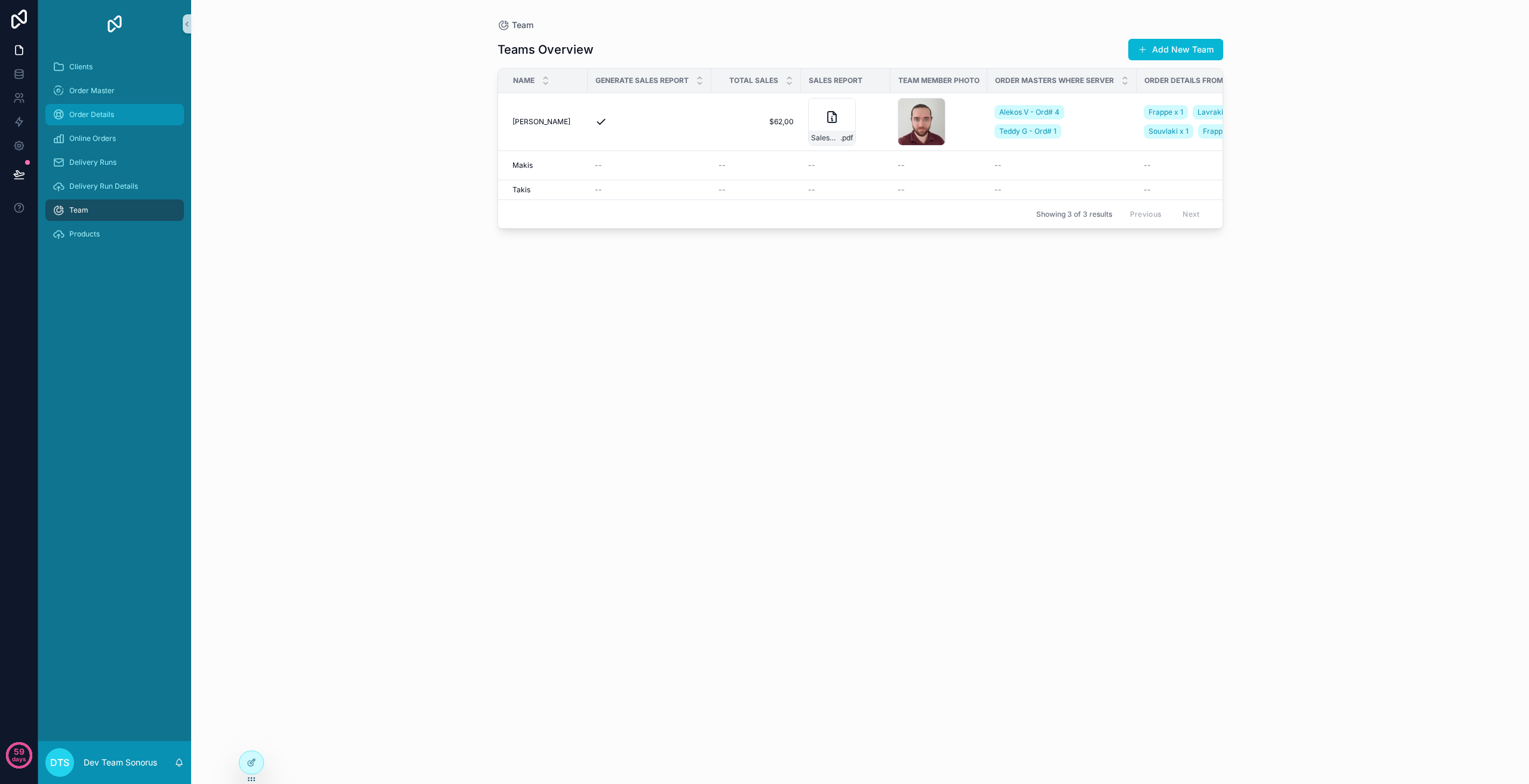
click at [93, 122] on div "Order Details" at bounding box center [115, 115] width 124 height 20
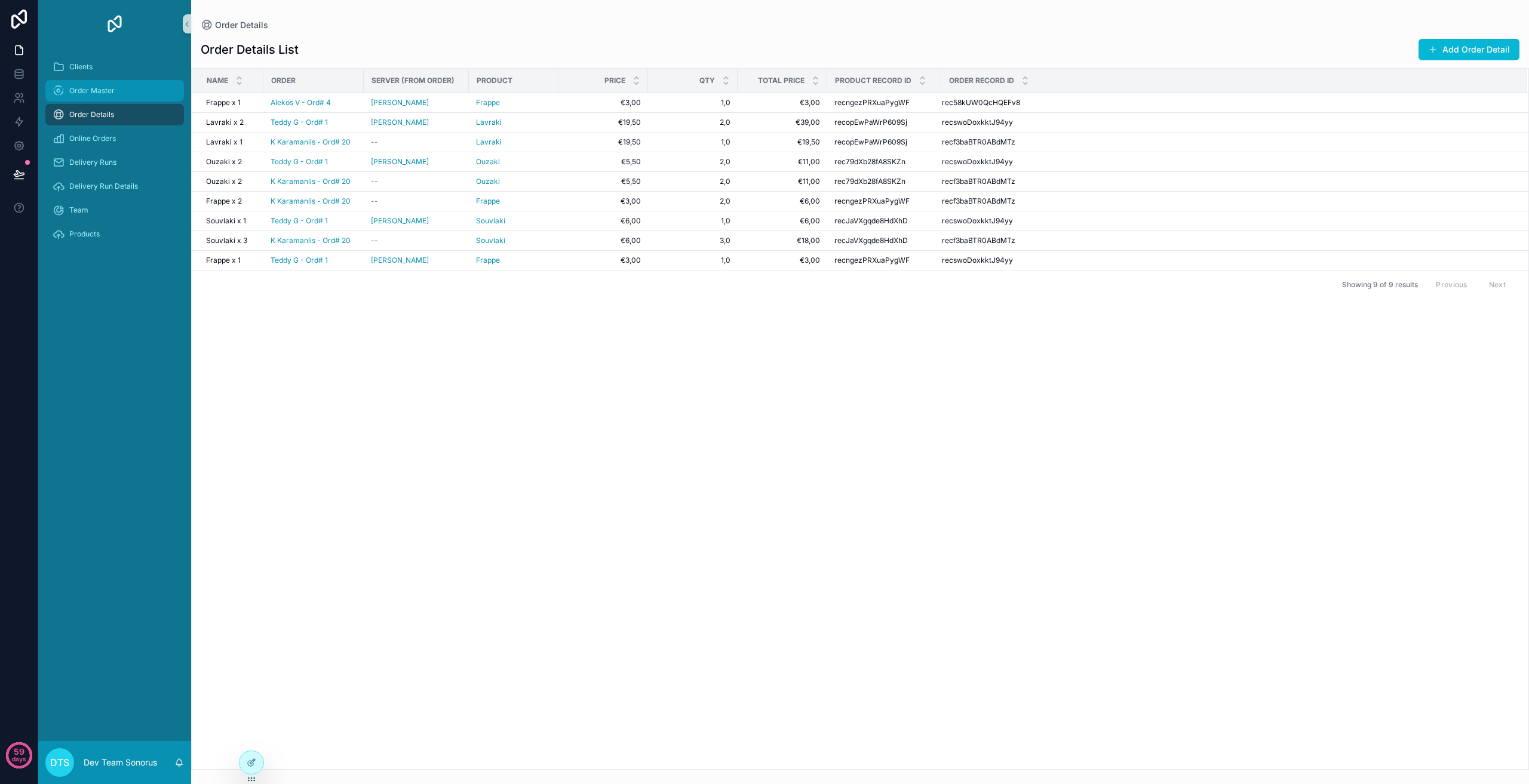
click at [117, 96] on div "Order Master" at bounding box center [115, 91] width 124 height 20
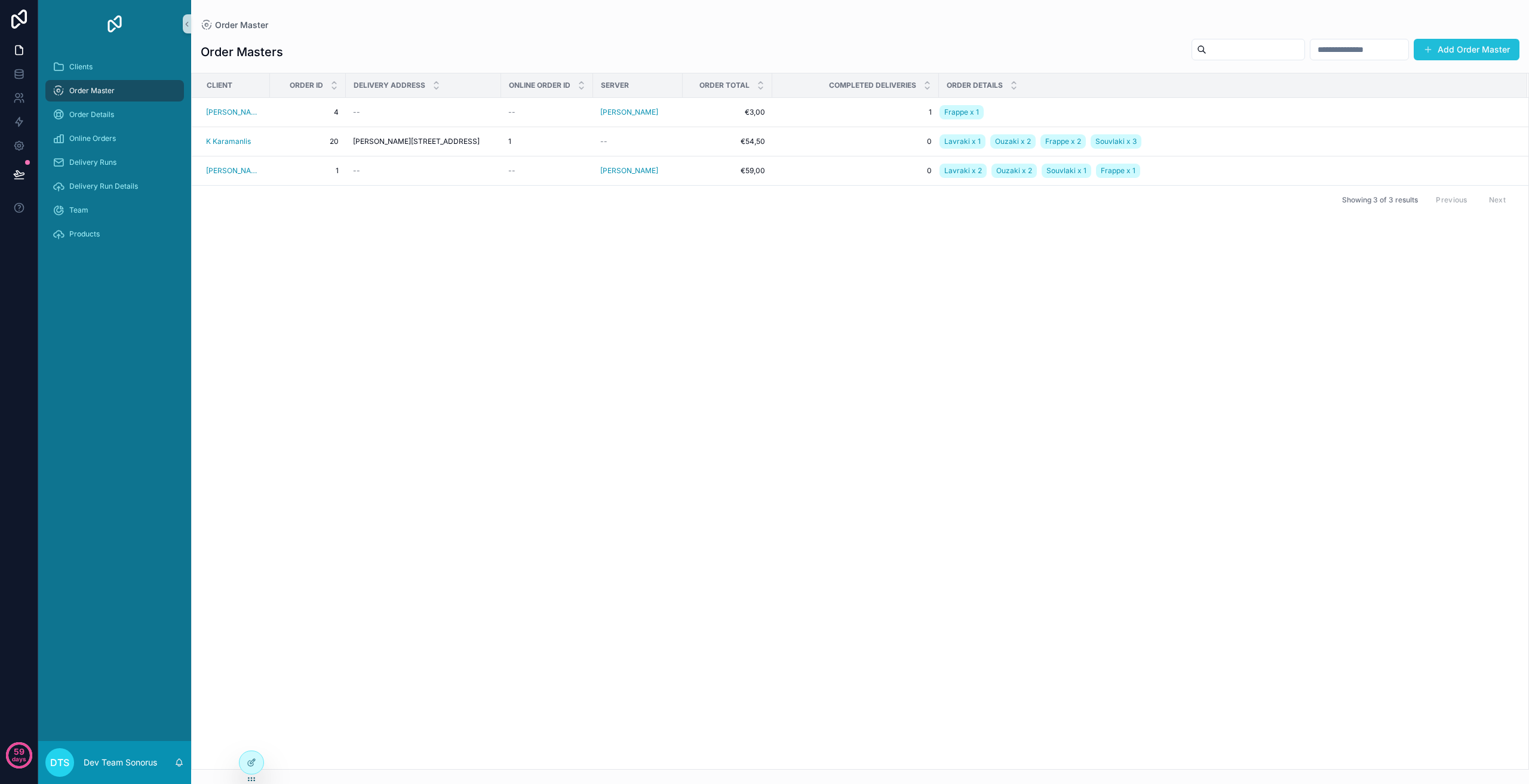
click at [1495, 43] on button "Add Order Master" at bounding box center [1467, 50] width 106 height 22
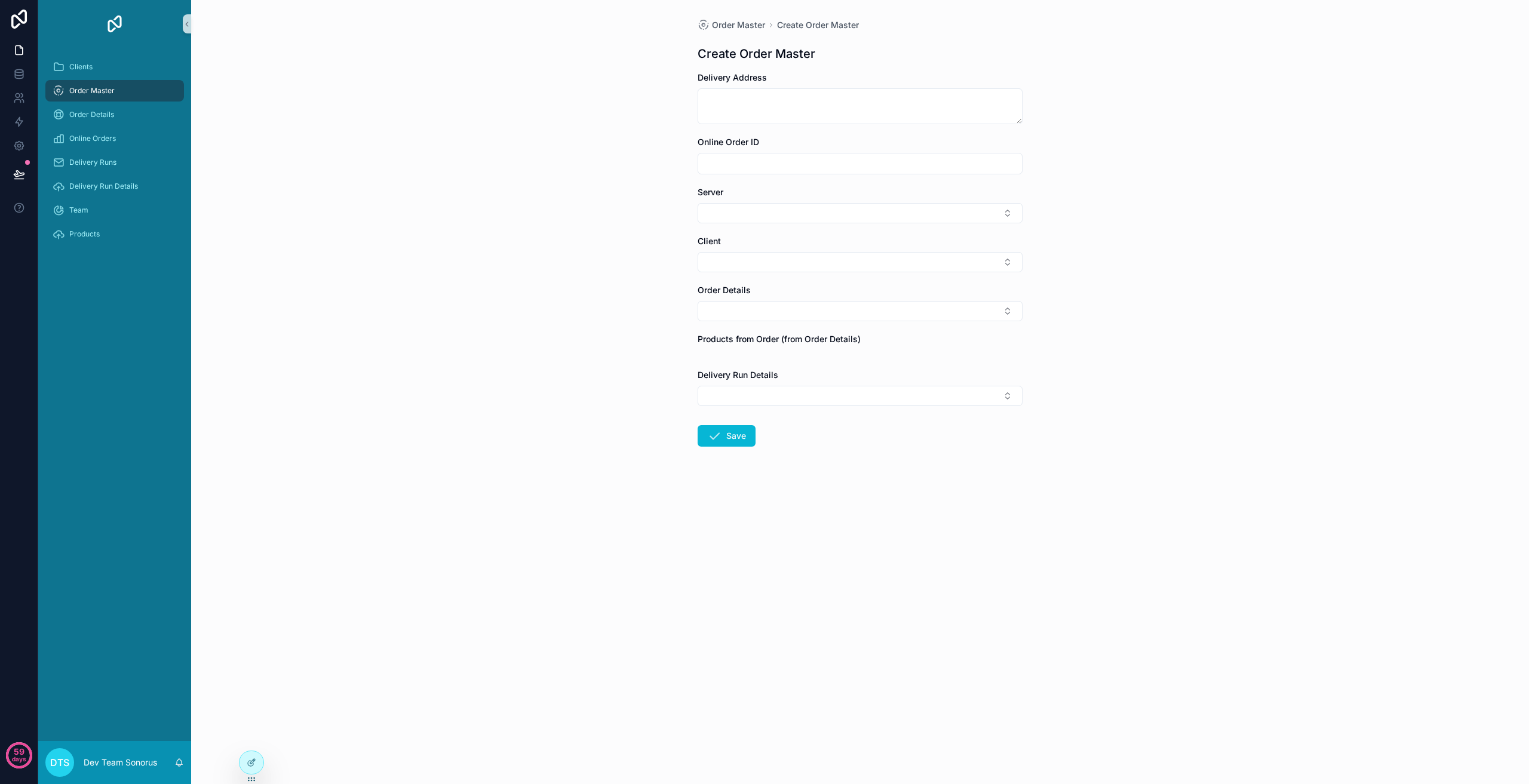
click at [103, 92] on span "Order Master" at bounding box center [92, 91] width 45 height 10
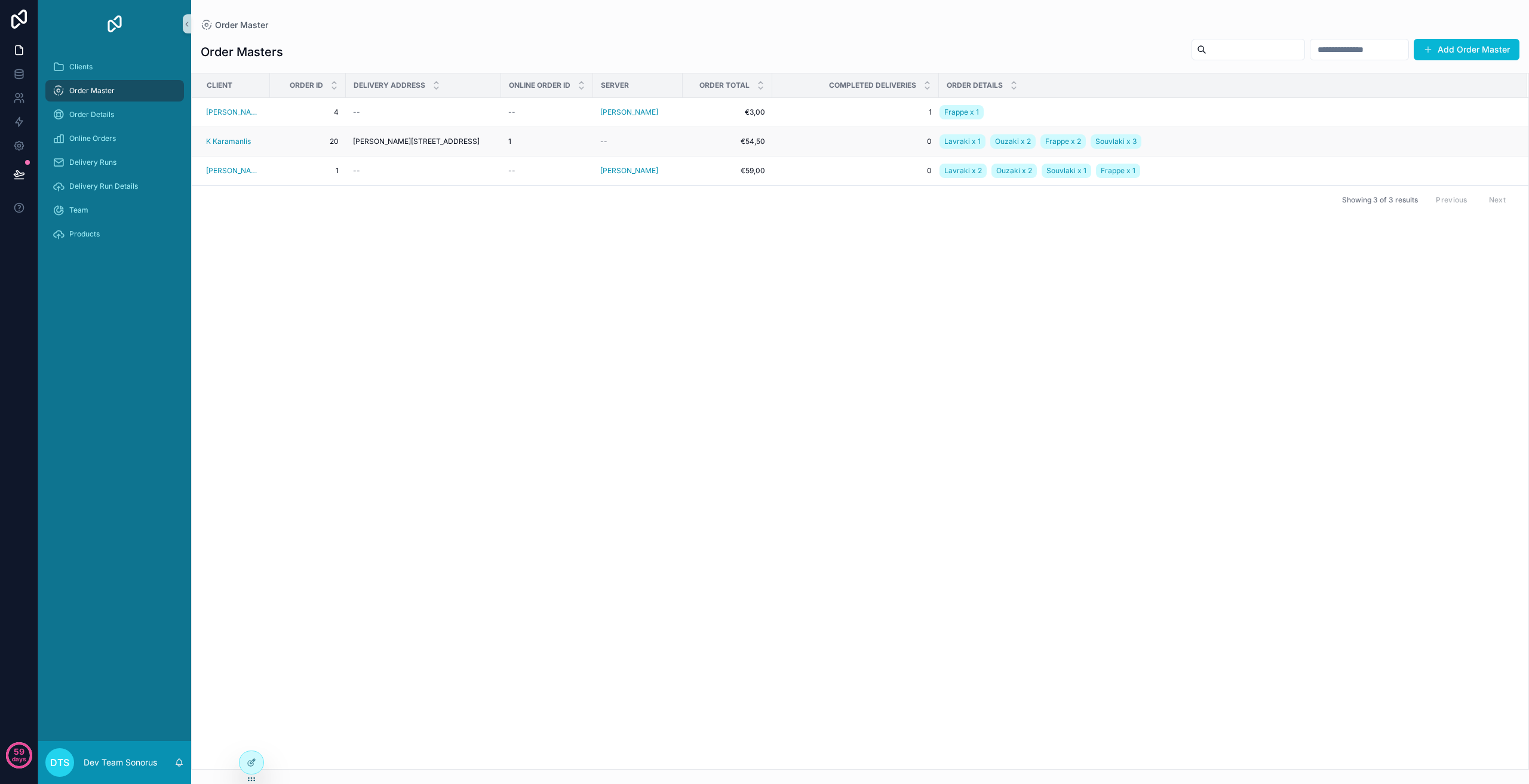
click at [426, 139] on span "[PERSON_NAME][STREET_ADDRESS]" at bounding box center [416, 142] width 126 height 10
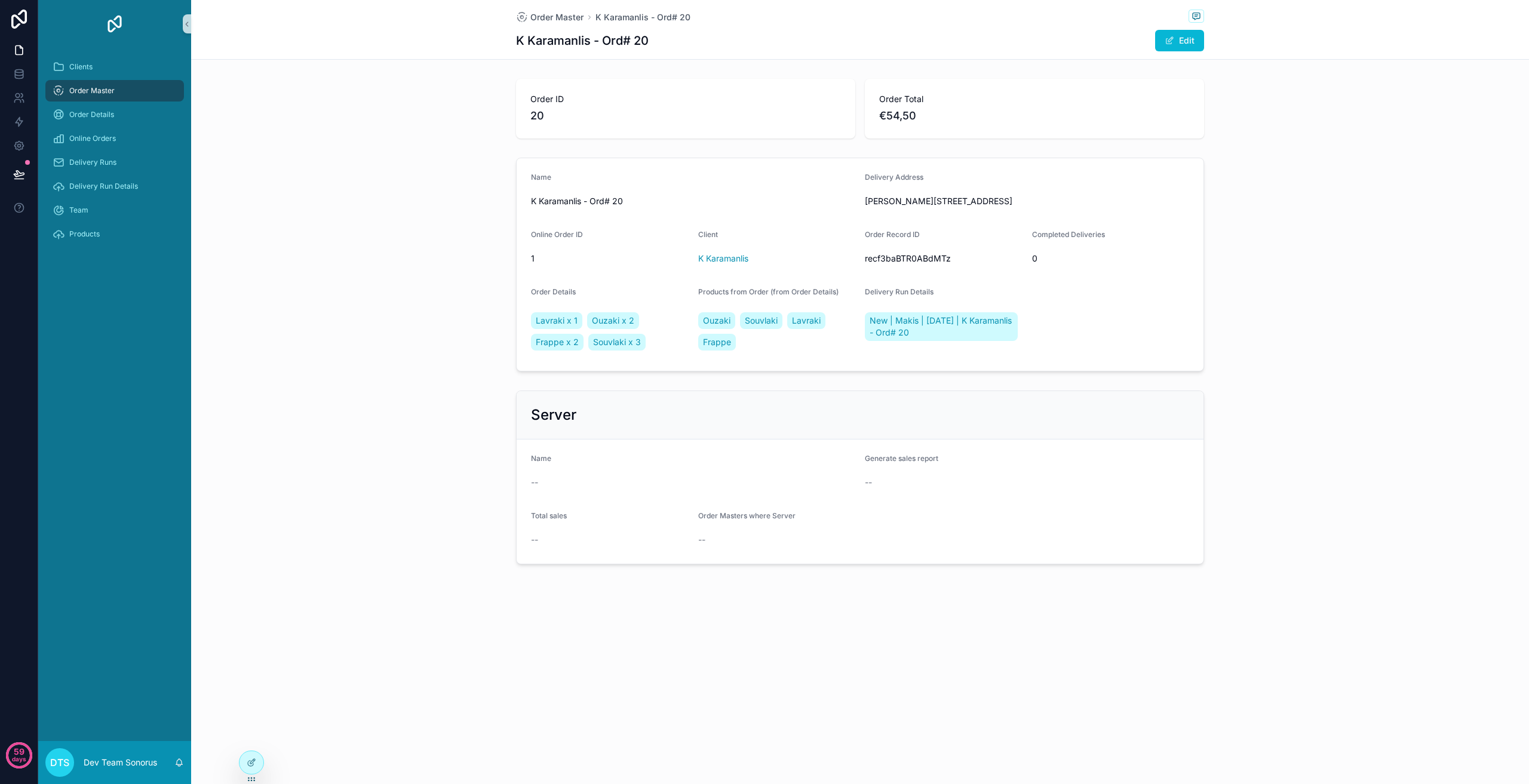
click at [105, 92] on span "Order Master" at bounding box center [92, 91] width 45 height 10
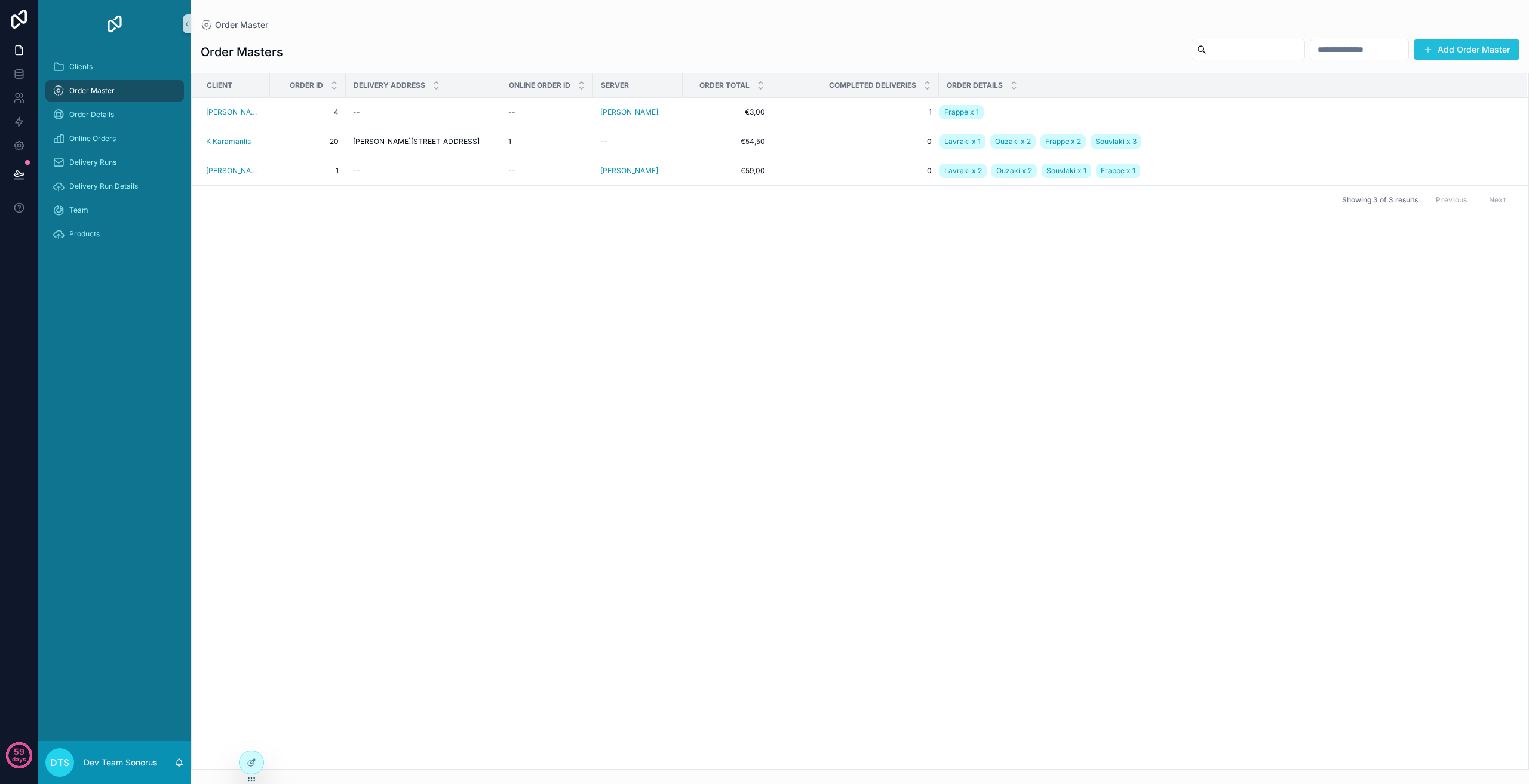
click at [1479, 50] on button "Add Order Master" at bounding box center [1467, 50] width 106 height 22
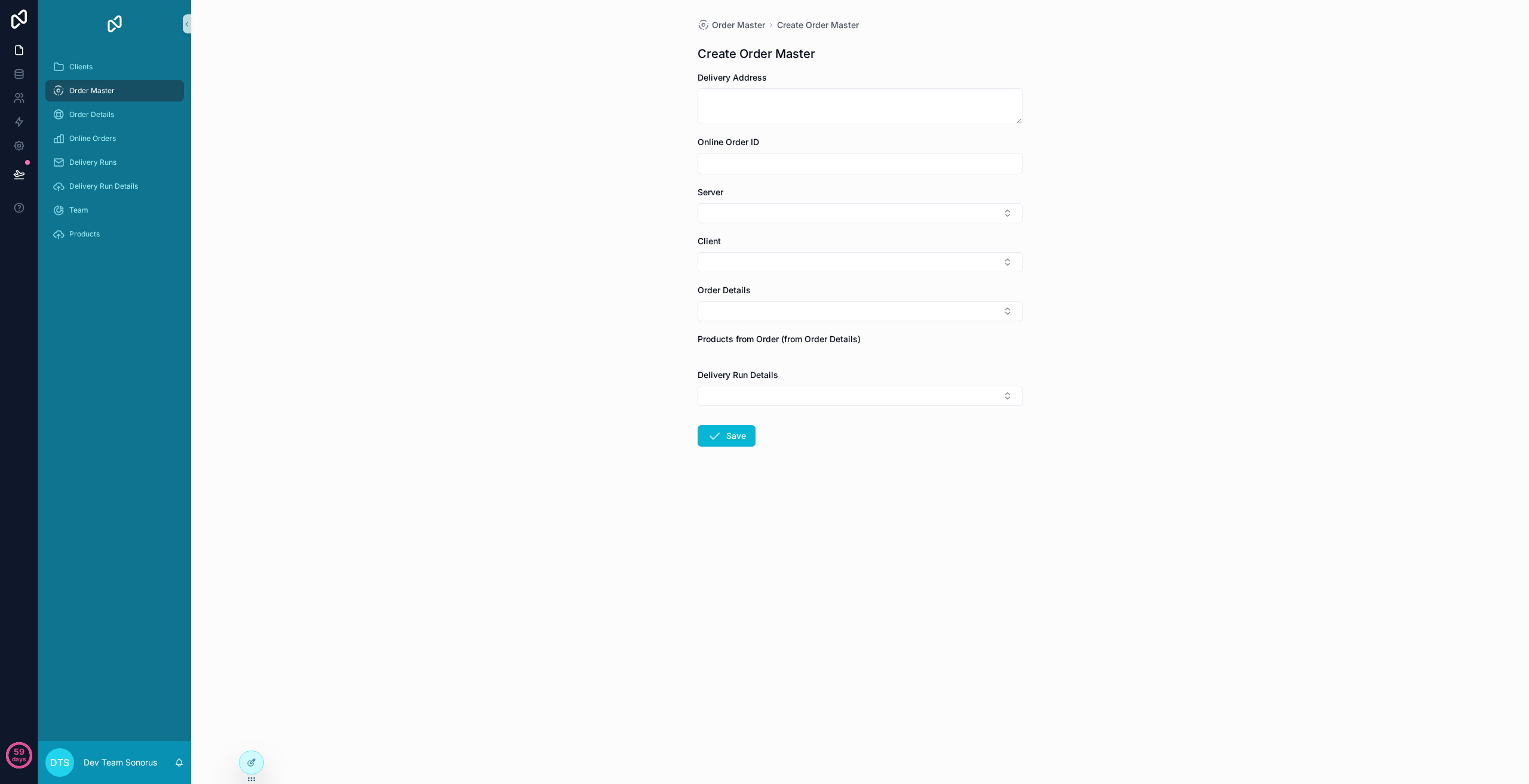
click at [139, 95] on div "Order Master" at bounding box center [115, 91] width 124 height 20
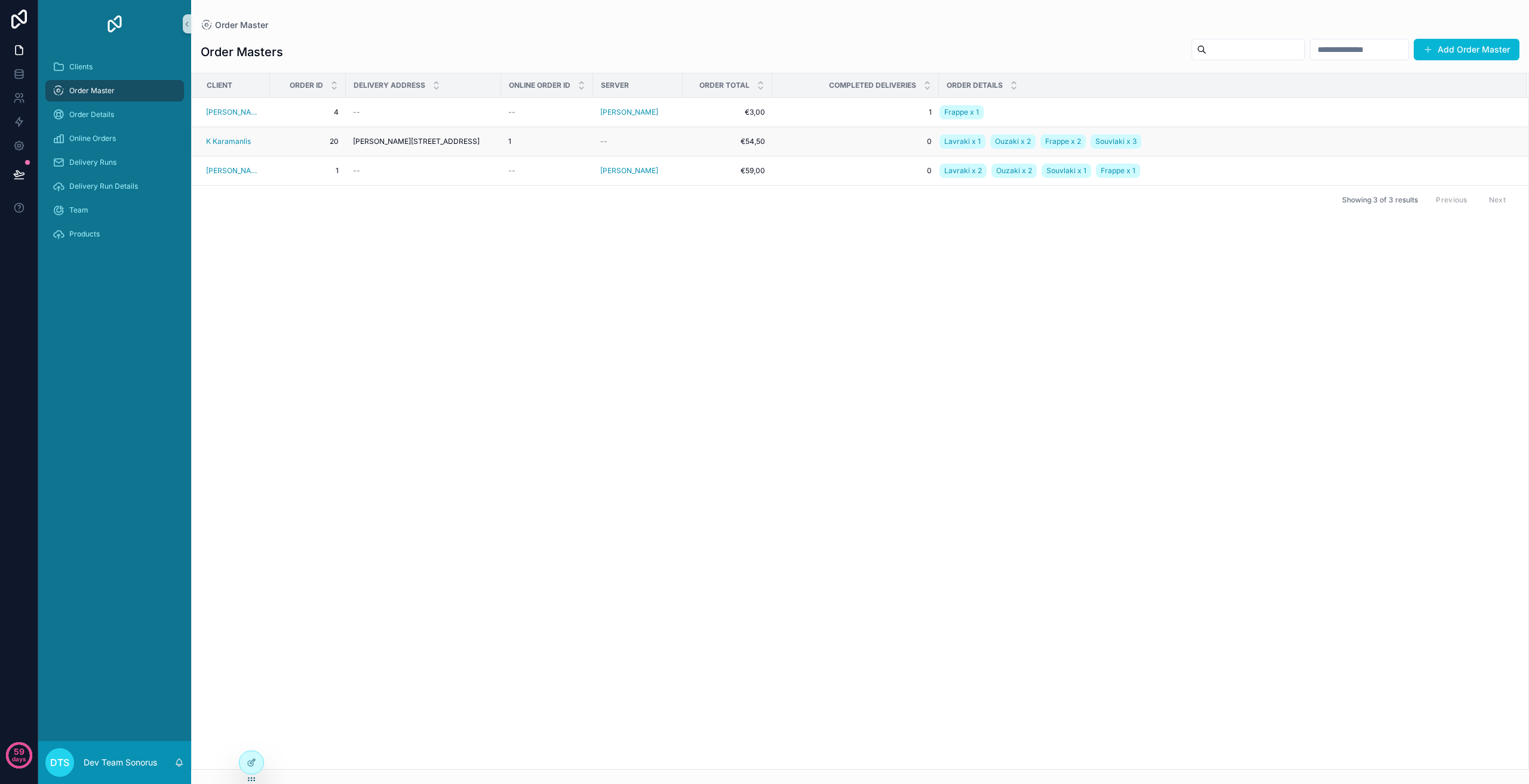
click at [397, 135] on td "[PERSON_NAME][STREET_ADDRESS][PERSON_NAME]" at bounding box center [423, 142] width 155 height 29
click at [441, 142] on span "[PERSON_NAME][STREET_ADDRESS]" at bounding box center [416, 142] width 126 height 10
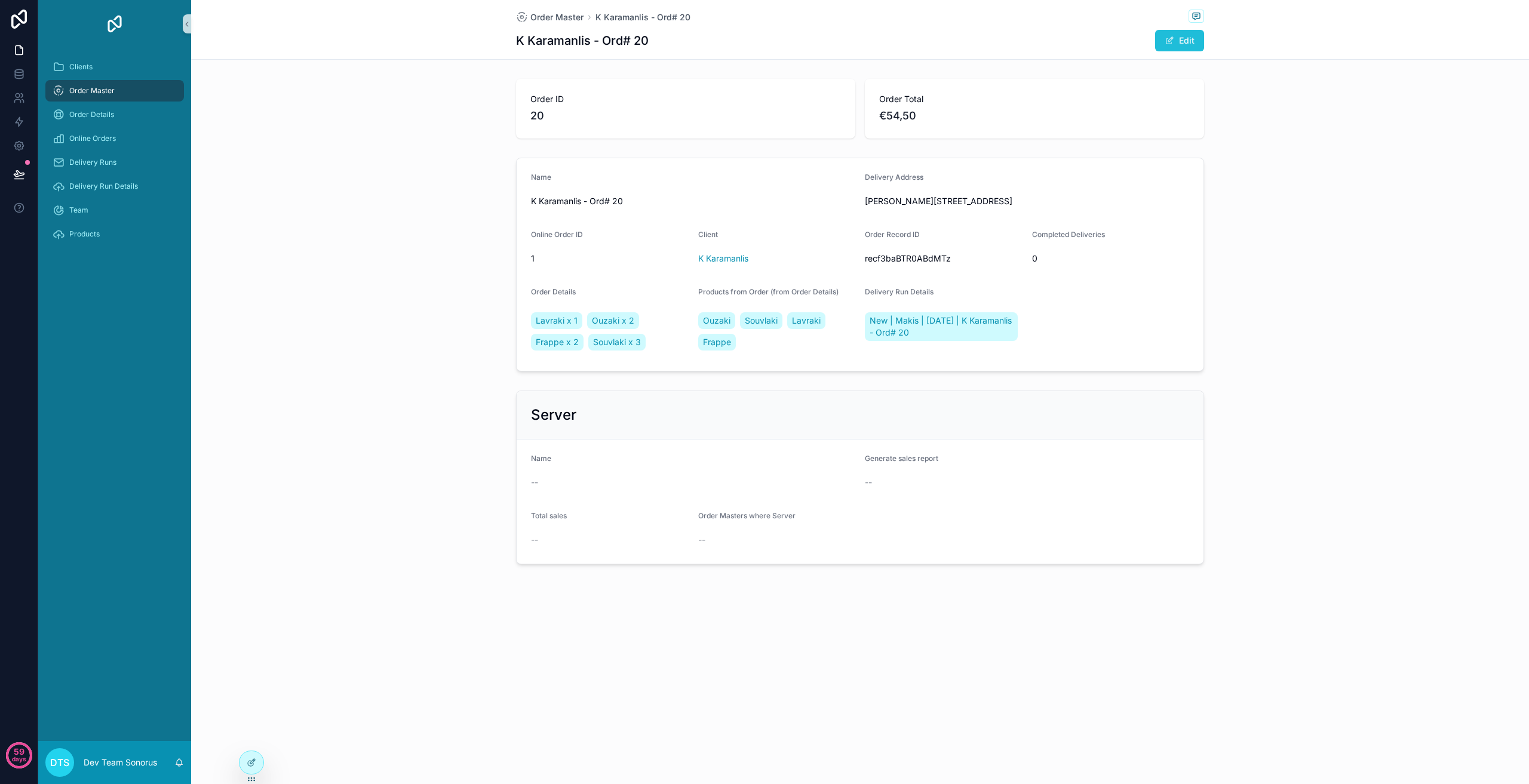
click at [1170, 40] on span "scrollable content" at bounding box center [1169, 41] width 10 height 10
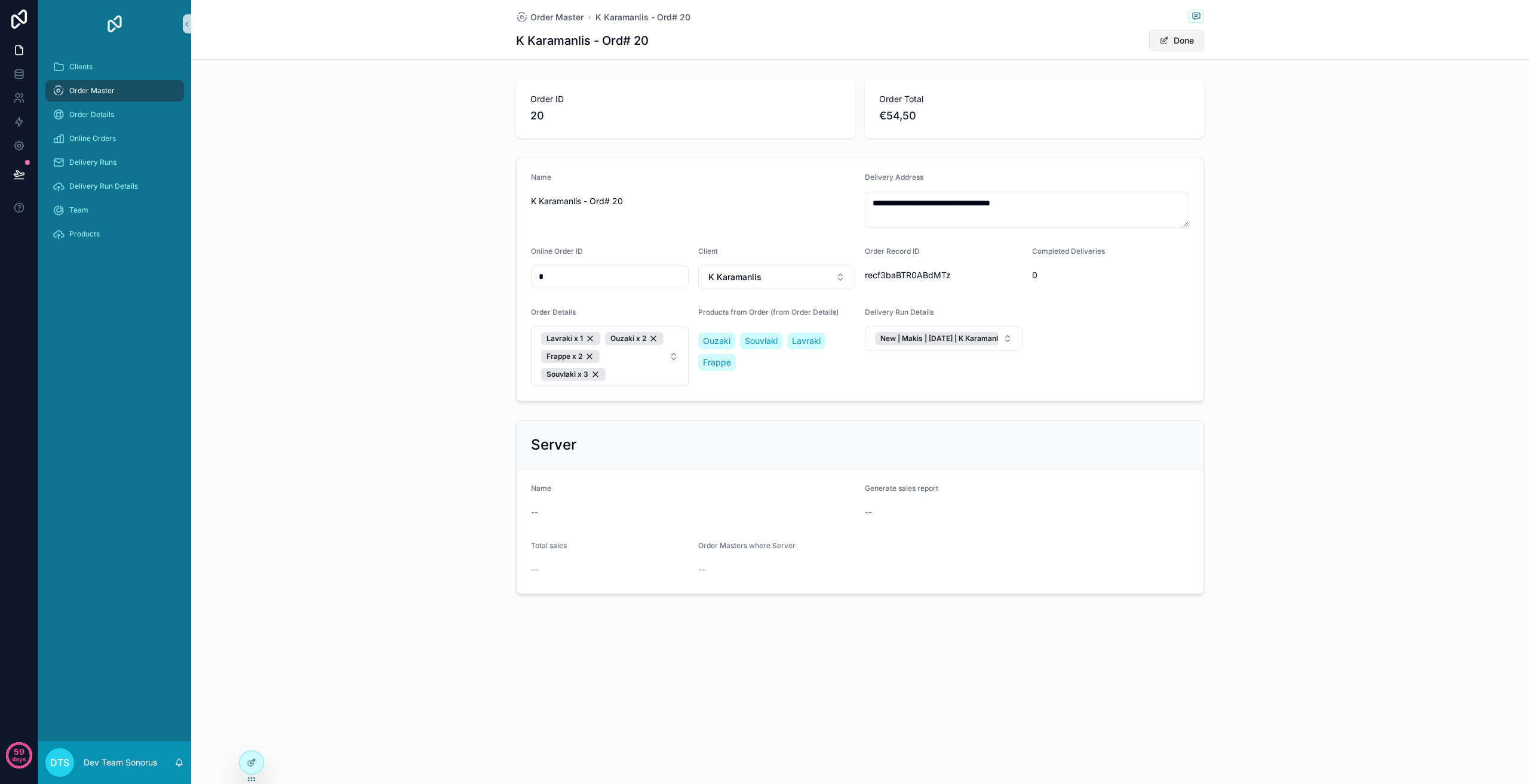
click at [1174, 36] on button "Done" at bounding box center [1177, 40] width 55 height 22
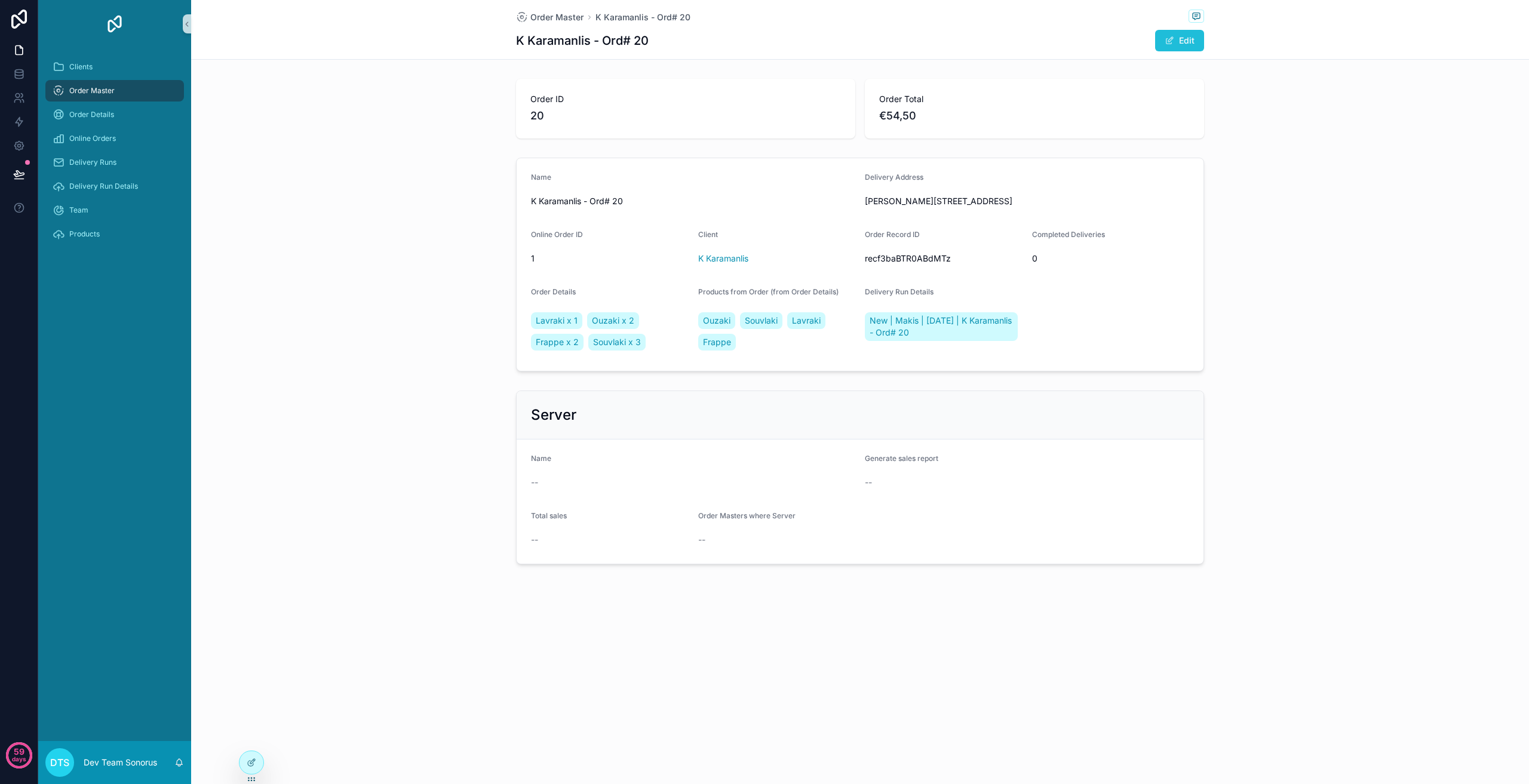
click at [1185, 41] on button "Edit" at bounding box center [1180, 40] width 49 height 22
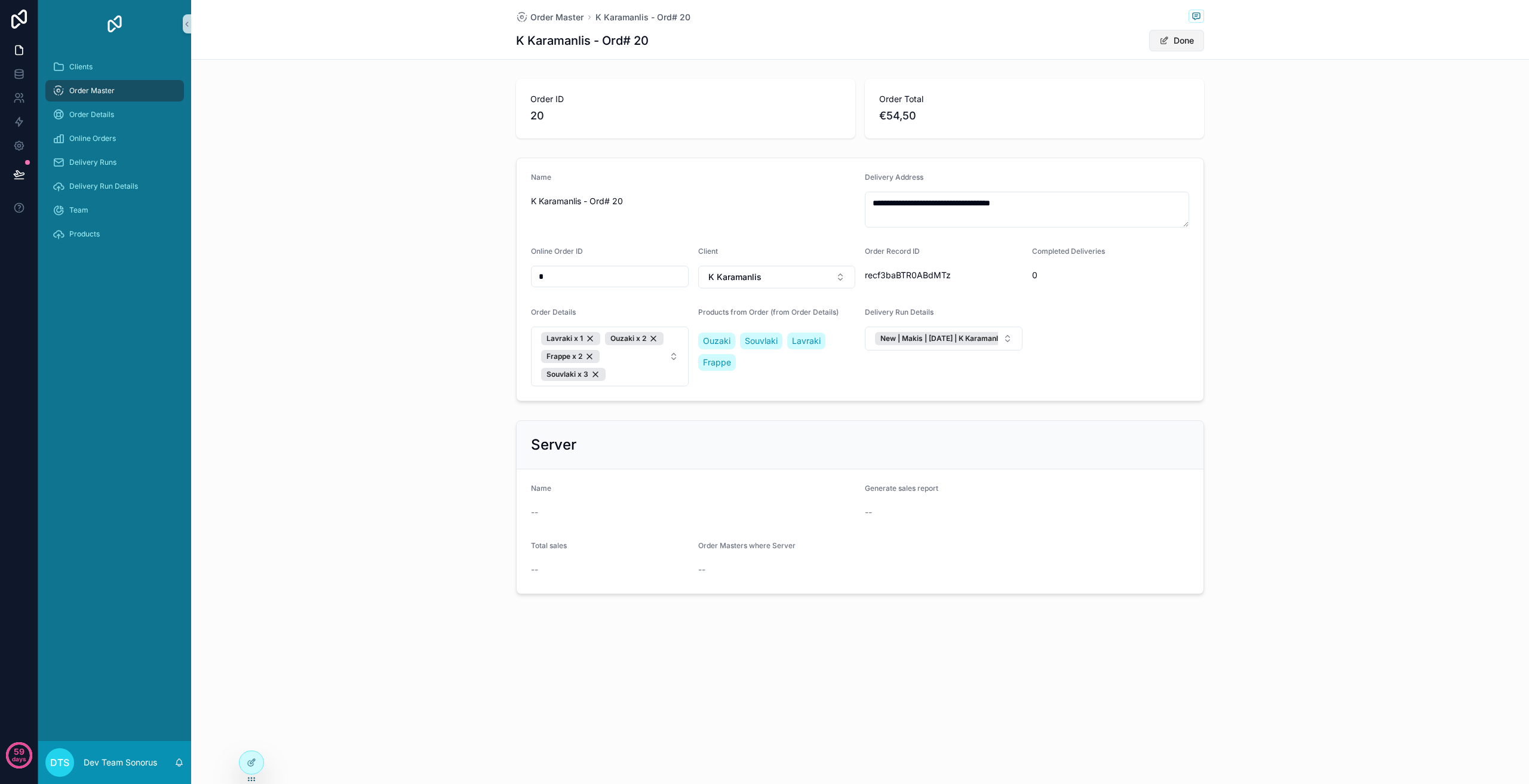
click at [1185, 41] on button "Done" at bounding box center [1177, 40] width 55 height 22
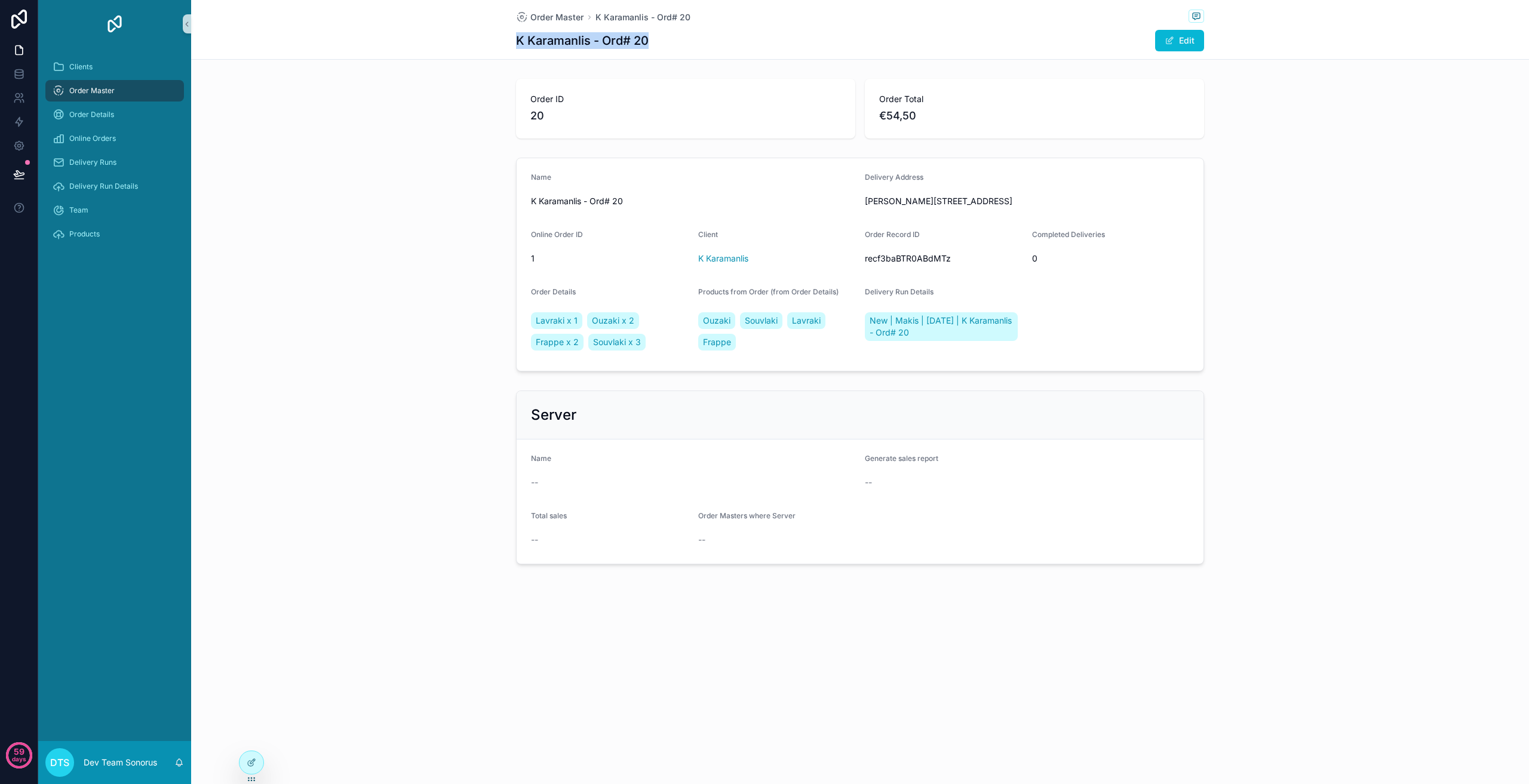
drag, startPoint x: 544, startPoint y: 47, endPoint x: 651, endPoint y: 47, distance: 107.0
click at [651, 47] on div "[PERSON_NAME] - Ord# 20 Edit" at bounding box center [861, 40] width 688 height 23
click at [426, 207] on div "Name K Karamanlis - Ord# 20 Delivery Address [PERSON_NAME][STREET_ADDRESS] Onli…" at bounding box center [860, 265] width 1338 height 223
click at [141, 96] on div "Order Master" at bounding box center [115, 91] width 124 height 20
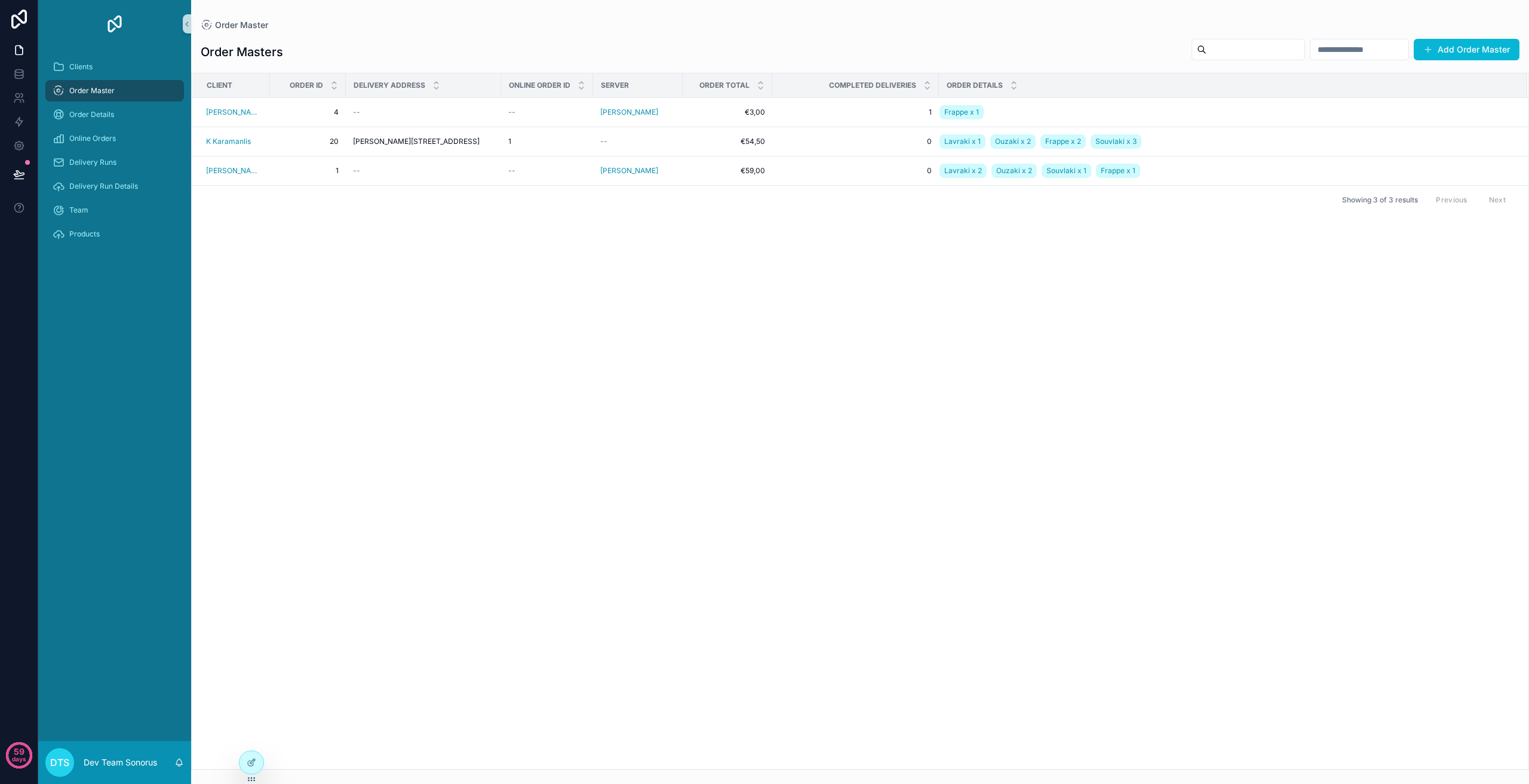
click at [1331, 54] on input "scrollable content" at bounding box center [1359, 49] width 98 height 17
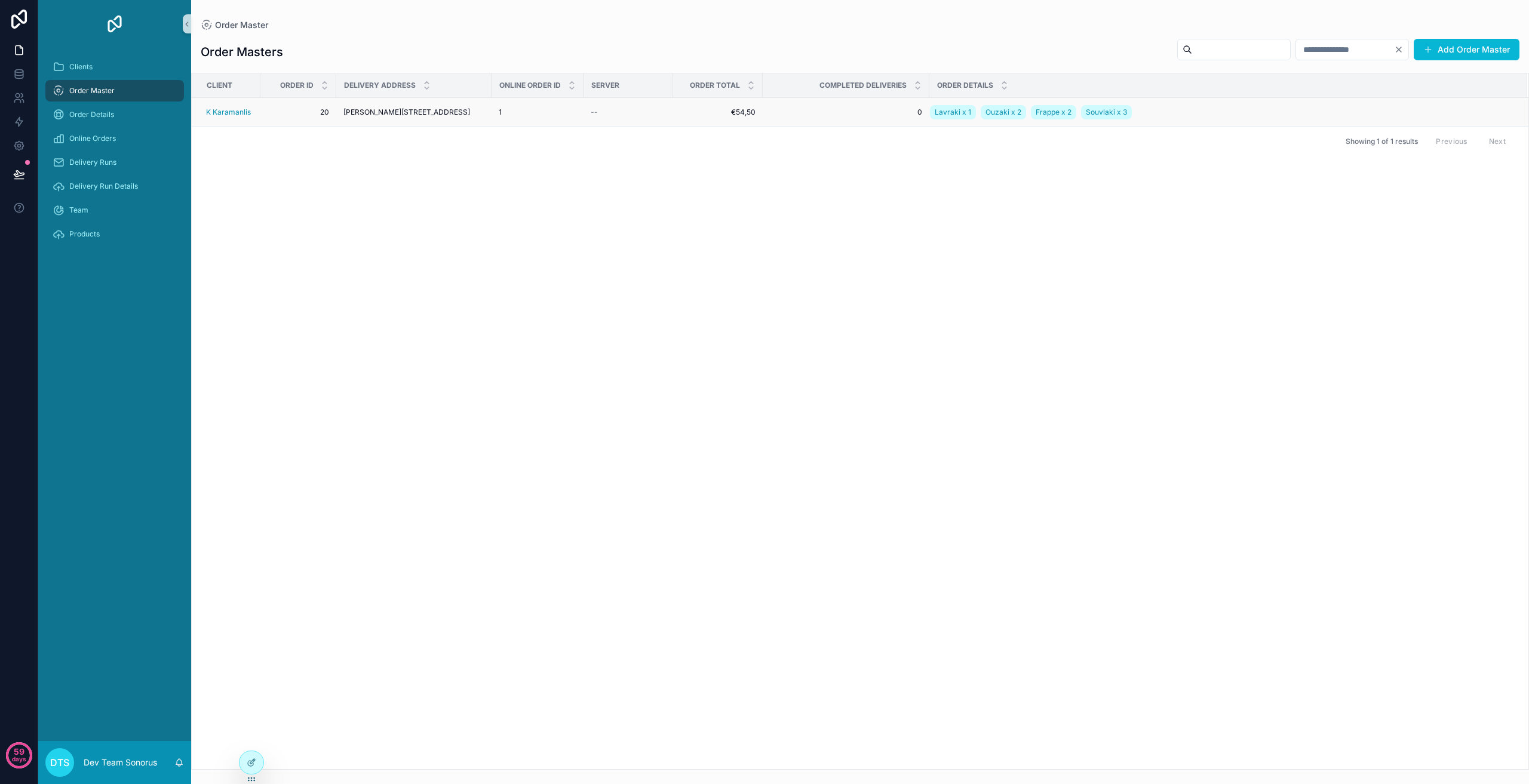
type input "**"
click at [421, 111] on span "[PERSON_NAME][STREET_ADDRESS]" at bounding box center [406, 113] width 126 height 10
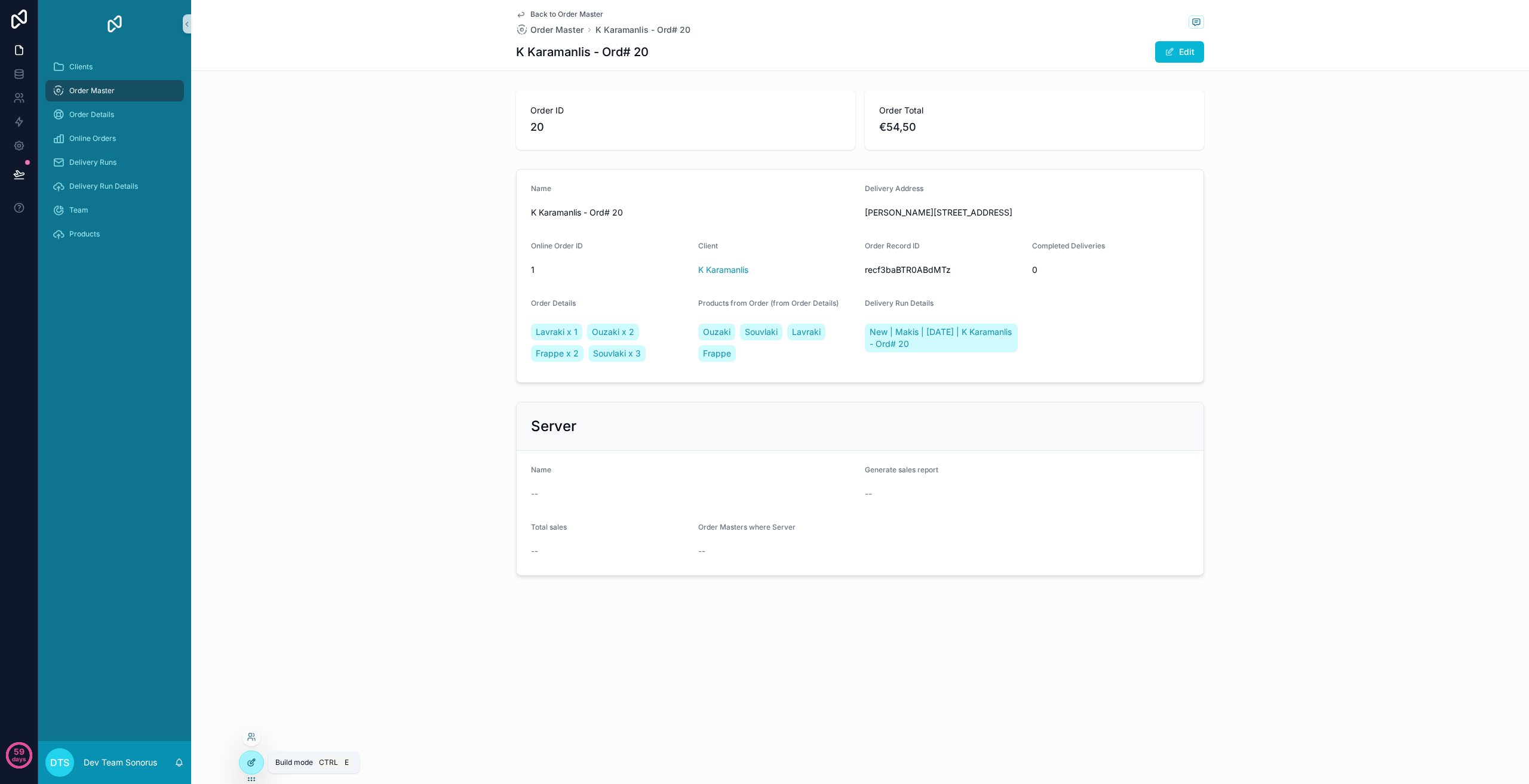
click at [258, 762] on div at bounding box center [251, 762] width 24 height 23
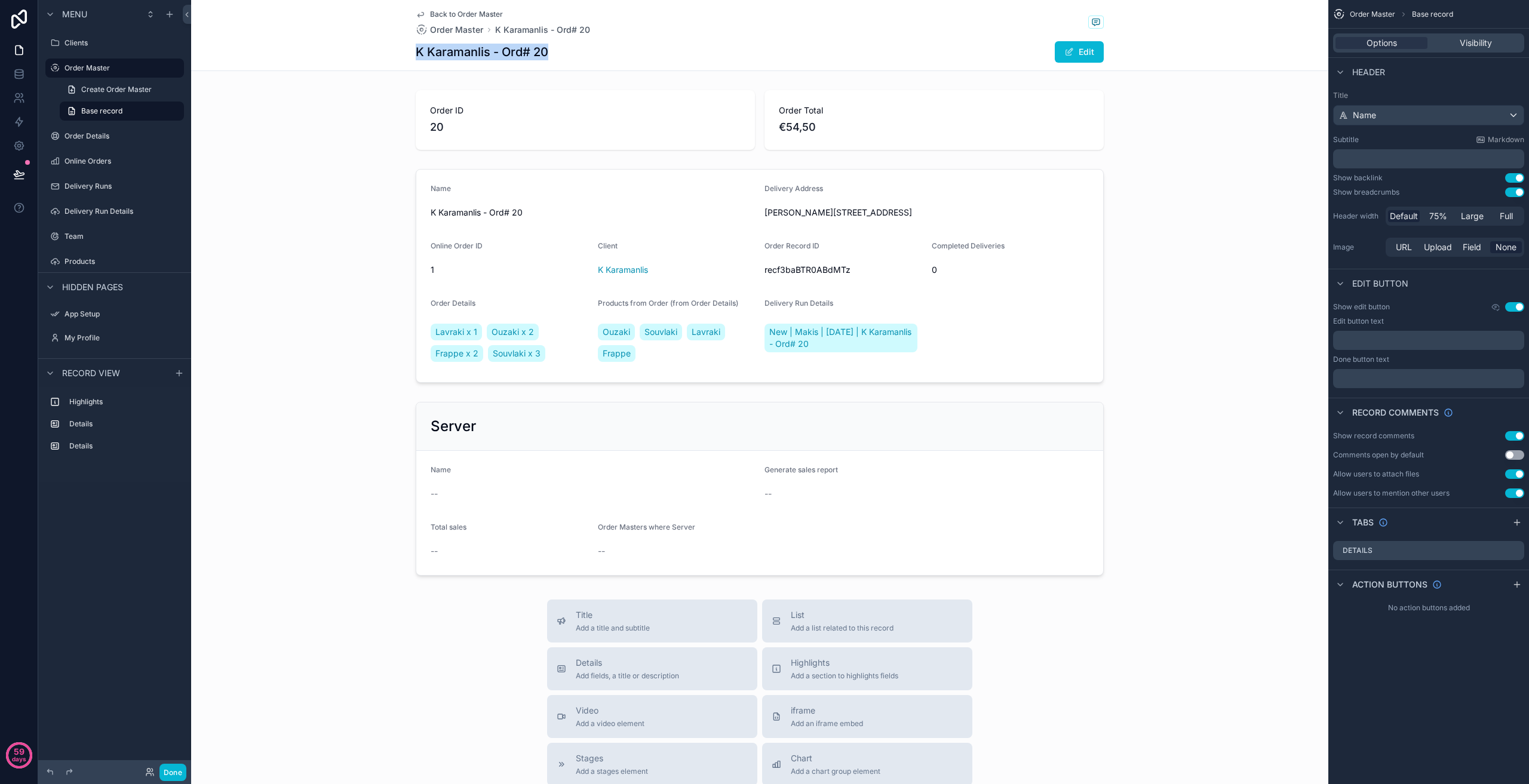
drag, startPoint x: 558, startPoint y: 52, endPoint x: 405, endPoint y: 50, distance: 153.0
click at [405, 50] on div "Back to Order Master Order Master K Karamanlis - Ord# 20 K Karamanlis - Ord# 20…" at bounding box center [760, 35] width 1137 height 72
drag, startPoint x: 503, startPoint y: 53, endPoint x: 565, endPoint y: 50, distance: 62.1
click at [565, 50] on div "[PERSON_NAME] - Ord# 20 Edit" at bounding box center [760, 51] width 688 height 23
click at [515, 107] on div "scrollable content" at bounding box center [760, 120] width 1137 height 70
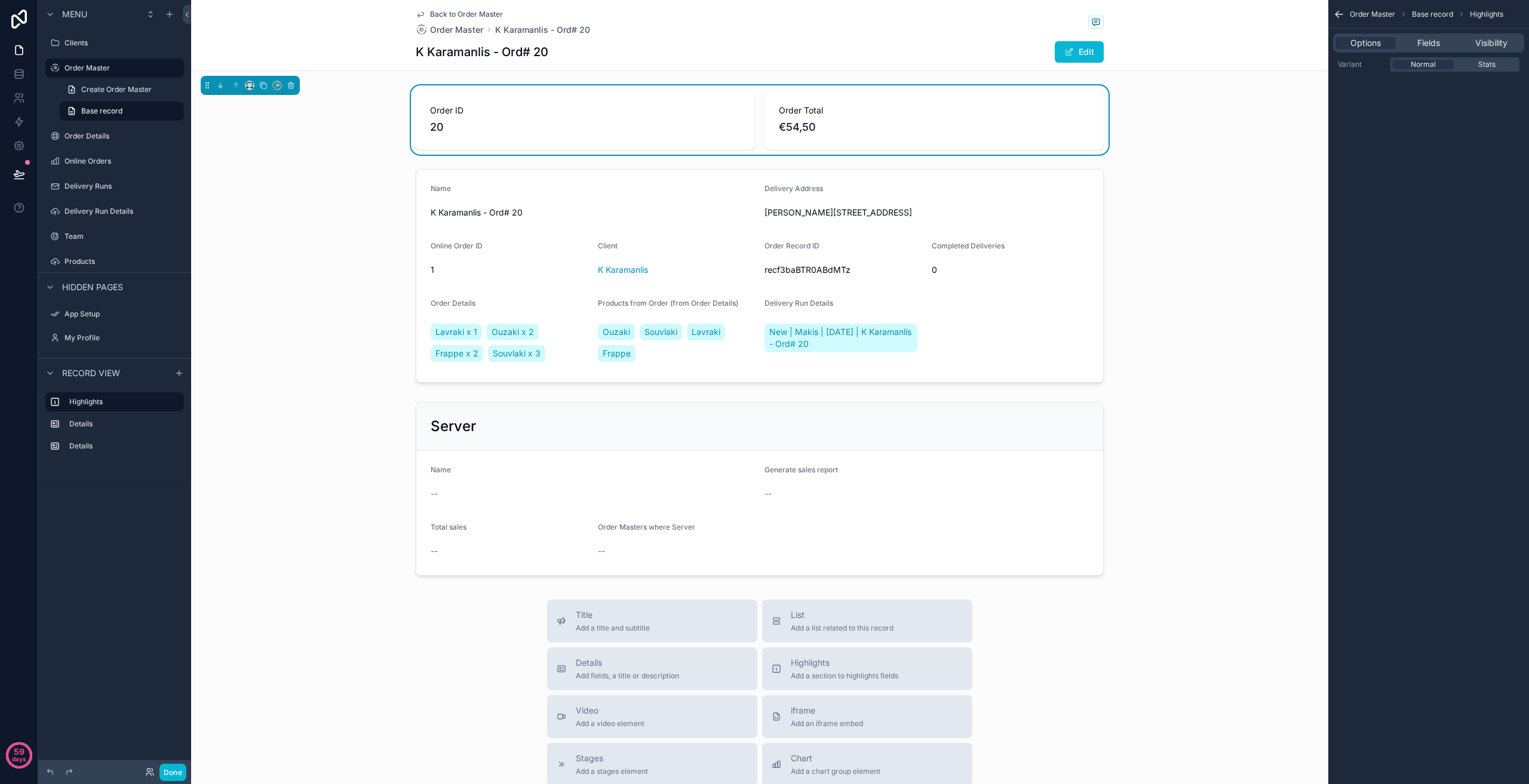
click at [1112, 245] on div "scrollable content" at bounding box center [760, 276] width 1137 height 223
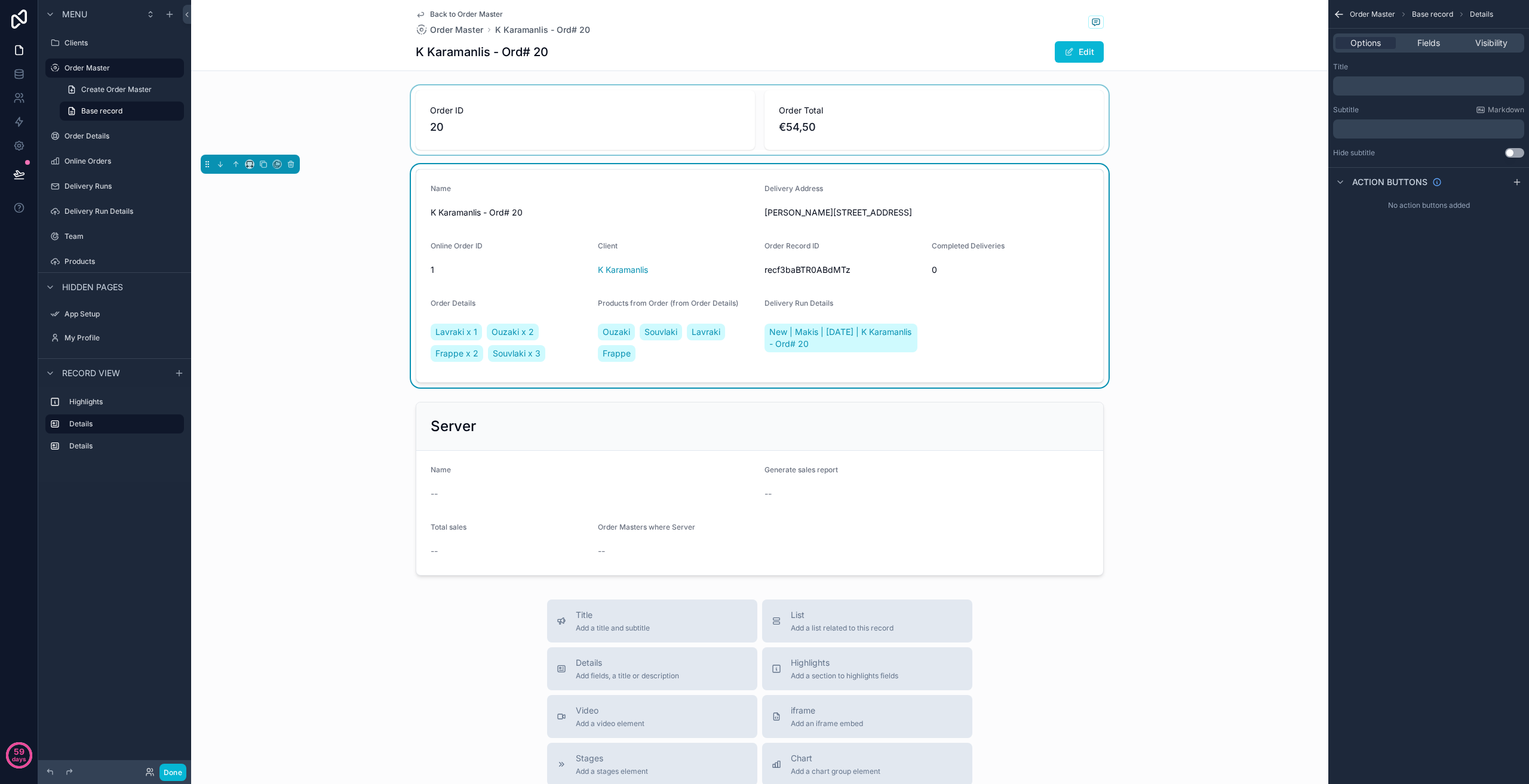
click at [481, 134] on div "scrollable content" at bounding box center [760, 120] width 1137 height 70
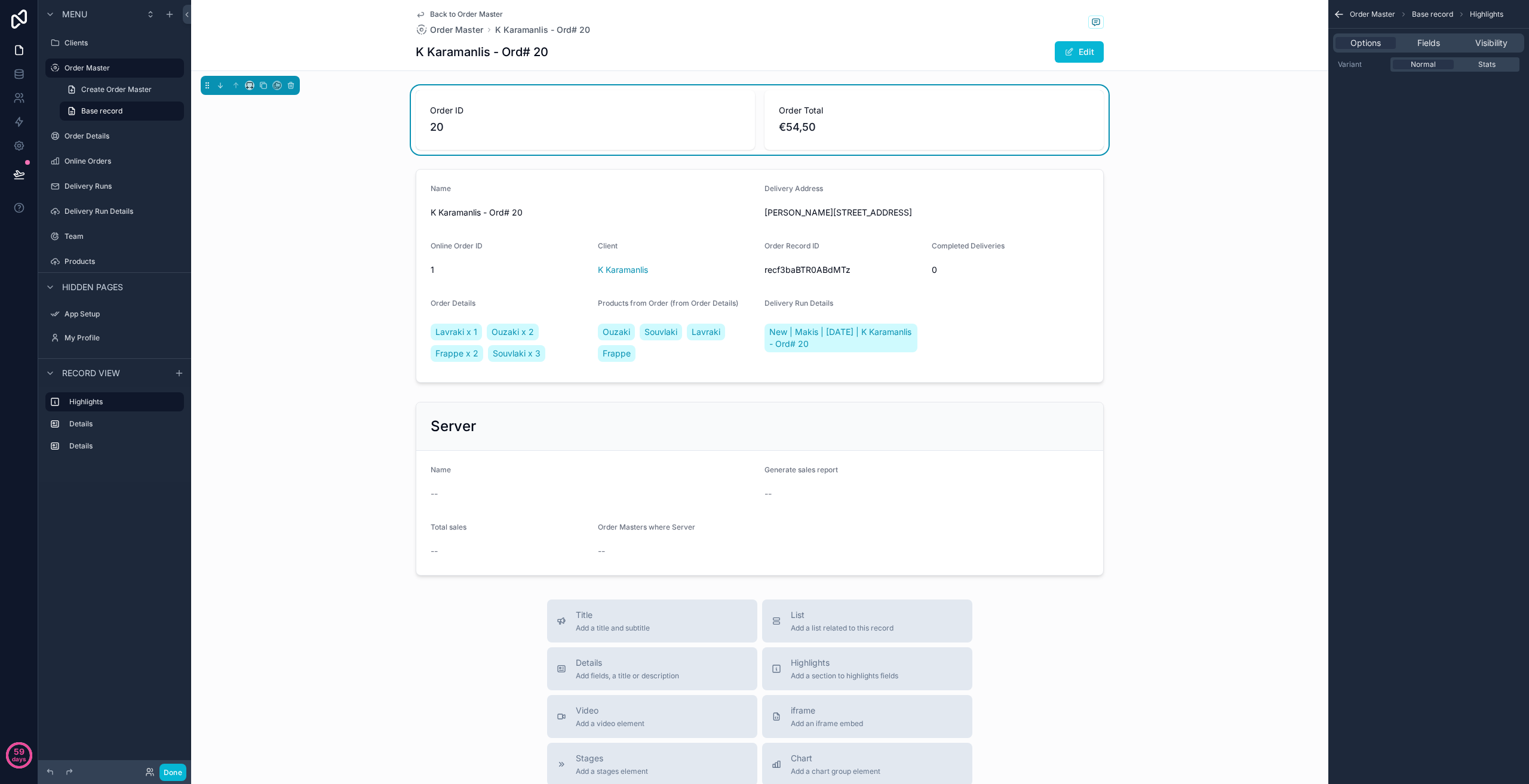
click at [918, 116] on span "Order Total" at bounding box center [934, 111] width 311 height 12
click at [1432, 47] on span "Fields" at bounding box center [1428, 43] width 23 height 12
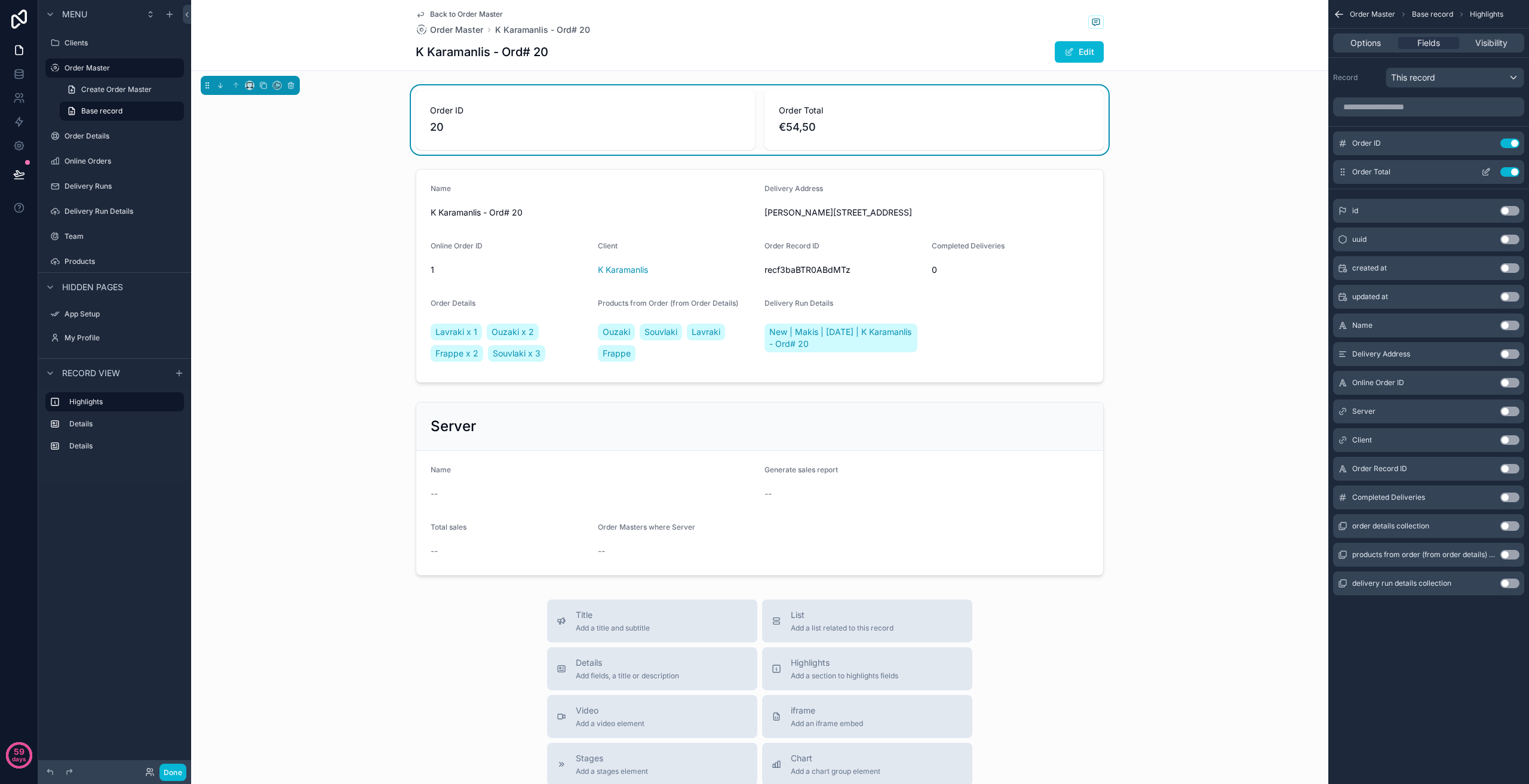
click at [1514, 144] on button "Use setting" at bounding box center [1510, 143] width 20 height 10
click at [1483, 144] on icon "scrollable content" at bounding box center [1485, 143] width 5 height 5
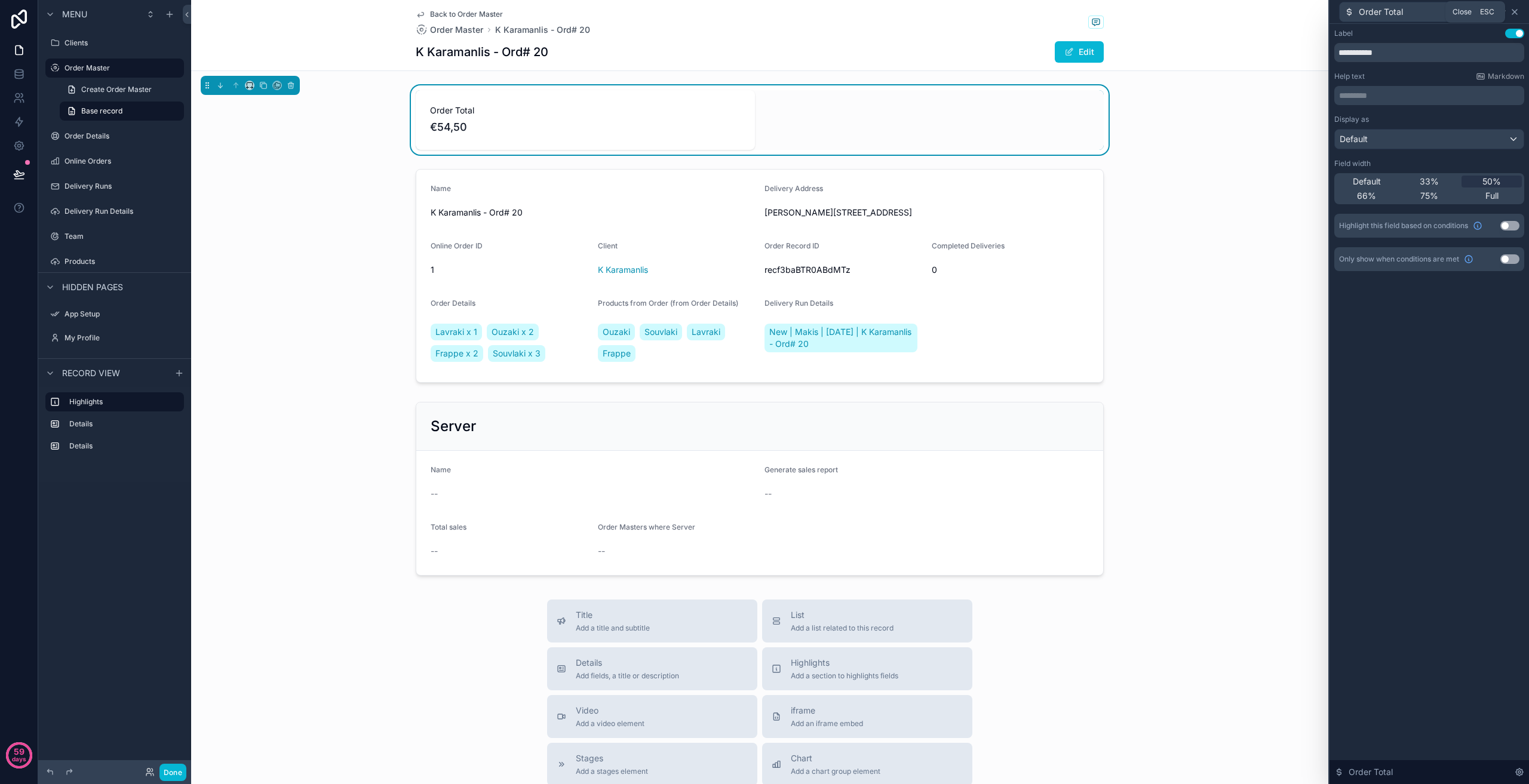
click at [1516, 15] on icon at bounding box center [1515, 12] width 10 height 10
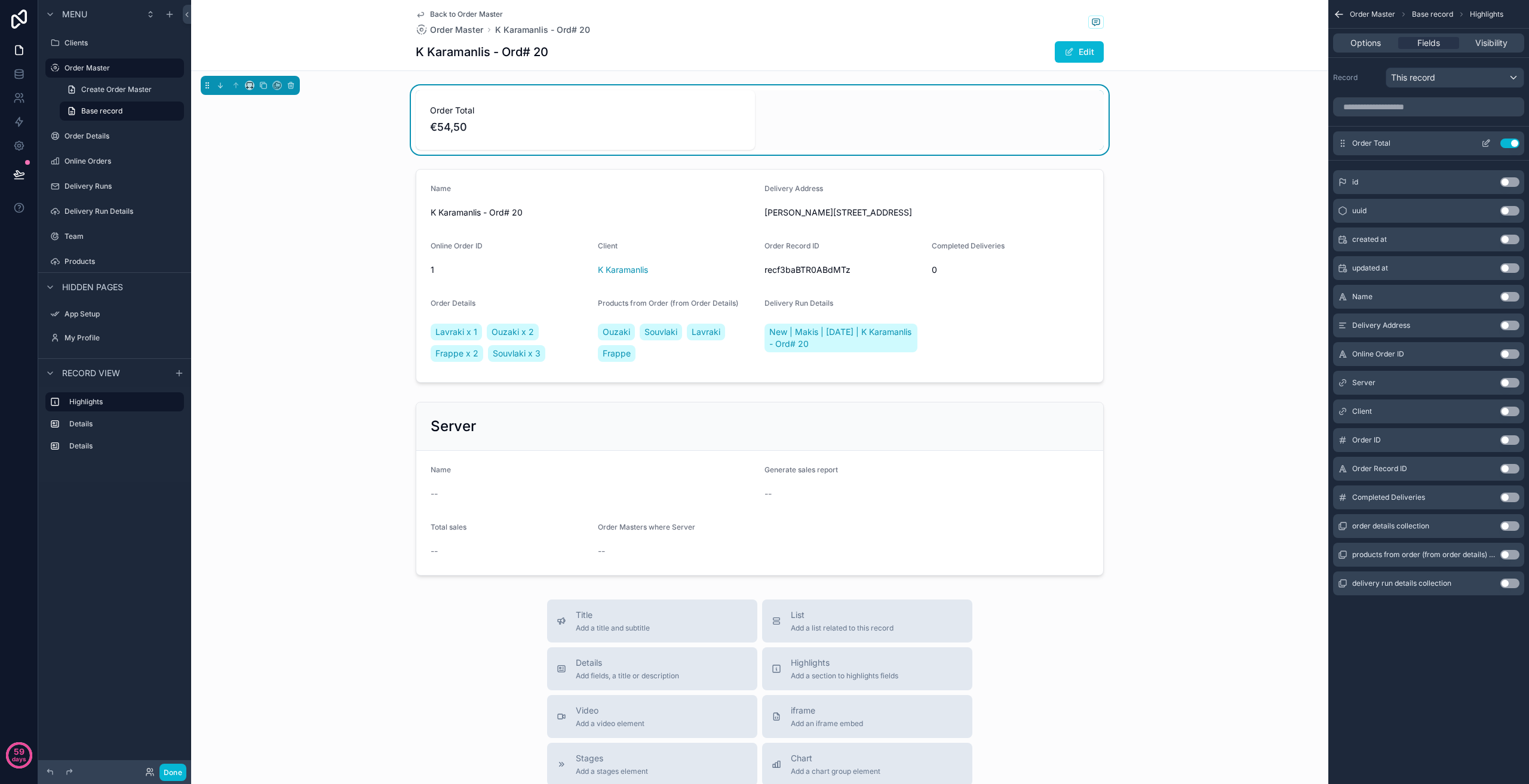
click at [1486, 144] on icon "scrollable content" at bounding box center [1486, 143] width 10 height 10
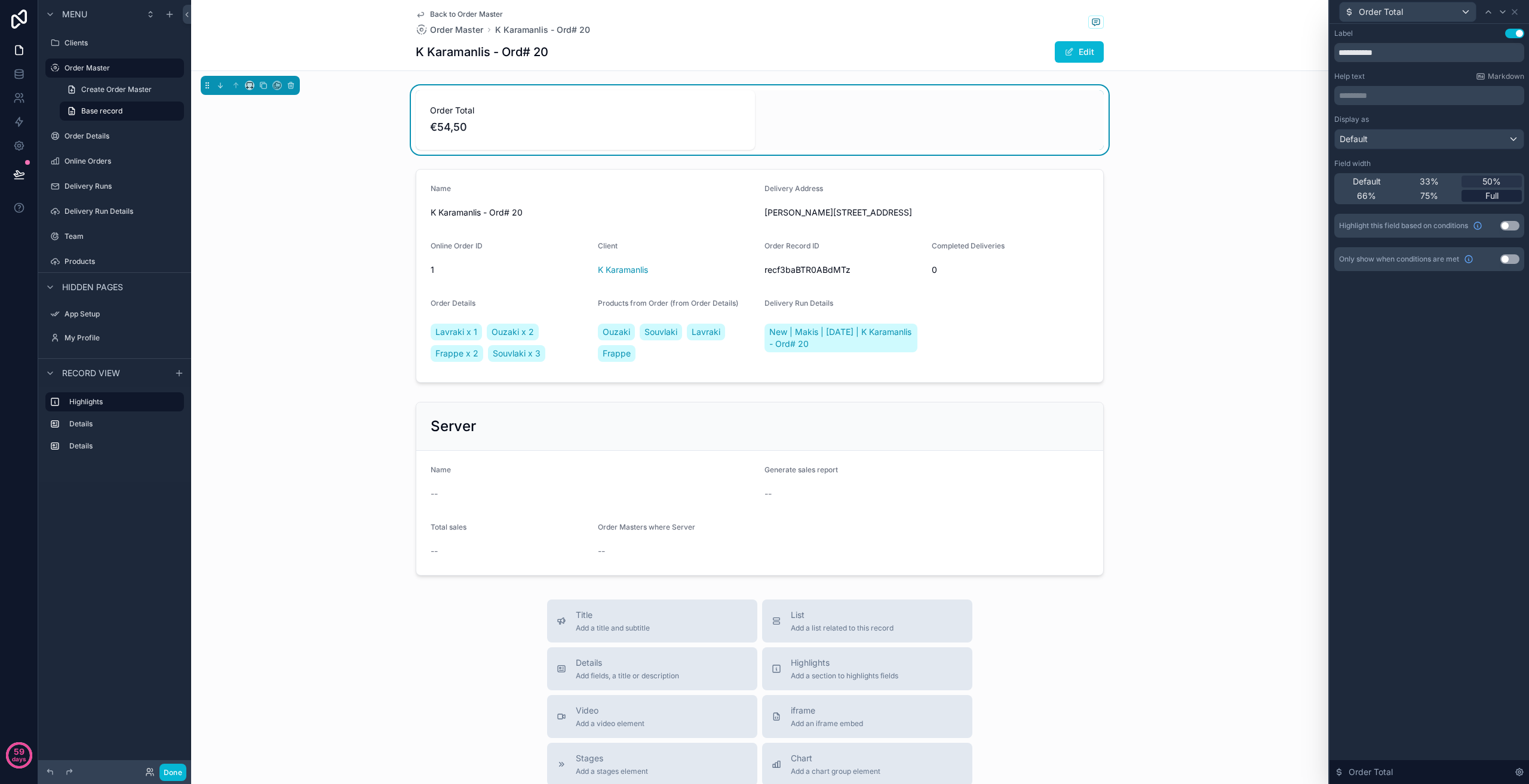
click at [1486, 196] on span "Full" at bounding box center [1492, 196] width 13 height 12
click at [1479, 179] on div "50%" at bounding box center [1492, 181] width 61 height 12
click at [1468, 193] on div "Full" at bounding box center [1492, 196] width 61 height 12
click at [175, 772] on button "Done" at bounding box center [173, 772] width 26 height 18
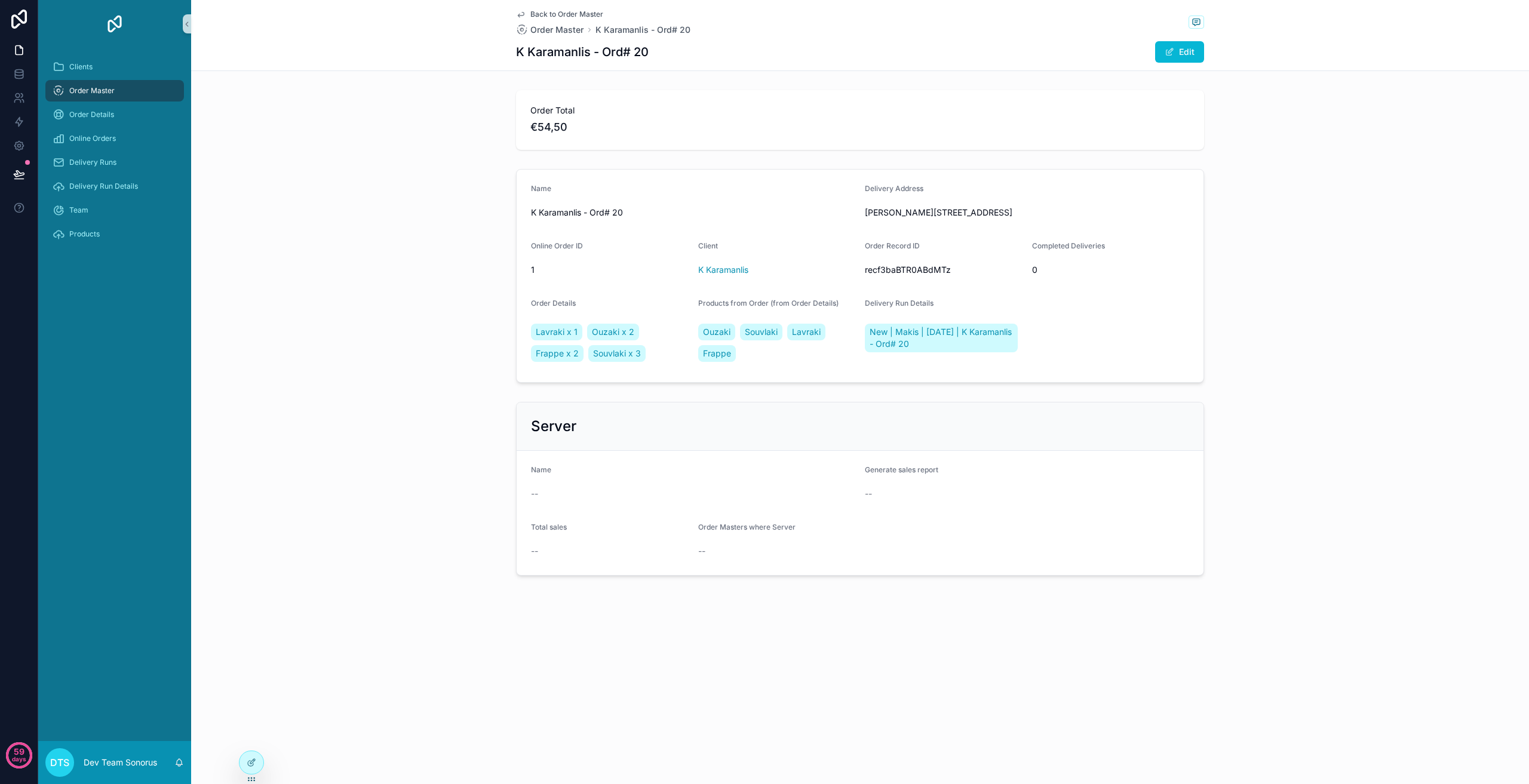
click at [617, 192] on div "Name" at bounding box center [693, 191] width 324 height 15
click at [253, 765] on icon at bounding box center [250, 762] width 5 height 5
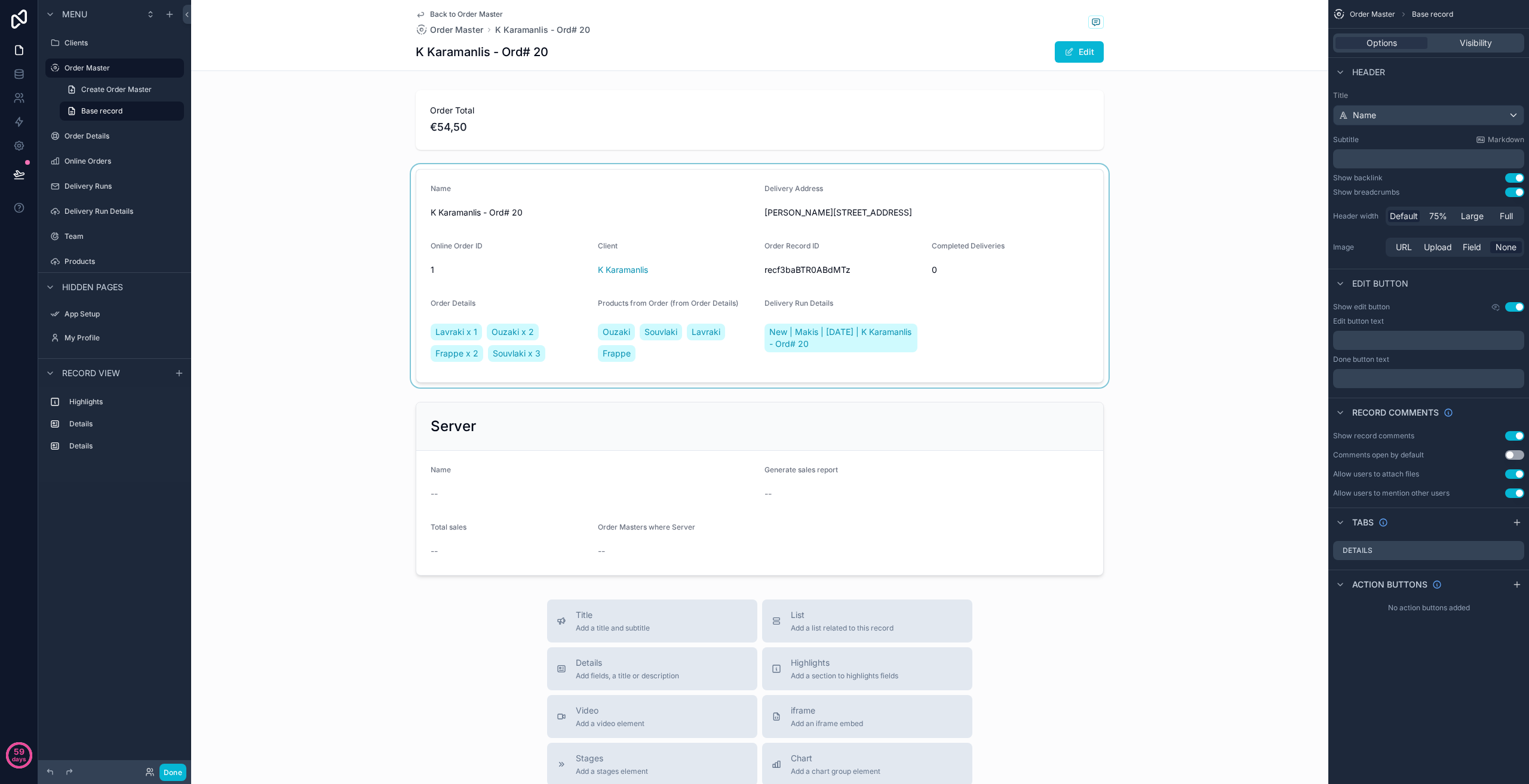
click at [493, 194] on div "scrollable content" at bounding box center [760, 276] width 1137 height 223
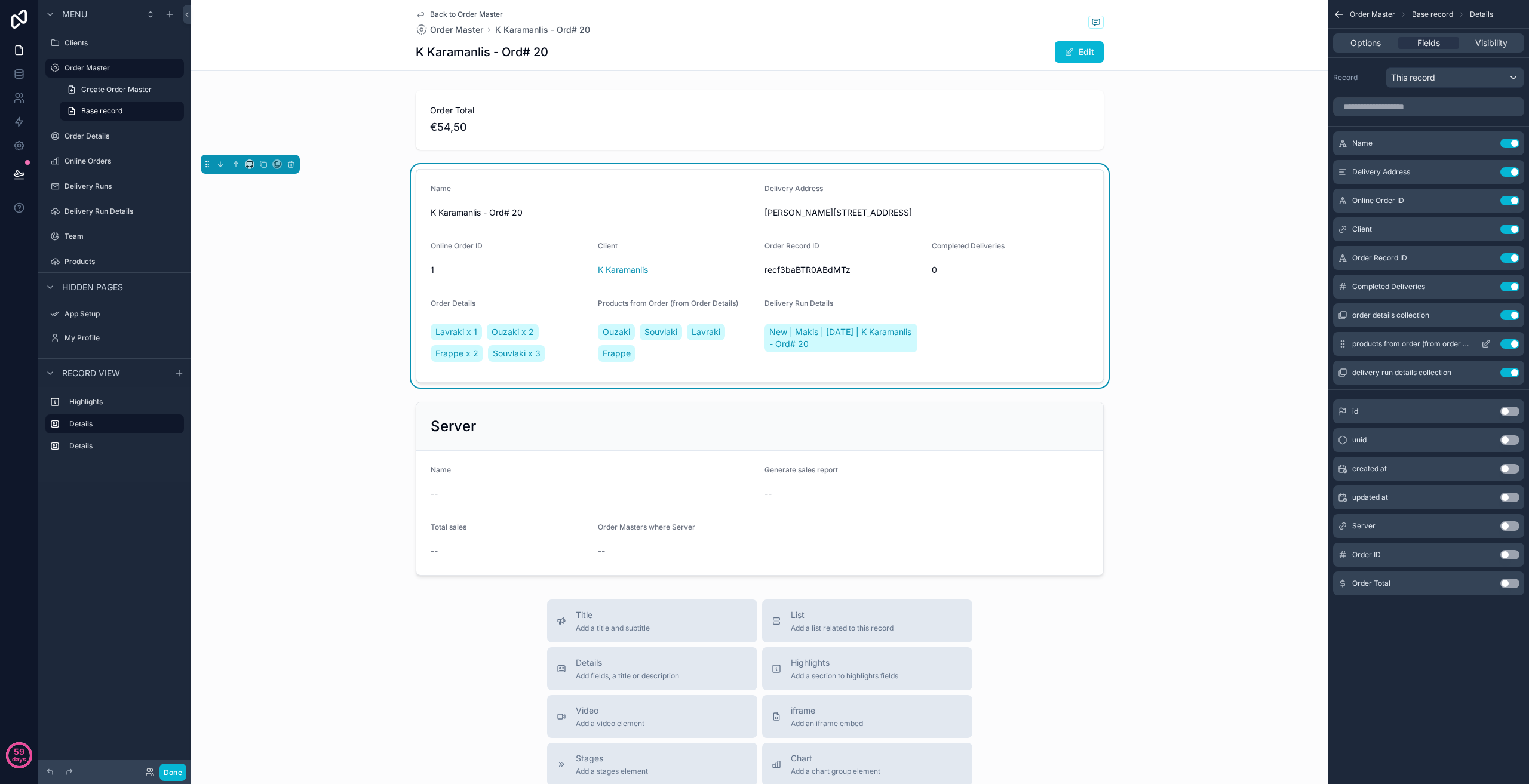
click at [1514, 343] on button "Use setting" at bounding box center [1510, 344] width 20 height 10
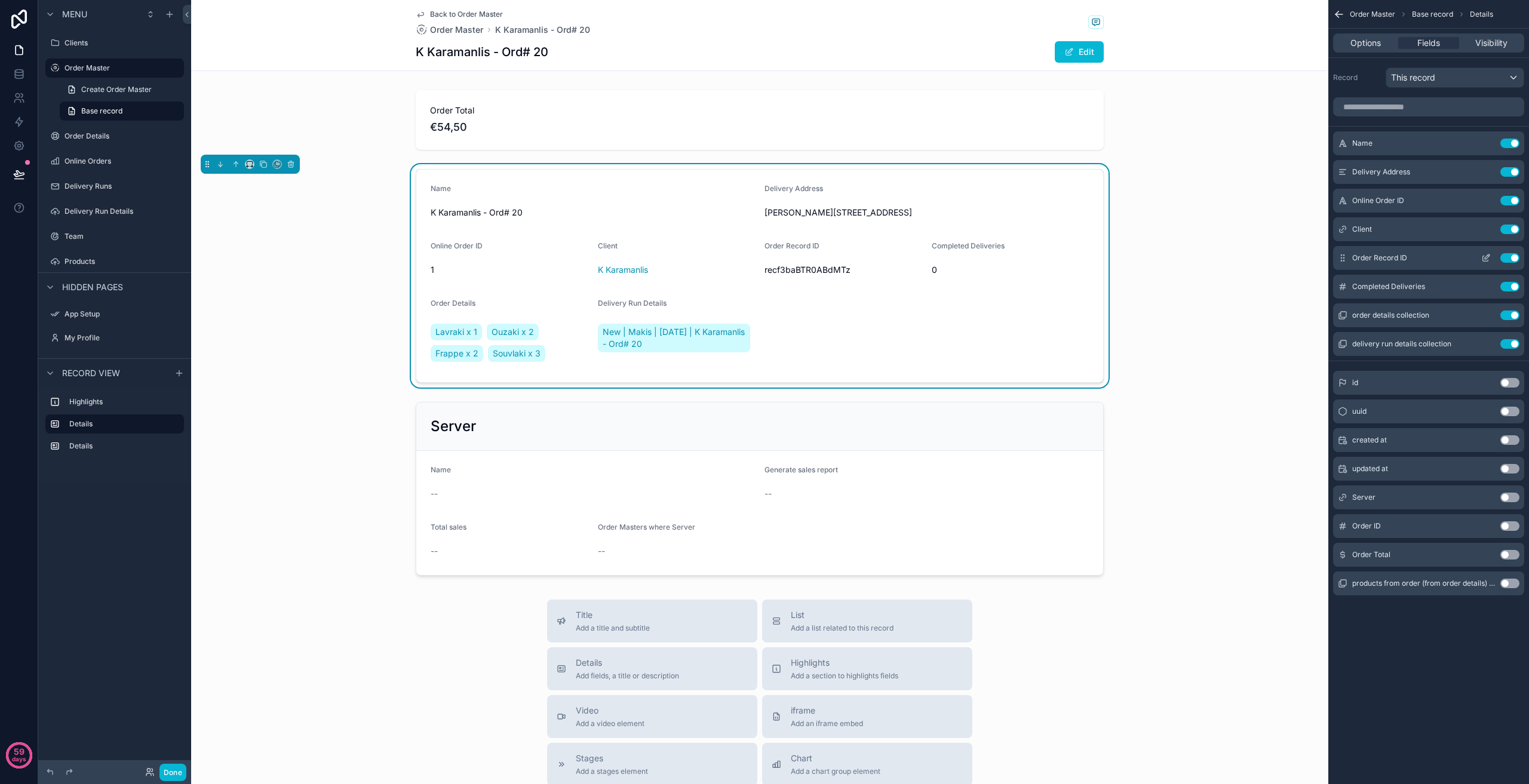
click at [1510, 256] on button "Use setting" at bounding box center [1510, 258] width 20 height 10
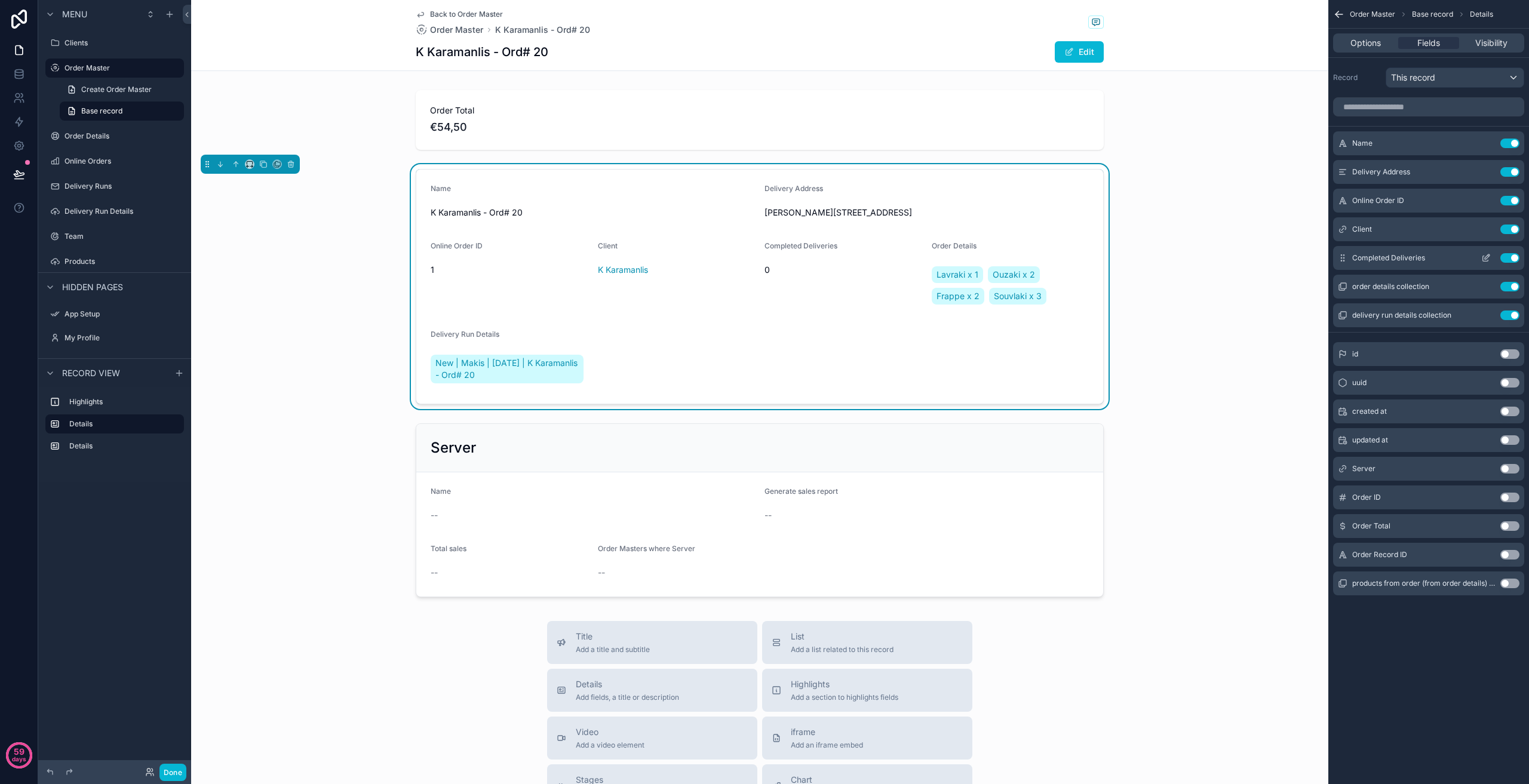
click at [1507, 258] on button "Use setting" at bounding box center [1510, 258] width 20 height 10
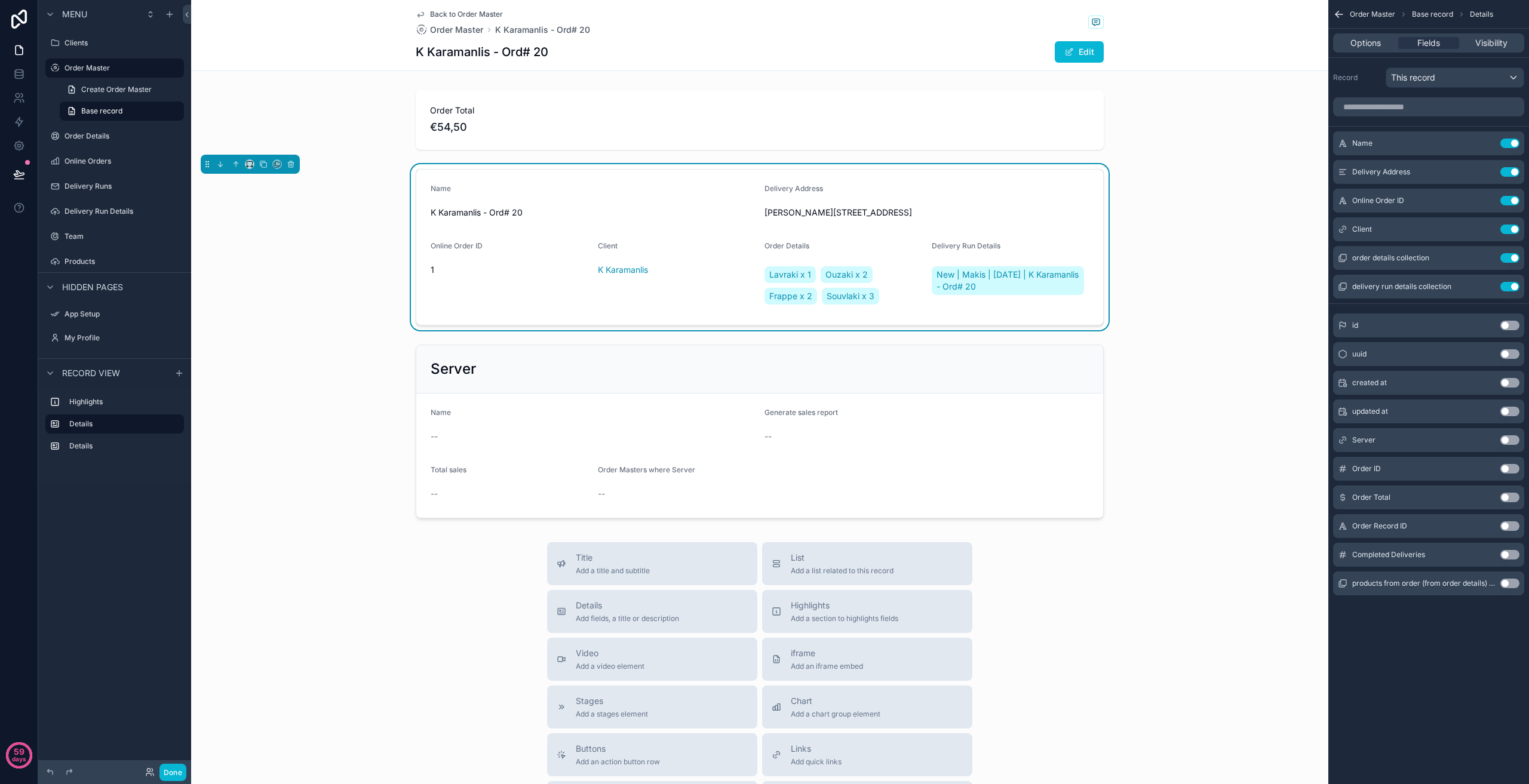
click at [442, 191] on span "Name" at bounding box center [440, 188] width 21 height 9
click at [1510, 143] on button "Use setting" at bounding box center [1510, 143] width 20 height 10
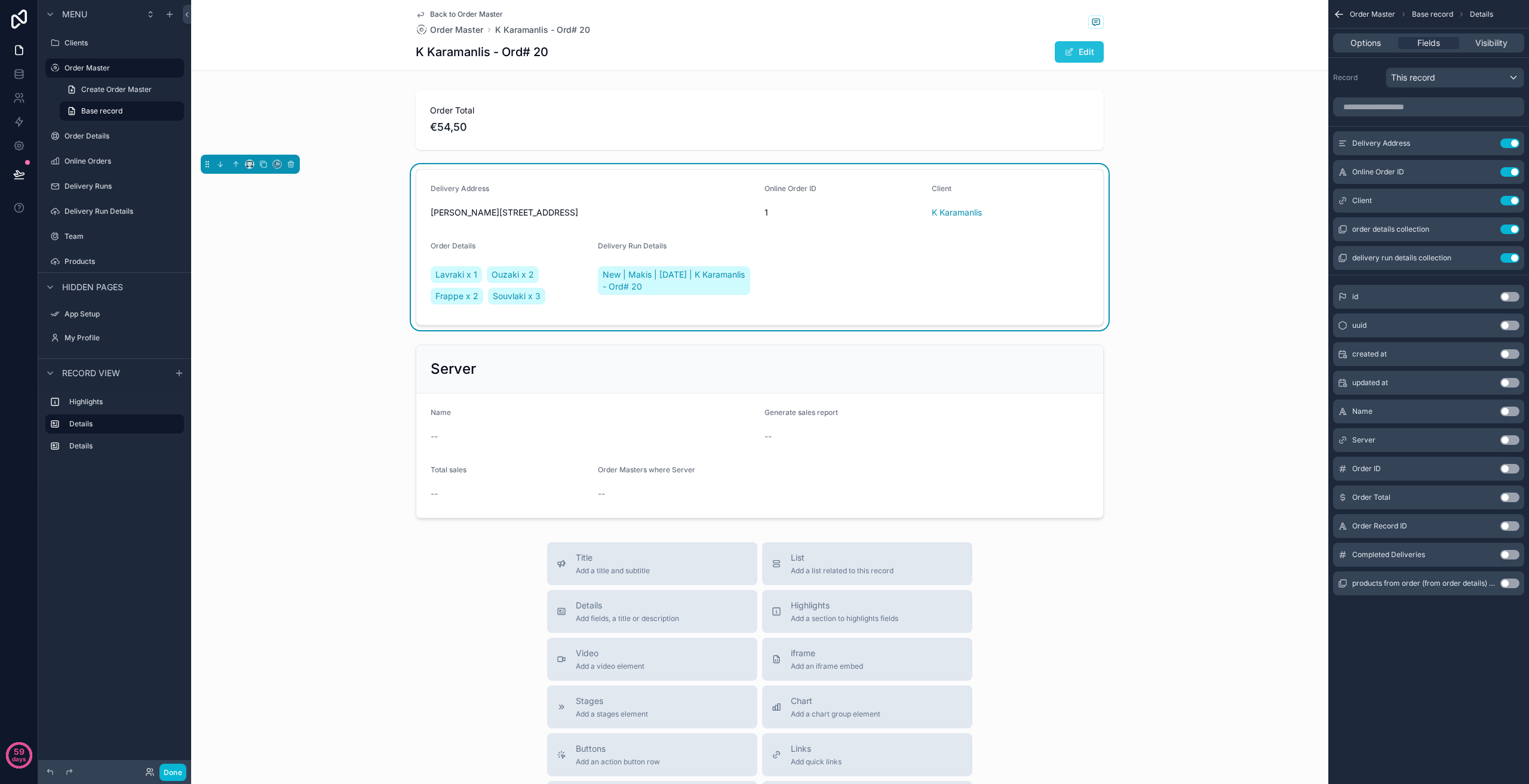
click at [1069, 56] on span "scrollable content" at bounding box center [1069, 52] width 10 height 10
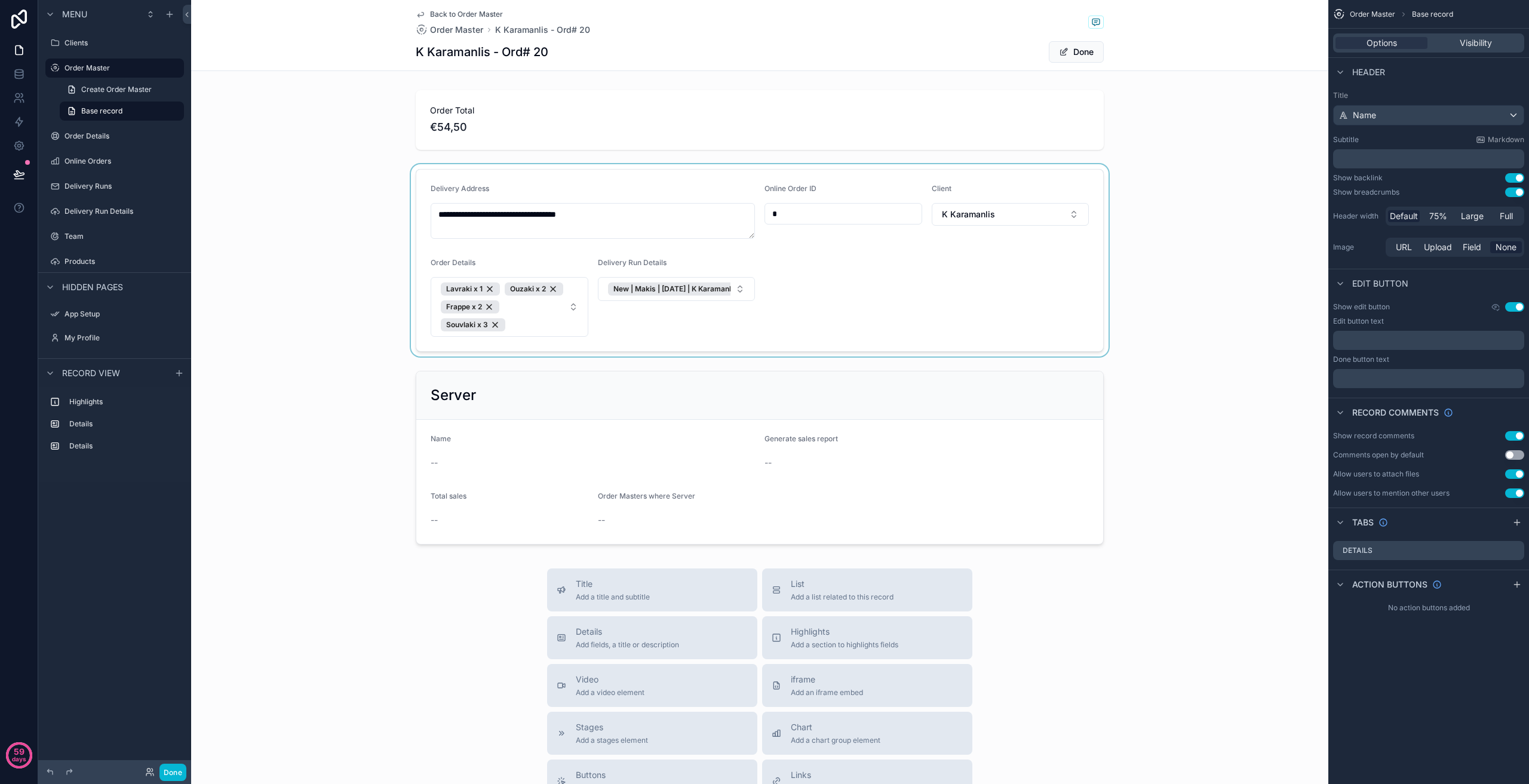
click at [1042, 218] on div "scrollable content" at bounding box center [760, 261] width 1137 height 192
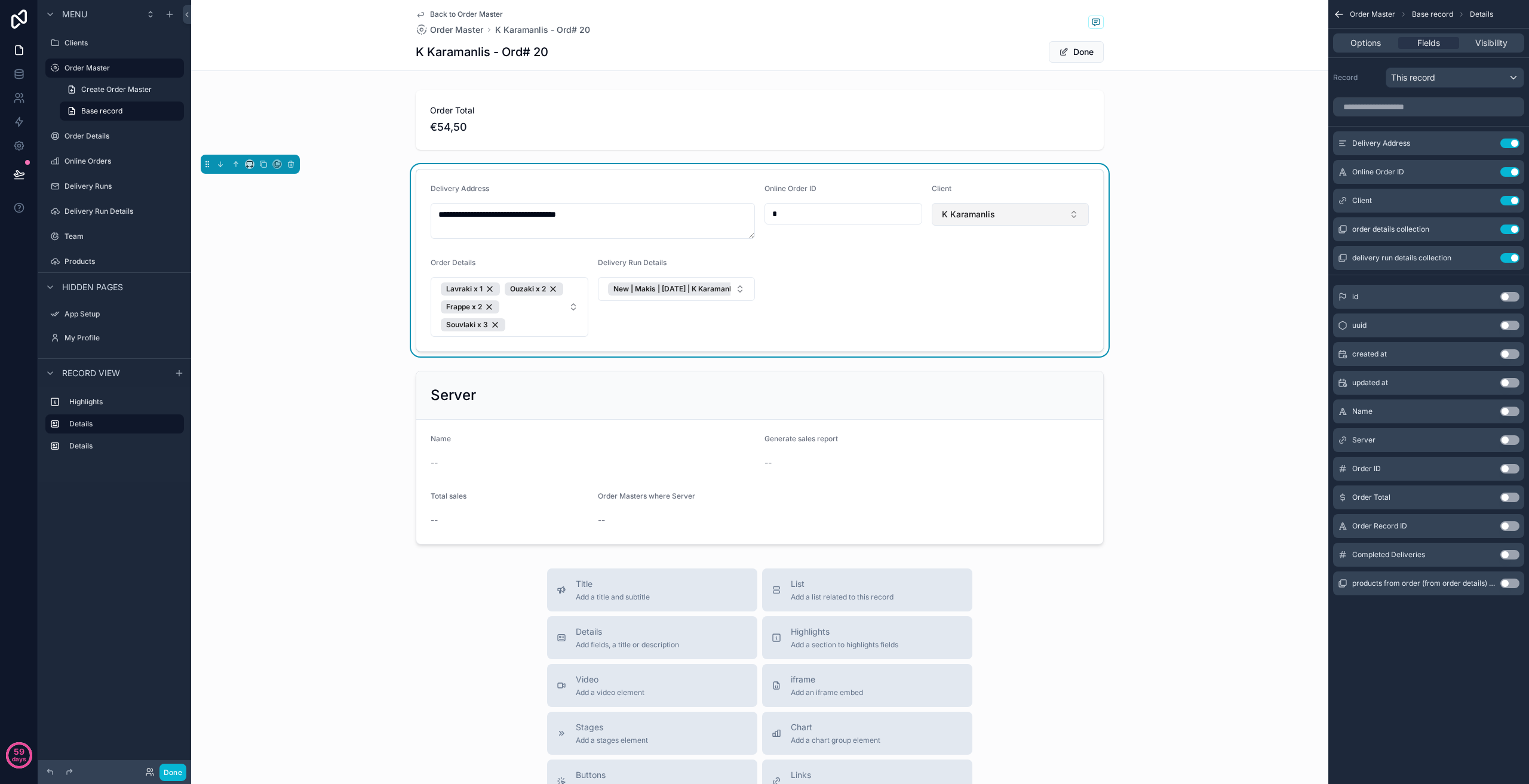
click at [1041, 217] on button "K Karamanlis" at bounding box center [1011, 214] width 158 height 23
click at [1154, 202] on div "**********" at bounding box center [760, 261] width 1137 height 192
click at [1077, 51] on button "Done" at bounding box center [1076, 52] width 55 height 22
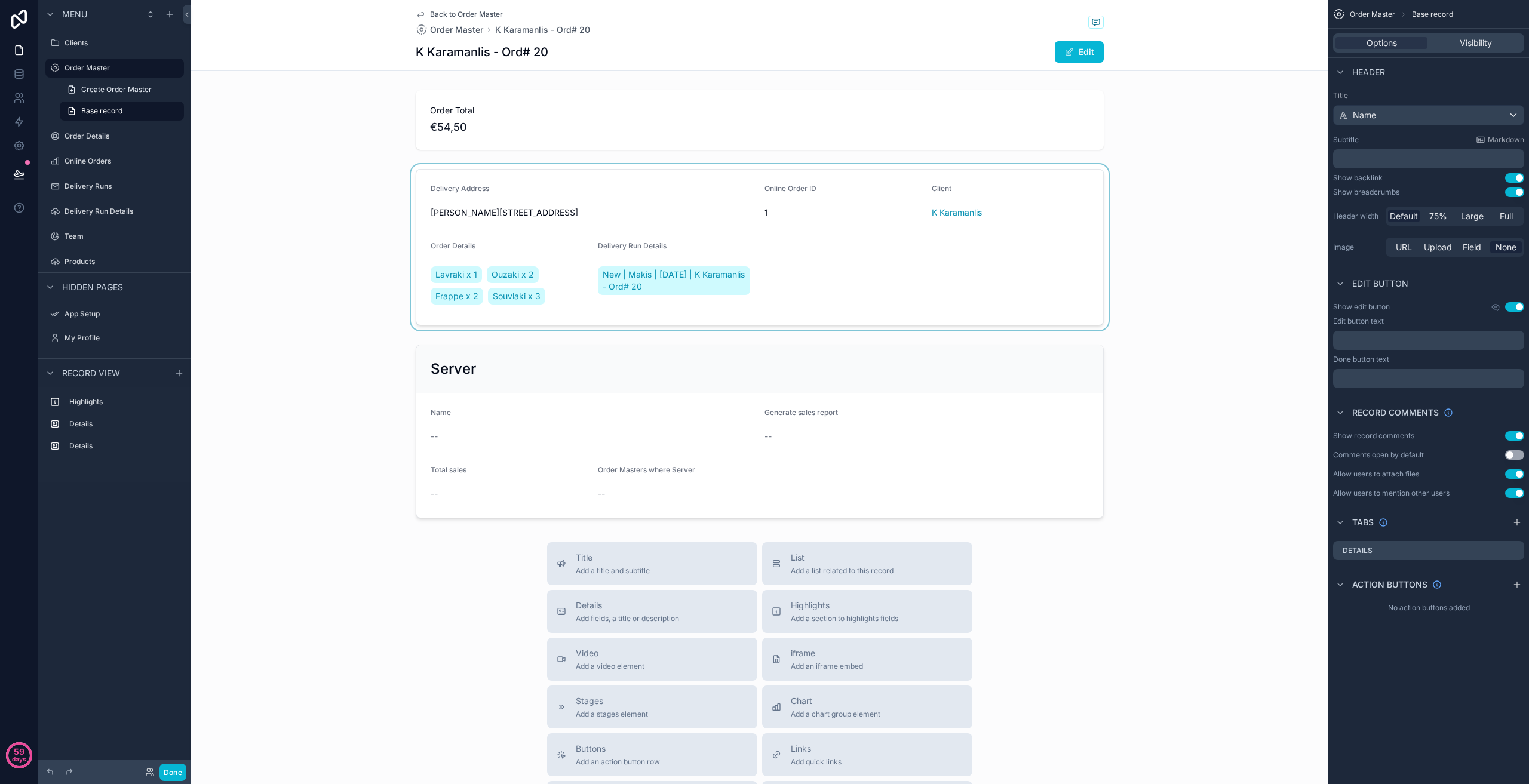
click at [1148, 240] on div "scrollable content" at bounding box center [760, 247] width 1137 height 166
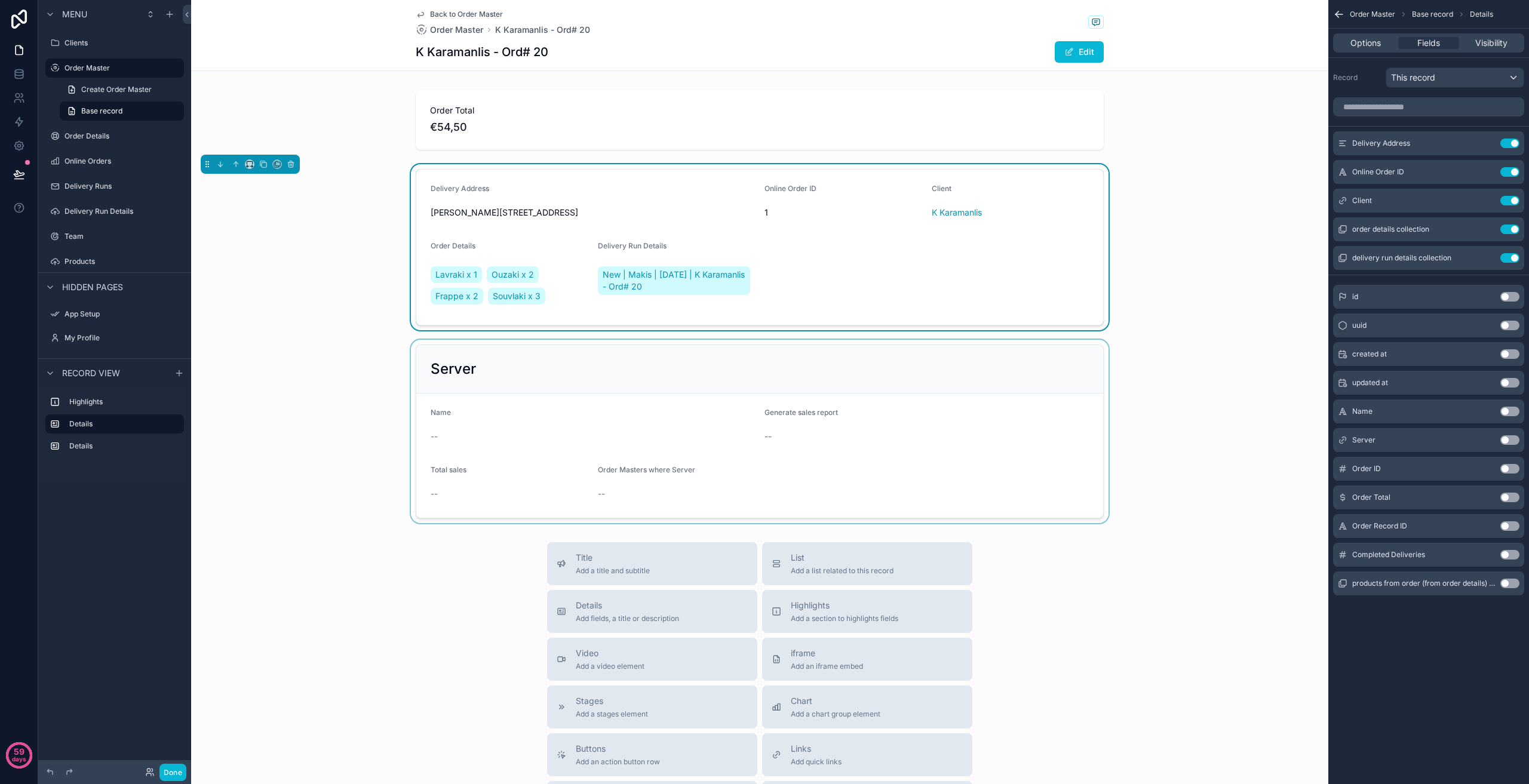
click at [585, 374] on div "scrollable content" at bounding box center [760, 431] width 1137 height 183
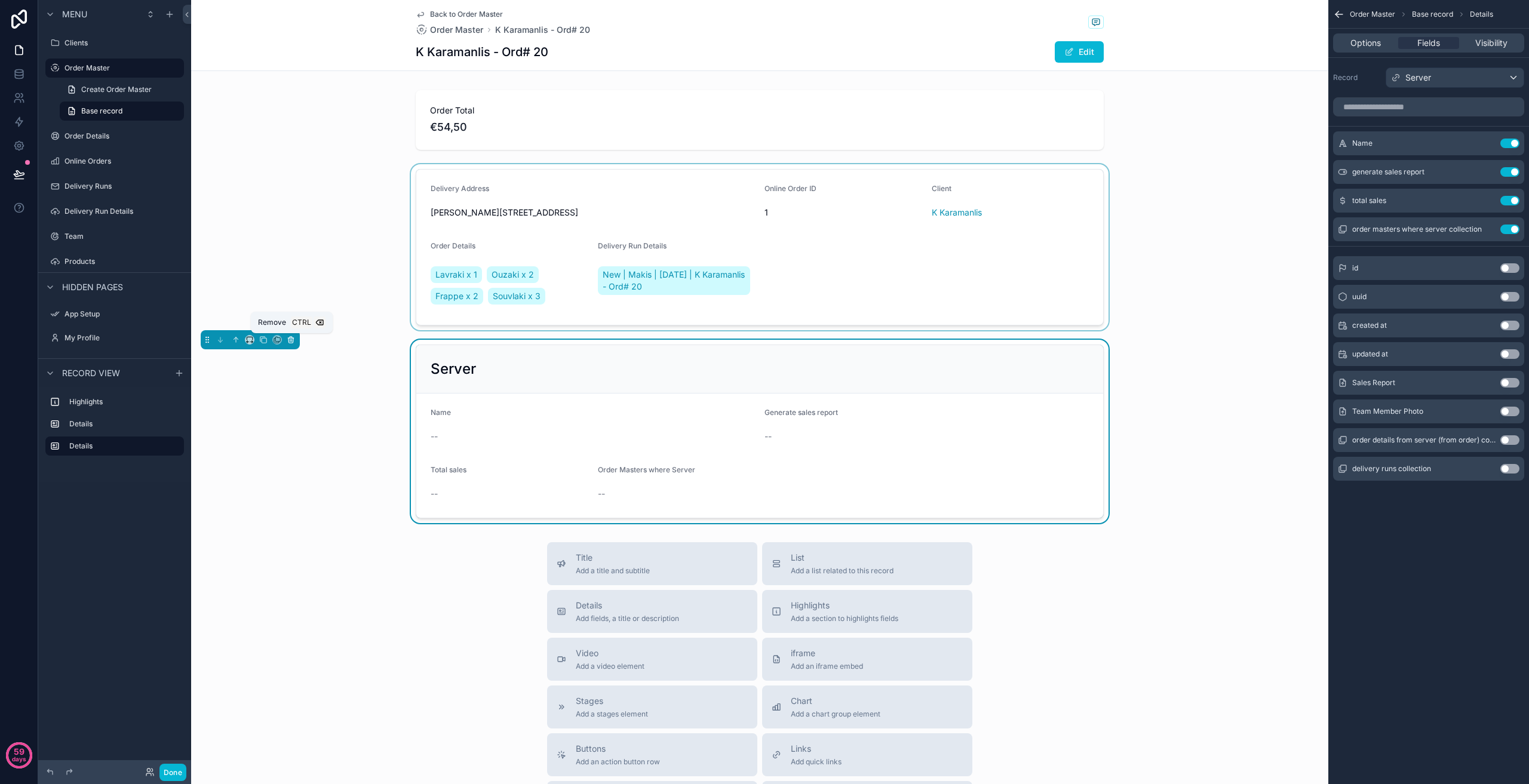
click at [291, 340] on icon "scrollable content" at bounding box center [291, 340] width 9 height 9
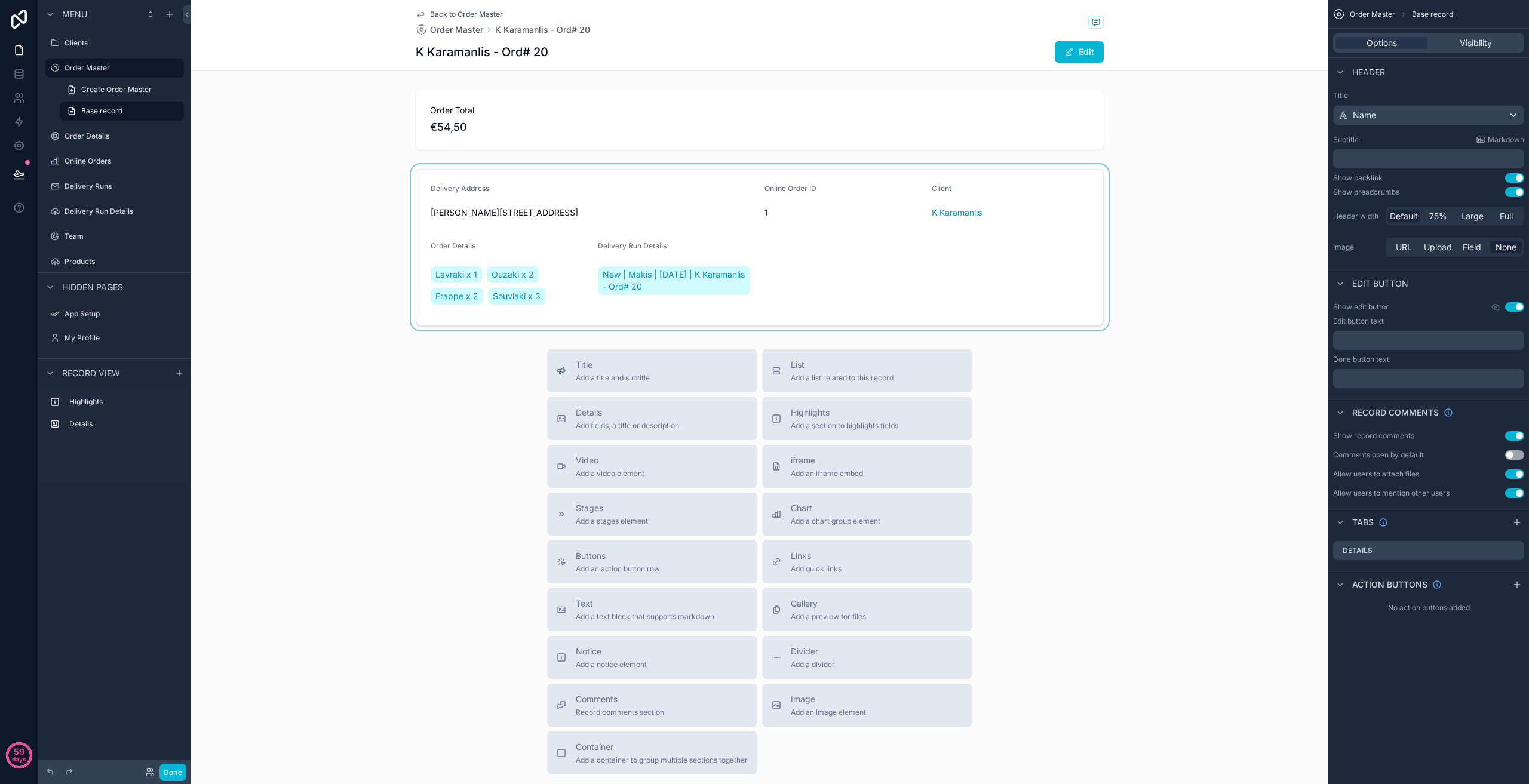
click at [886, 274] on div "scrollable content" at bounding box center [760, 247] width 1137 height 166
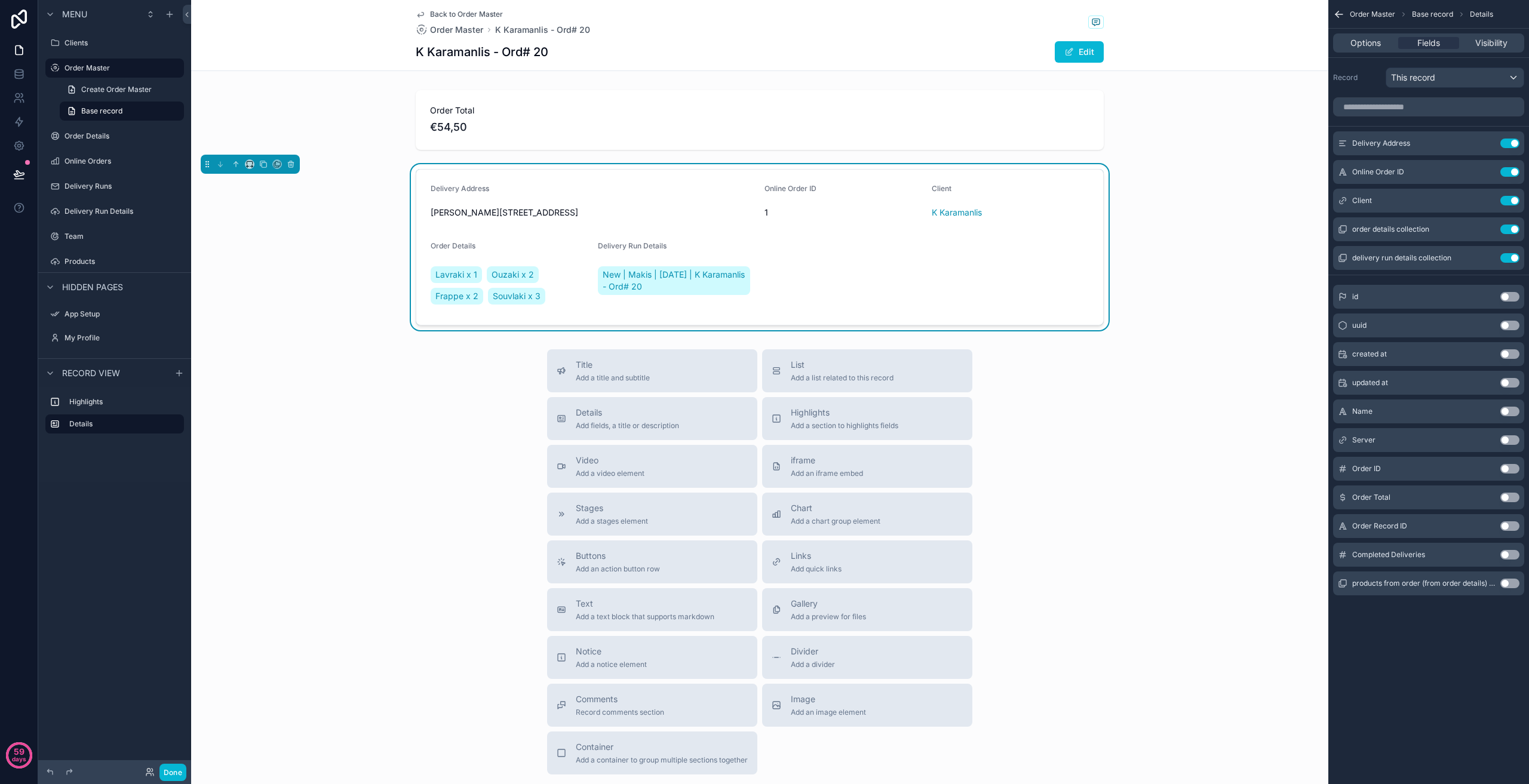
click at [1508, 441] on button "Use setting" at bounding box center [1510, 440] width 20 height 10
click at [853, 367] on span "List" at bounding box center [842, 365] width 103 height 12
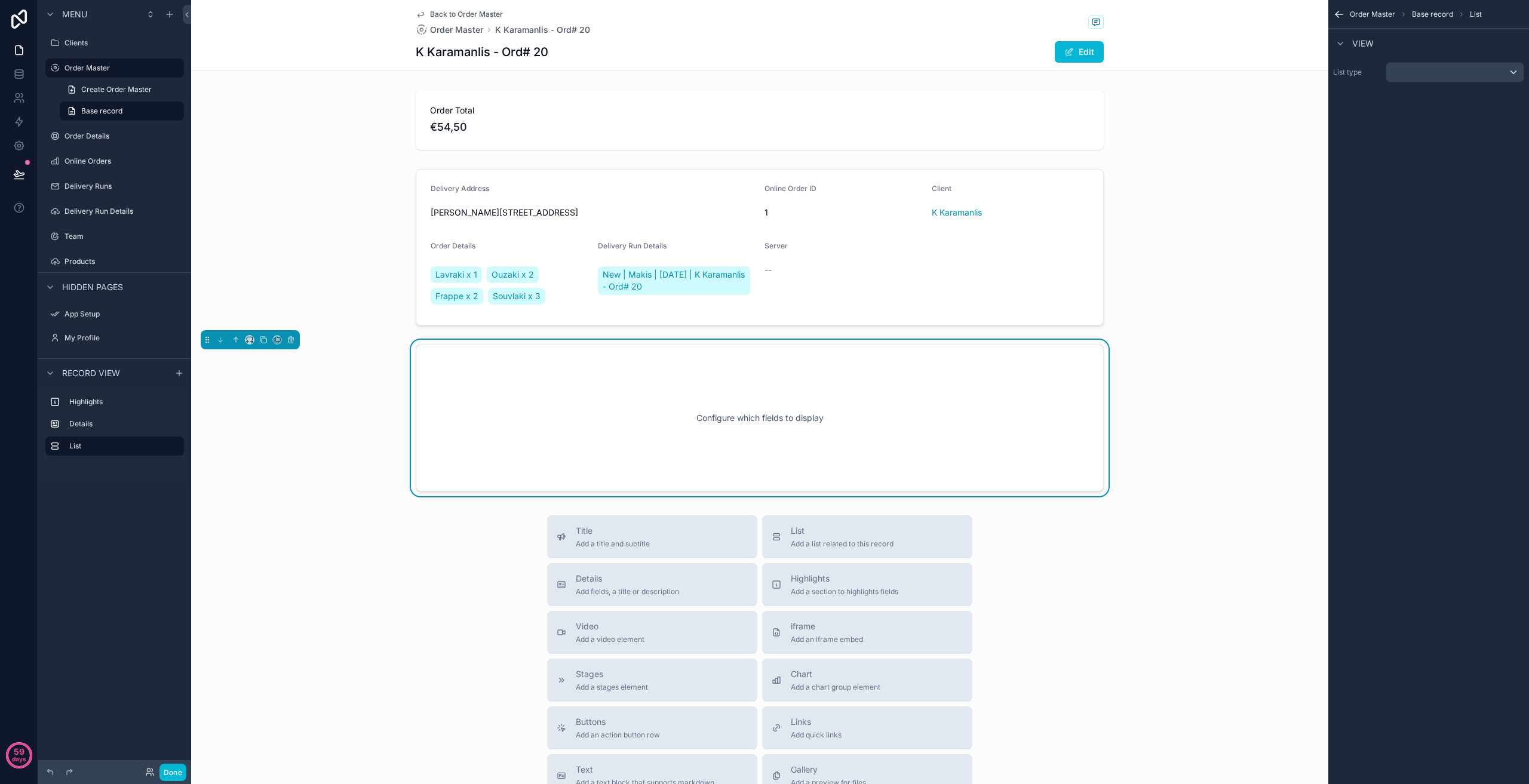
scroll to position [26, 0]
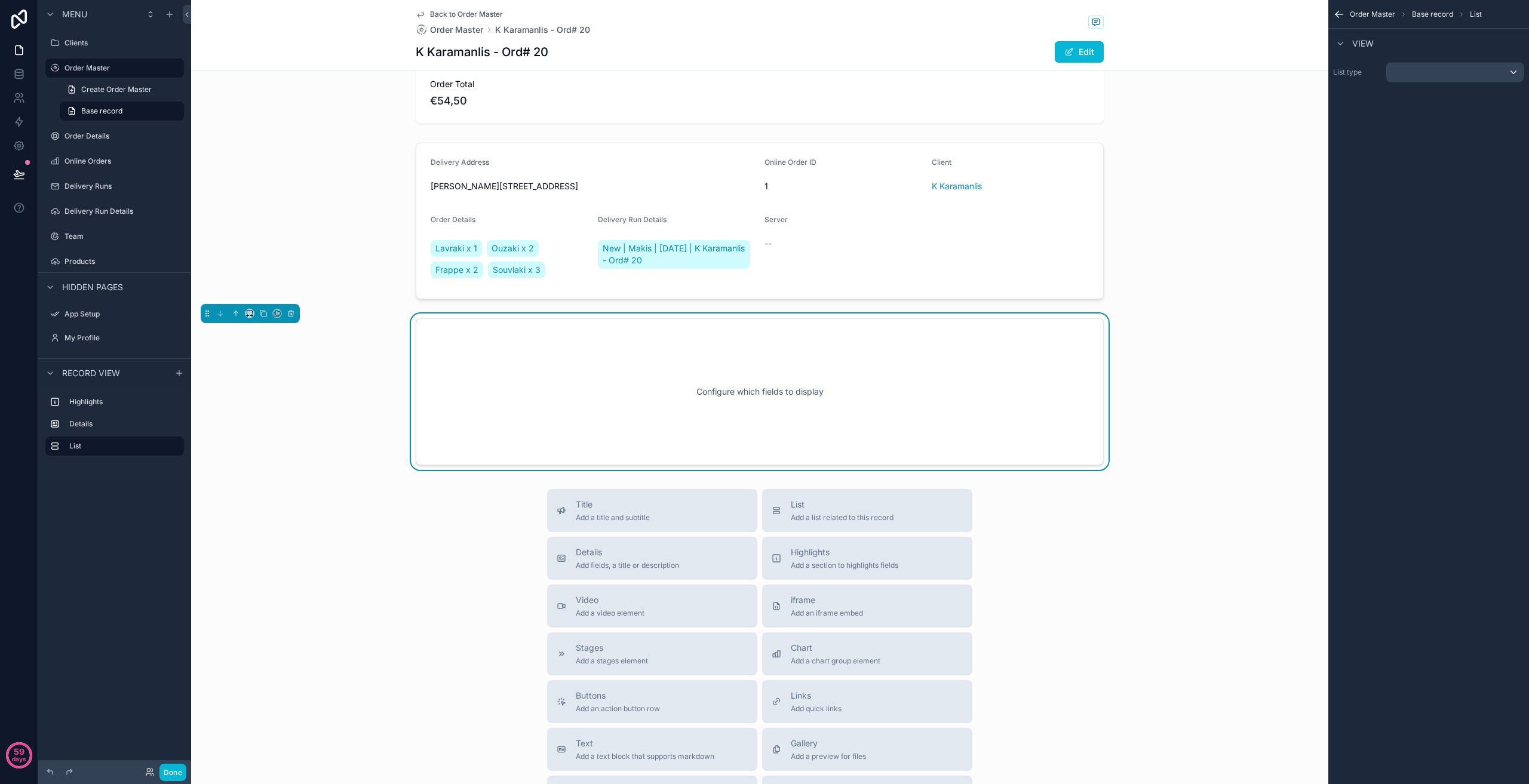
click at [550, 351] on div "Configure which fields to display" at bounding box center [760, 392] width 649 height 108
click at [1499, 71] on div "scrollable content" at bounding box center [1455, 73] width 137 height 20
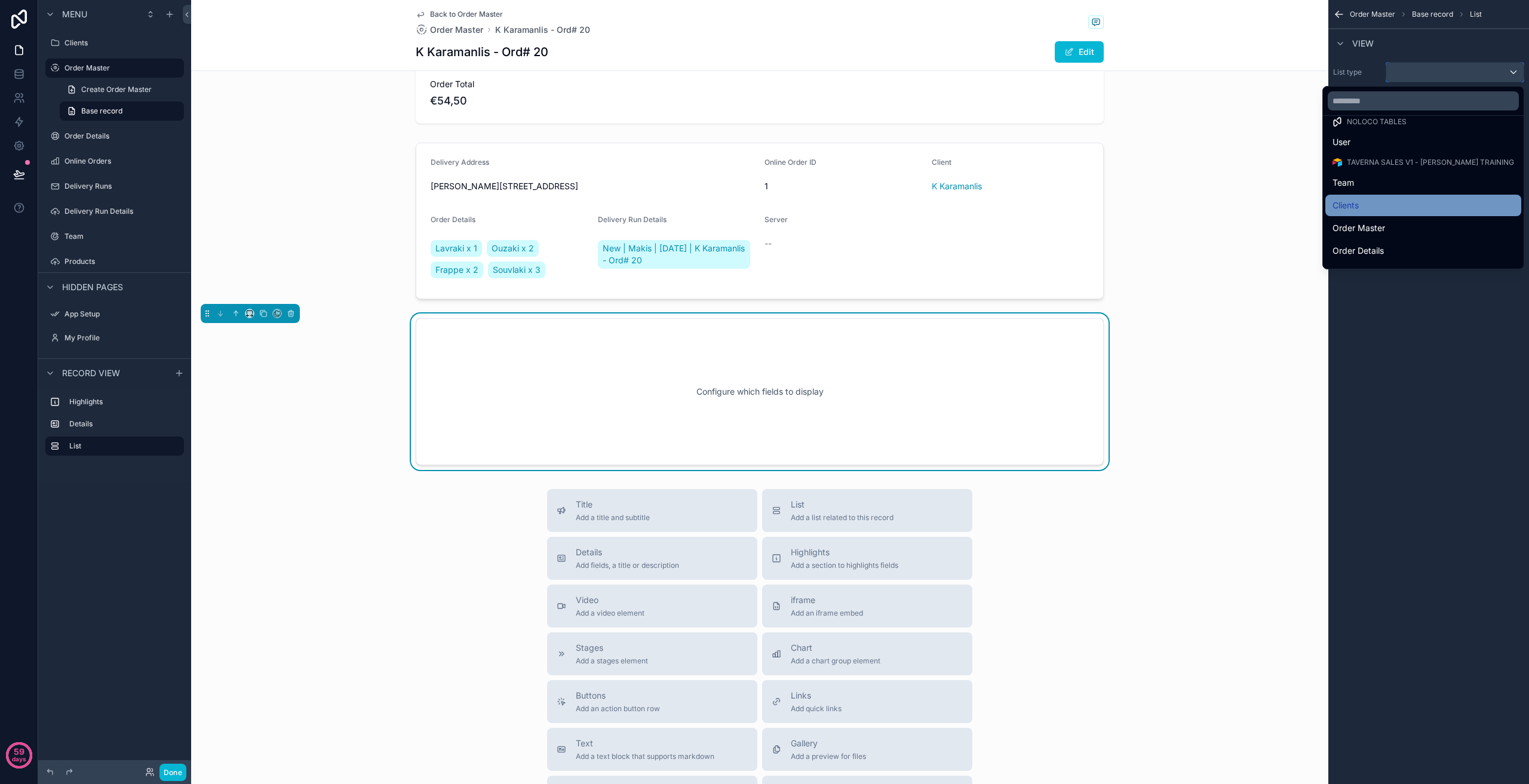
scroll to position [13, 0]
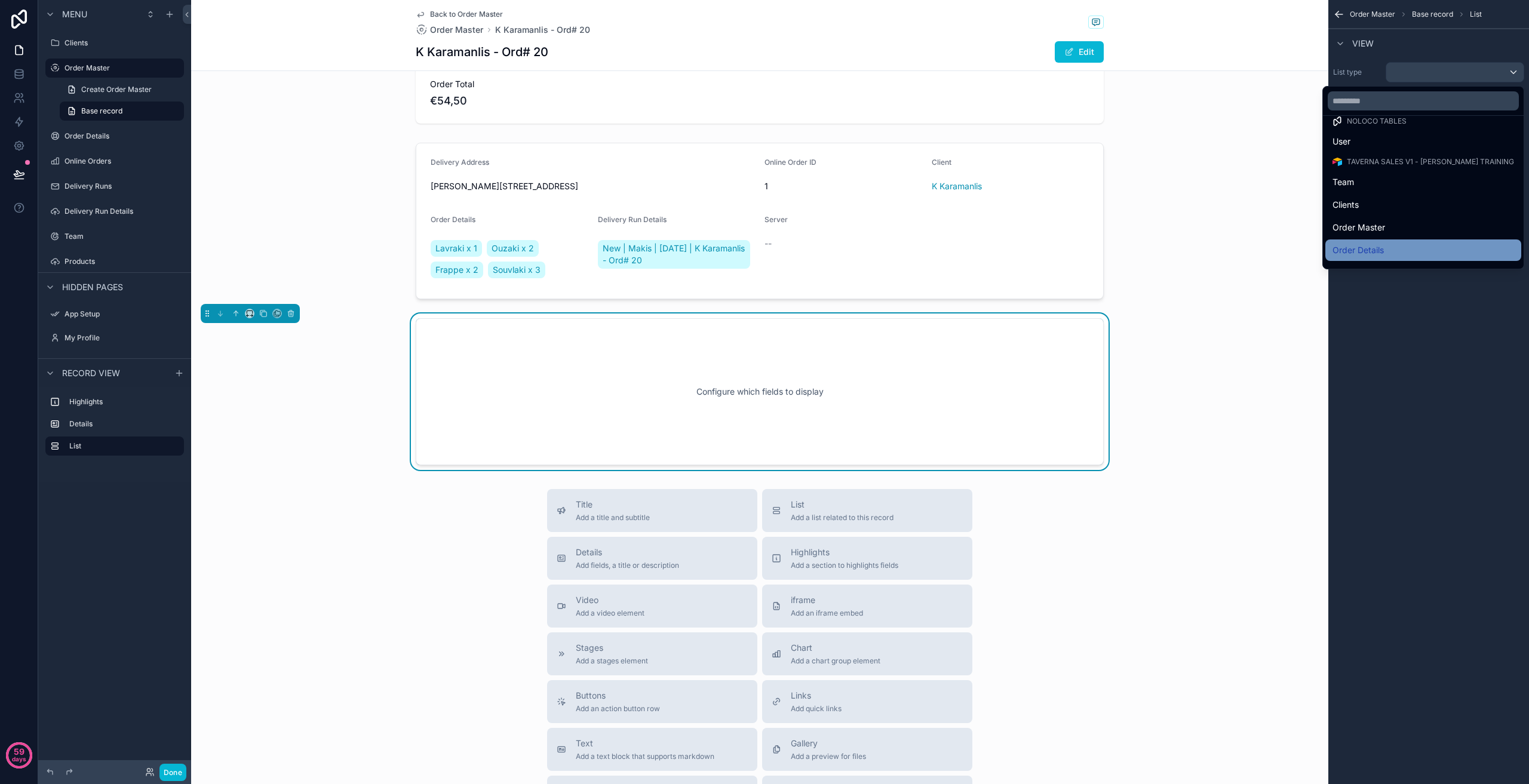
click at [1420, 249] on div "Order Details" at bounding box center [1423, 250] width 181 height 15
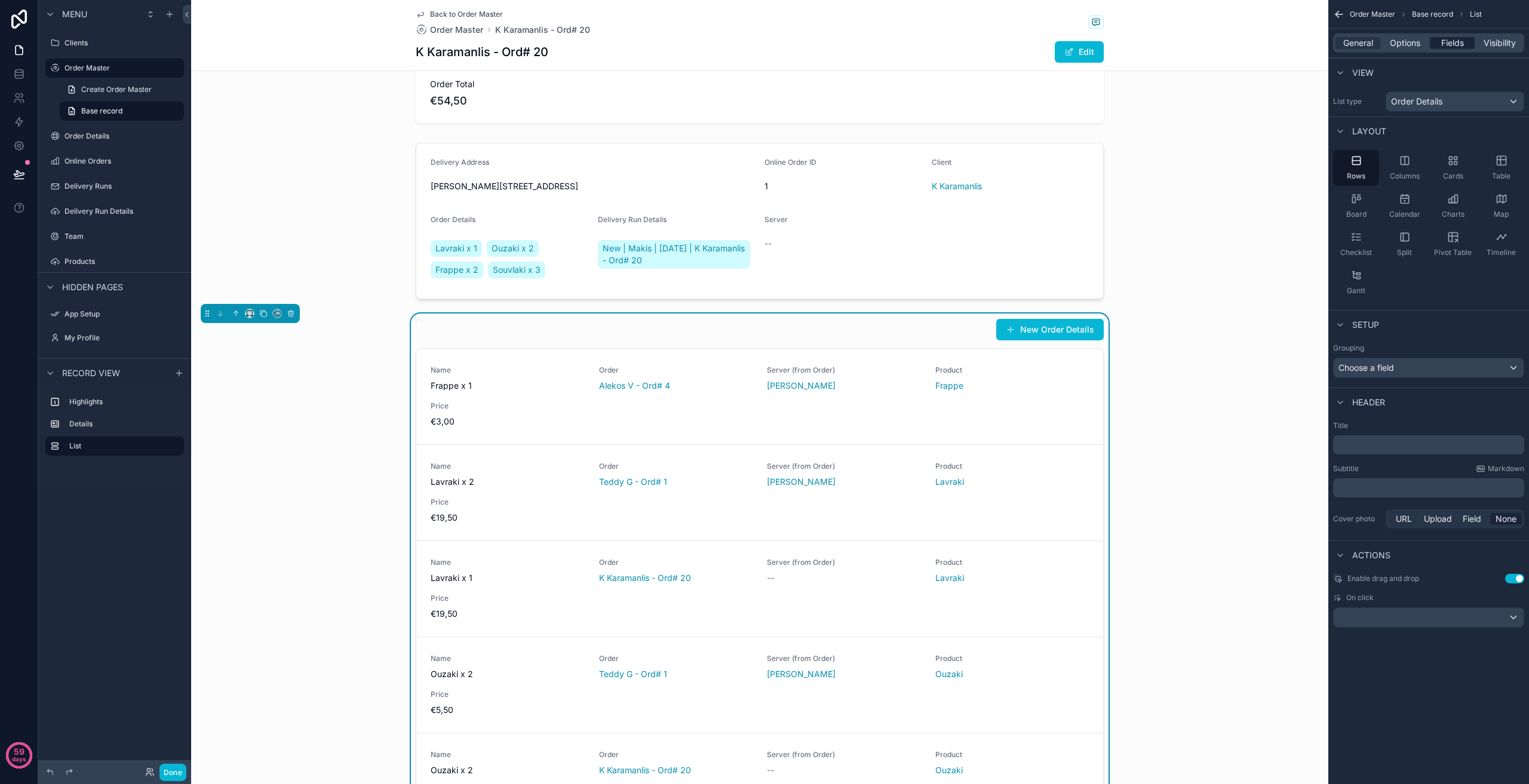
click at [1450, 43] on span "Fields" at bounding box center [1453, 43] width 23 height 12
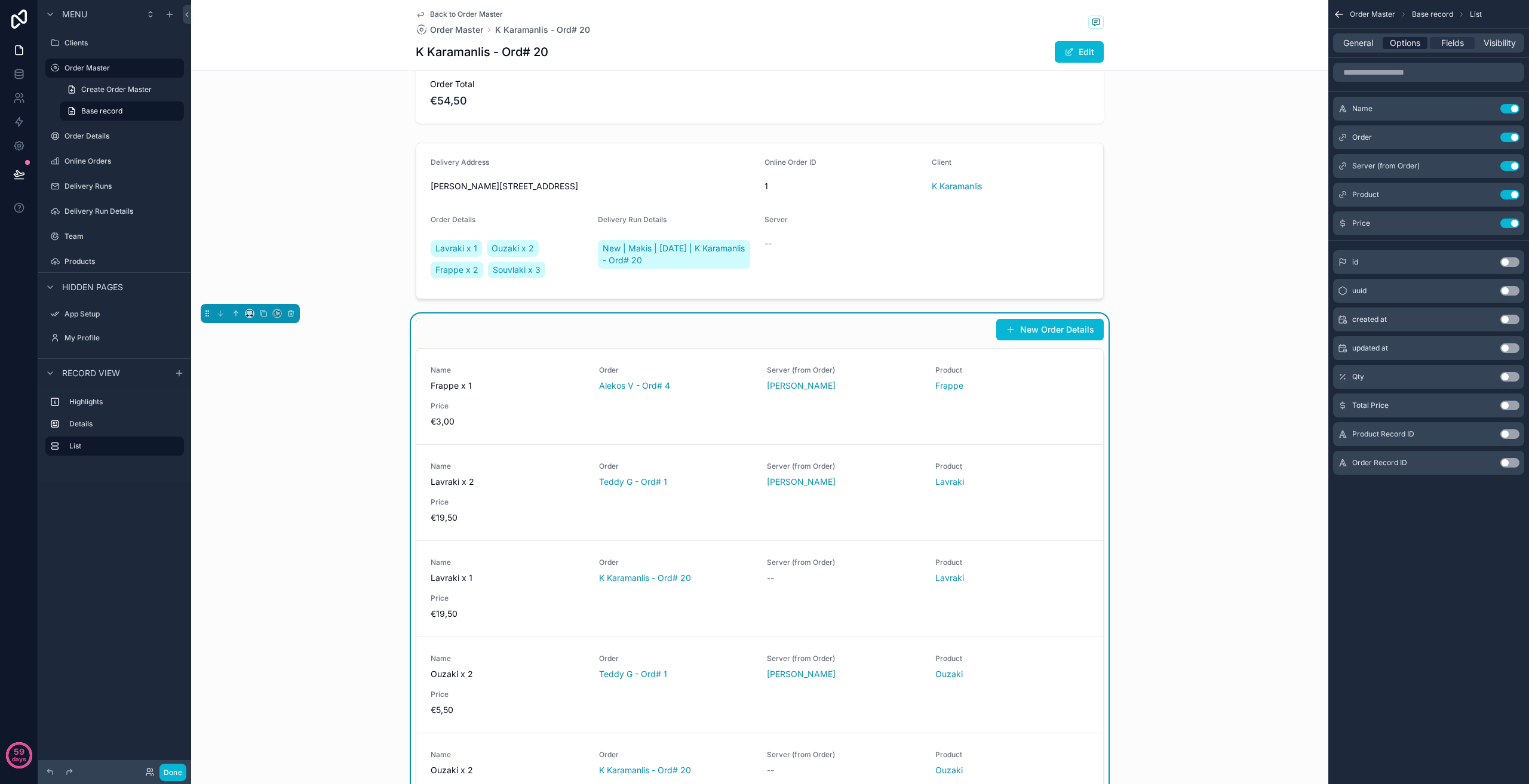
click at [1414, 43] on span "Options" at bounding box center [1405, 43] width 30 height 12
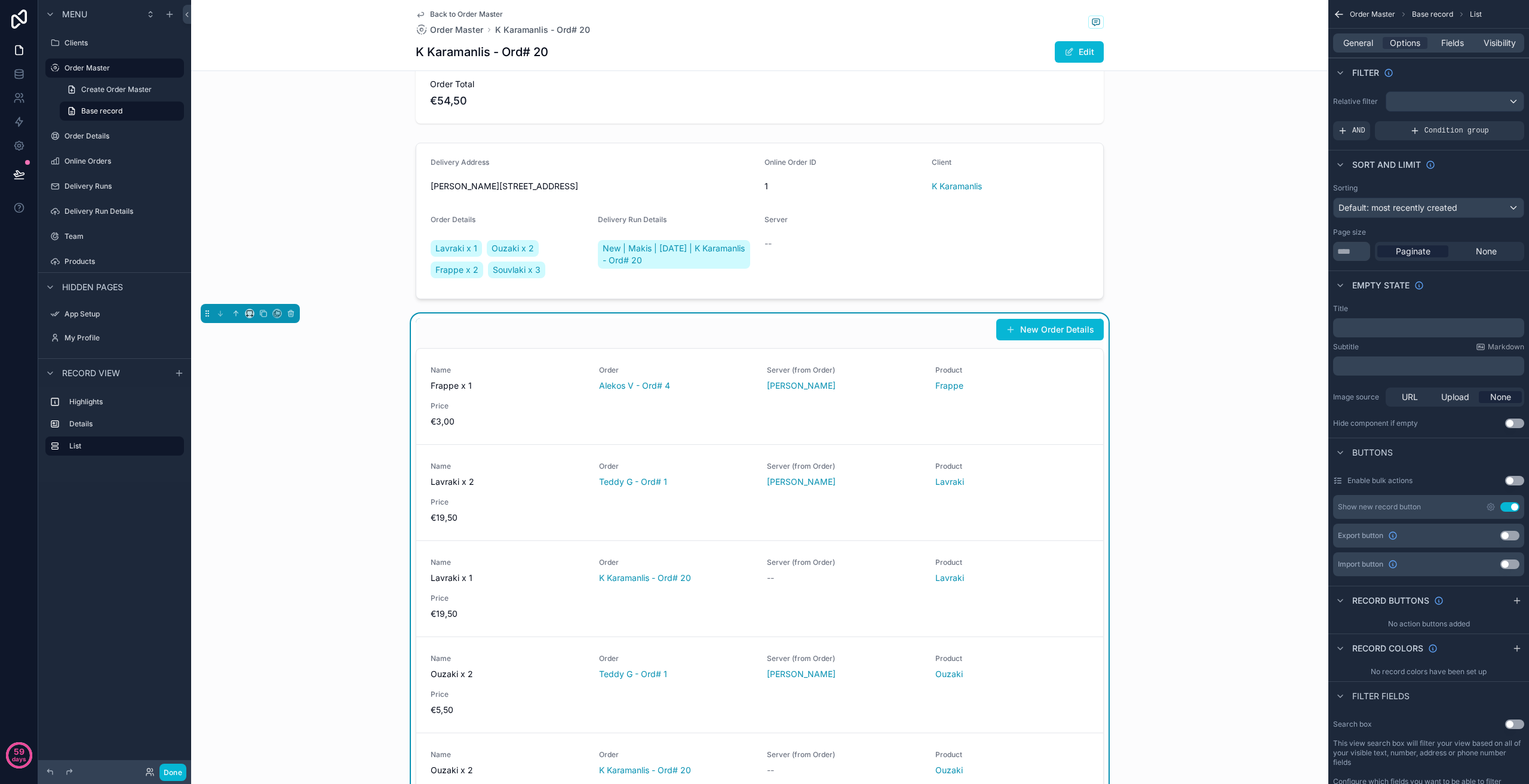
click at [1453, 114] on div "Relative filter AND Condition group" at bounding box center [1428, 116] width 201 height 59
click at [1455, 110] on div "scrollable content" at bounding box center [1455, 102] width 137 height 20
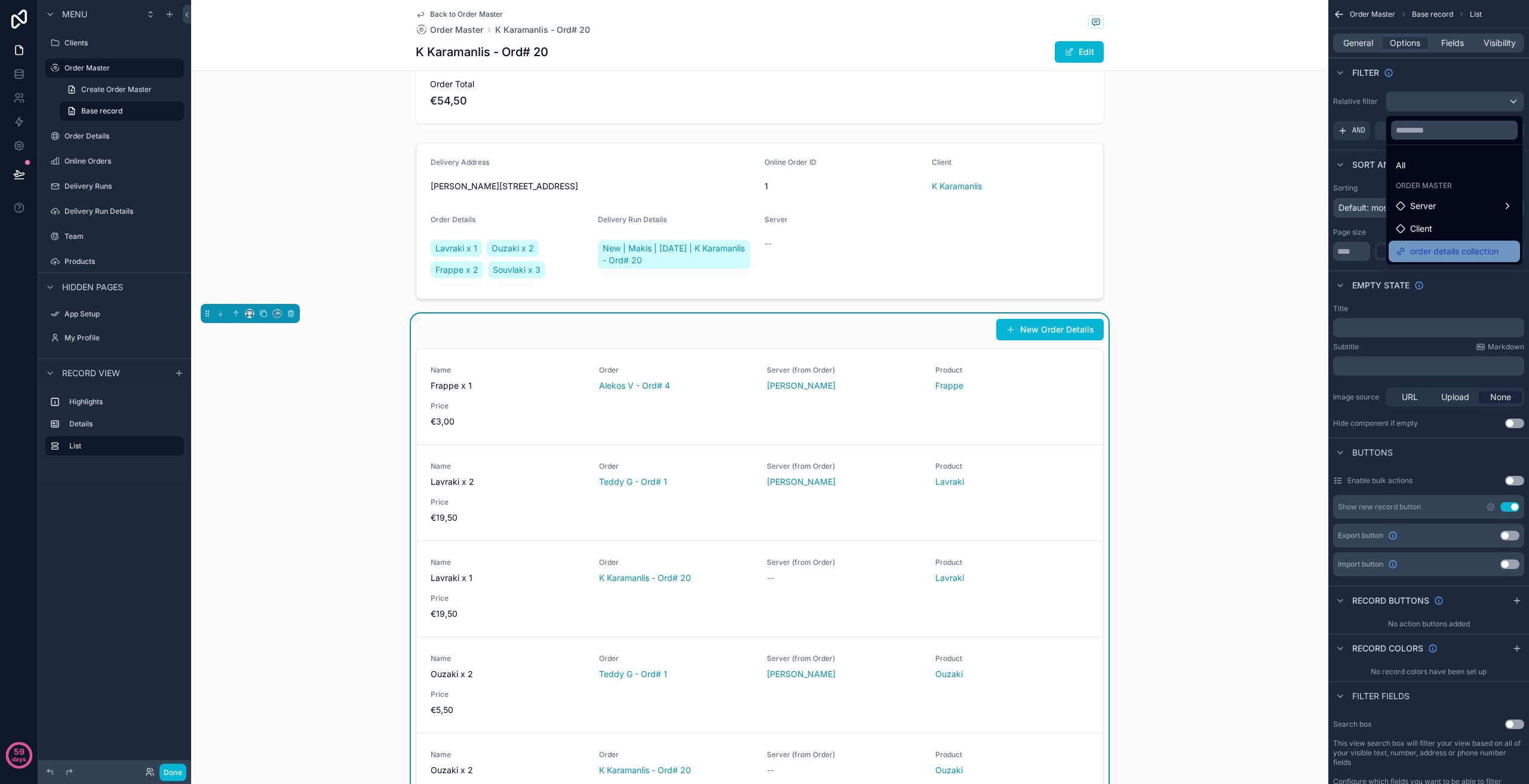
click at [1450, 250] on span "order details collection" at bounding box center [1455, 251] width 88 height 15
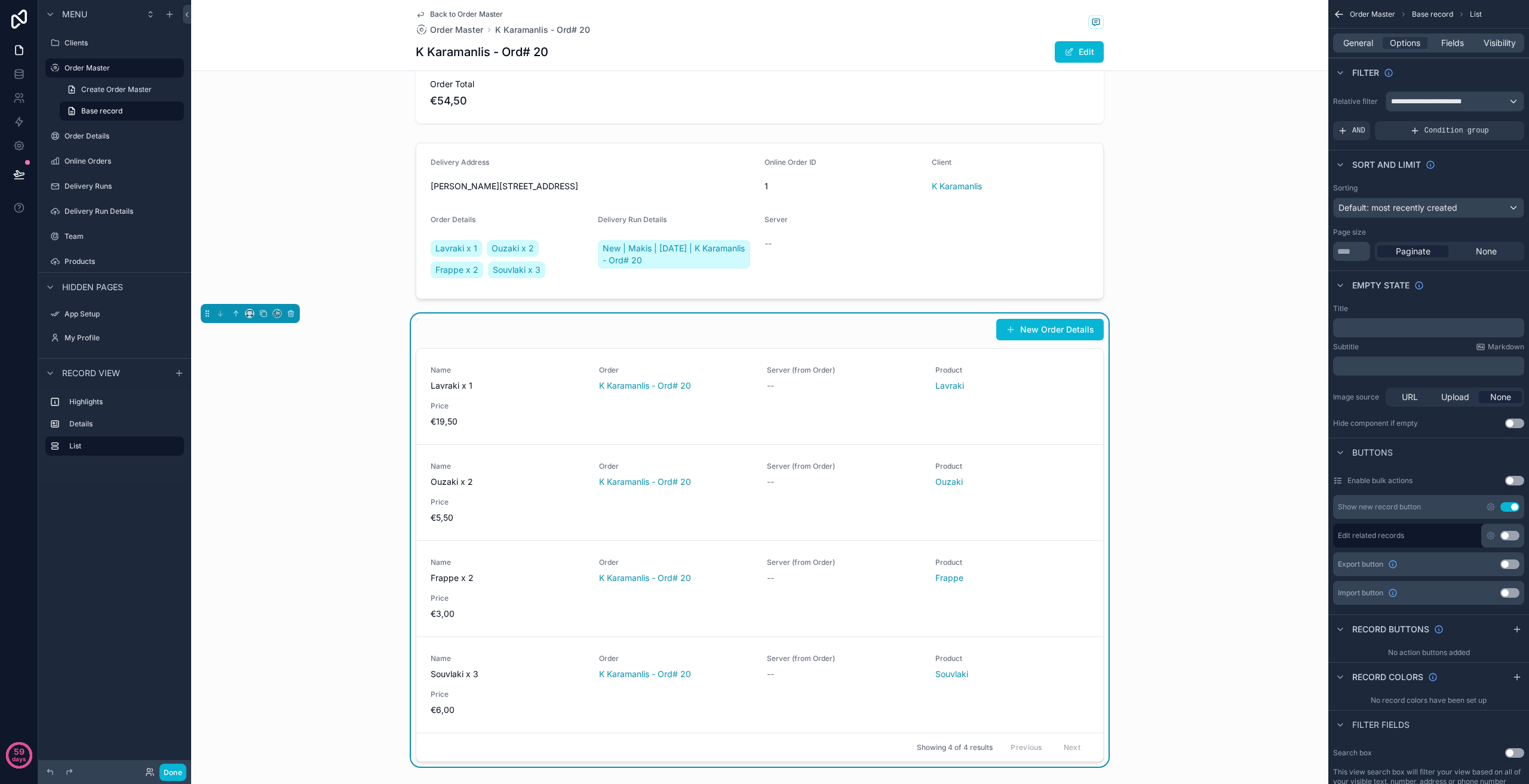
click at [320, 353] on div "New Order Details Name Lavraki x 1 Order K Karamanlis - Ord# 20 Server (from Or…" at bounding box center [760, 540] width 1137 height 454
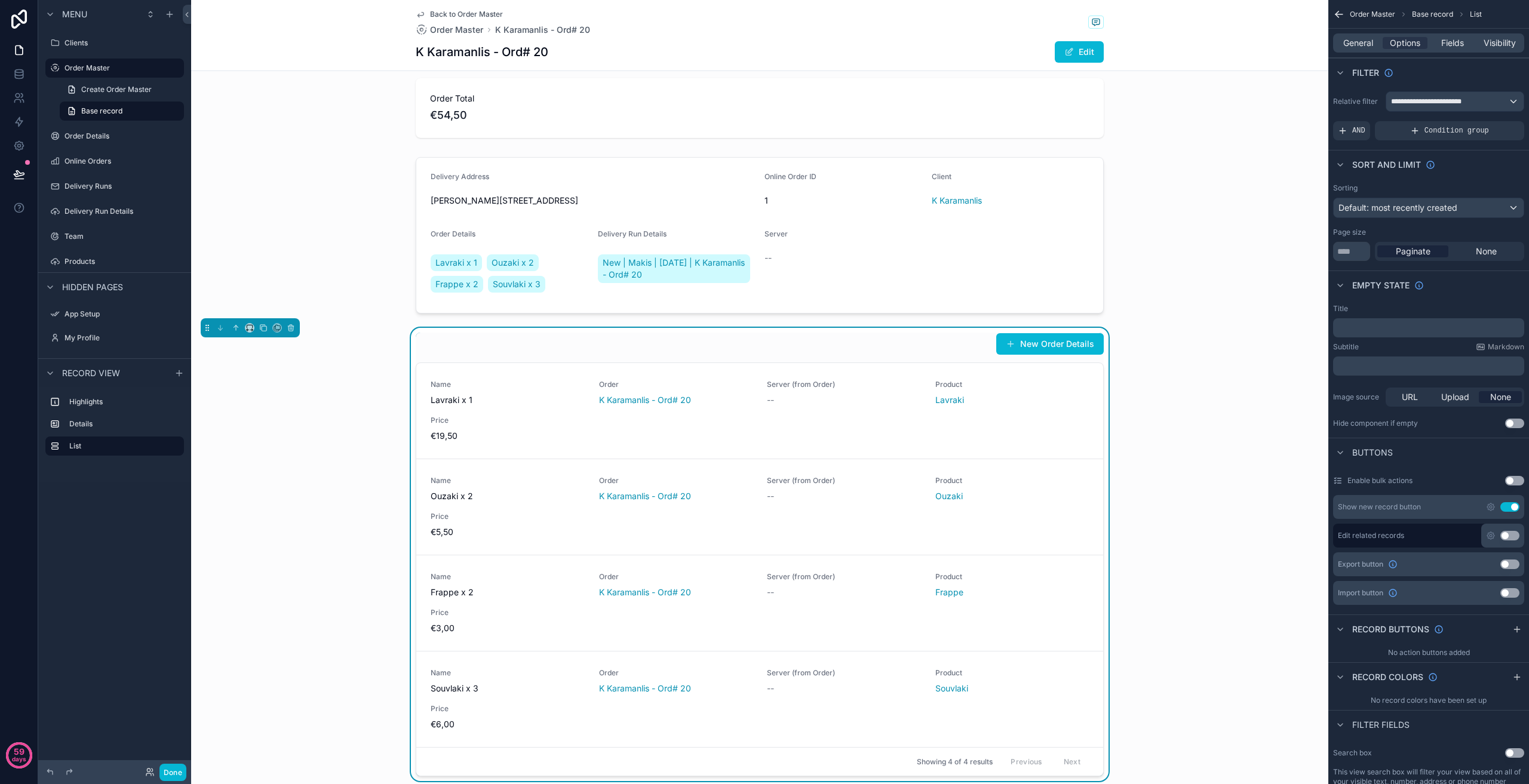
scroll to position [0, 0]
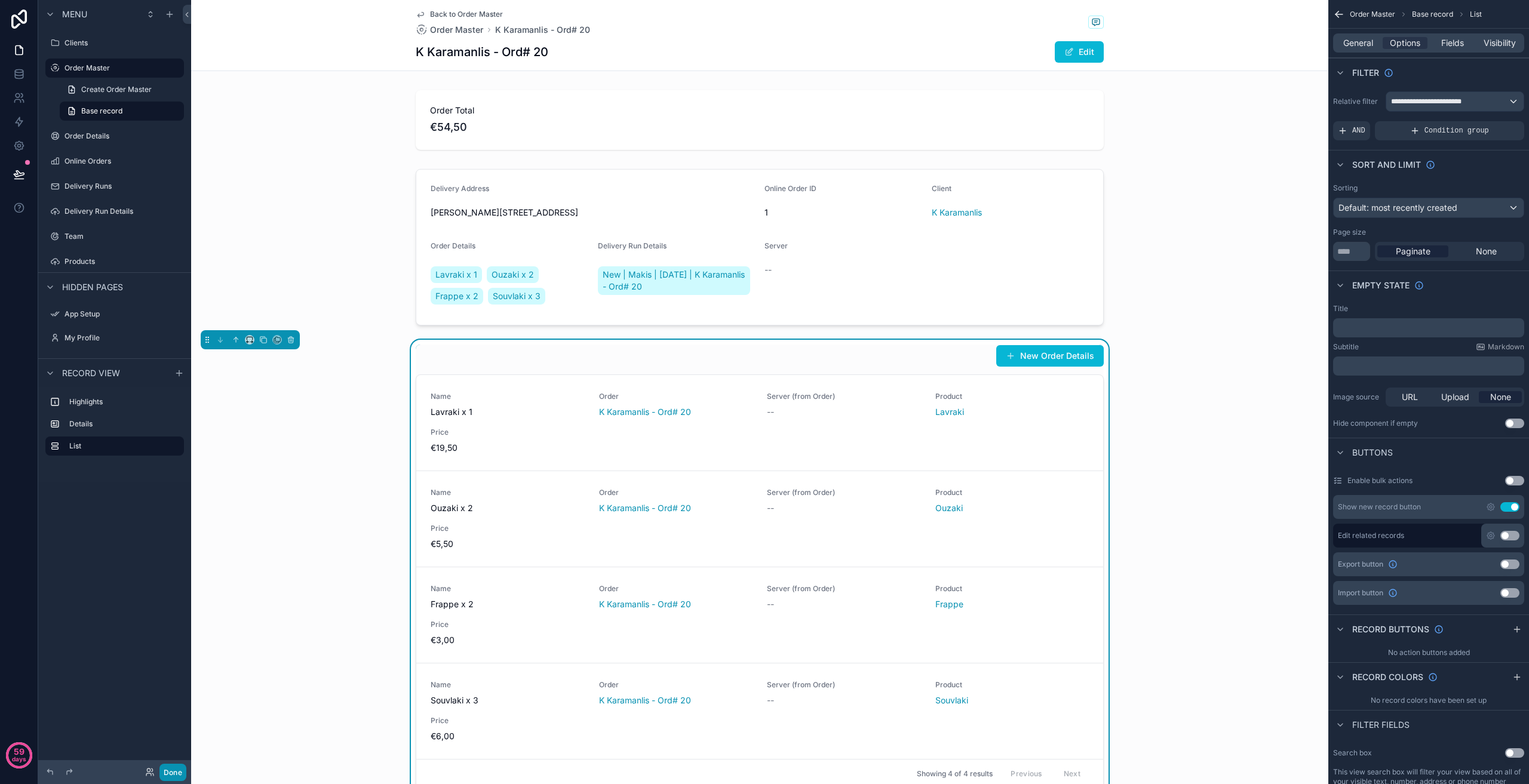
click at [173, 767] on button "Done" at bounding box center [173, 772] width 26 height 18
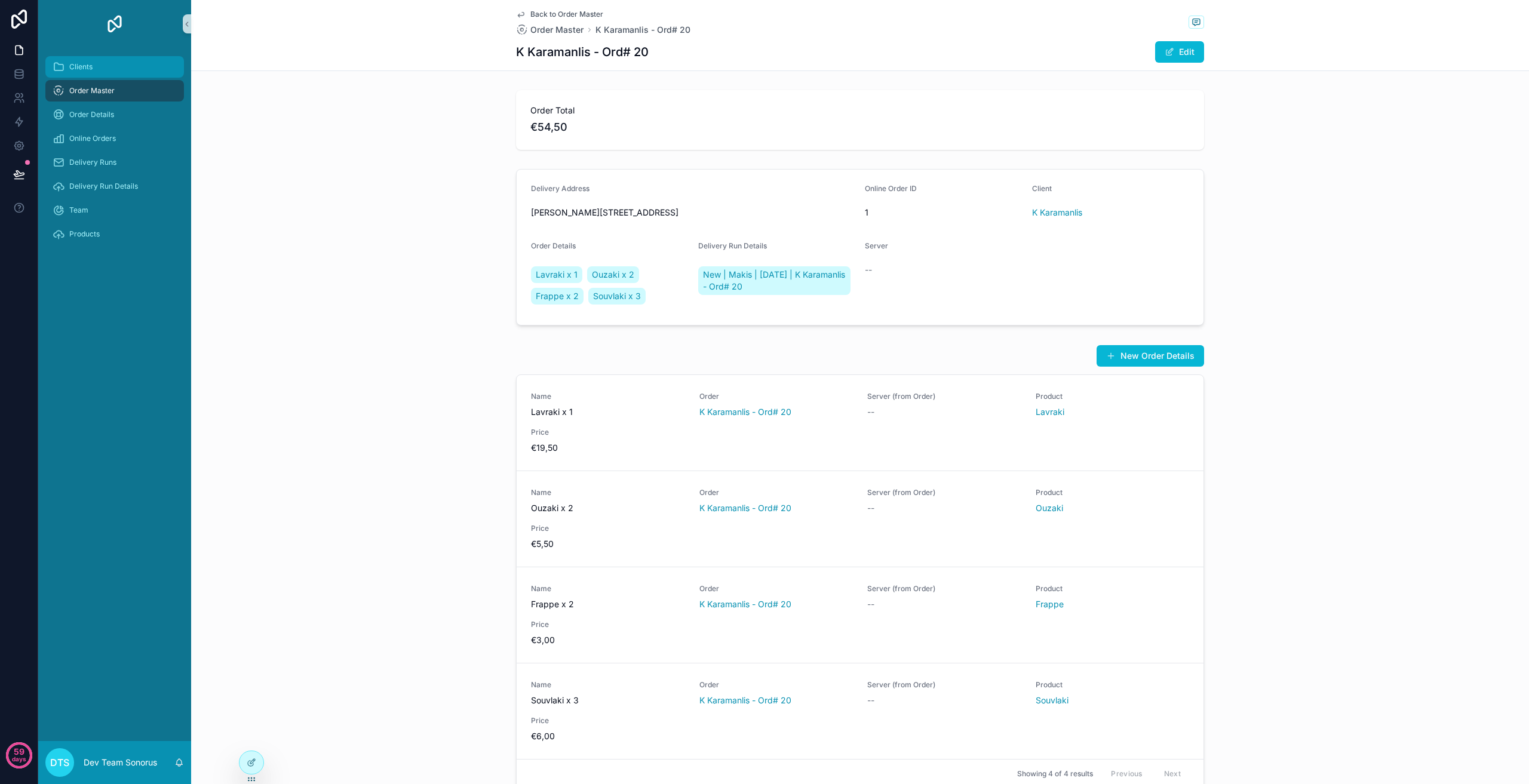
click at [124, 74] on div "Clients" at bounding box center [115, 68] width 124 height 20
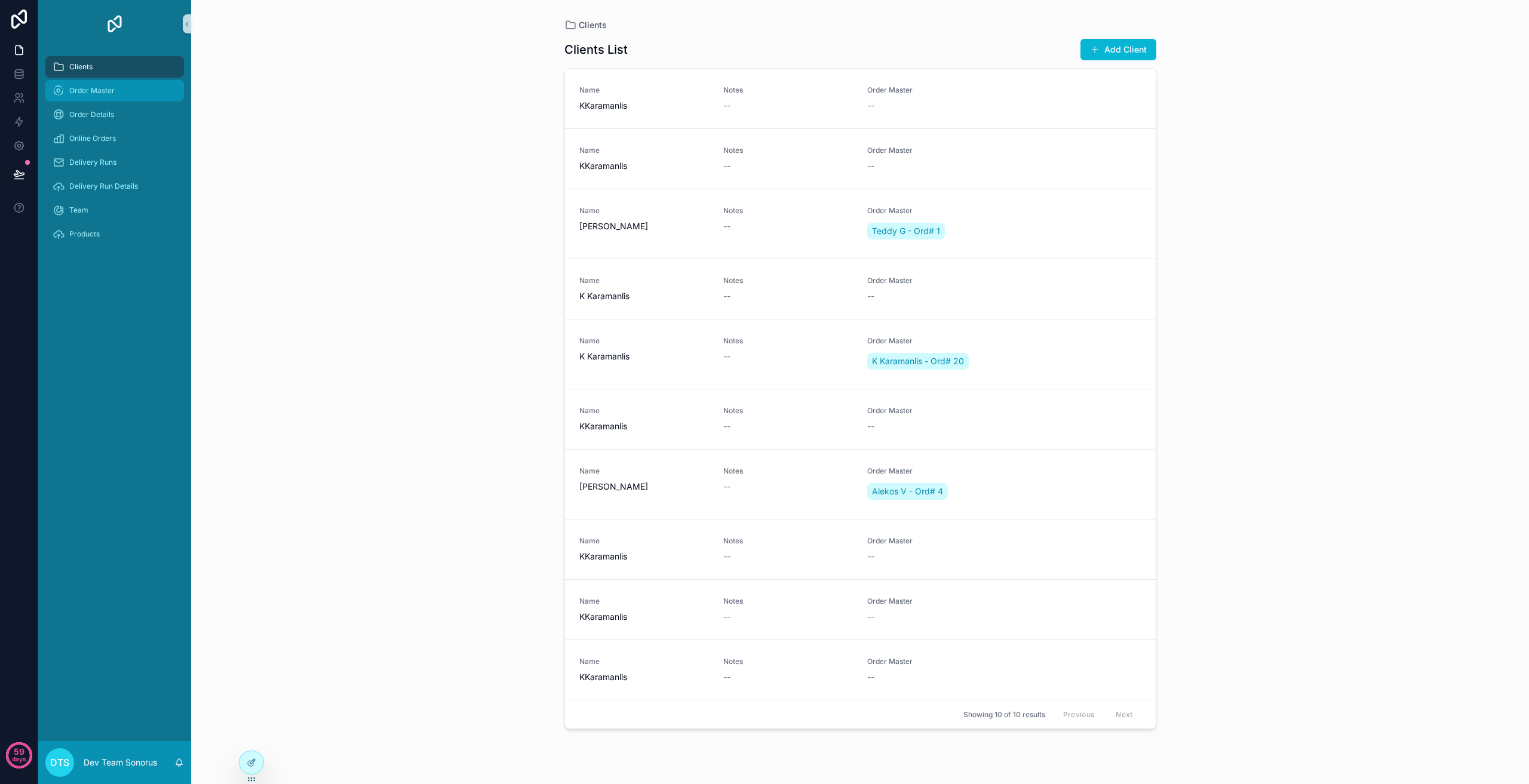
click at [123, 94] on div "Order Master" at bounding box center [115, 91] width 124 height 20
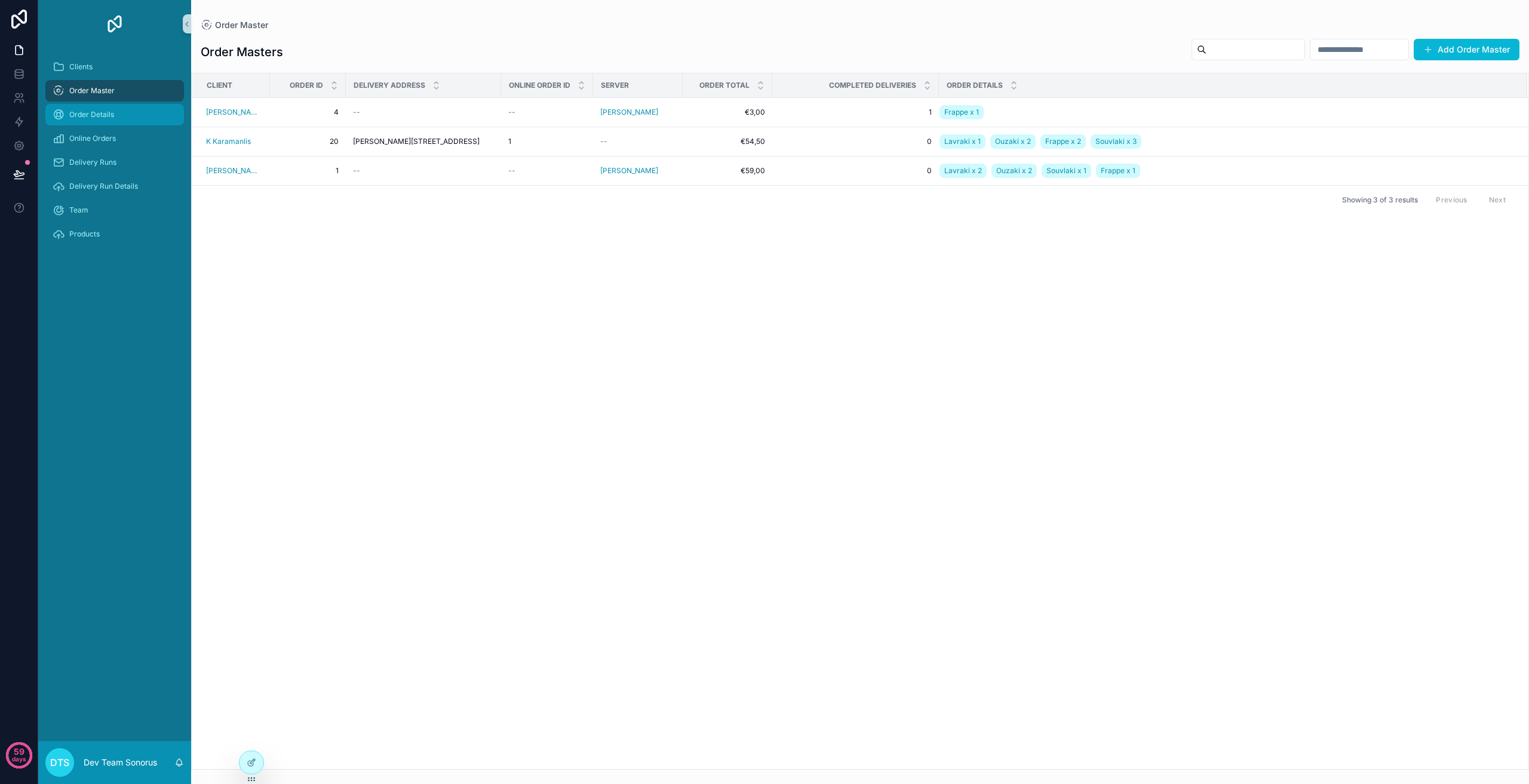
click at [124, 114] on div "Order Details" at bounding box center [115, 115] width 124 height 20
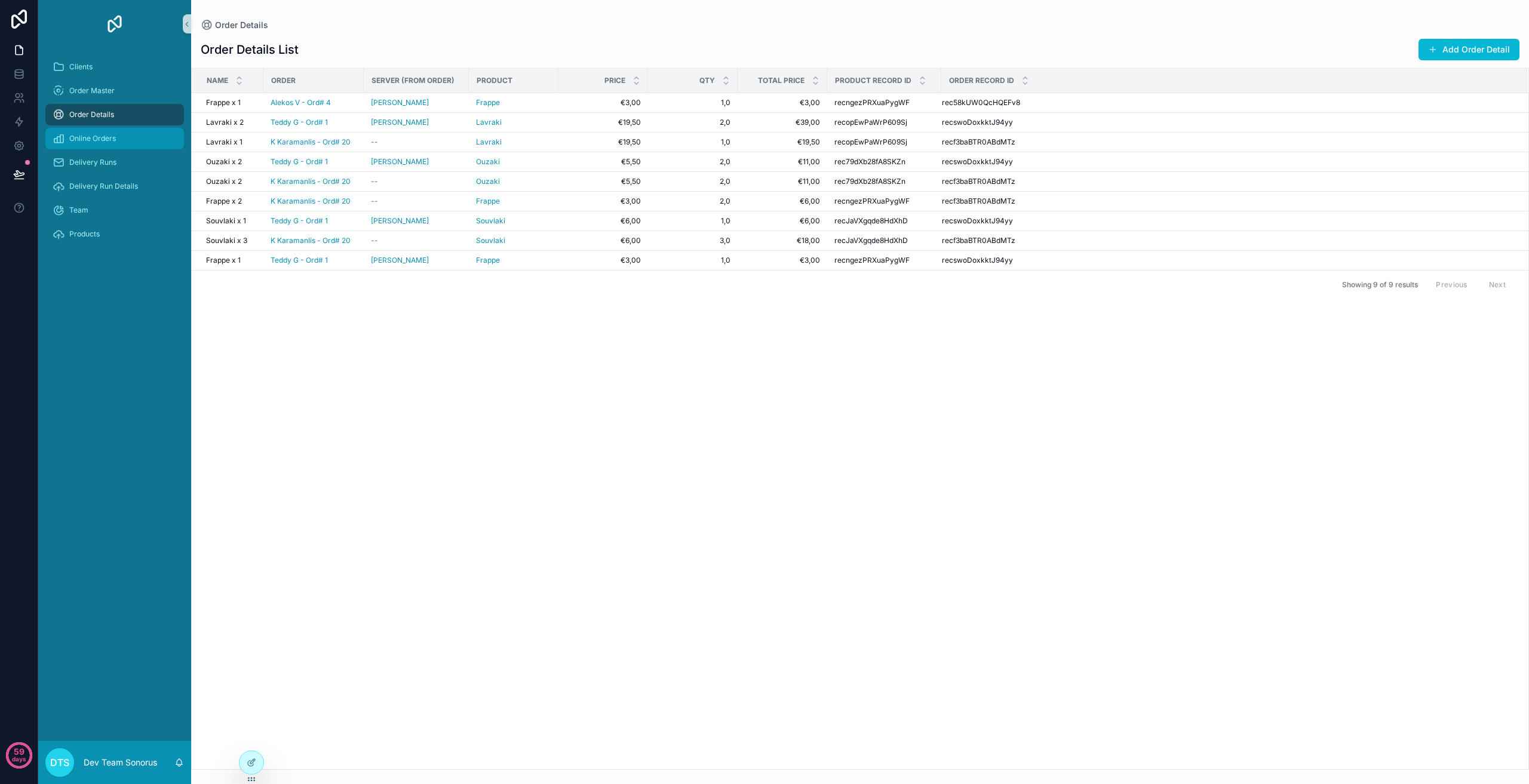
click at [127, 134] on div "Online Orders" at bounding box center [115, 139] width 124 height 20
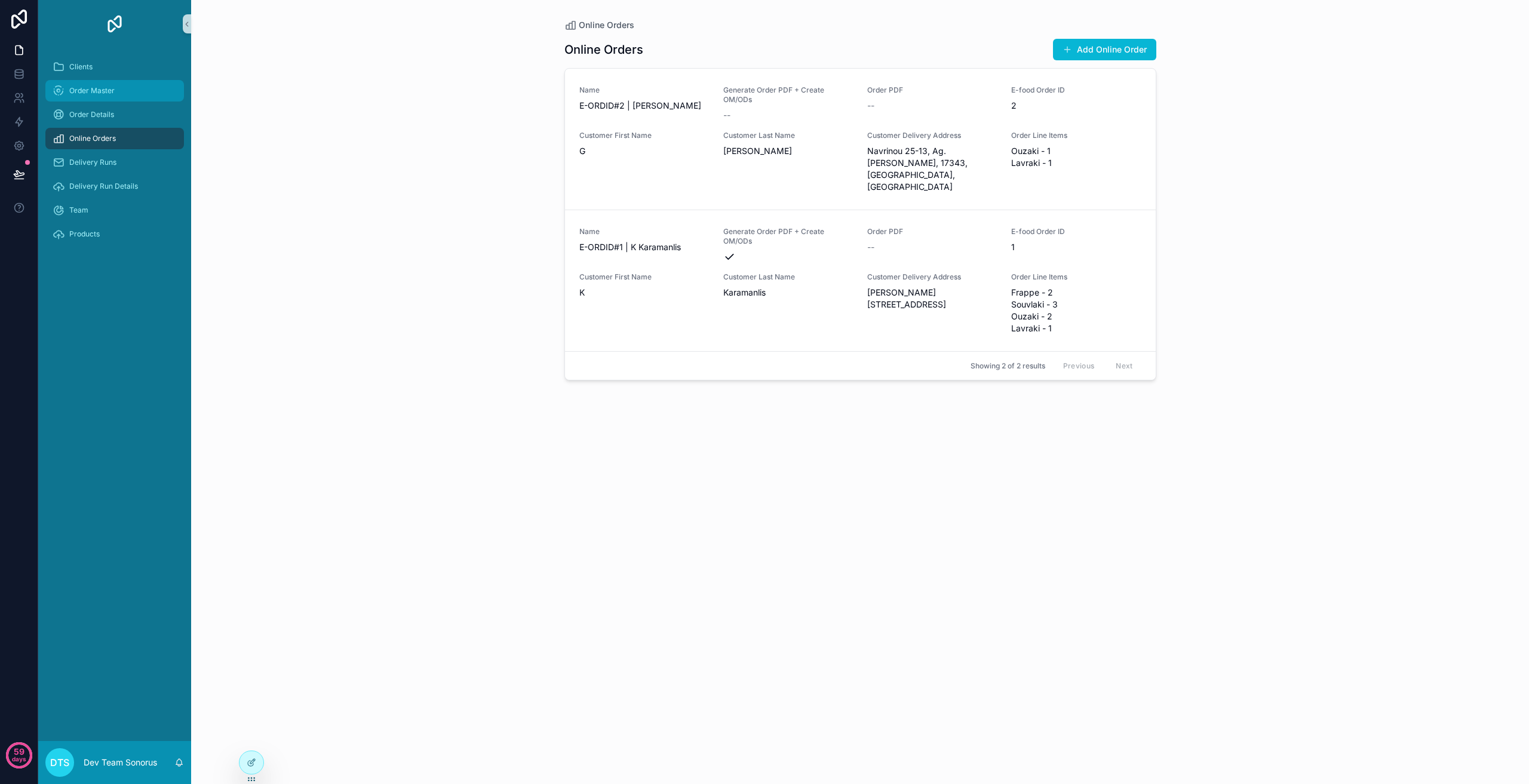
click at [123, 91] on div "Order Master" at bounding box center [115, 91] width 124 height 20
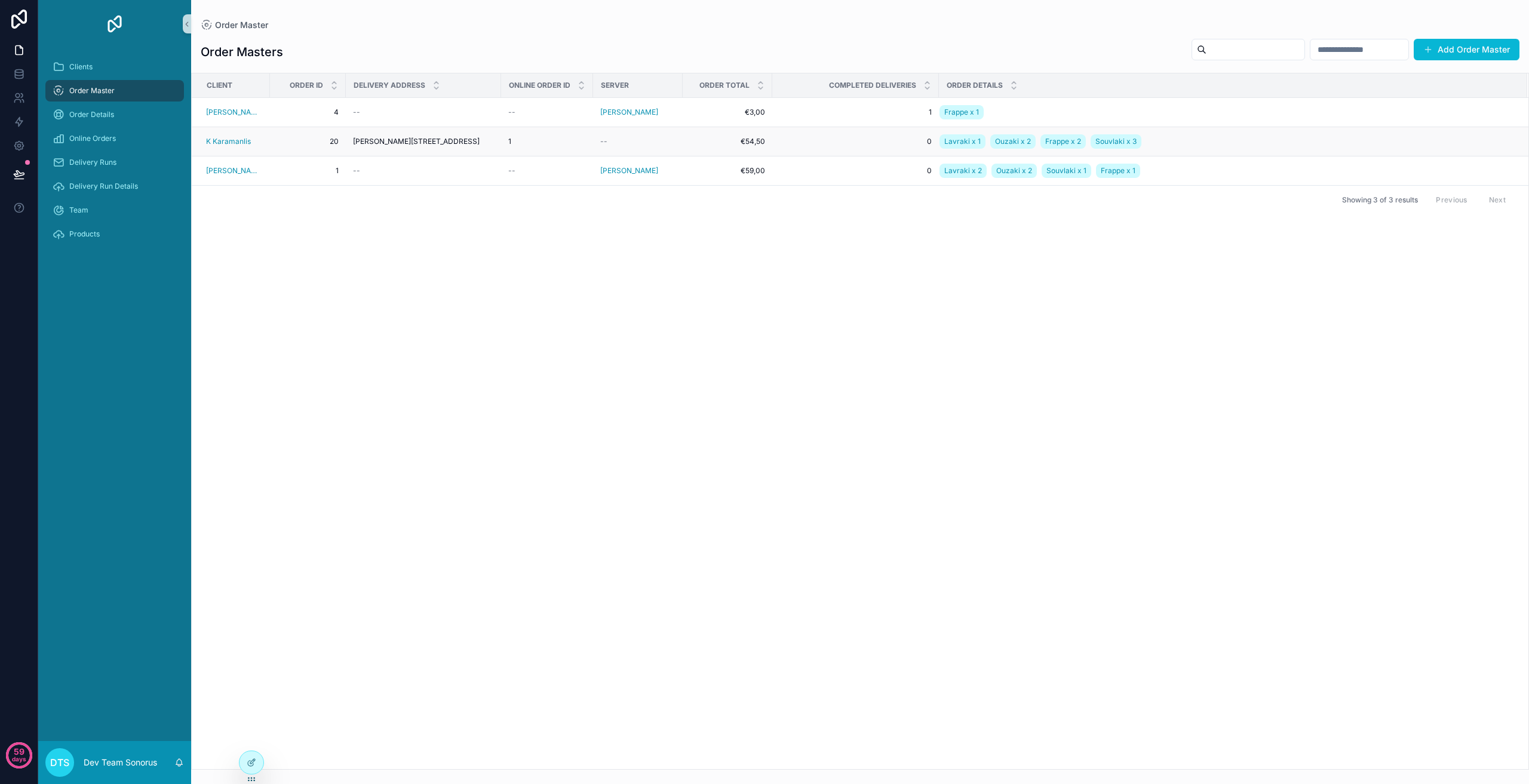
click at [402, 137] on span "[PERSON_NAME][STREET_ADDRESS]" at bounding box center [416, 142] width 126 height 10
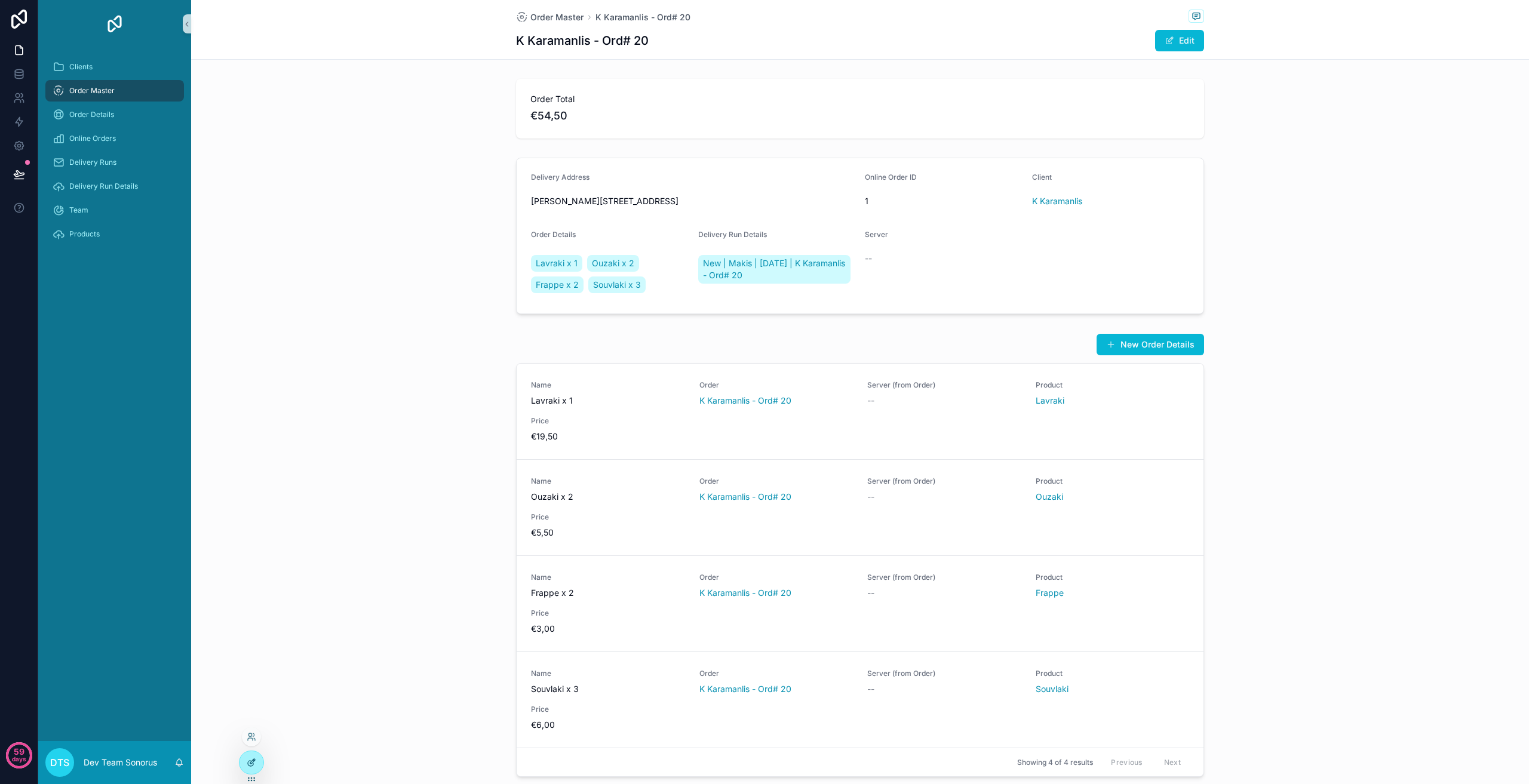
click at [259, 760] on div at bounding box center [251, 762] width 24 height 23
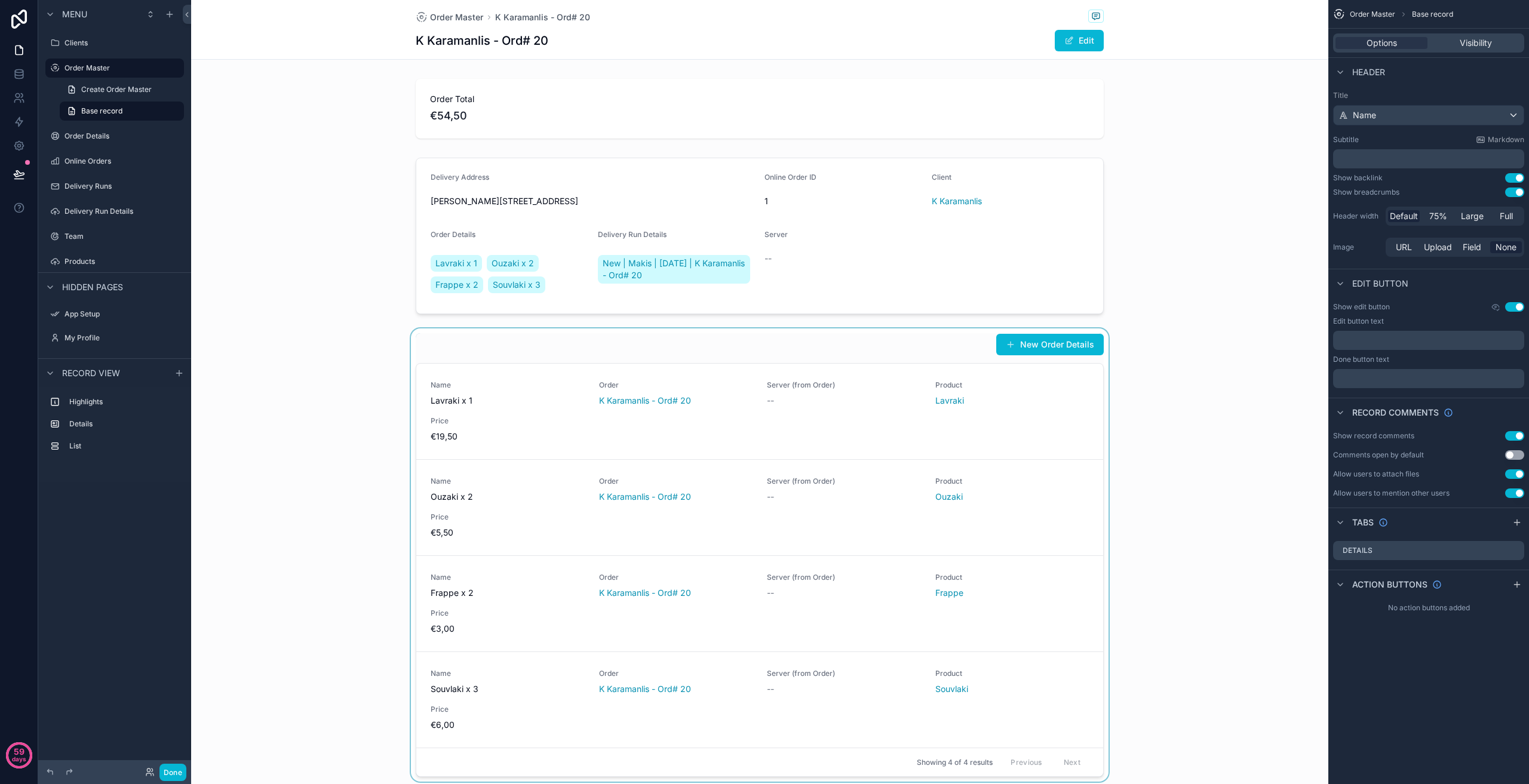
click at [799, 345] on div "scrollable content" at bounding box center [760, 555] width 1137 height 454
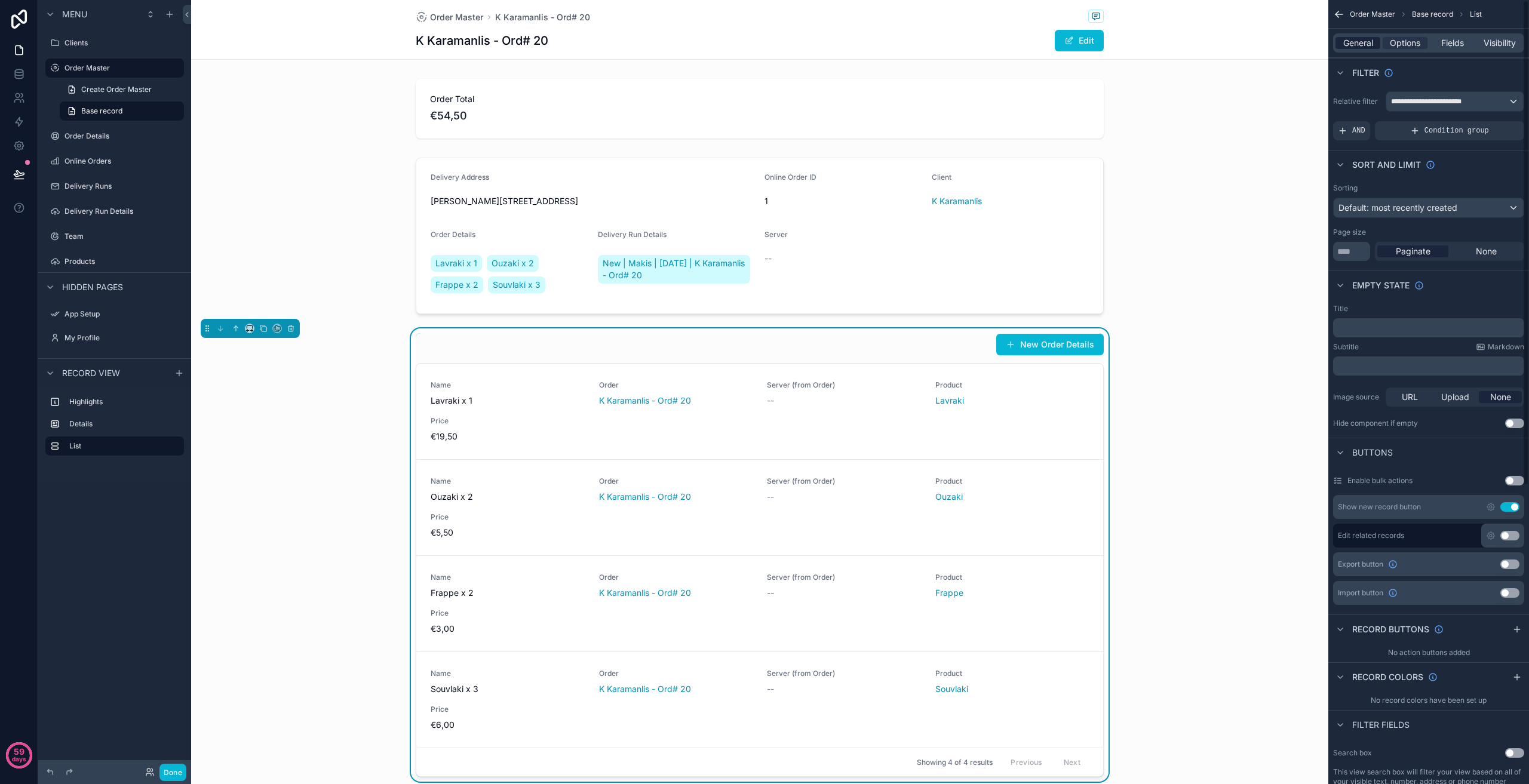
click at [1358, 48] on span "General" at bounding box center [1358, 43] width 29 height 12
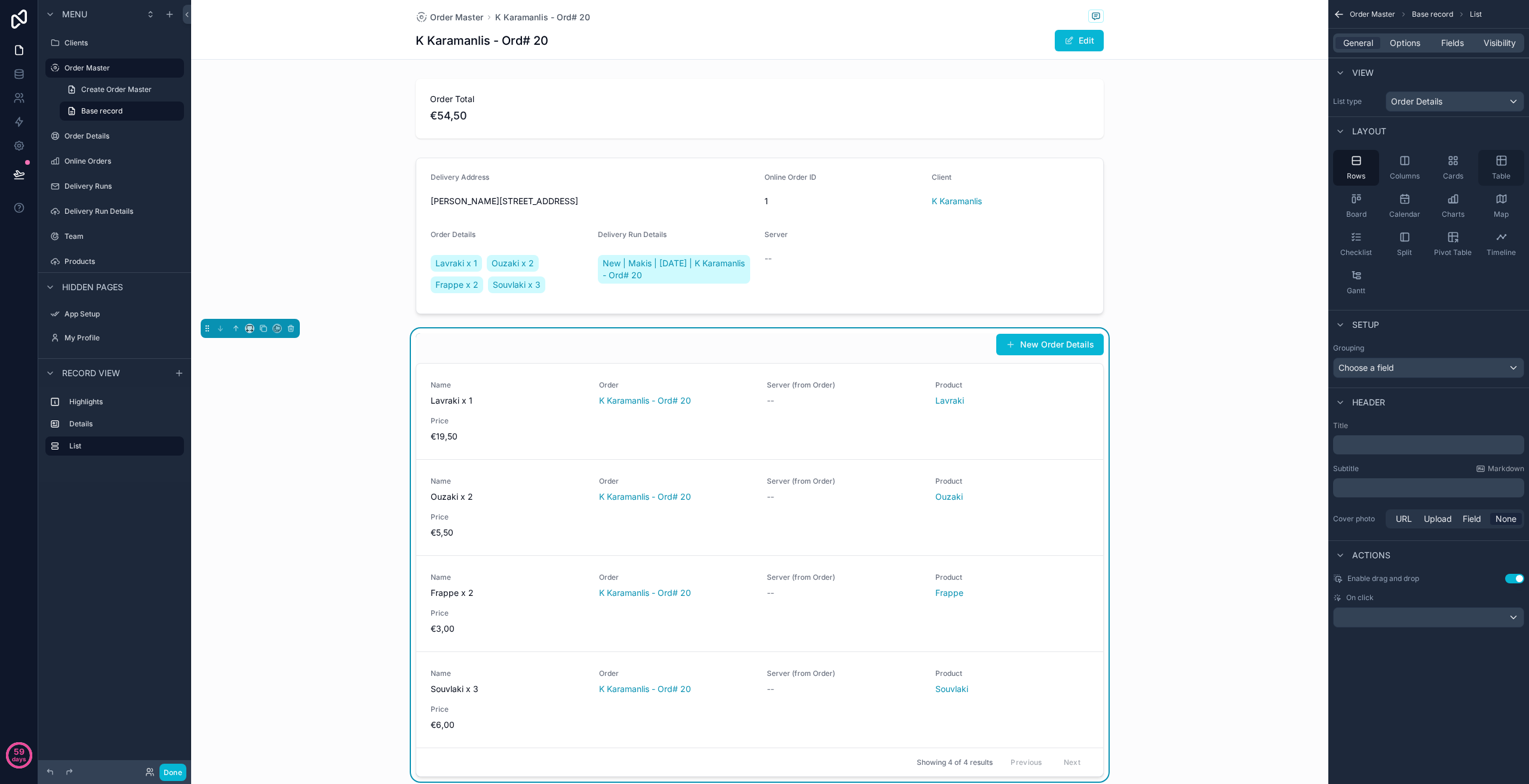
click at [1494, 162] on div "Table" at bounding box center [1501, 168] width 46 height 36
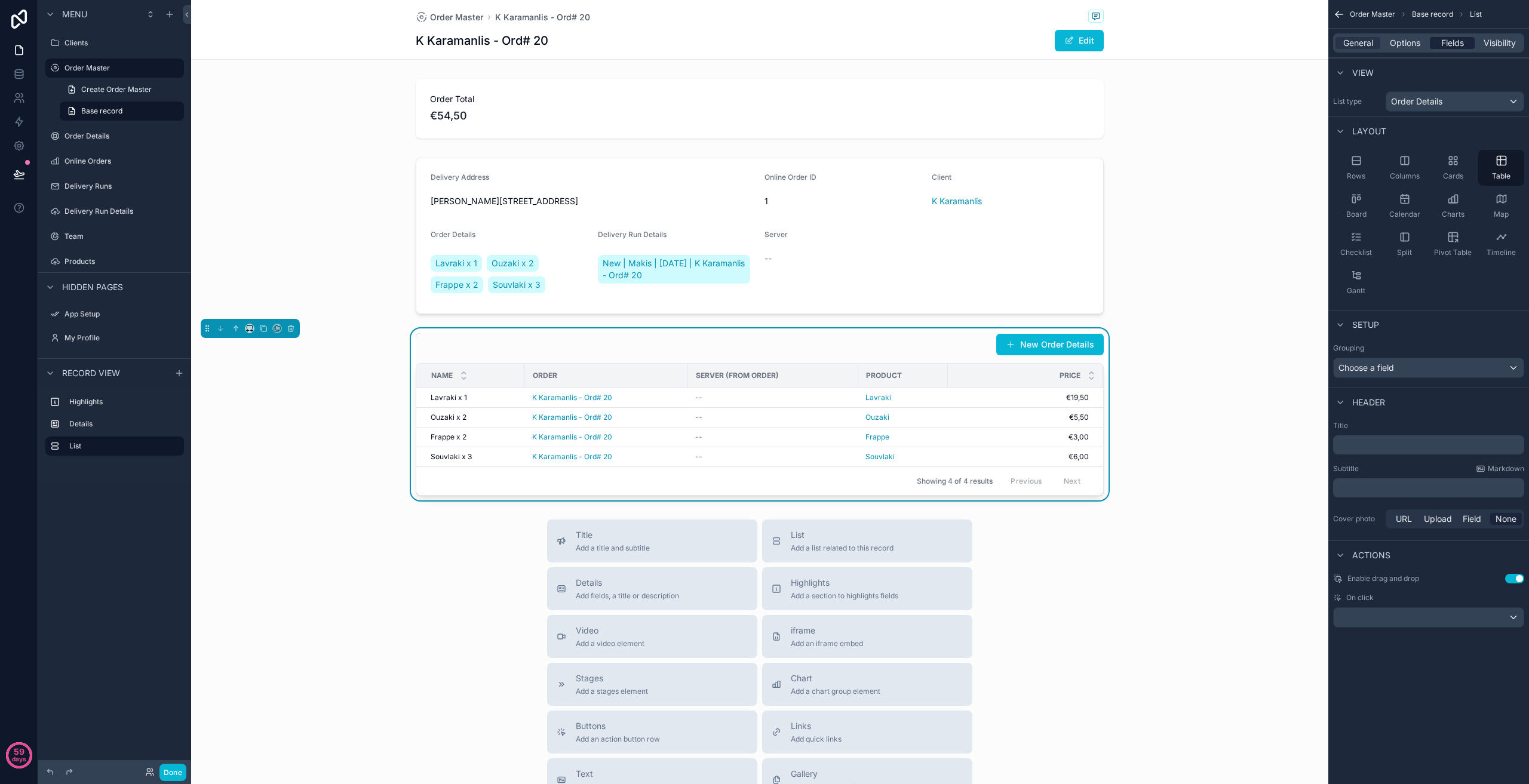
click at [1454, 43] on span "Fields" at bounding box center [1453, 43] width 23 height 12
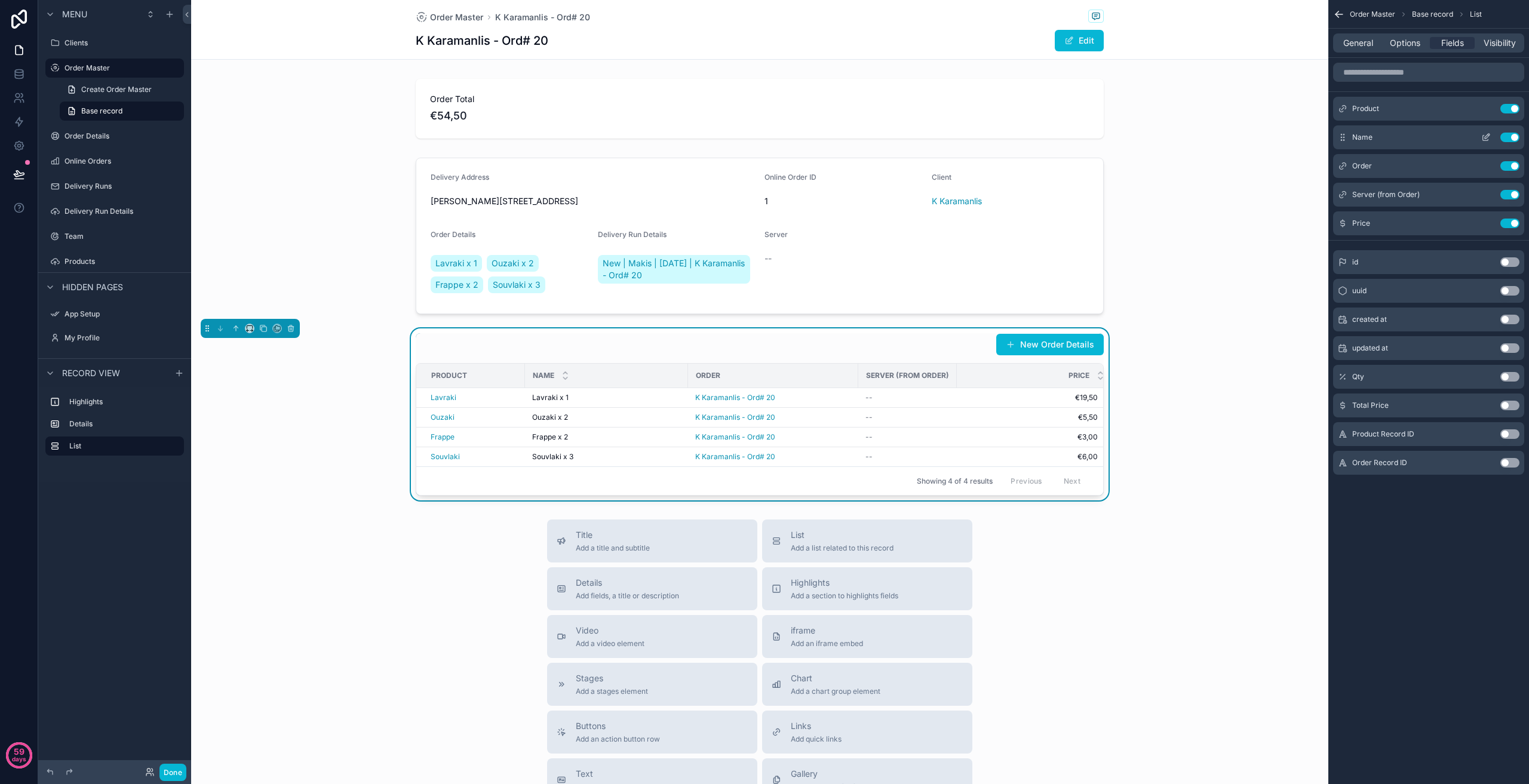
click at [1512, 137] on button "Use setting" at bounding box center [1510, 137] width 20 height 10
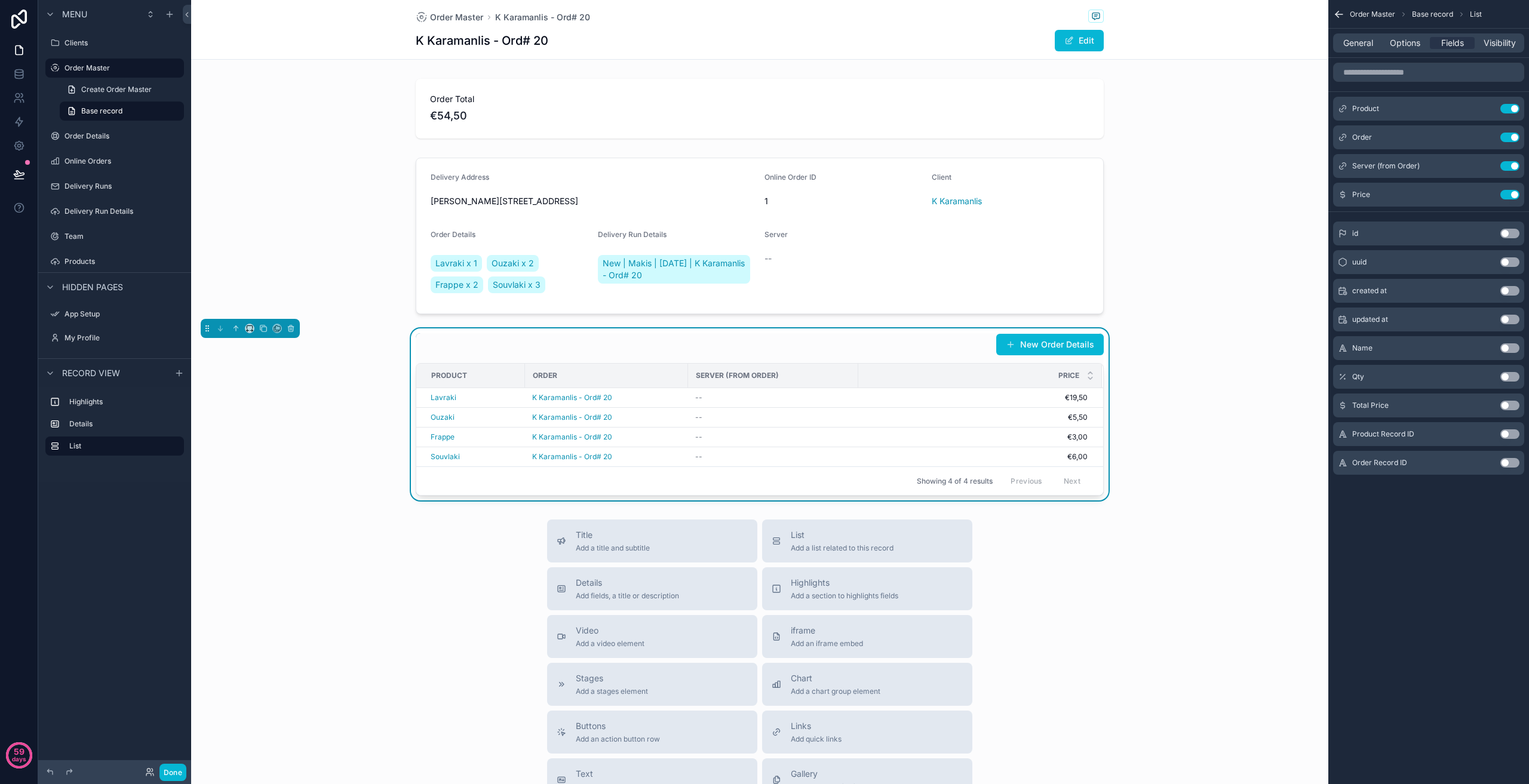
click at [1508, 378] on button "Use setting" at bounding box center [1510, 377] width 20 height 10
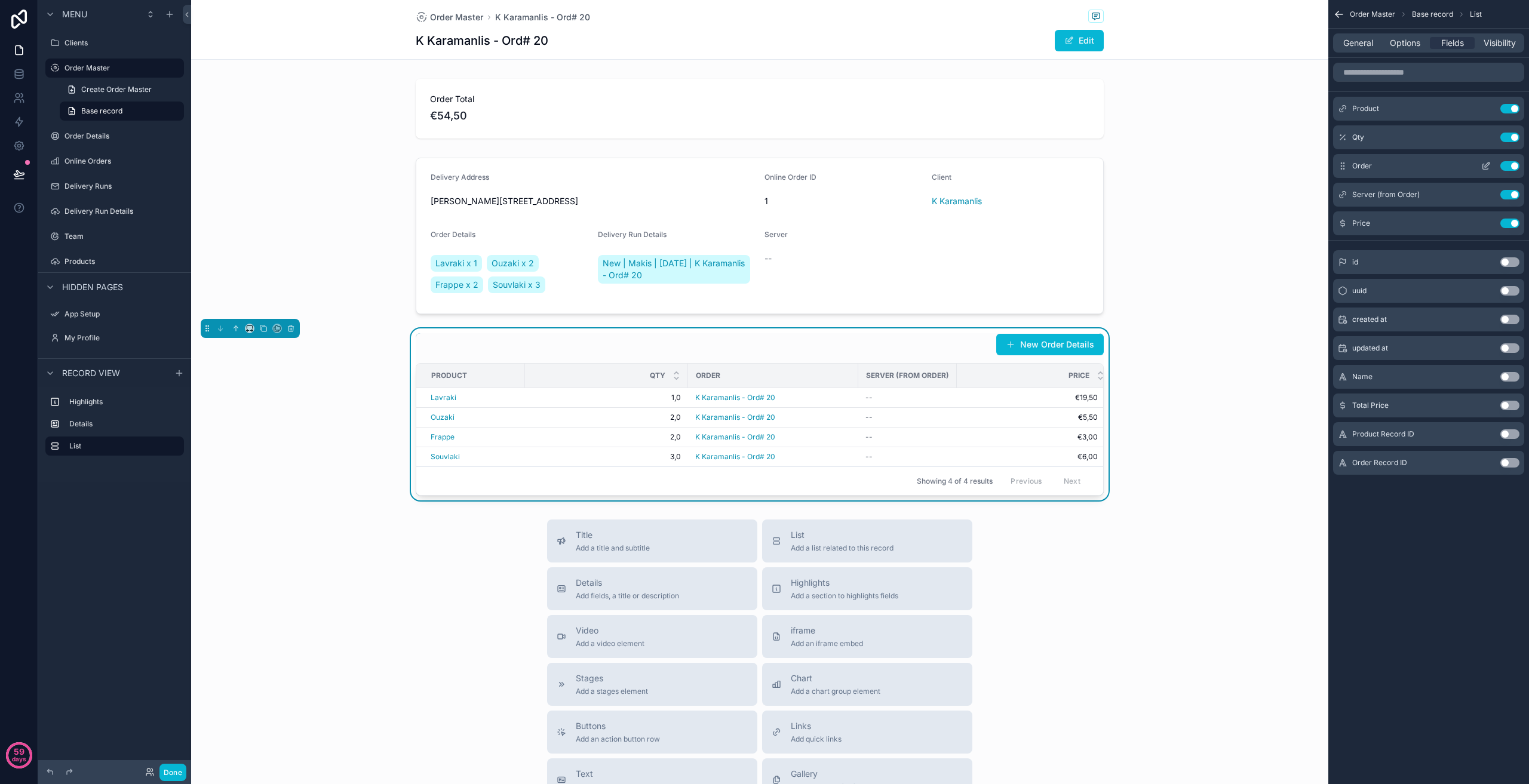
click at [1508, 166] on button "Use setting" at bounding box center [1510, 167] width 20 height 10
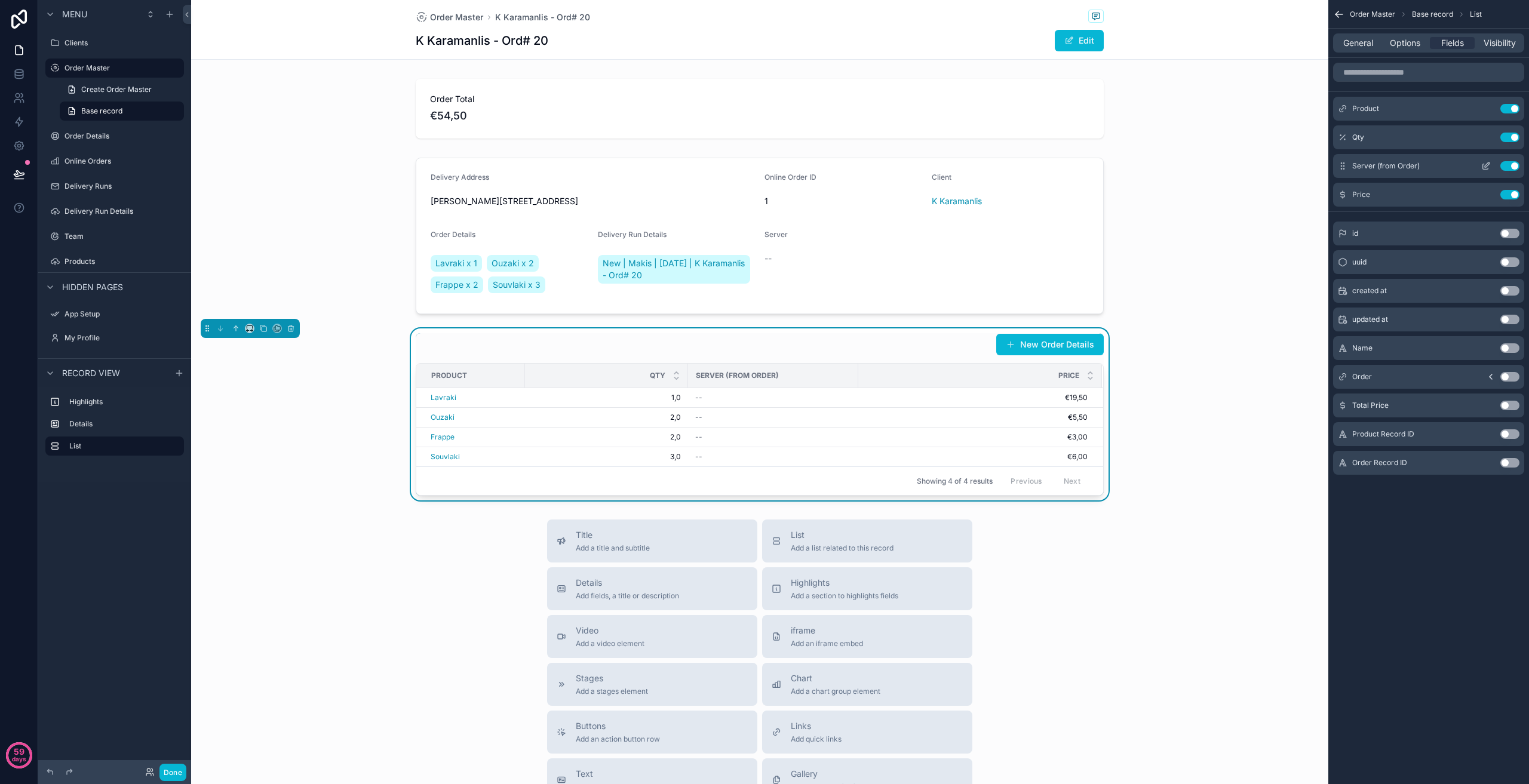
click at [1510, 166] on button "Use setting" at bounding box center [1510, 167] width 20 height 10
click at [1355, 46] on span "General" at bounding box center [1358, 43] width 29 height 12
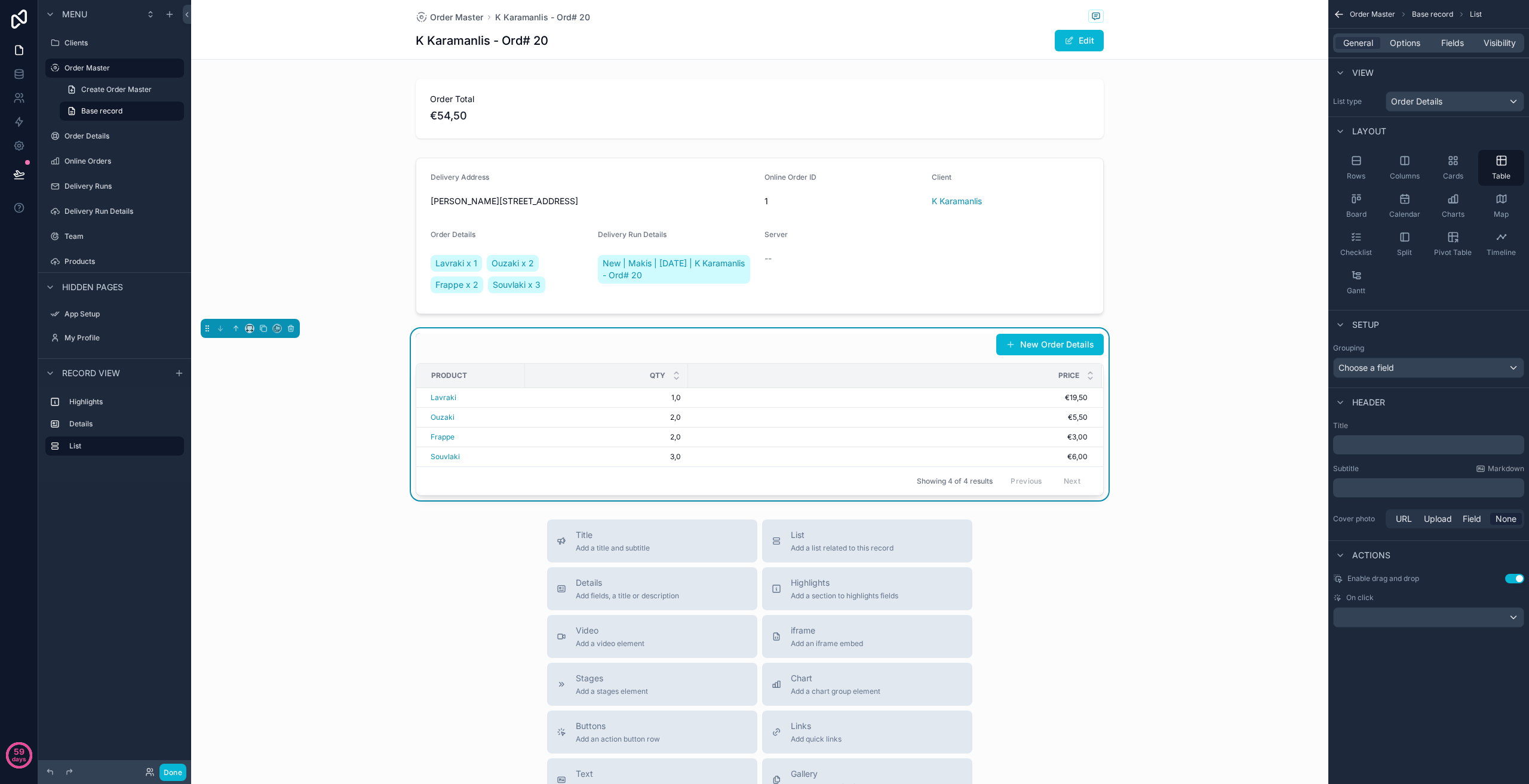
click at [1365, 440] on p "﻿" at bounding box center [1430, 445] width 184 height 12
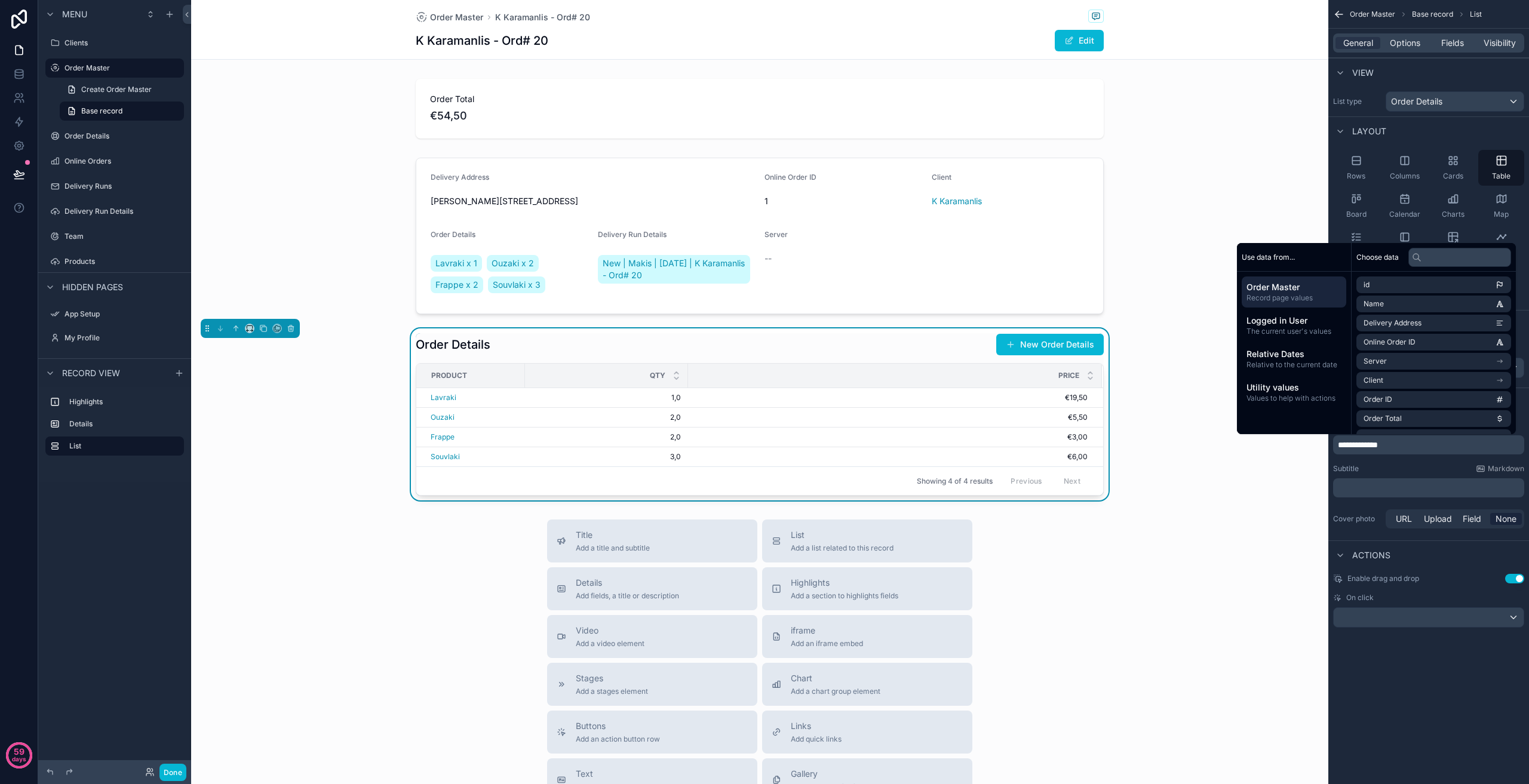
click at [1199, 544] on div "Title Add a title and subtitle List Add a list related to this record Details A…" at bounding box center [760, 732] width 1137 height 425
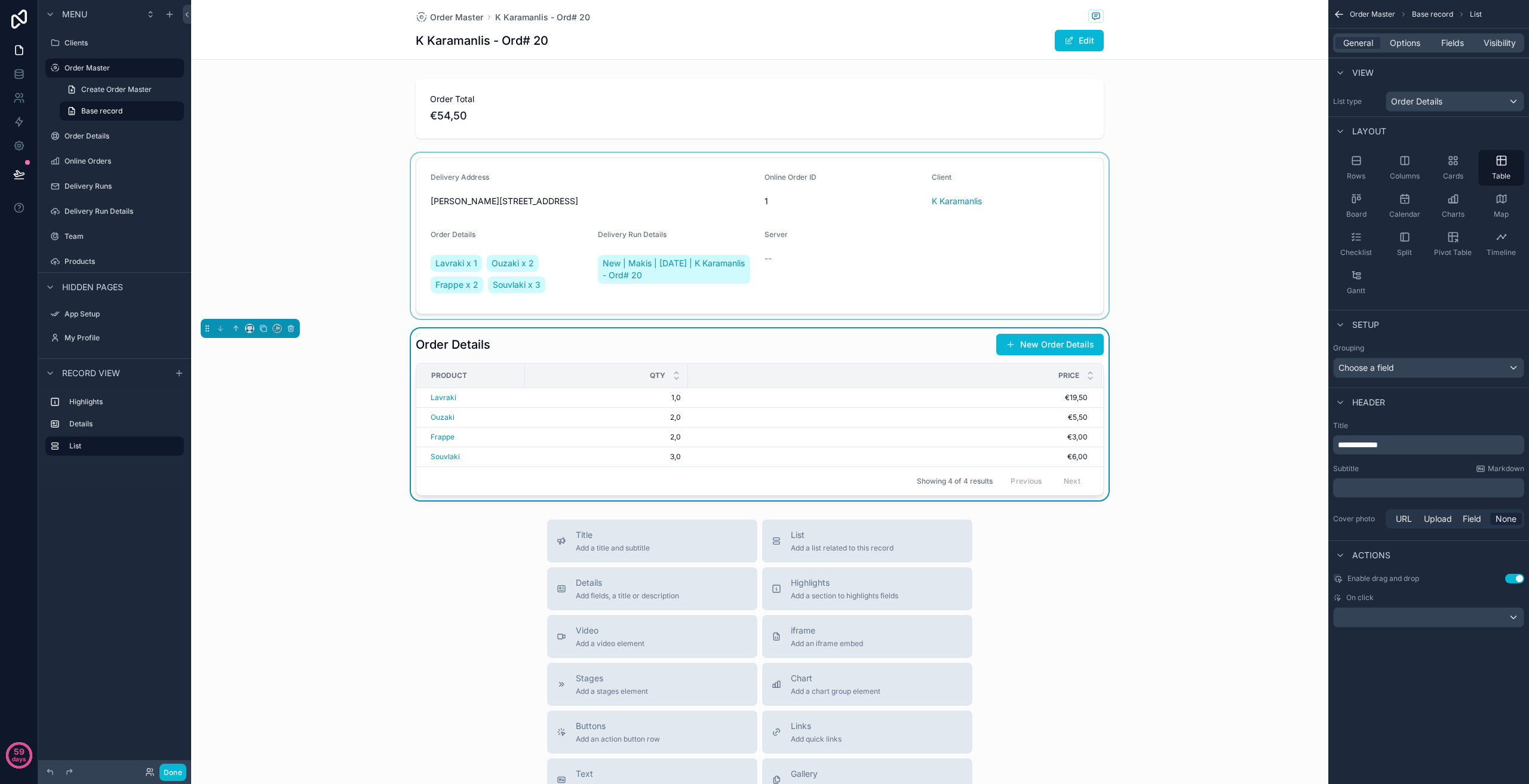
click at [1163, 185] on div "scrollable content" at bounding box center [760, 235] width 1137 height 166
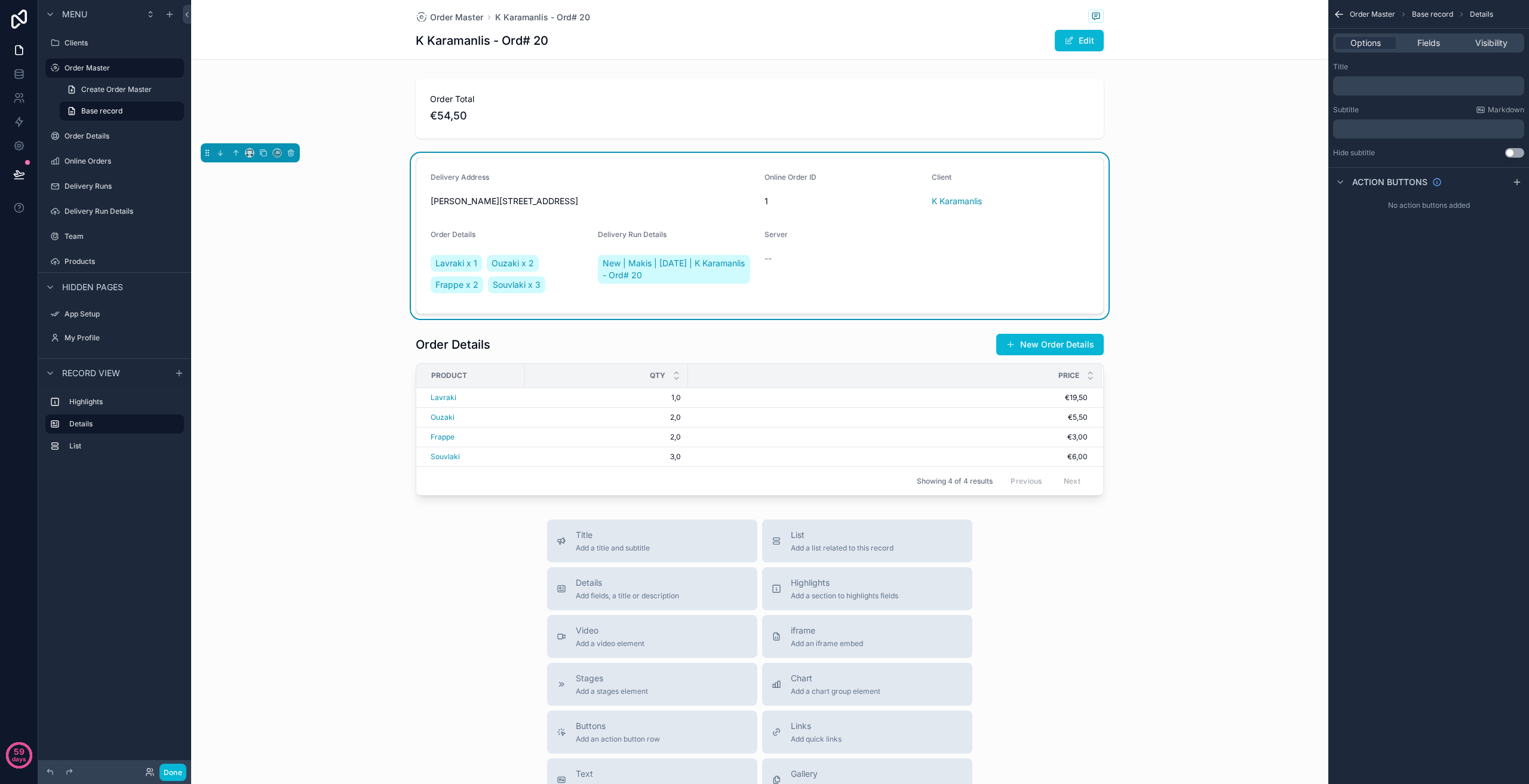
click at [1091, 190] on form "Delivery Address [PERSON_NAME][STREET_ADDRESS] Online Order ID 1 Client K Karam…" at bounding box center [760, 236] width 687 height 155
click at [1025, 225] on form "Delivery Address [PERSON_NAME][STREET_ADDRESS] Online Order ID 1 Client K Karam…" at bounding box center [760, 236] width 687 height 155
click at [1426, 43] on span "Fields" at bounding box center [1428, 43] width 23 height 12
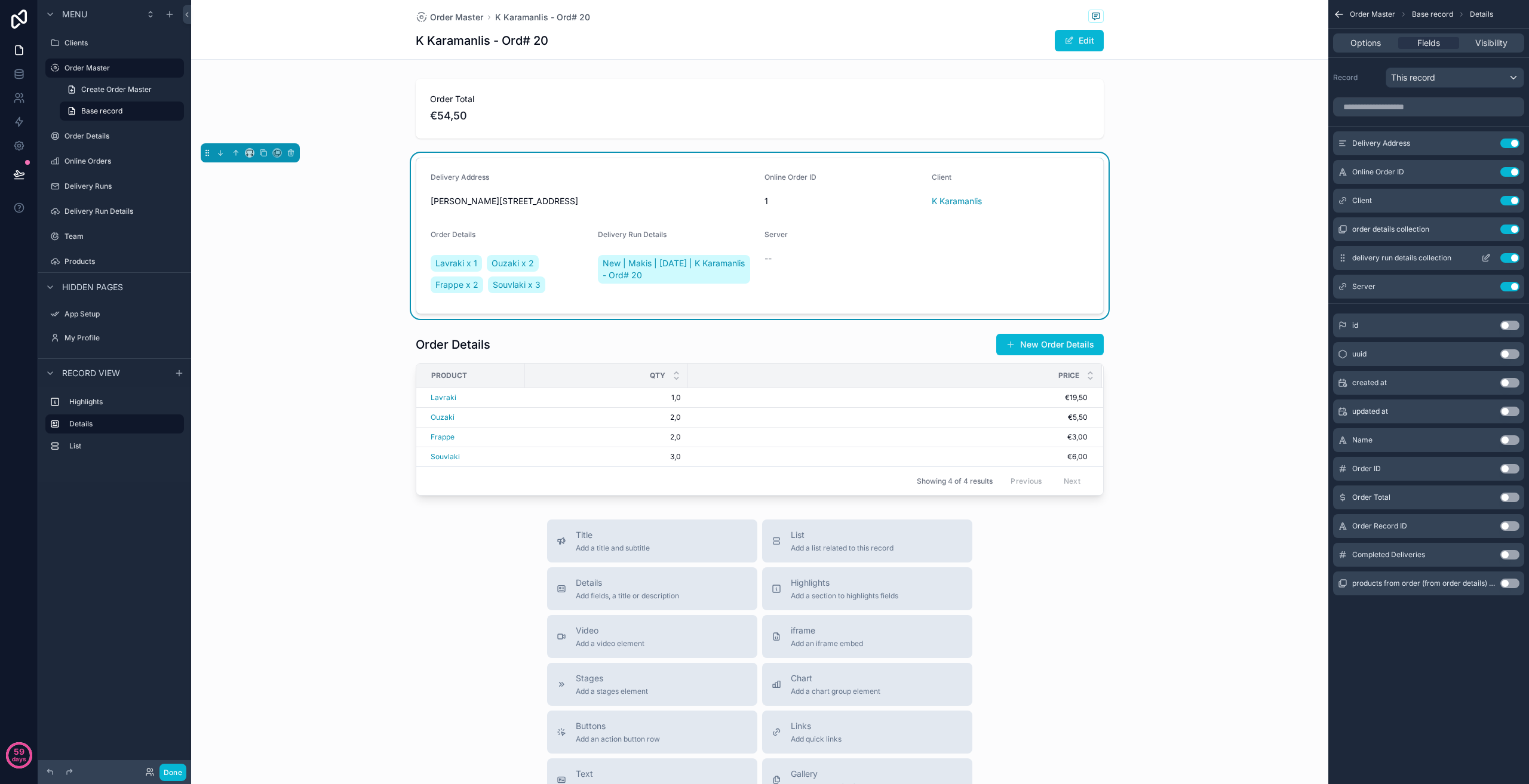
click at [1507, 228] on button "Use setting" at bounding box center [1510, 229] width 20 height 10
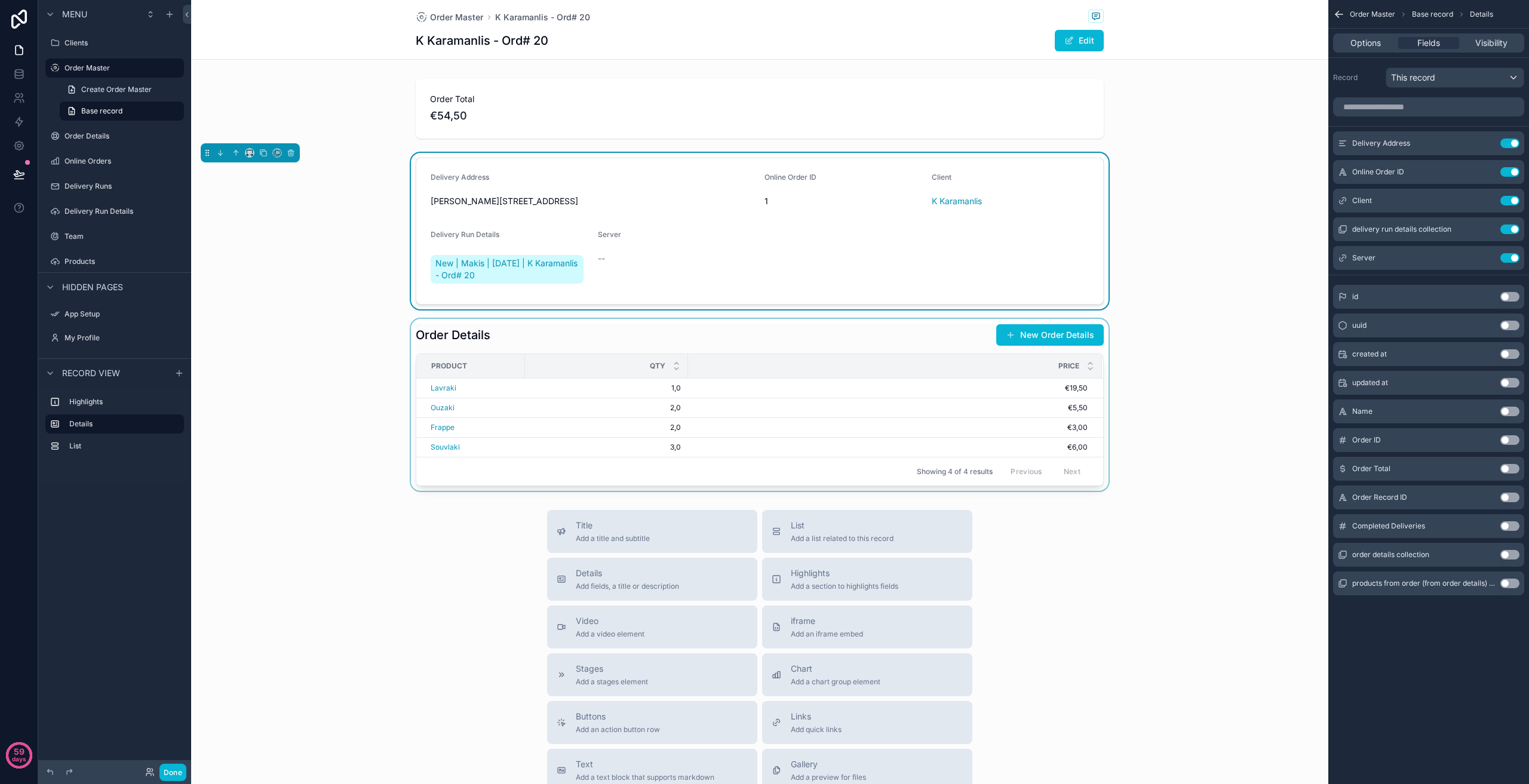
click at [1160, 374] on div "scrollable content" at bounding box center [760, 405] width 1137 height 172
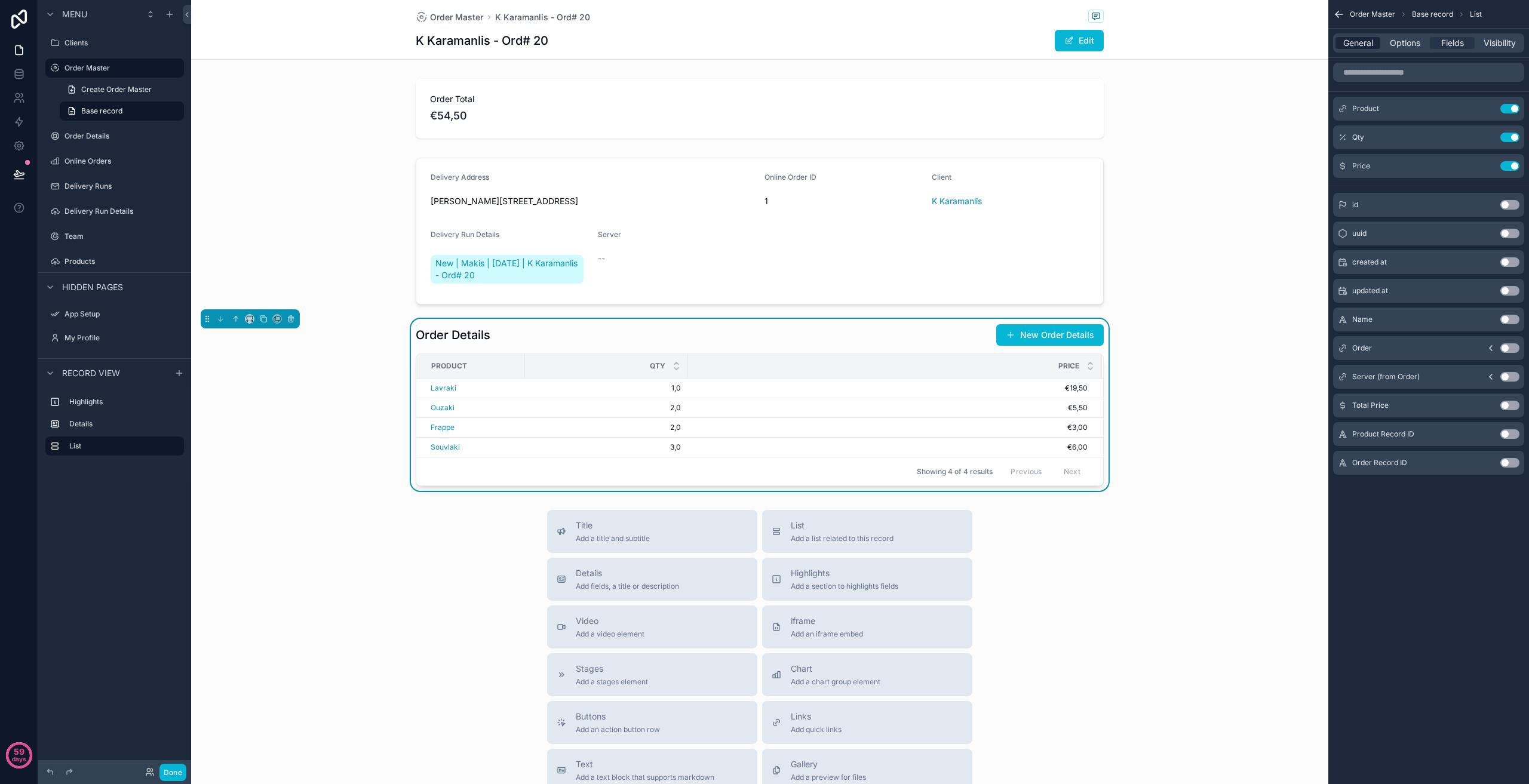
click at [1360, 43] on span "General" at bounding box center [1358, 43] width 29 height 12
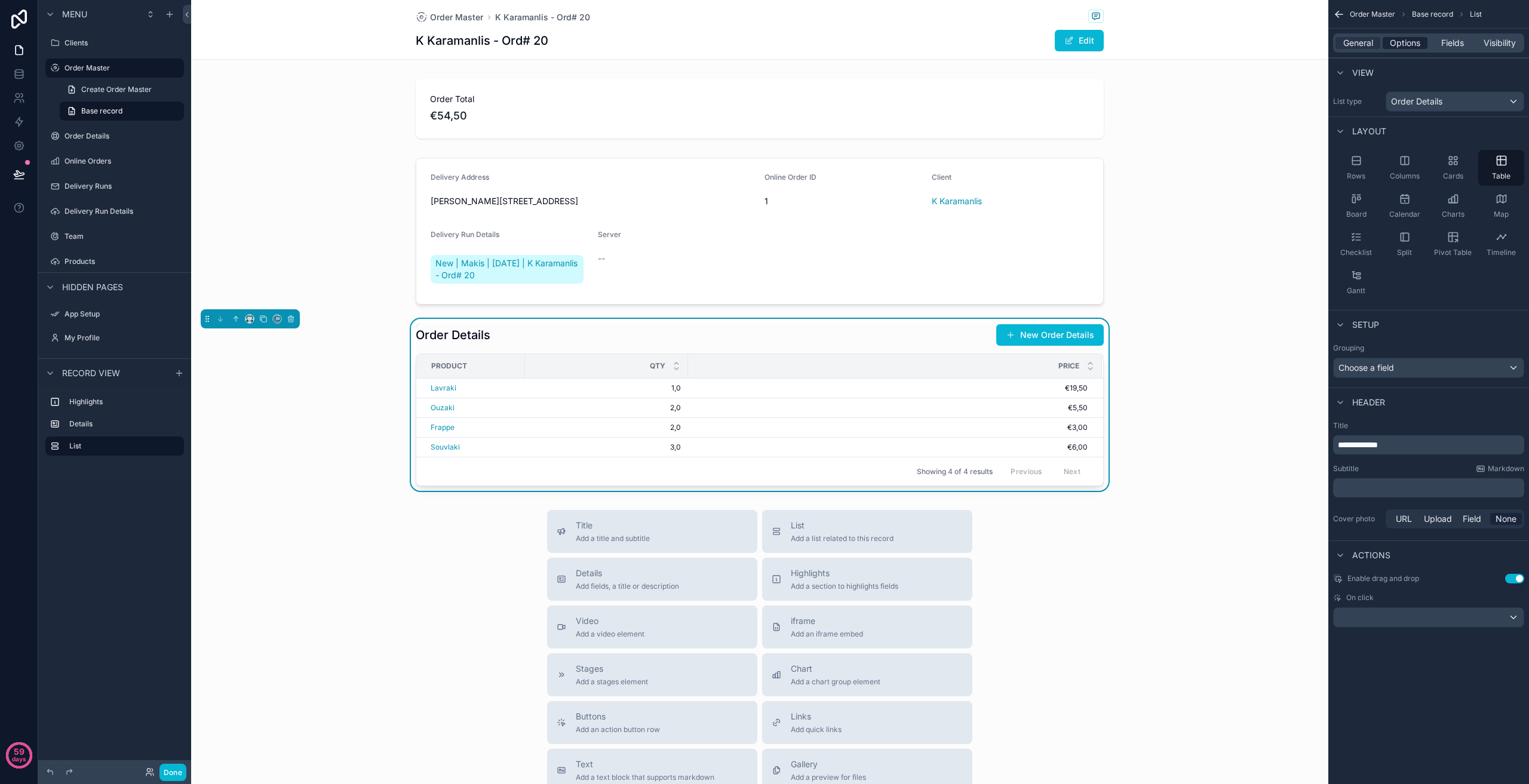
click at [1398, 45] on span "Options" at bounding box center [1405, 43] width 30 height 12
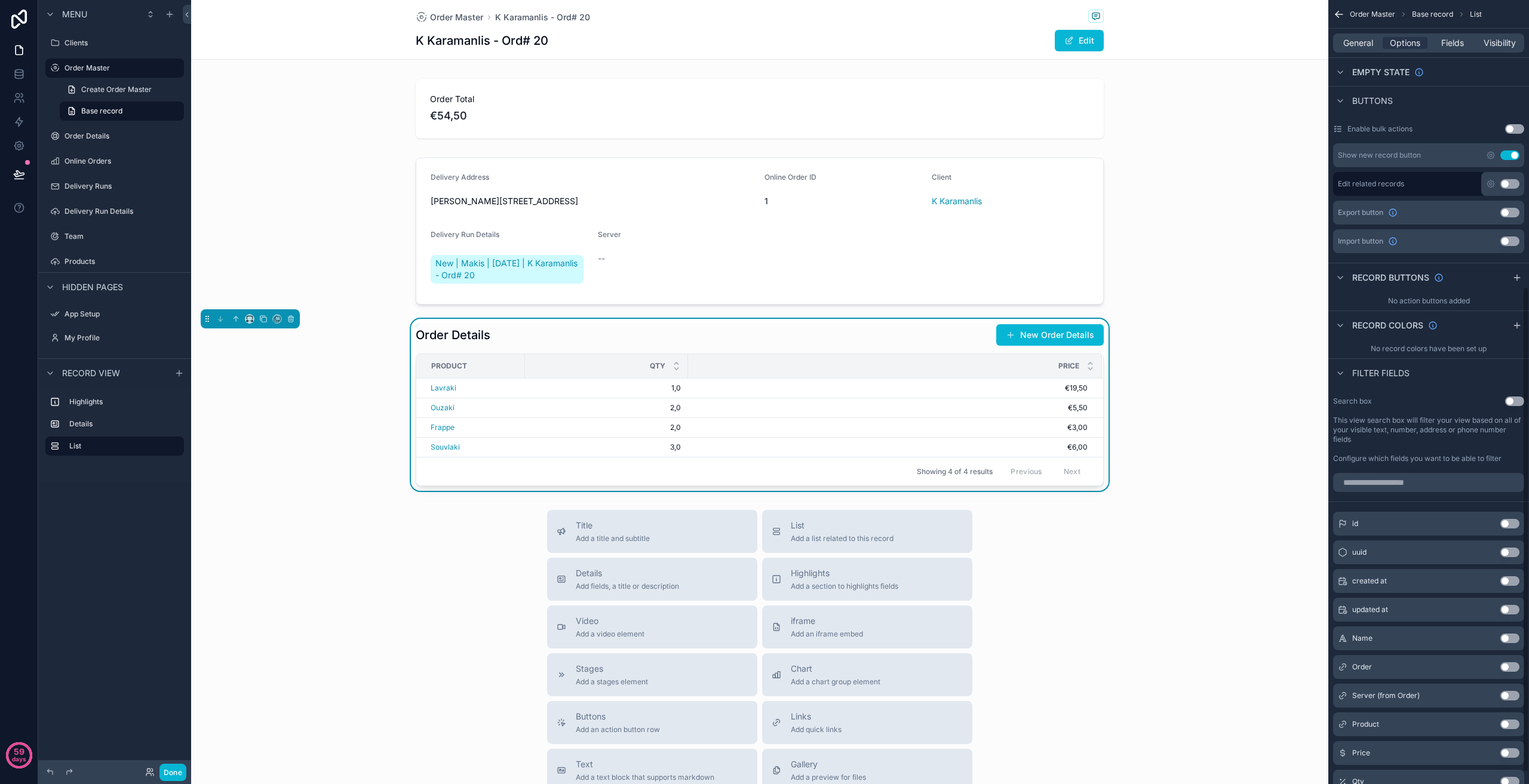
scroll to position [481, 0]
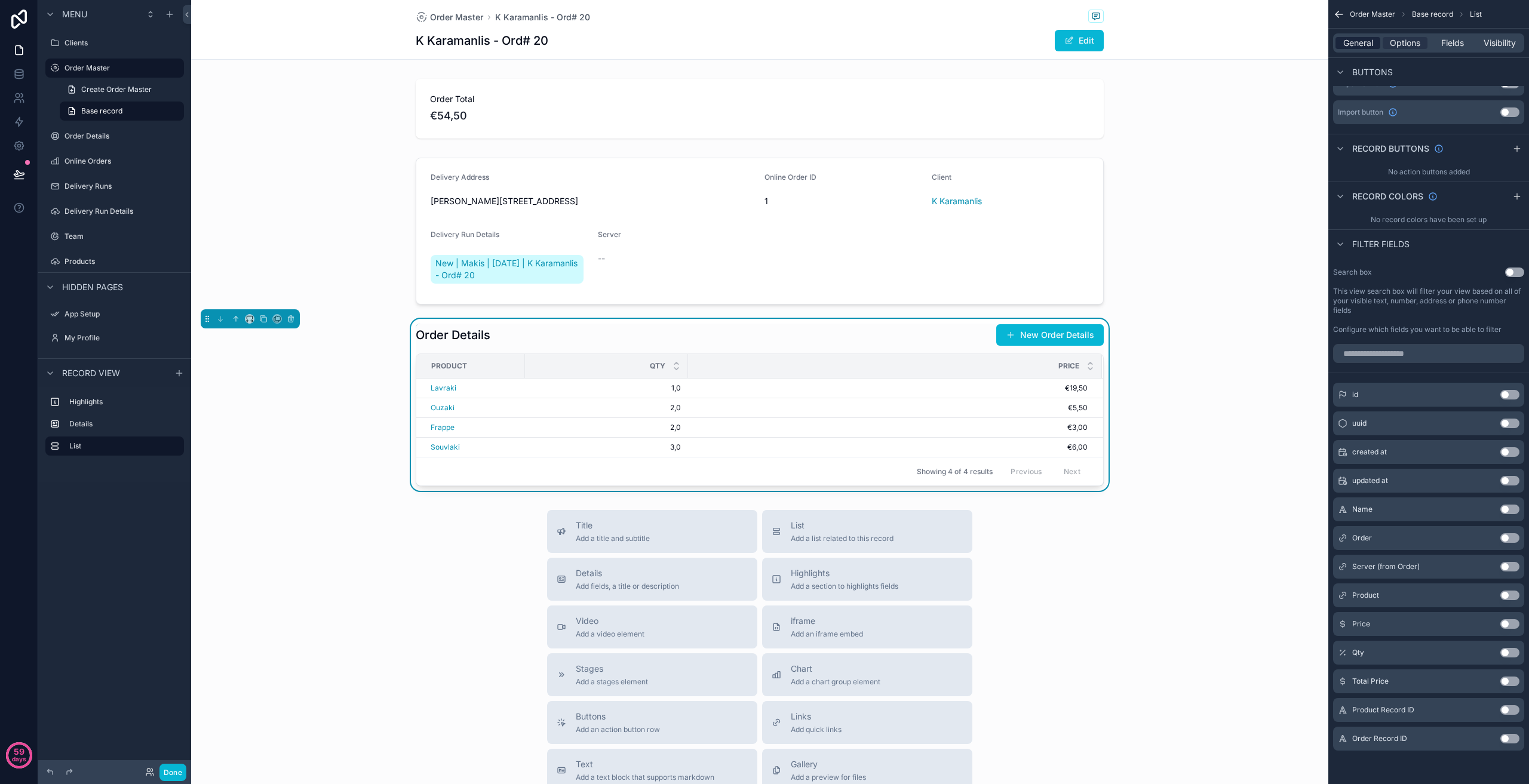
click at [1362, 43] on span "General" at bounding box center [1358, 43] width 29 height 12
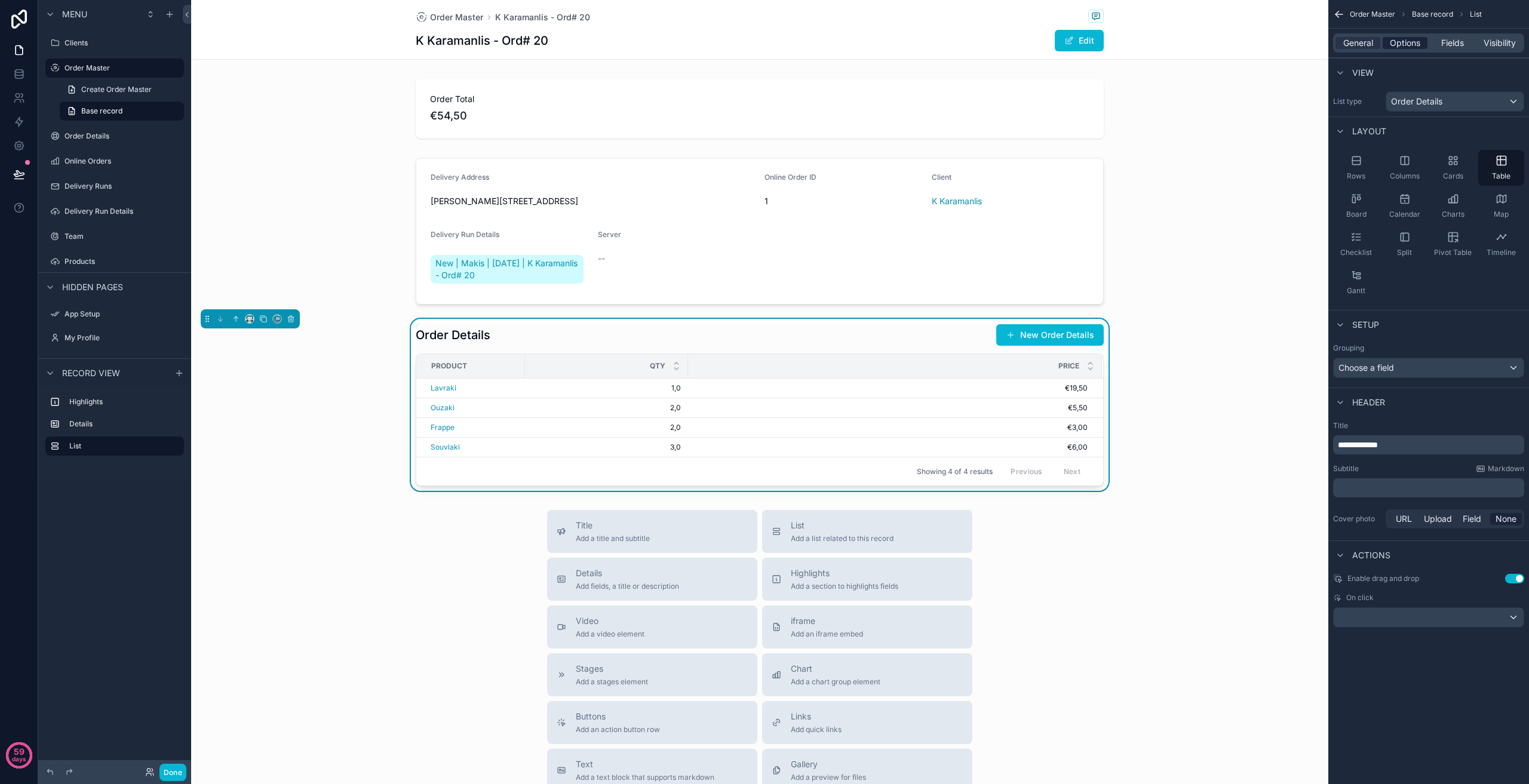
click at [1410, 42] on span "Options" at bounding box center [1405, 43] width 30 height 12
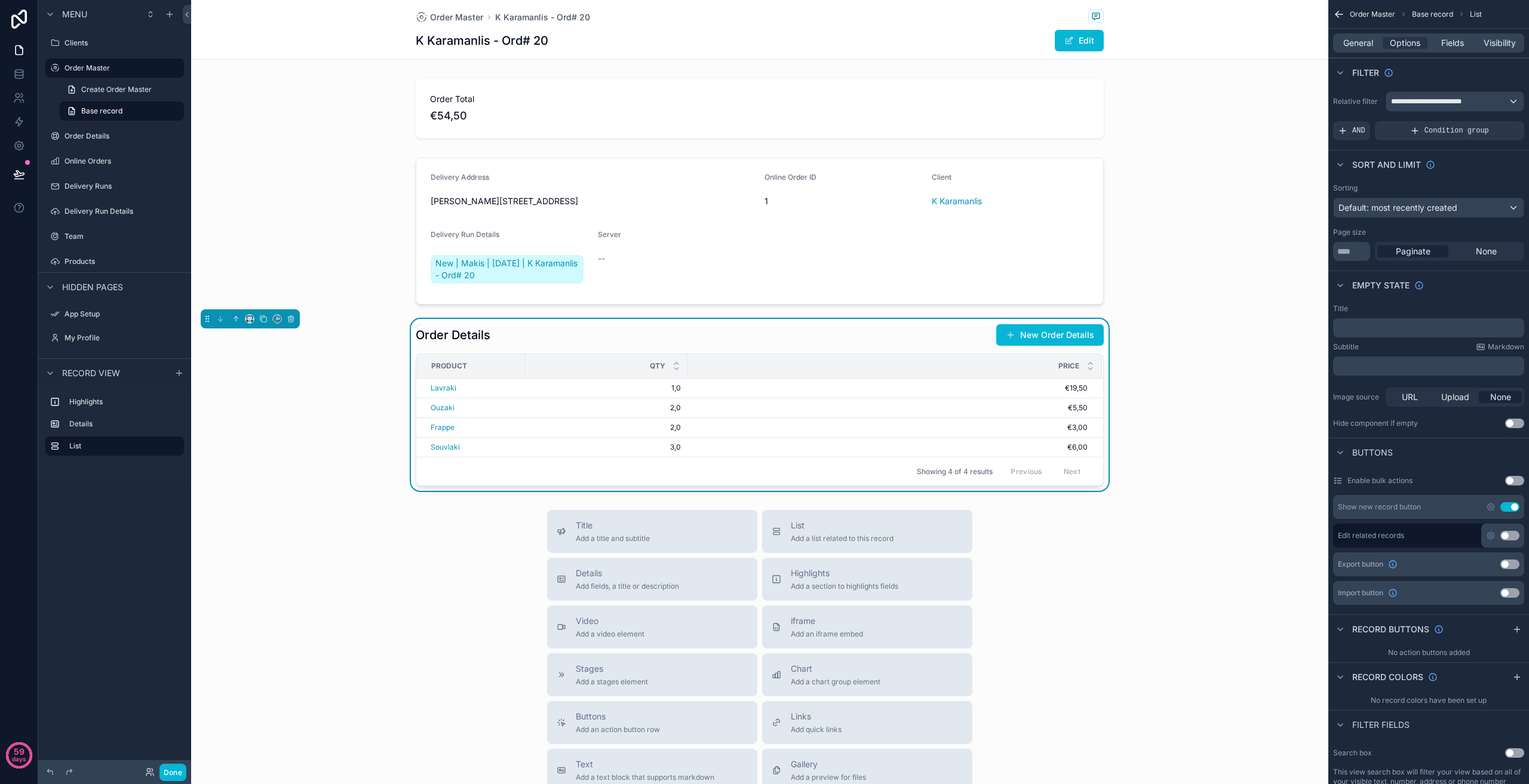
click at [1254, 148] on div "Order Total €54,50 Delivery Address [PERSON_NAME][GEOGRAPHIC_DATA], [GEOGRAPHIC…" at bounding box center [760, 282] width 1137 height 416
click at [1254, 146] on div "Order Total €54,50 Delivery Address [PERSON_NAME][GEOGRAPHIC_DATA], [GEOGRAPHIC…" at bounding box center [760, 282] width 1137 height 416
click at [1244, 146] on div "Order Total €54,50 Delivery Address [PERSON_NAME][GEOGRAPHIC_DATA], [GEOGRAPHIC…" at bounding box center [760, 282] width 1137 height 416
click at [1237, 367] on div "Order Details New Order Details Product Qty Price Lavraki 1,0 1,0 €19,50 €19,50…" at bounding box center [760, 405] width 1137 height 172
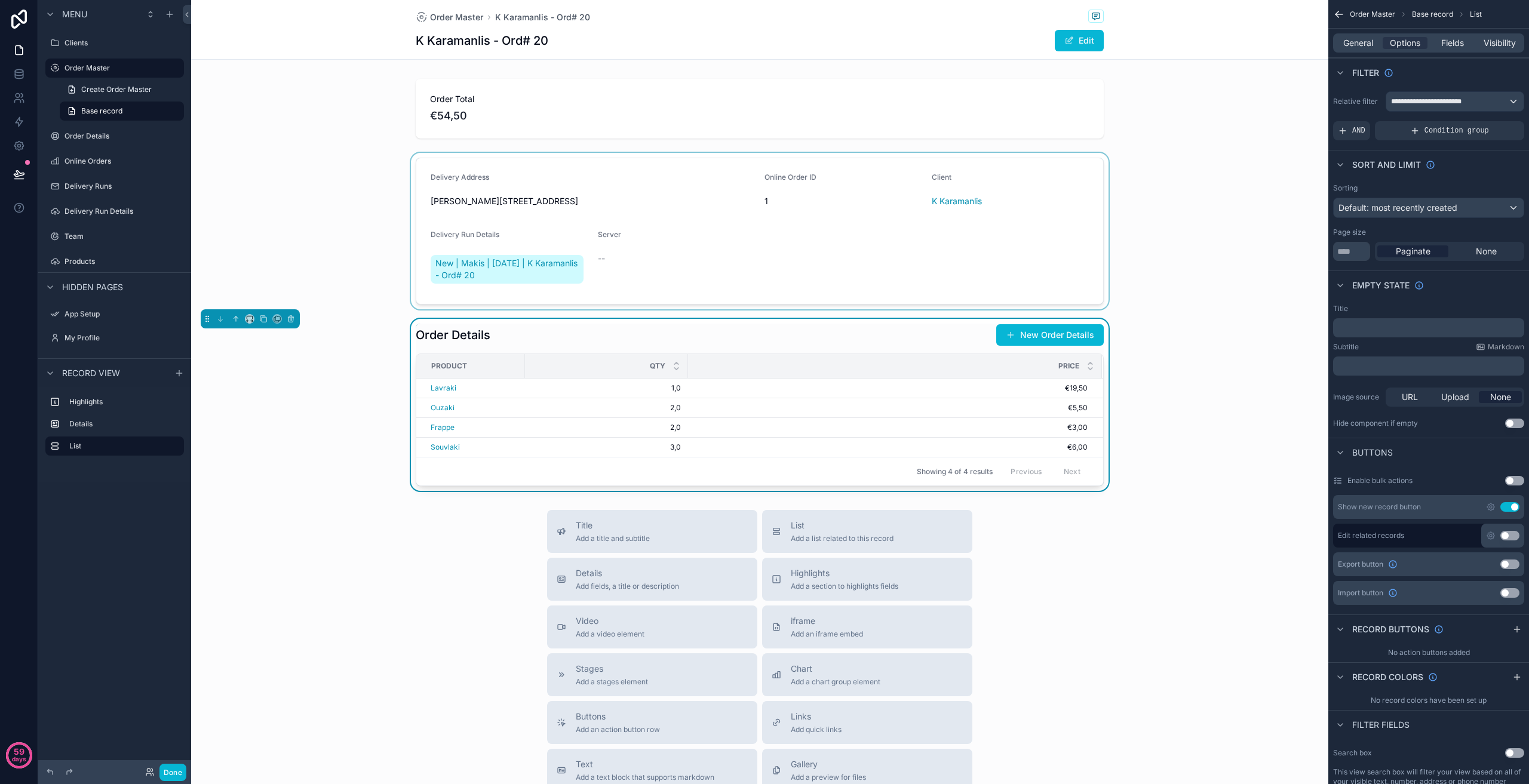
click at [1150, 301] on div "scrollable content" at bounding box center [760, 231] width 1137 height 157
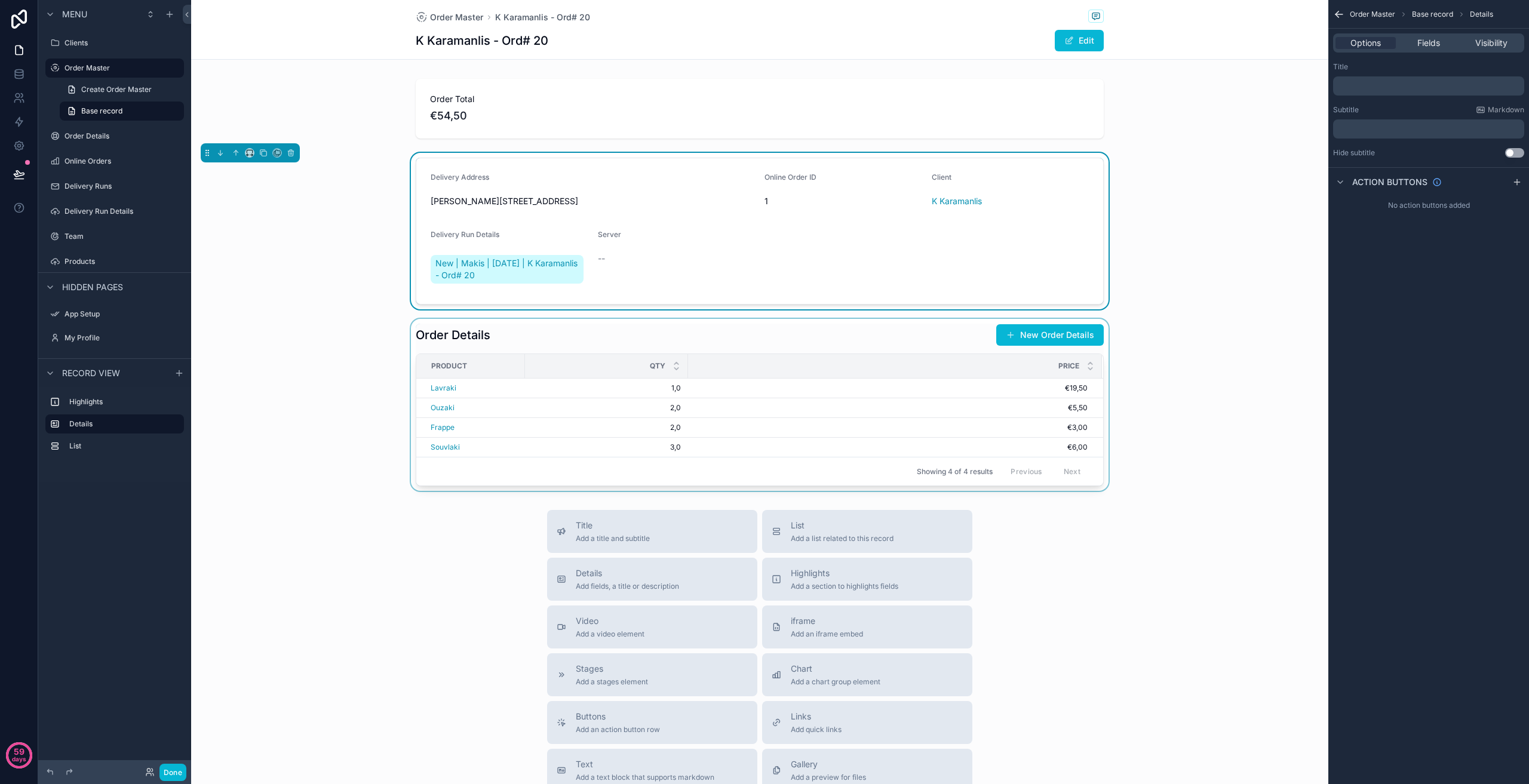
click at [1164, 525] on div "Title Add a title and subtitle List Add a list related to this record Details A…" at bounding box center [760, 722] width 1137 height 425
